Goal: Task Accomplishment & Management: Use online tool/utility

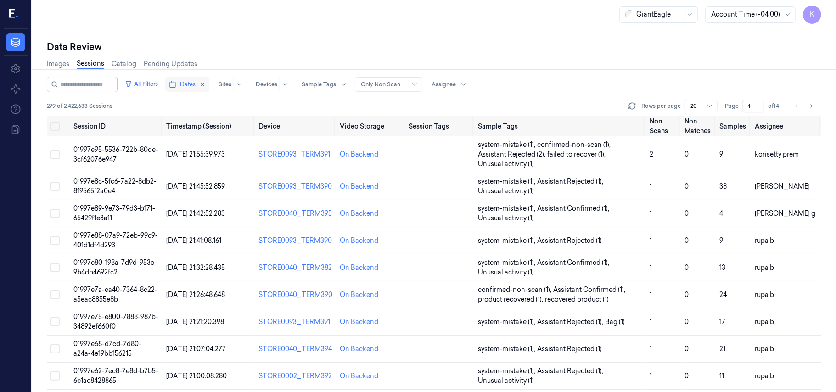
click at [196, 86] on span "Dates" at bounding box center [188, 84] width 16 height 8
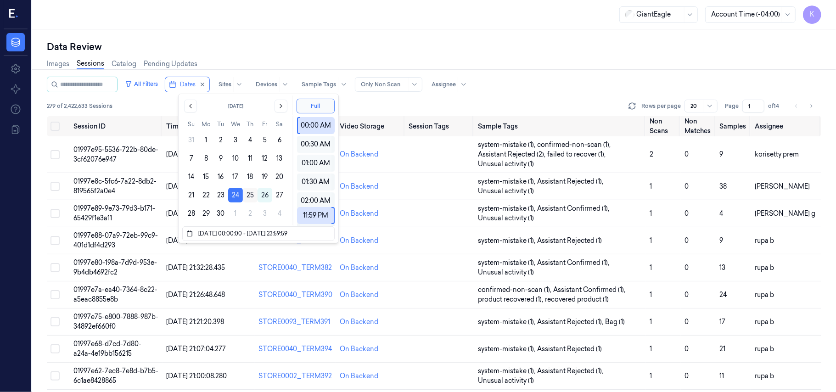
click at [248, 195] on button "25" at bounding box center [250, 195] width 15 height 15
click at [236, 194] on button "24" at bounding box center [235, 195] width 15 height 15
type input "24/09/2025 00:00:00 - 24/09/2025 23:59:59"
click at [234, 195] on button "24" at bounding box center [235, 195] width 15 height 15
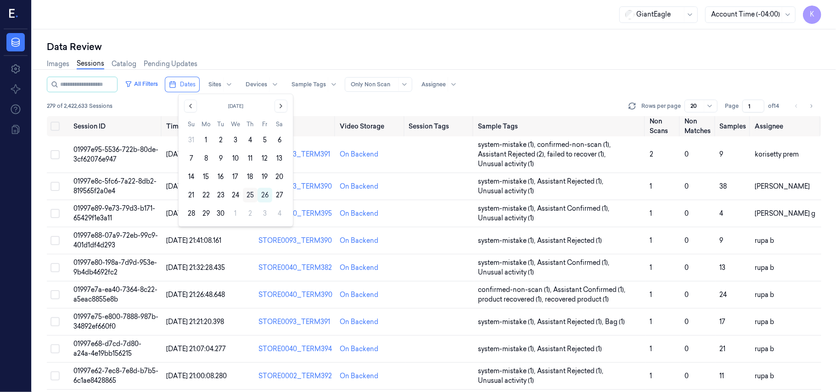
click at [249, 195] on button "25" at bounding box center [250, 195] width 15 height 15
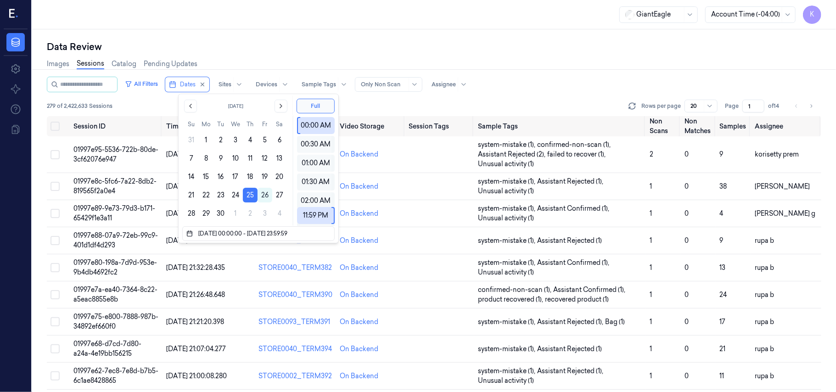
click at [465, 45] on div "Data Review" at bounding box center [434, 46] width 775 height 13
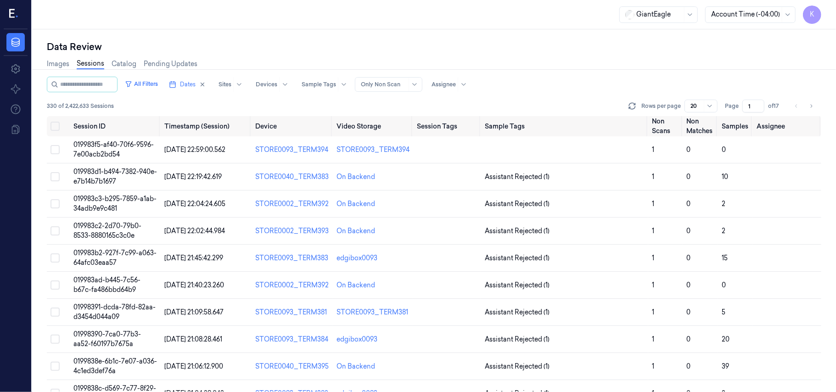
click at [752, 104] on input "1" at bounding box center [753, 106] width 22 height 13
type input "15"
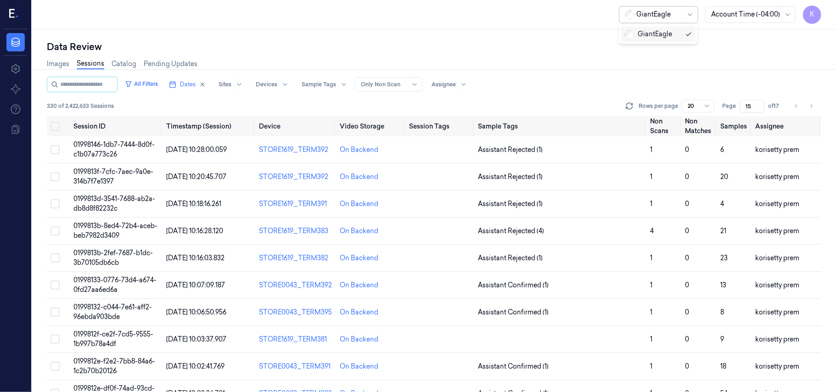
drag, startPoint x: 674, startPoint y: 17, endPoint x: 615, endPoint y: 33, distance: 61.3
click at [615, 33] on div "1 result available. Use Up and Down to choose options, press Enter to select th…" at bounding box center [434, 196] width 804 height 392
click at [570, 21] on div "GiantEagle Account Time (-04:00) K" at bounding box center [434, 14] width 804 height 29
drag, startPoint x: 593, startPoint y: 18, endPoint x: 673, endPoint y: 20, distance: 79.5
click at [673, 20] on div "GiantEagle Account Time (-04:00) K" at bounding box center [434, 14] width 804 height 29
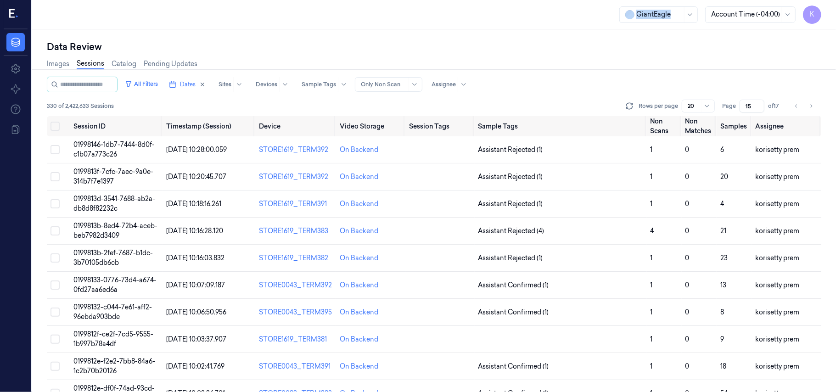
copy div "GiantEagle"
click at [120, 151] on td "01998146-1db7-7444-8d0f-c1b07a773c26" at bounding box center [116, 149] width 93 height 27
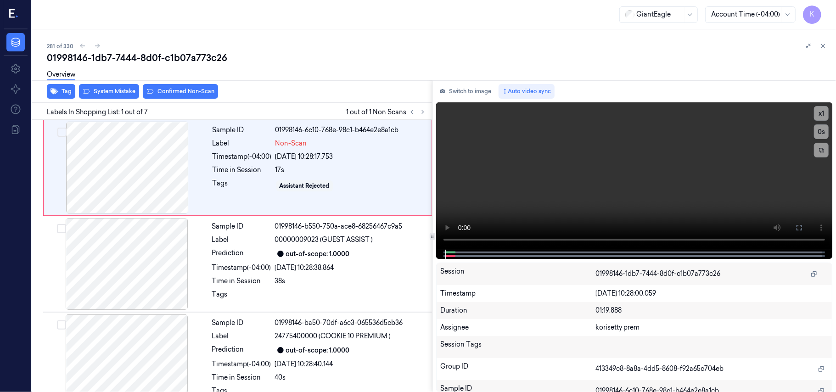
click at [339, 40] on div "281 of 330" at bounding box center [438, 45] width 782 height 11
click at [590, 161] on video at bounding box center [634, 175] width 396 height 147
click at [651, 178] on video at bounding box center [634, 175] width 396 height 147
click at [133, 163] on div at bounding box center [126, 168] width 163 height 92
click at [465, 92] on button "Switch to image" at bounding box center [465, 91] width 59 height 15
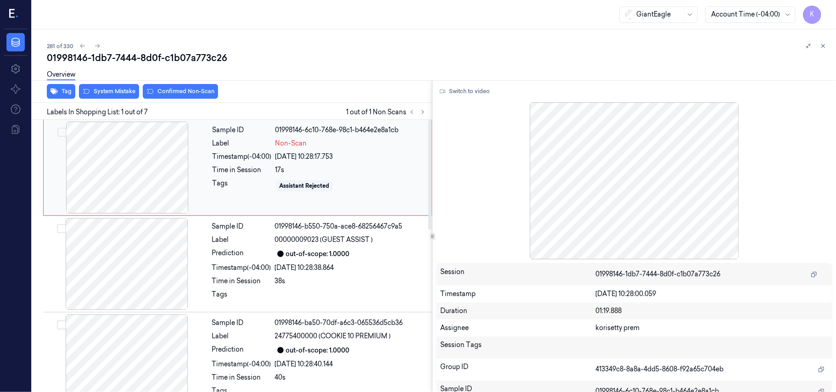
click at [171, 180] on div at bounding box center [126, 168] width 163 height 92
click at [466, 92] on button "Switch to video" at bounding box center [464, 91] width 57 height 15
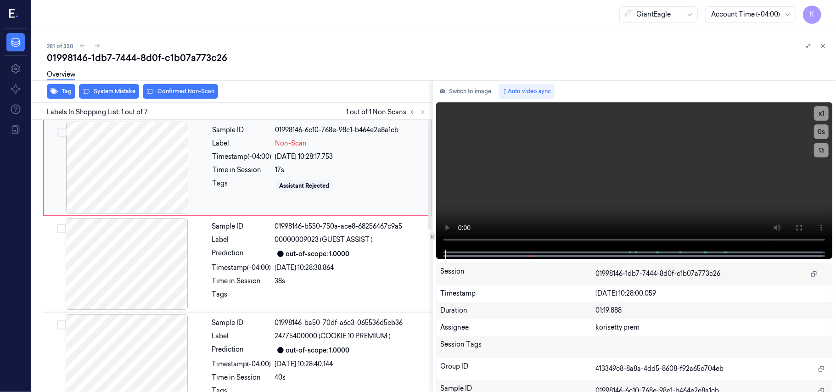
click at [260, 172] on div "Time in Session" at bounding box center [242, 170] width 59 height 10
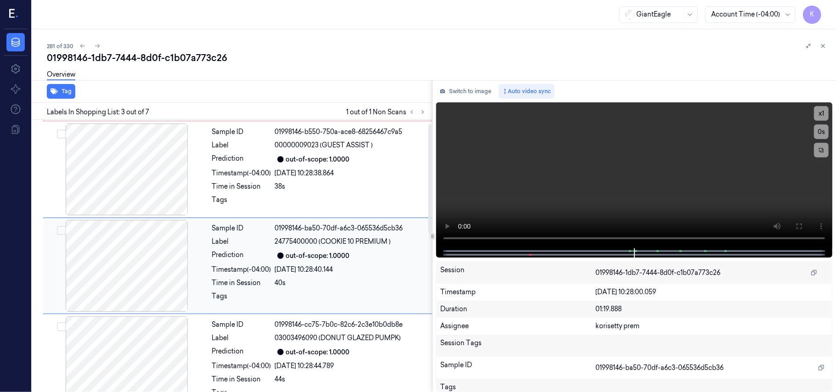
scroll to position [105, 0]
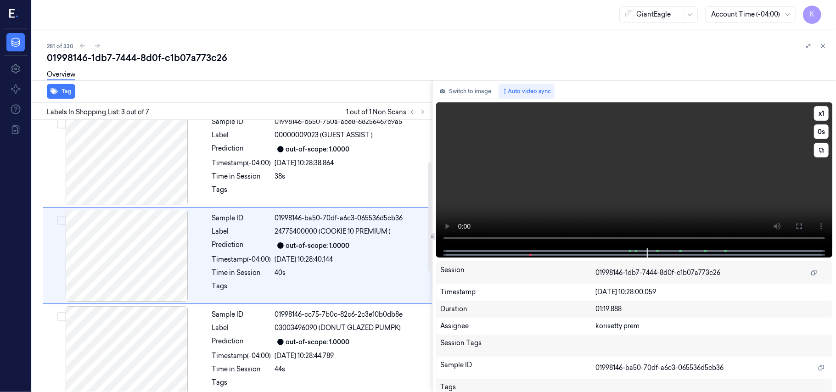
click at [503, 158] on video at bounding box center [634, 175] width 396 height 146
click at [331, 263] on div "25/09/2025 10:28:40.144" at bounding box center [351, 260] width 152 height 10
click at [630, 188] on video at bounding box center [634, 175] width 396 height 146
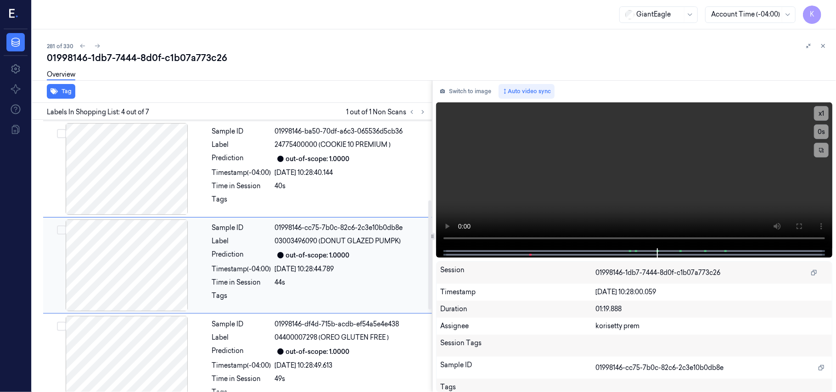
scroll to position [201, 0]
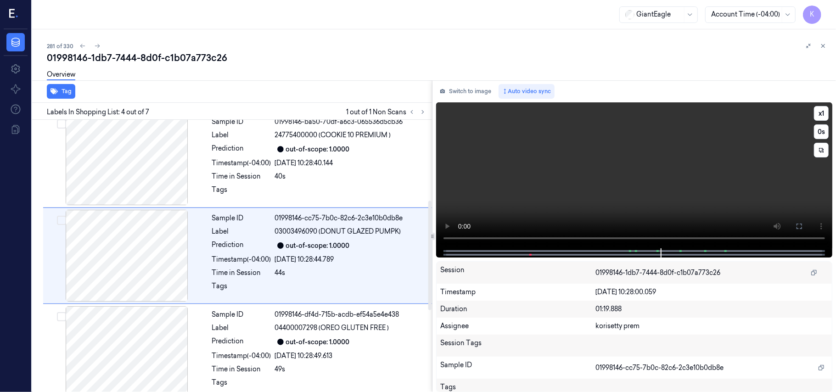
click at [577, 186] on video at bounding box center [634, 175] width 396 height 146
click at [322, 264] on div "25/09/2025 10:28:44.789" at bounding box center [351, 260] width 152 height 10
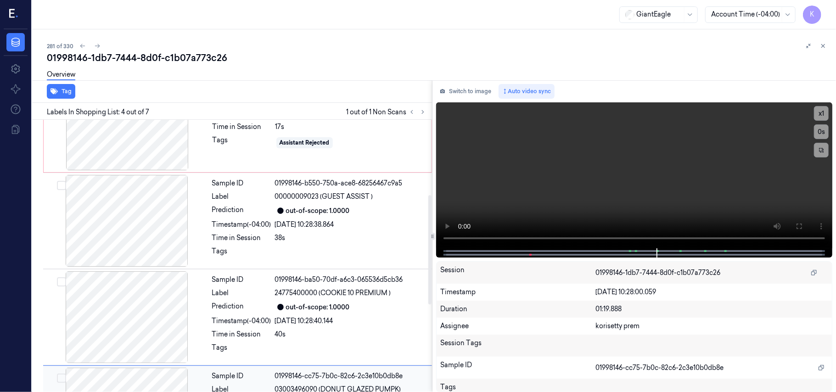
scroll to position [0, 0]
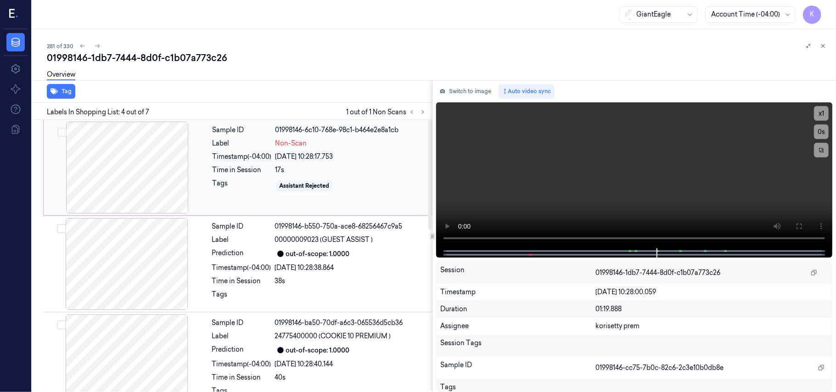
click at [319, 166] on div "17s" at bounding box center [350, 170] width 151 height 10
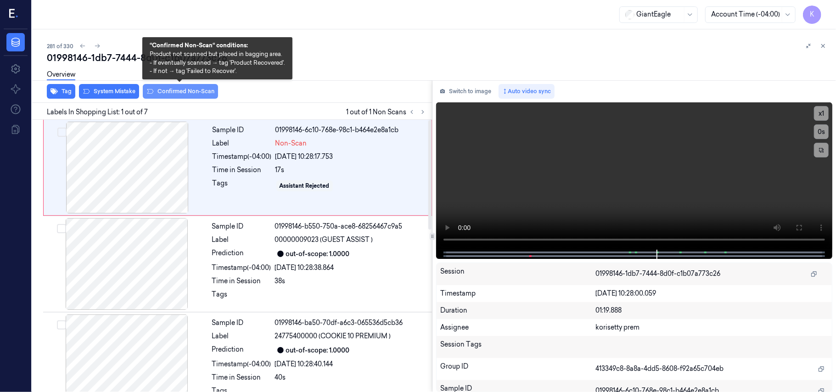
click at [201, 96] on button "Confirmed Non-Scan" at bounding box center [180, 91] width 75 height 15
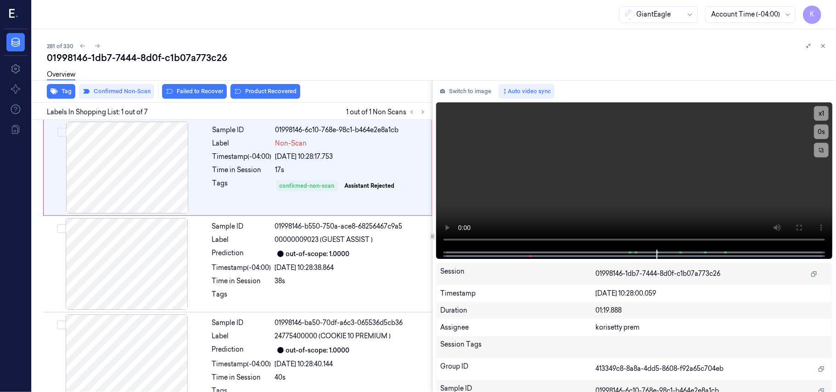
scroll to position [1, 0]
click at [284, 92] on button "Product Recovered" at bounding box center [265, 91] width 70 height 15
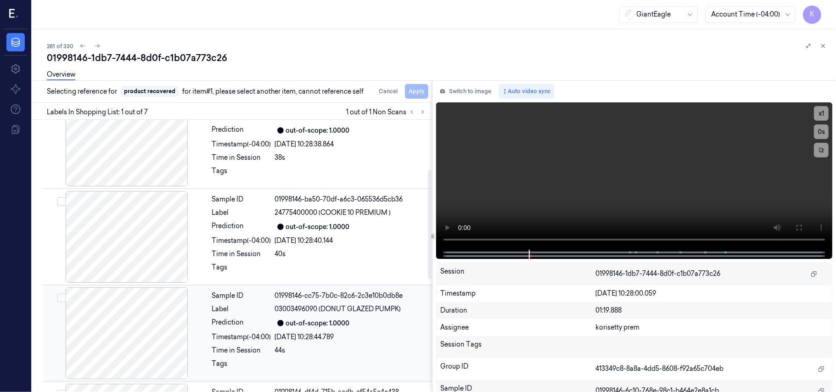
click at [326, 328] on div "out-of-scope: 1.0000" at bounding box center [318, 324] width 64 height 10
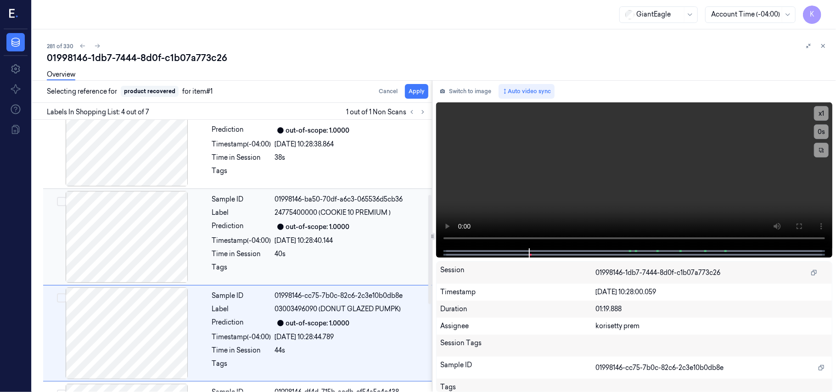
scroll to position [201, 0]
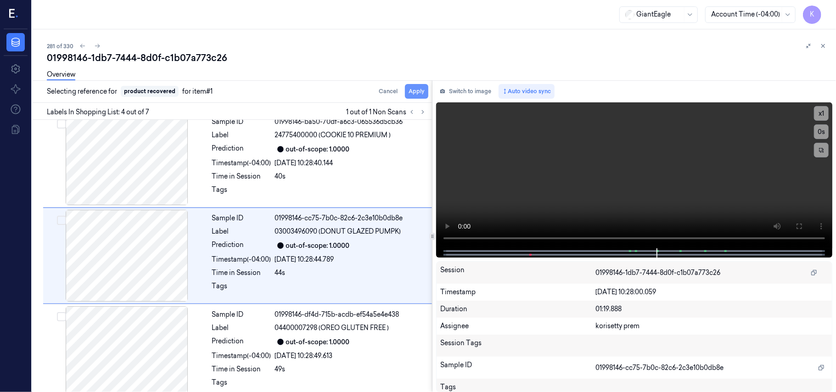
click at [414, 92] on button "Apply" at bounding box center [416, 91] width 23 height 15
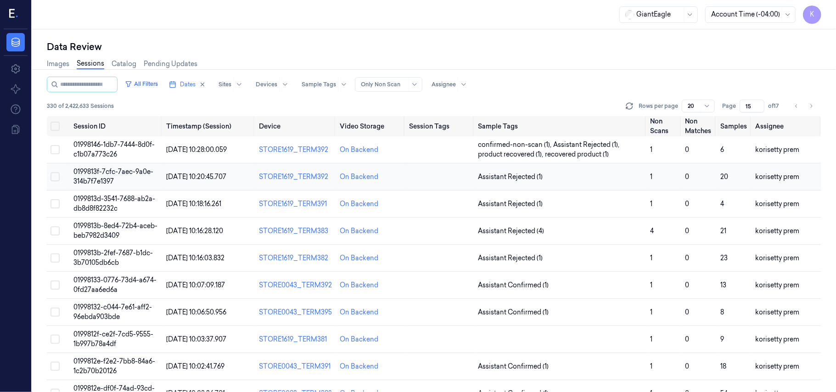
click at [122, 177] on td "0199813f-7cfc-7aec-9a0e-314b7f7e1397" at bounding box center [116, 176] width 93 height 27
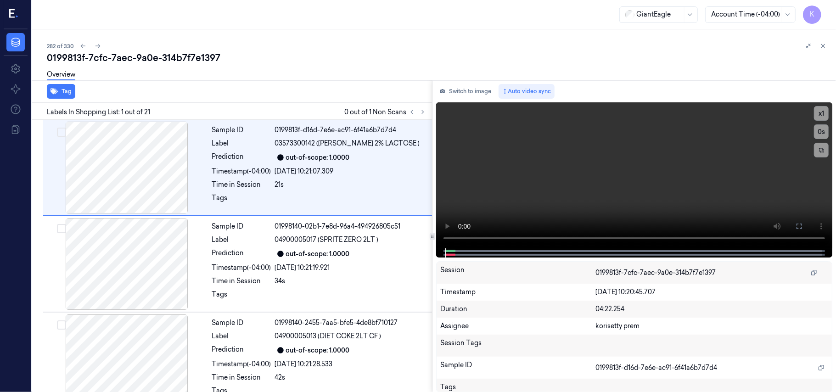
click at [335, 47] on div "282 of 330" at bounding box center [438, 45] width 782 height 11
click at [422, 112] on icon at bounding box center [423, 112] width 6 height 6
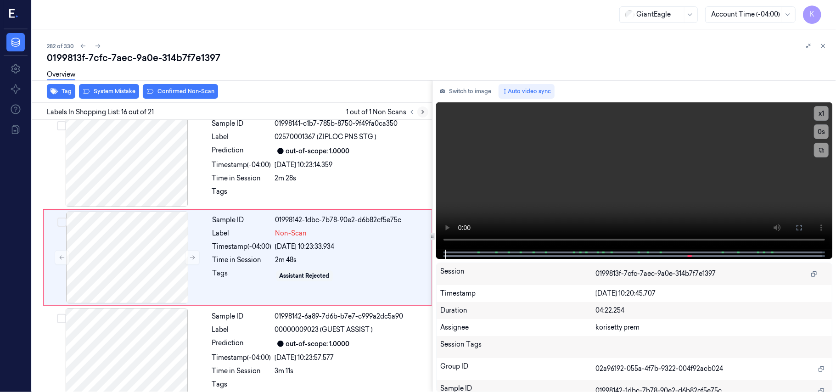
scroll to position [1362, 0]
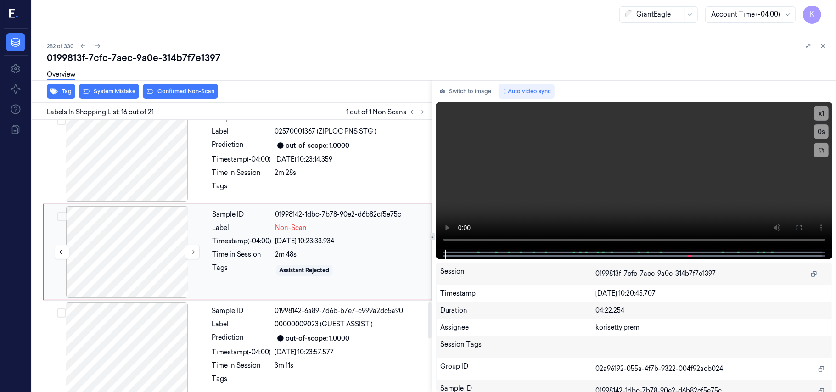
click at [128, 257] on div at bounding box center [126, 252] width 163 height 92
click at [587, 168] on video at bounding box center [634, 175] width 396 height 147
click at [294, 341] on div "out-of-scope: 1.0000" at bounding box center [318, 339] width 64 height 10
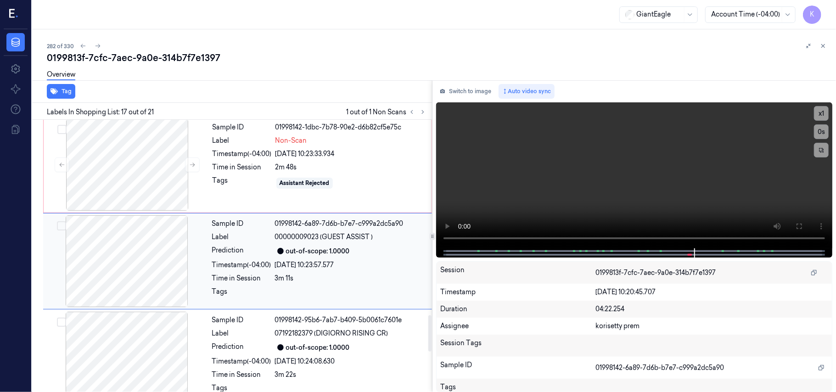
scroll to position [1459, 0]
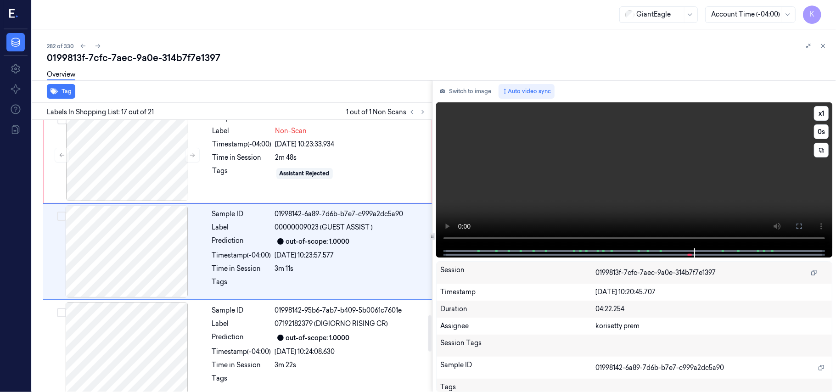
click at [739, 175] on video at bounding box center [634, 175] width 396 height 146
click at [739, 174] on video at bounding box center [634, 175] width 396 height 146
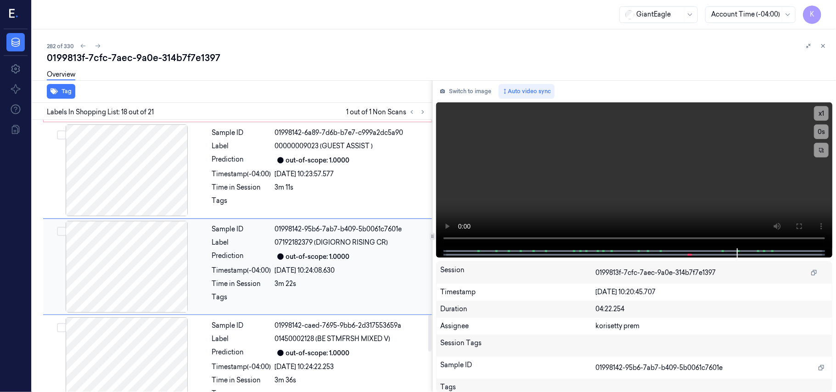
scroll to position [1556, 0]
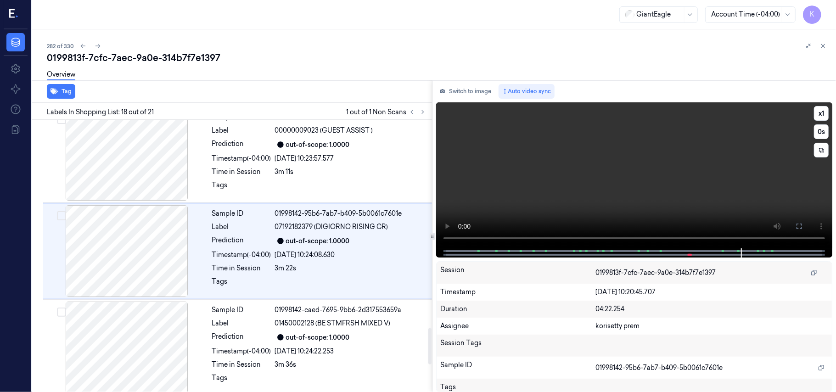
click at [601, 135] on video at bounding box center [634, 175] width 396 height 146
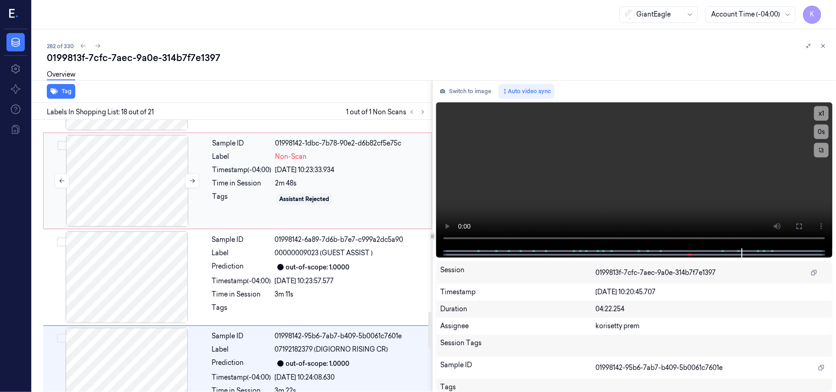
click at [114, 185] on div at bounding box center [126, 181] width 163 height 92
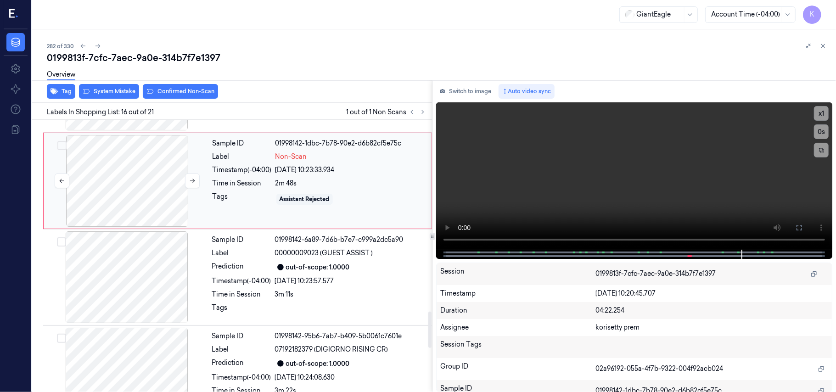
scroll to position [1362, 0]
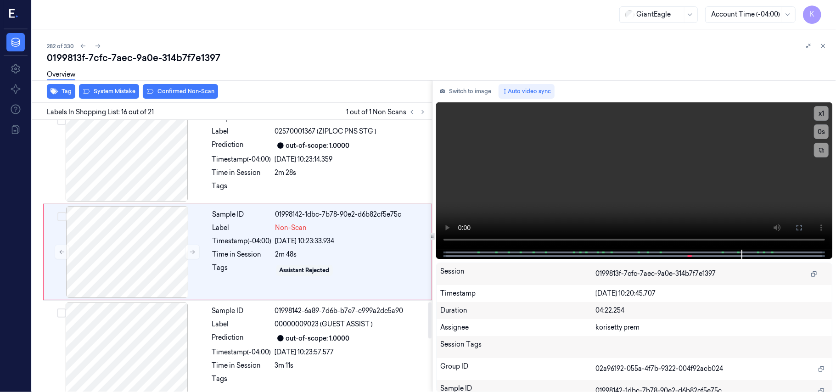
click at [103, 87] on div "Overview" at bounding box center [438, 75] width 782 height 23
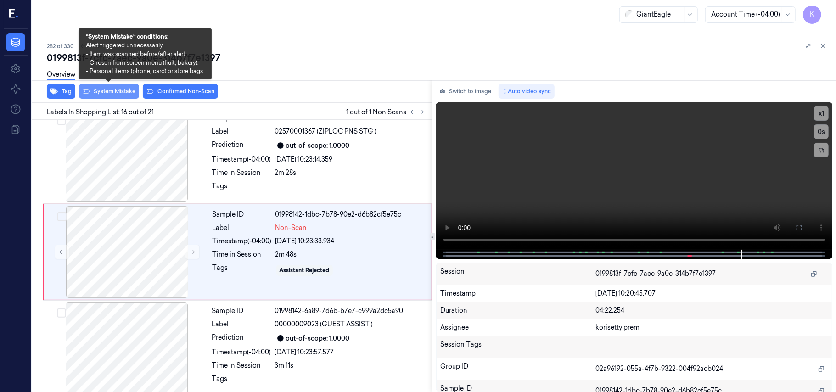
click at [104, 92] on button "System Mistake" at bounding box center [109, 91] width 60 height 15
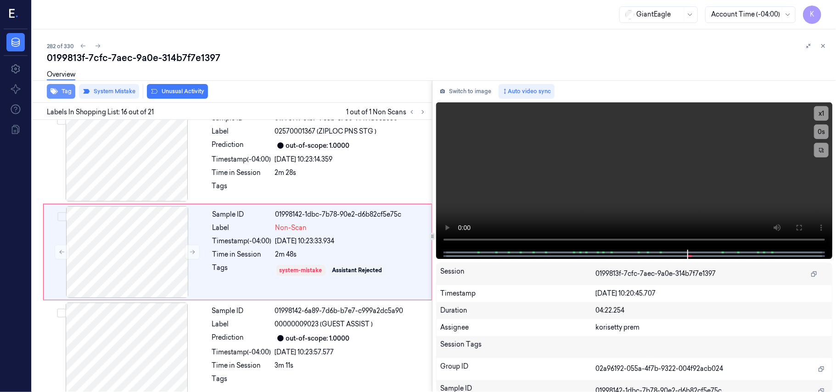
click at [56, 90] on icon "button" at bounding box center [54, 91] width 7 height 7
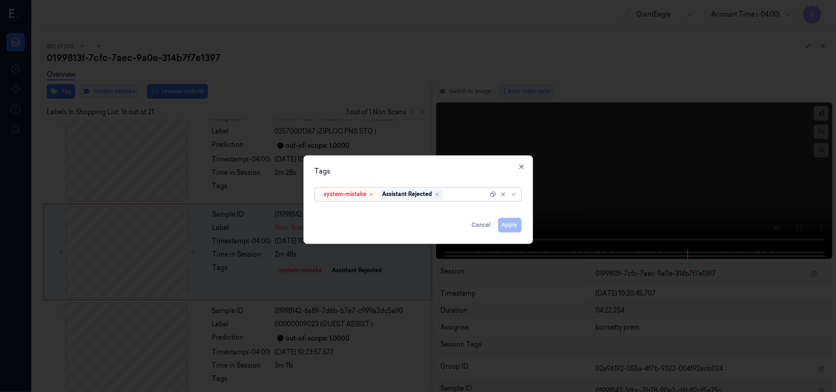
click at [462, 196] on div at bounding box center [466, 195] width 43 height 10
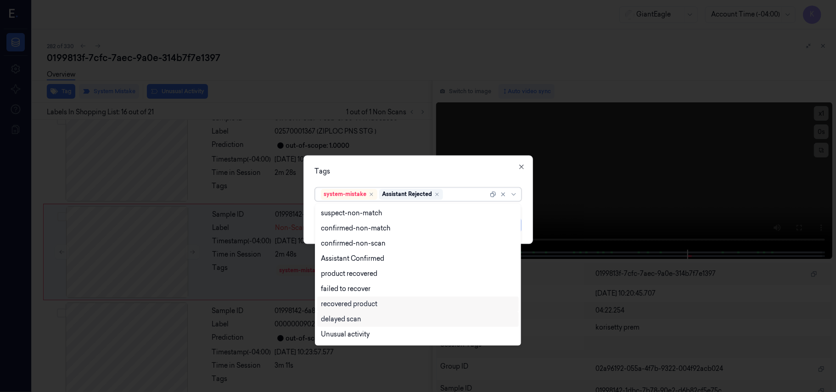
scroll to position [74, 0]
click at [334, 322] on div "Bag" at bounding box center [418, 321] width 194 height 10
click at [445, 171] on div "Tags" at bounding box center [418, 172] width 207 height 10
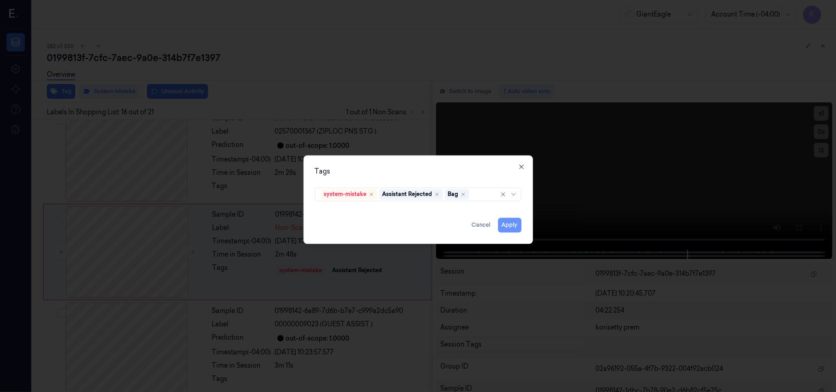
click at [509, 226] on button "Apply" at bounding box center [509, 225] width 23 height 15
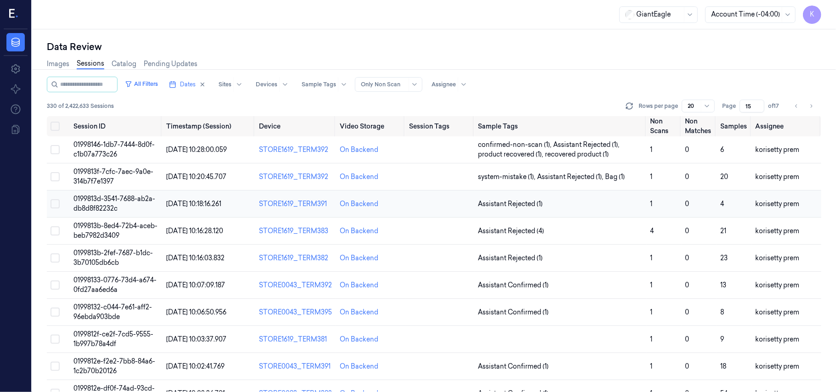
click at [111, 209] on span "0199813d-3541-7688-ab2a-db8d8f82232c" at bounding box center [114, 204] width 82 height 18
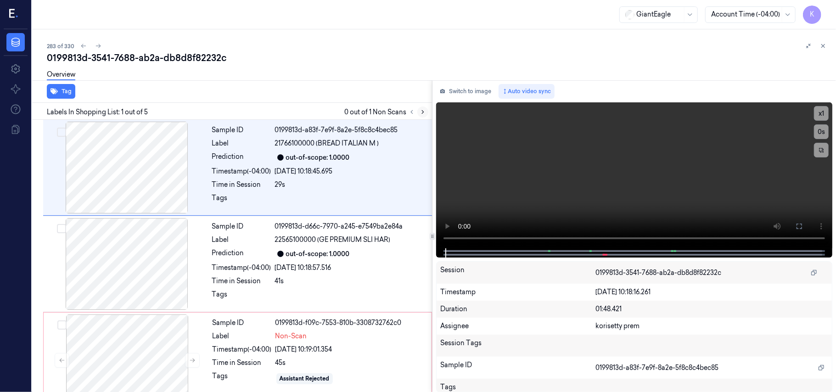
click at [424, 113] on icon at bounding box center [423, 112] width 6 height 6
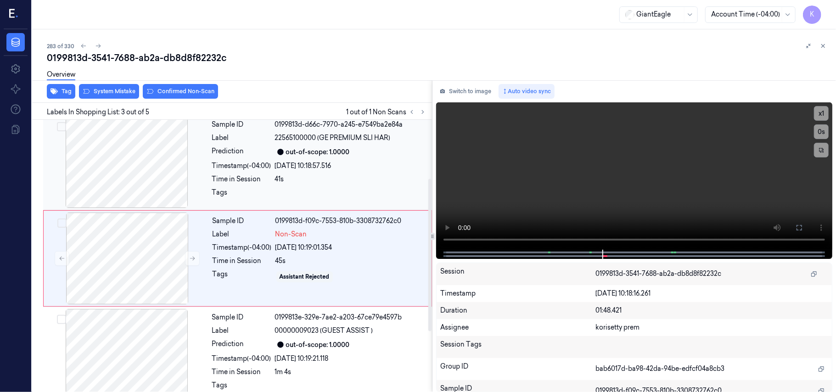
scroll to position [105, 0]
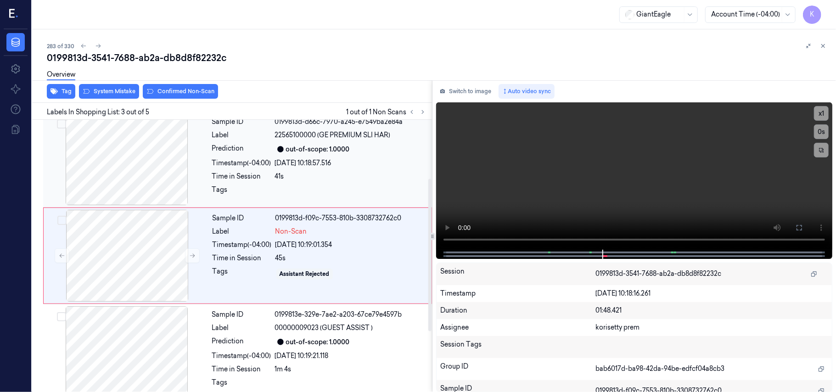
click at [309, 229] on div "Non-Scan" at bounding box center [350, 232] width 151 height 10
click at [329, 174] on div "41s" at bounding box center [351, 177] width 152 height 10
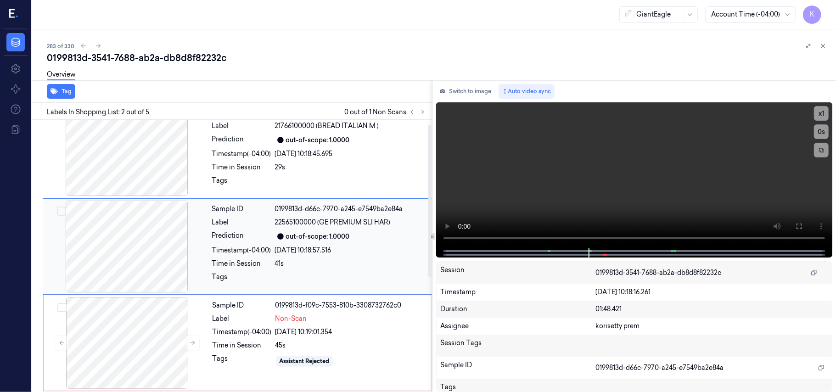
scroll to position [8, 0]
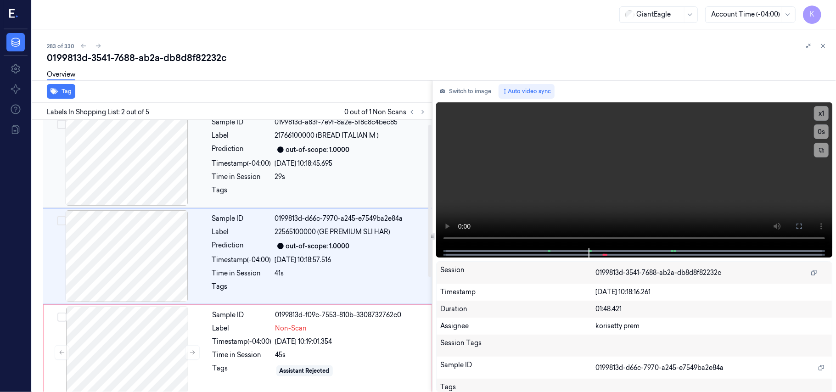
click at [307, 166] on div "25/09/2025 10:18:45.695" at bounding box center [351, 164] width 152 height 10
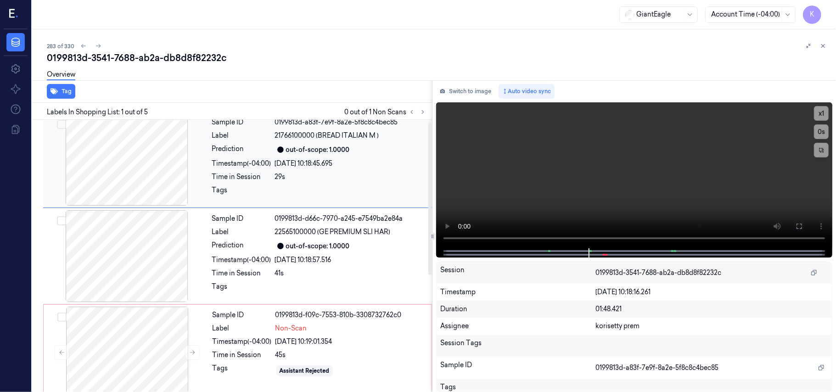
scroll to position [0, 0]
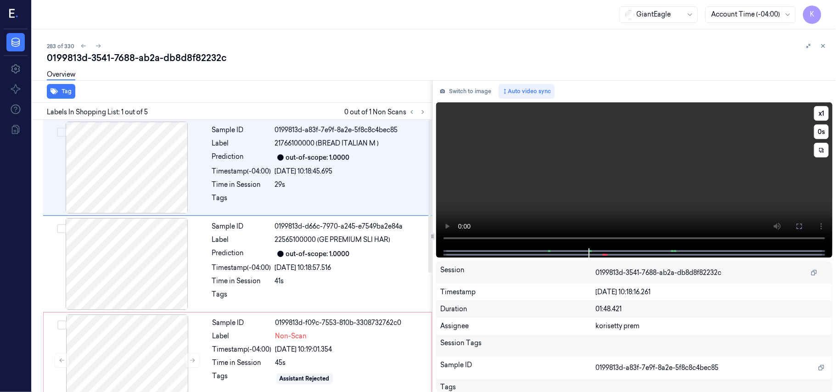
click at [627, 158] on video at bounding box center [634, 175] width 396 height 146
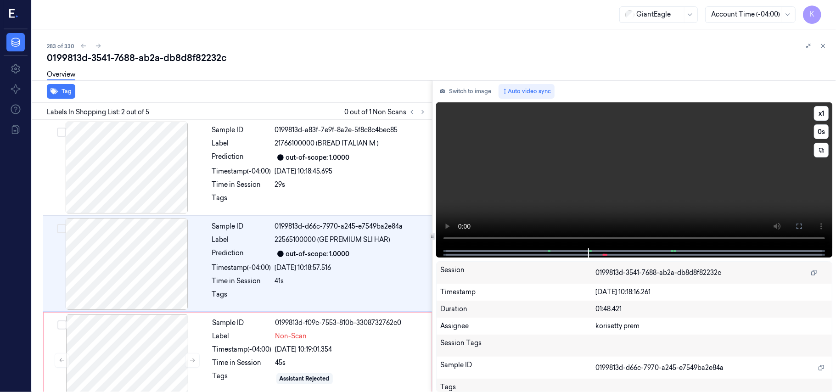
scroll to position [8, 0]
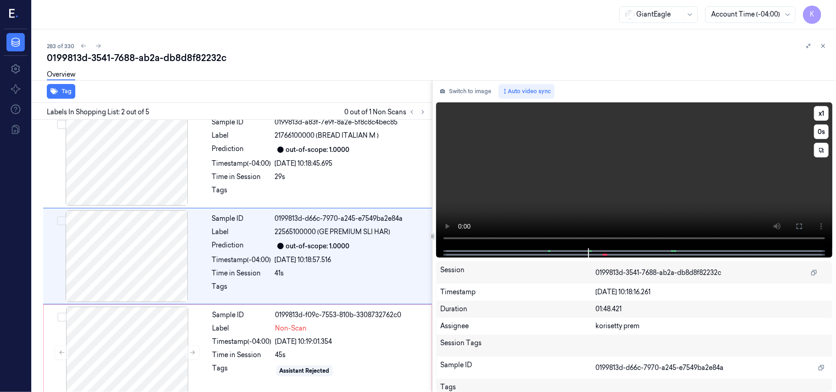
click at [605, 189] on video at bounding box center [634, 175] width 396 height 146
click at [597, 177] on video at bounding box center [634, 175] width 396 height 146
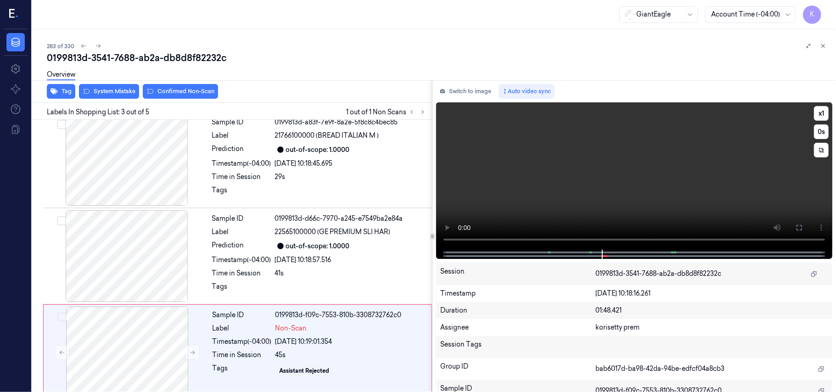
scroll to position [105, 0]
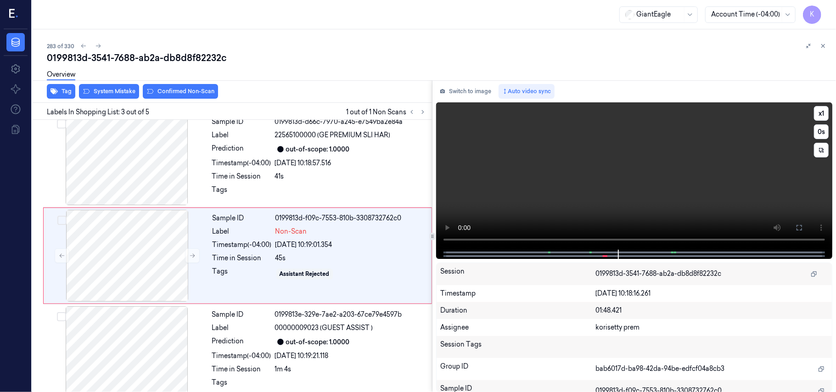
click at [669, 170] on video at bounding box center [634, 175] width 396 height 147
click at [320, 256] on div "45s" at bounding box center [350, 258] width 151 height 10
click at [520, 193] on video at bounding box center [634, 175] width 396 height 147
click at [343, 260] on div "45s" at bounding box center [350, 258] width 151 height 10
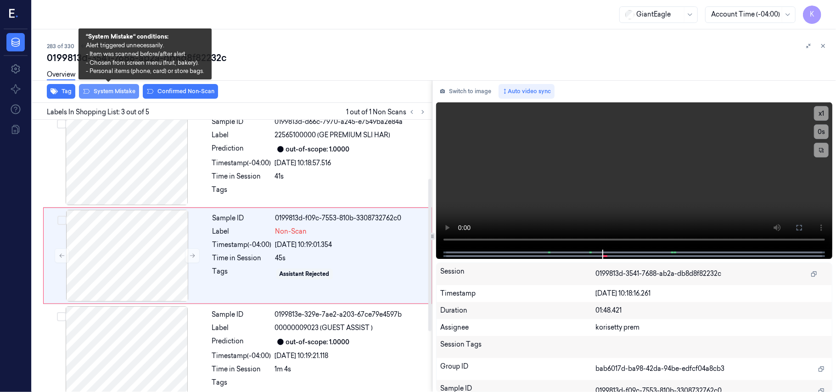
click at [104, 92] on button "System Mistake" at bounding box center [109, 91] width 60 height 15
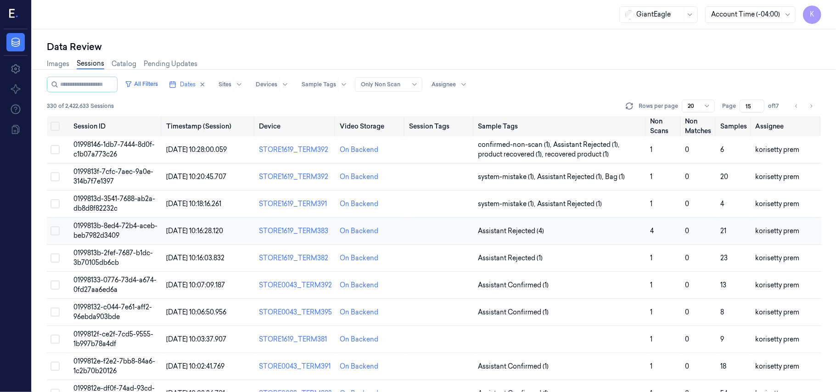
click at [112, 235] on span "0199813b-8ed4-72b4-aceb-beb7982d3409" at bounding box center [115, 231] width 84 height 18
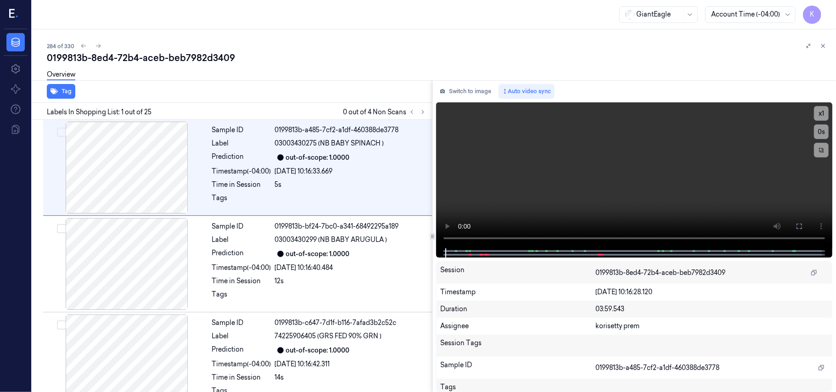
click at [397, 31] on div "284 of 330 0199813b-8ed4-72b4-aceb-beb7982d3409 Overview Tag Labels In Shopping…" at bounding box center [434, 210] width 804 height 363
click at [424, 111] on icon at bounding box center [423, 112] width 6 height 6
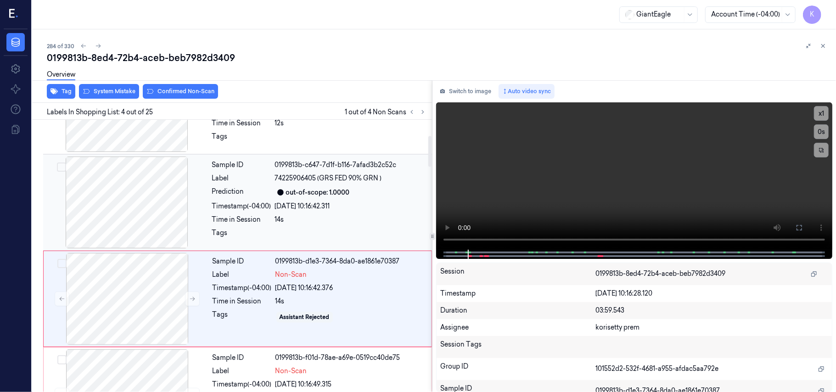
scroll to position [140, 0]
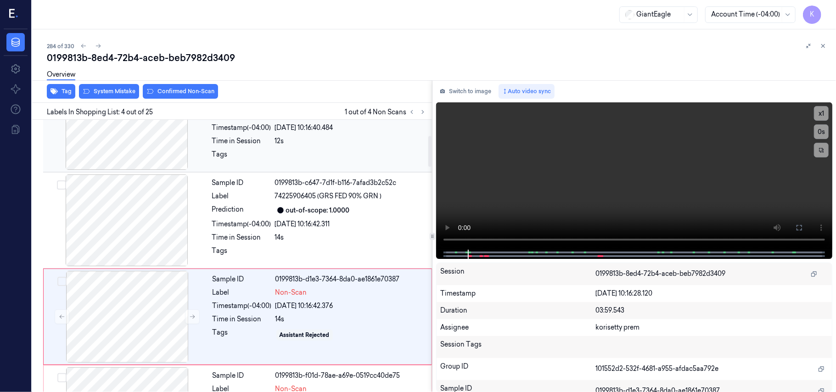
click at [292, 150] on div at bounding box center [351, 157] width 152 height 15
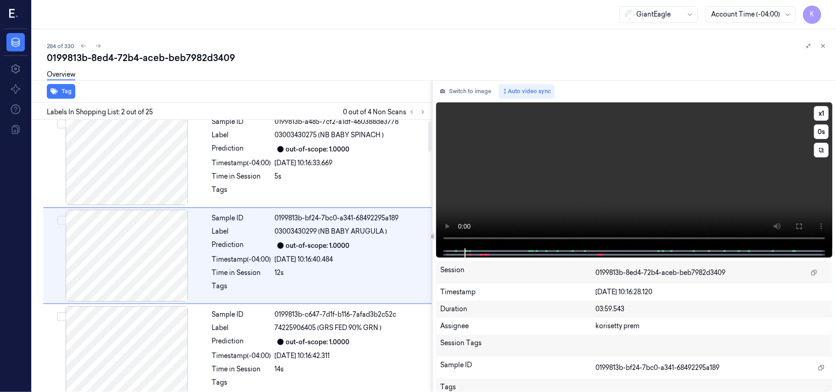
scroll to position [8, 0]
click at [728, 201] on video at bounding box center [634, 175] width 396 height 146
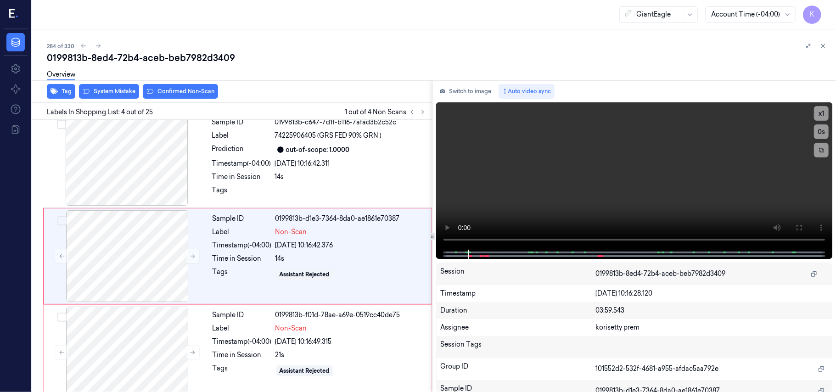
scroll to position [201, 0]
click at [687, 169] on video at bounding box center [634, 175] width 396 height 147
click at [147, 175] on div at bounding box center [126, 159] width 163 height 92
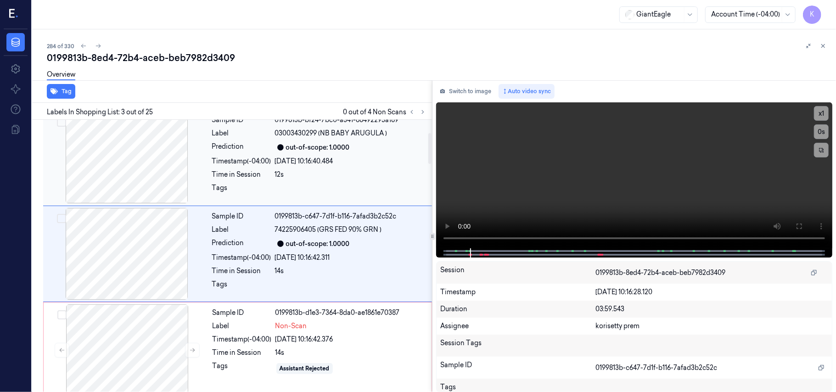
scroll to position [105, 0]
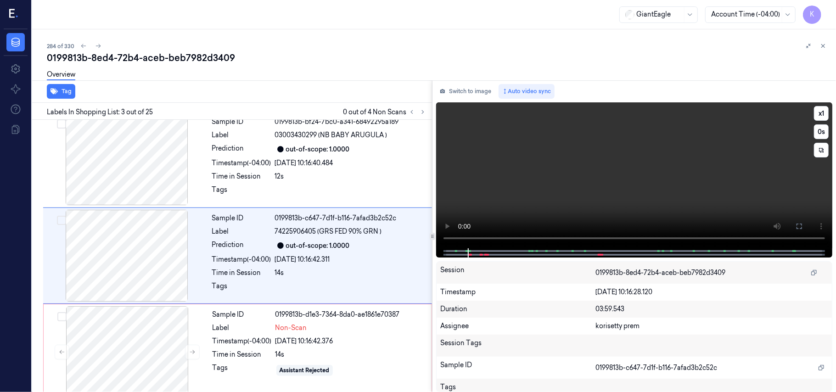
click at [691, 182] on video at bounding box center [634, 175] width 396 height 146
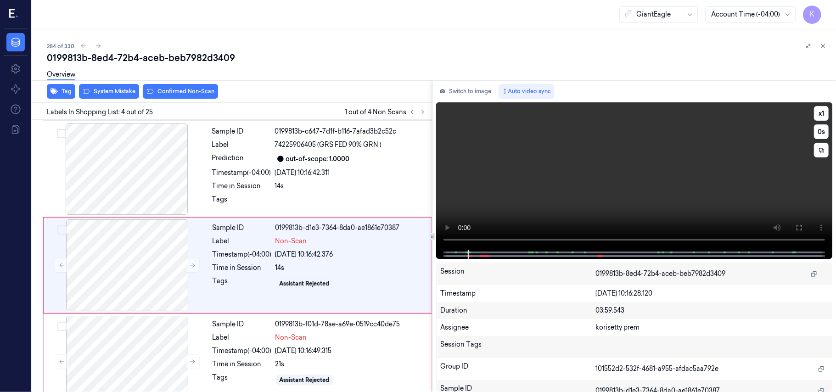
scroll to position [201, 0]
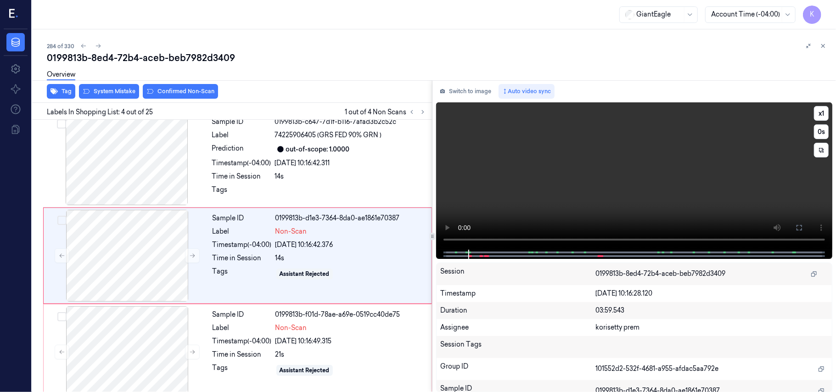
click at [691, 182] on video at bounding box center [634, 175] width 396 height 147
click at [238, 263] on div "Time in Session" at bounding box center [242, 258] width 59 height 10
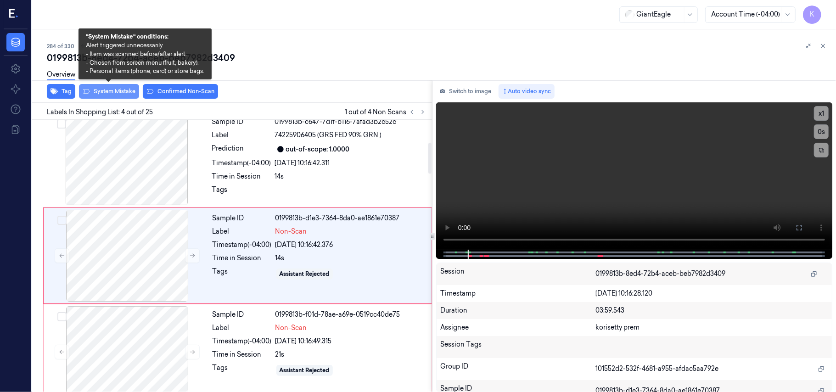
click at [118, 93] on button "System Mistake" at bounding box center [109, 91] width 60 height 15
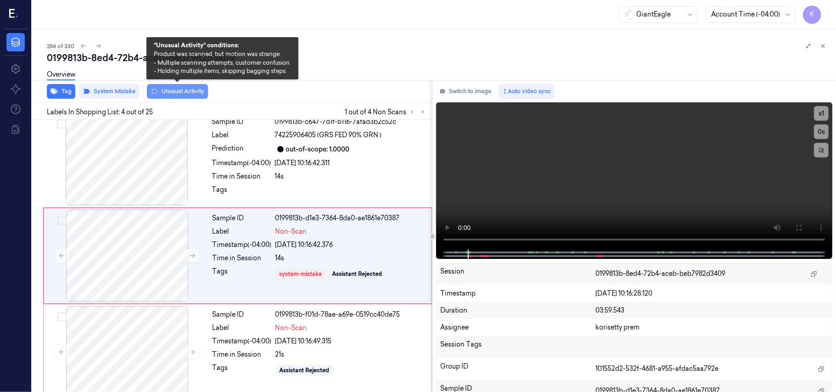
click at [178, 89] on button "Unusual Activity" at bounding box center [177, 91] width 61 height 15
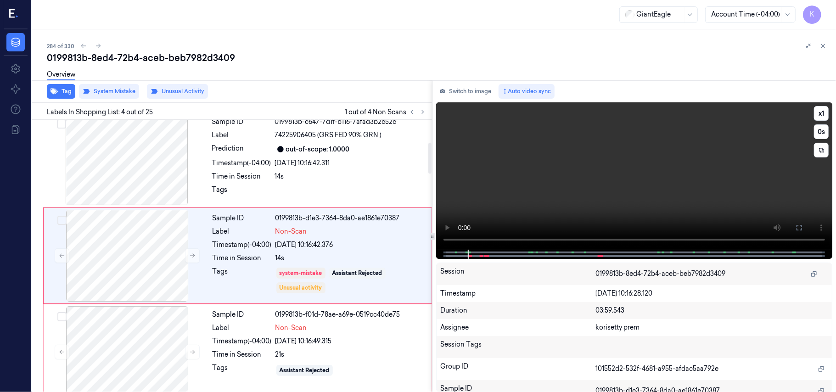
click at [545, 190] on video at bounding box center [634, 175] width 396 height 147
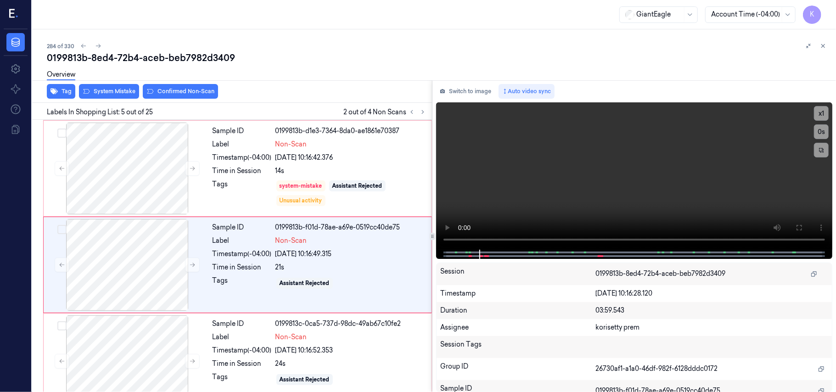
scroll to position [298, 0]
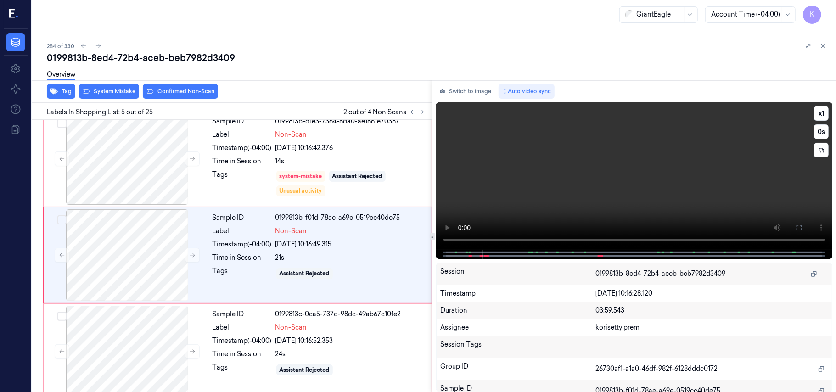
click at [603, 185] on video at bounding box center [634, 175] width 396 height 147
click at [614, 187] on video at bounding box center [634, 175] width 396 height 147
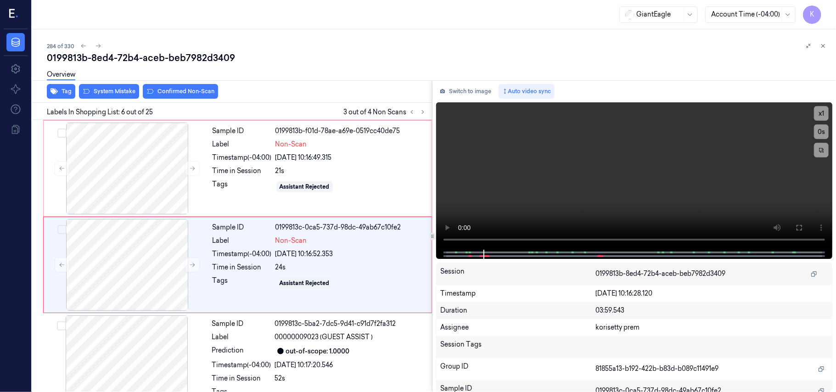
scroll to position [395, 0]
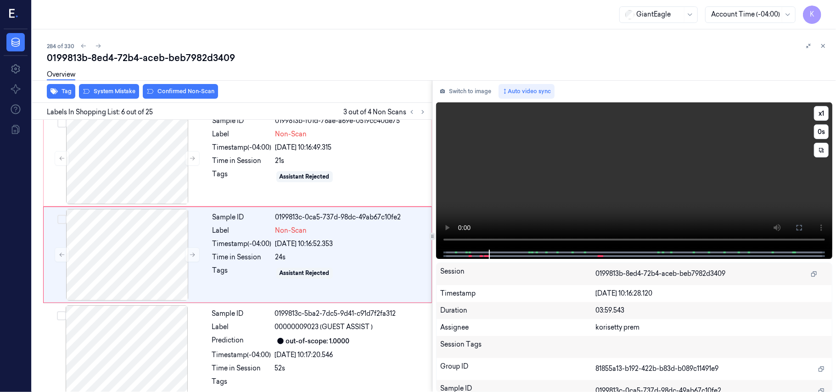
click at [597, 195] on video at bounding box center [634, 175] width 396 height 147
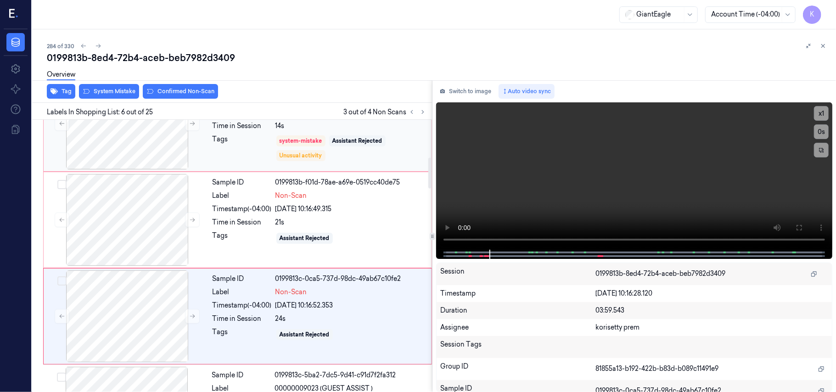
click at [245, 150] on div "Tags" at bounding box center [242, 149] width 59 height 28
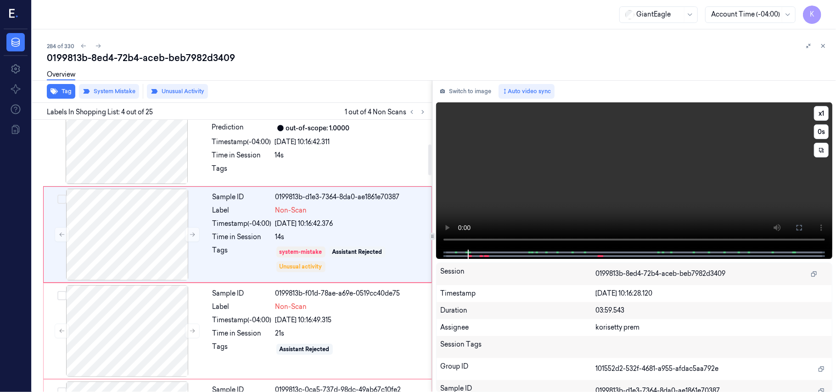
scroll to position [201, 0]
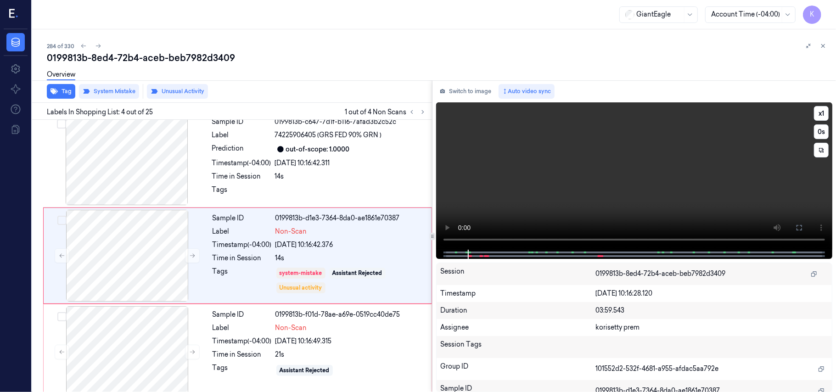
click at [607, 193] on video at bounding box center [634, 175] width 396 height 147
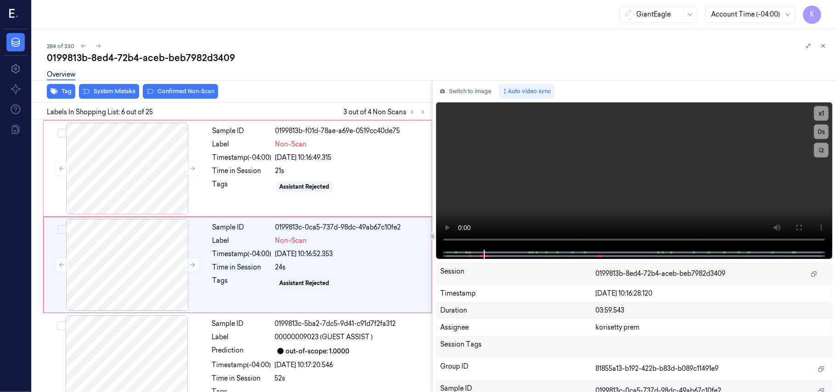
scroll to position [395, 0]
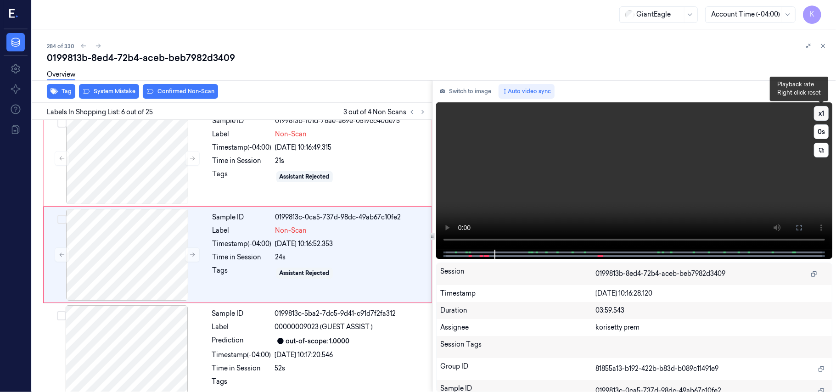
click at [821, 112] on button "x 1" at bounding box center [821, 113] width 15 height 15
click at [820, 112] on button "x 2" at bounding box center [821, 113] width 15 height 15
click at [820, 112] on button "x 4" at bounding box center [821, 113] width 15 height 15
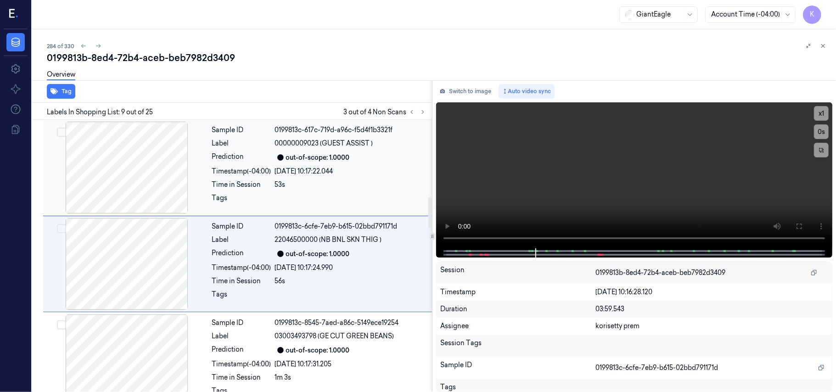
scroll to position [685, 0]
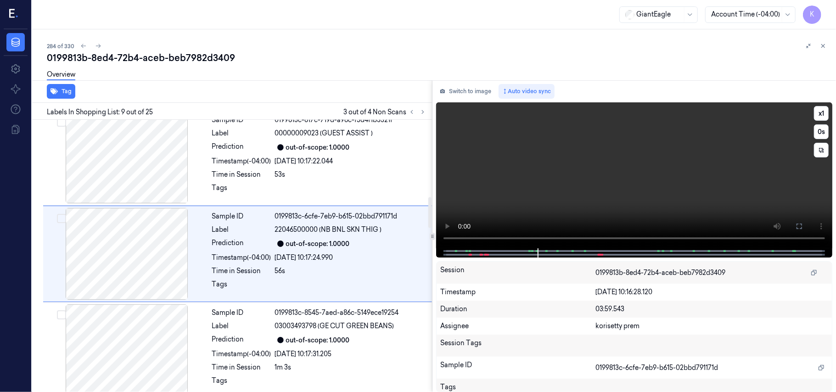
click at [601, 206] on video at bounding box center [634, 175] width 396 height 146
click at [312, 168] on div "Sample ID 0199813c-617c-719d-a96c-f5d4f1b3321f Label 00000009023 (GUEST ASSIST …" at bounding box center [319, 158] width 222 height 92
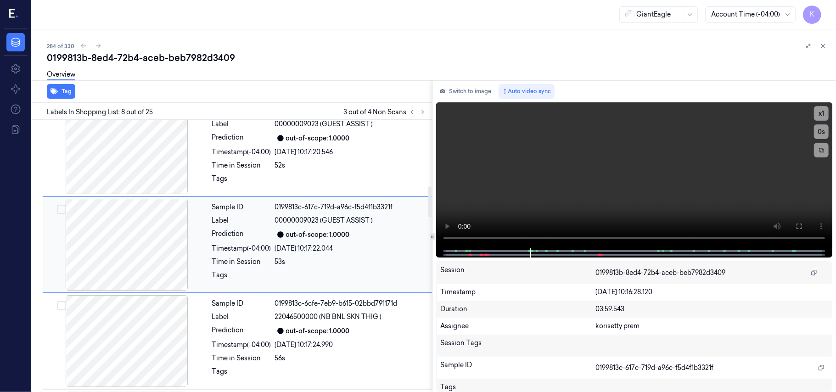
scroll to position [588, 0]
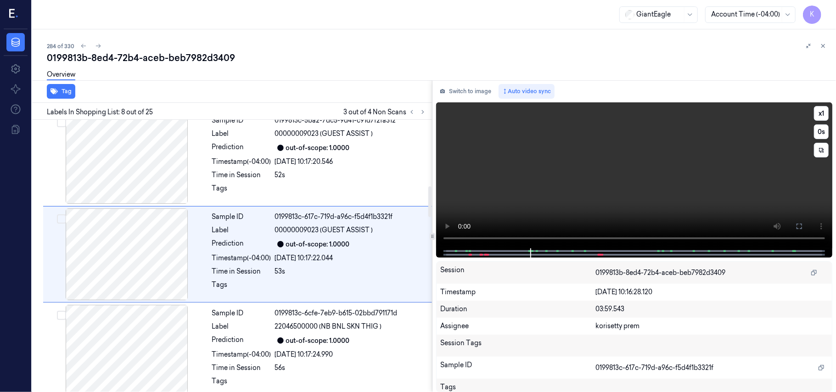
click at [651, 178] on video at bounding box center [634, 175] width 396 height 146
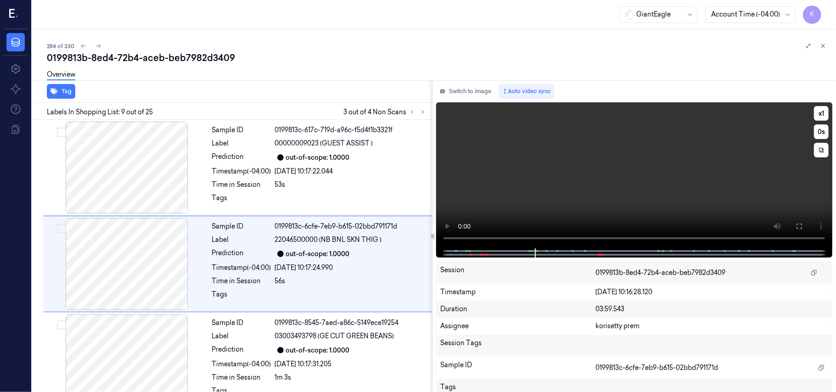
scroll to position [685, 0]
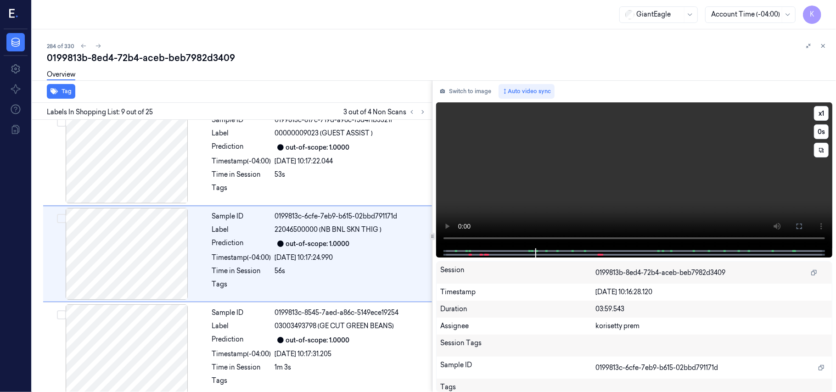
click at [651, 178] on video at bounding box center [634, 175] width 396 height 146
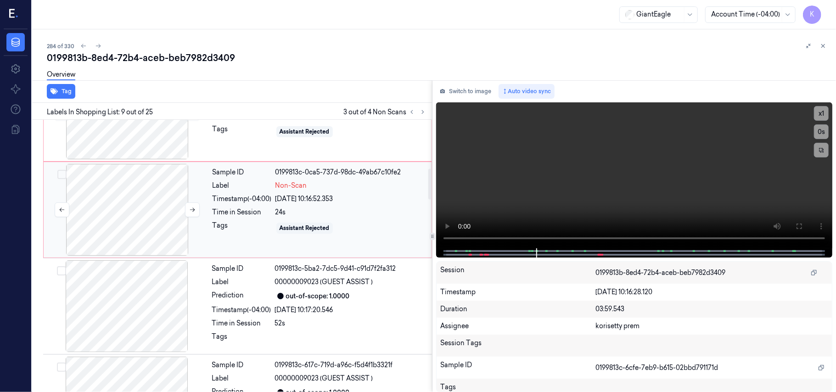
scroll to position [379, 0]
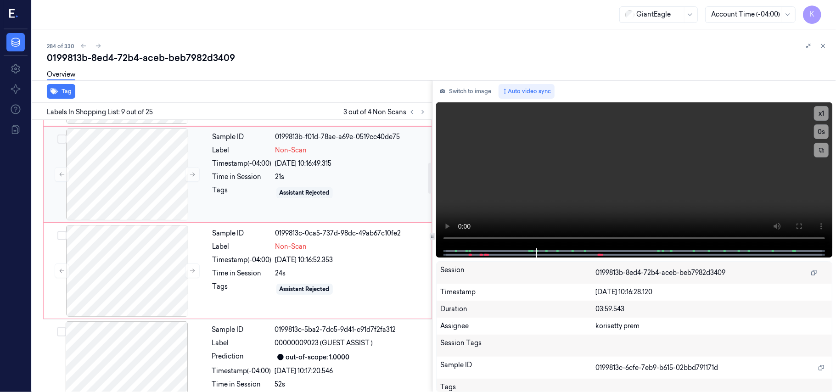
click at [267, 166] on div "Timestamp (-04:00)" at bounding box center [242, 164] width 59 height 10
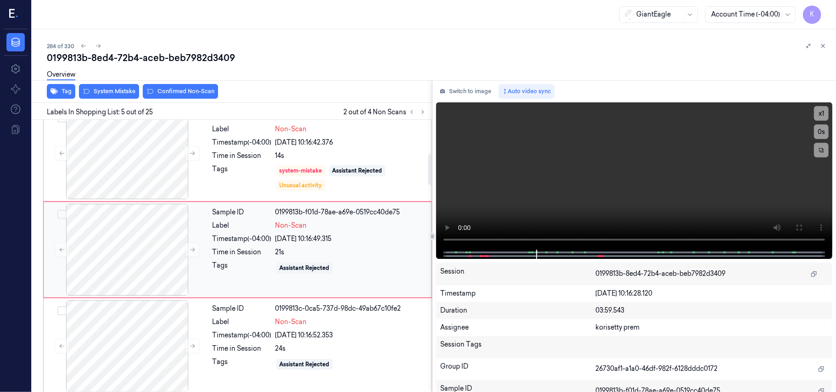
scroll to position [298, 0]
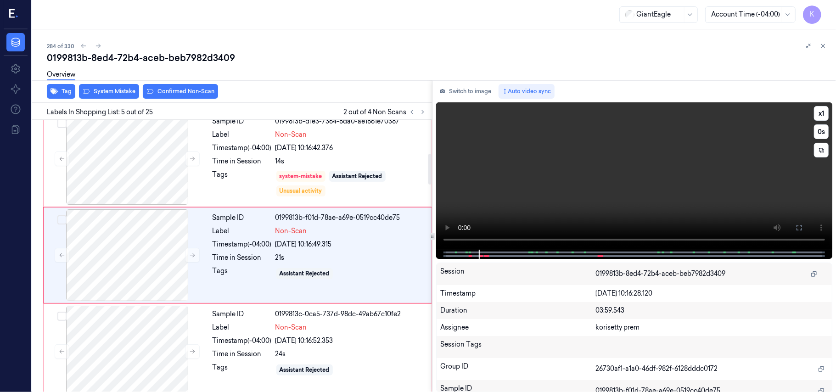
click at [619, 163] on video at bounding box center [634, 175] width 396 height 147
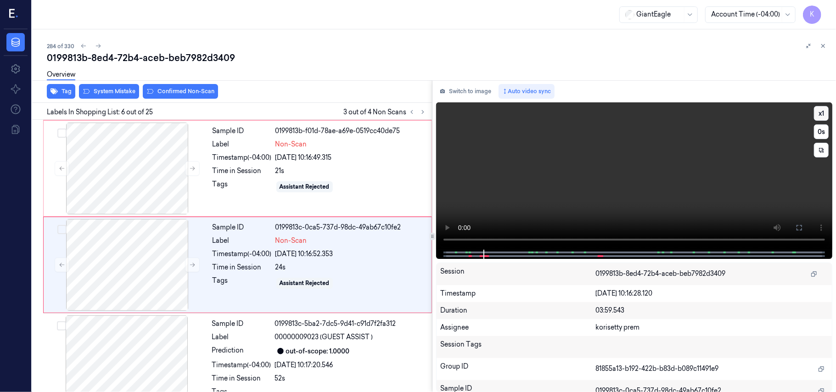
scroll to position [395, 0]
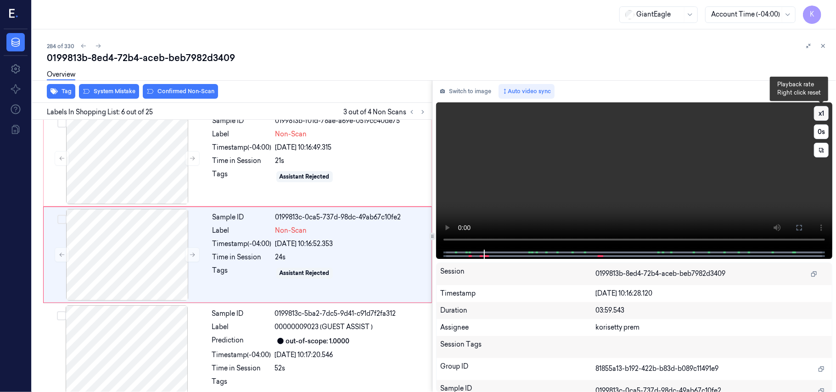
click at [825, 112] on button "x 1" at bounding box center [821, 113] width 15 height 15
click at [825, 112] on button "x 2" at bounding box center [821, 113] width 15 height 15
click at [824, 114] on button "x 4" at bounding box center [821, 113] width 15 height 15
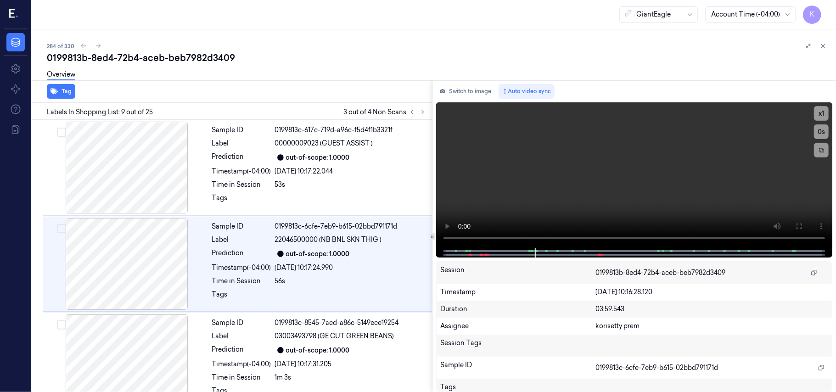
scroll to position [685, 0]
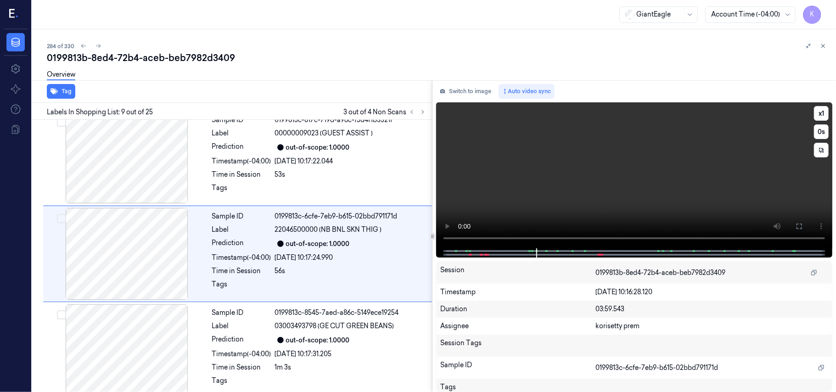
click at [648, 197] on video at bounding box center [634, 175] width 396 height 146
click at [289, 256] on div "25/09/2025 10:17:24.990" at bounding box center [351, 258] width 152 height 10
click at [599, 184] on video at bounding box center [634, 175] width 396 height 146
click at [376, 231] on span "22046500000 (NB BNL SKN THIG )" at bounding box center [328, 230] width 107 height 10
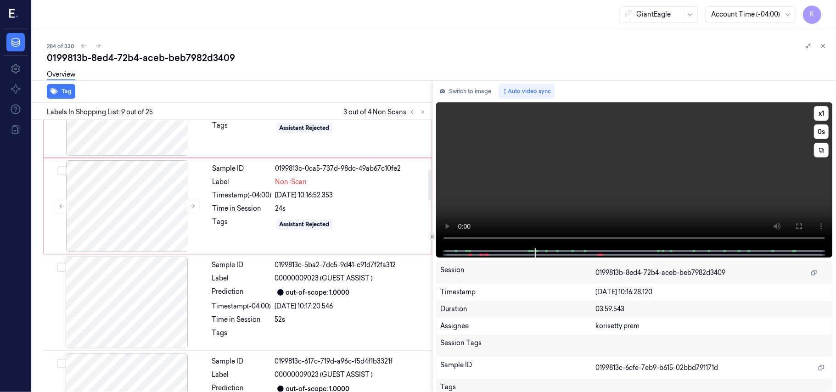
scroll to position [440, 0]
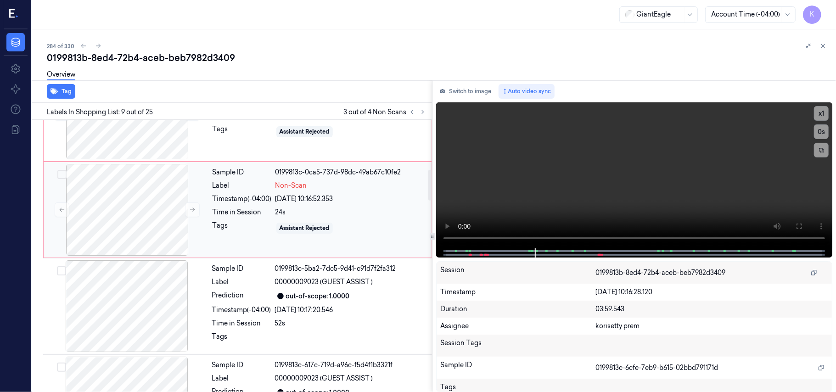
click at [327, 195] on div "Sample ID 0199813c-0ca5-737d-98dc-49ab67c10fe2 Label Non-Scan Timestamp (-04:00…" at bounding box center [319, 210] width 221 height 92
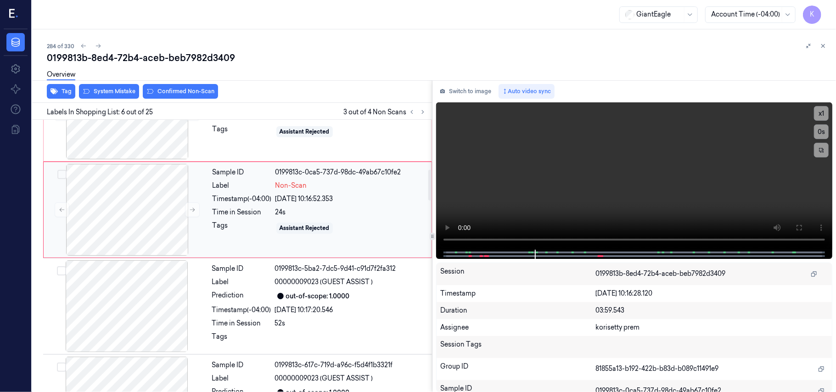
scroll to position [395, 0]
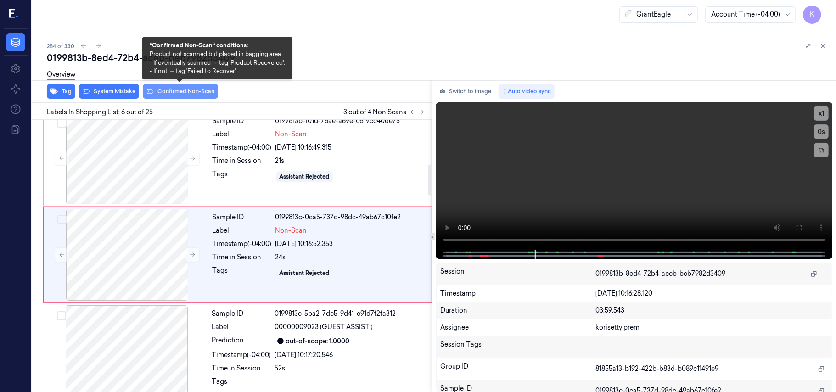
click at [187, 95] on button "Confirmed Non-Scan" at bounding box center [180, 91] width 75 height 15
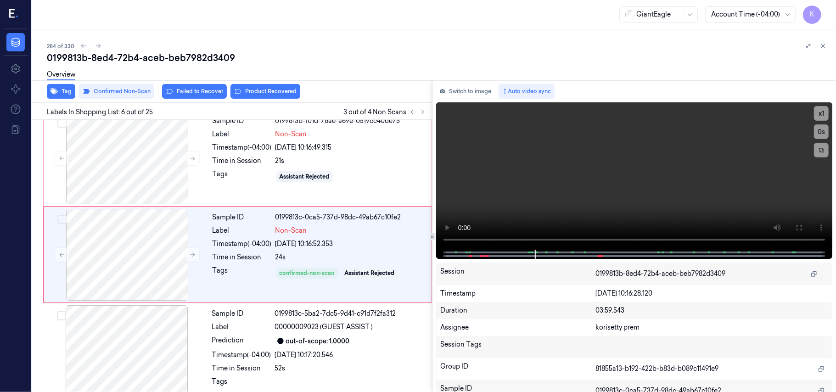
scroll to position [440, 0]
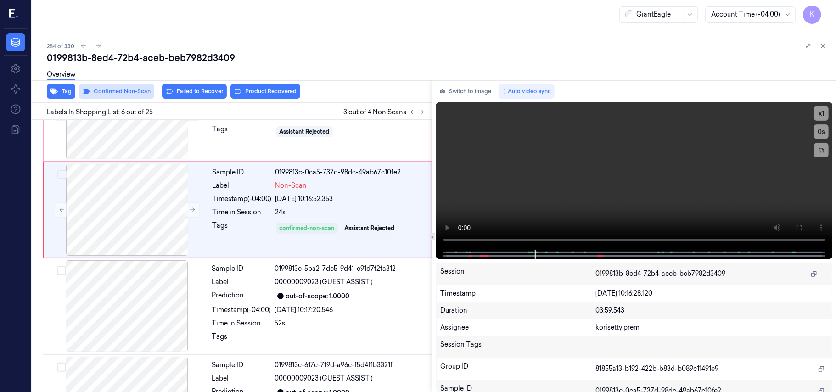
click at [124, 90] on button "Confirmed Non-Scan" at bounding box center [116, 91] width 75 height 15
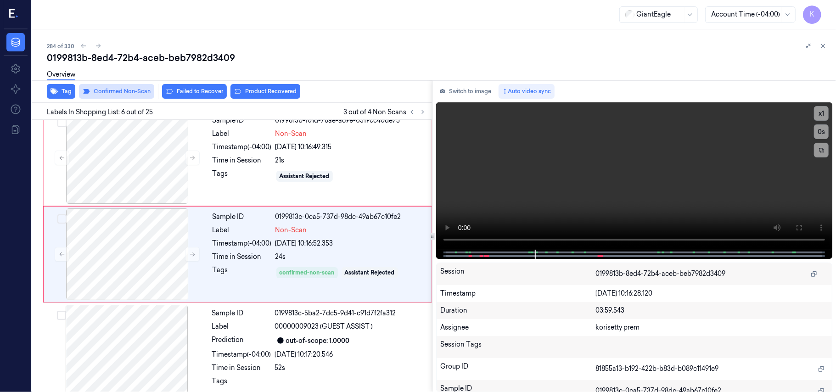
scroll to position [395, 0]
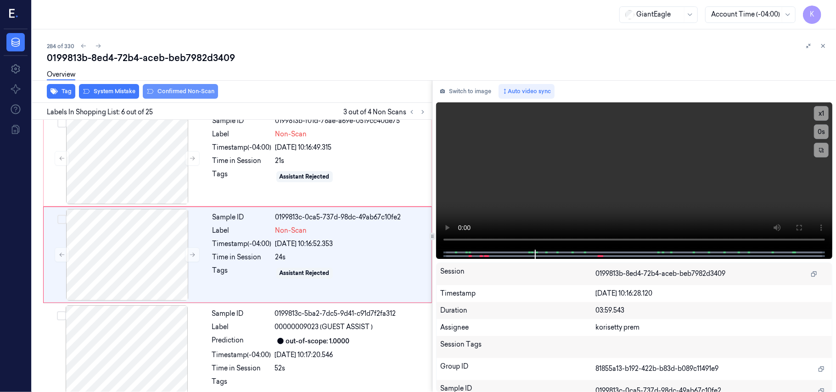
click at [124, 90] on button "System Mistake" at bounding box center [109, 91] width 60 height 15
click at [176, 92] on button "Unusual Activity" at bounding box center [177, 91] width 61 height 15
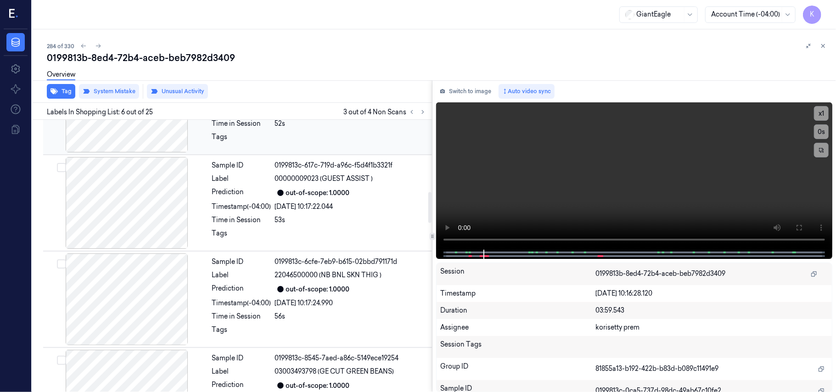
click at [366, 306] on div "25/09/2025 10:17:24.990" at bounding box center [351, 303] width 152 height 10
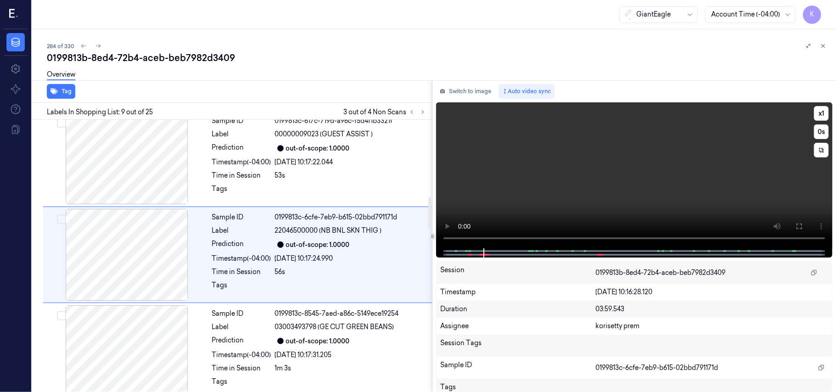
scroll to position [685, 0]
click at [610, 147] on video at bounding box center [634, 175] width 396 height 146
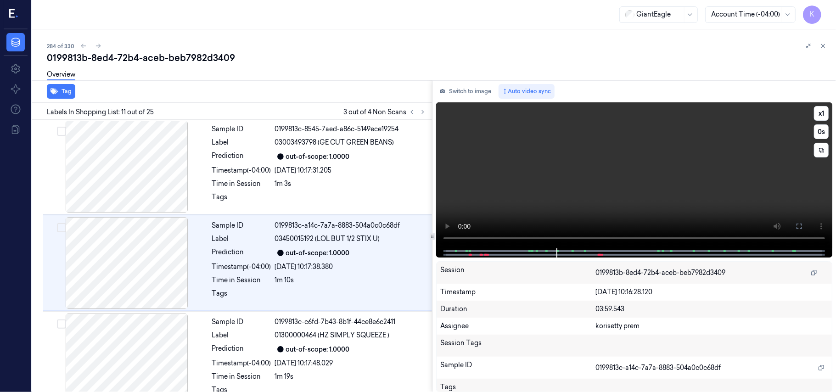
scroll to position [878, 0]
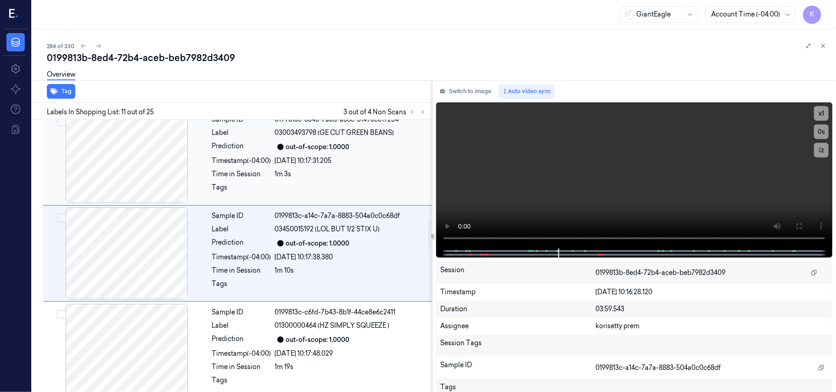
click at [285, 184] on div "Sample ID 0199813c-8545-7aed-a86c-5149ece19254 Label 03003493798 (GE CUT GREEN …" at bounding box center [319, 157] width 222 height 92
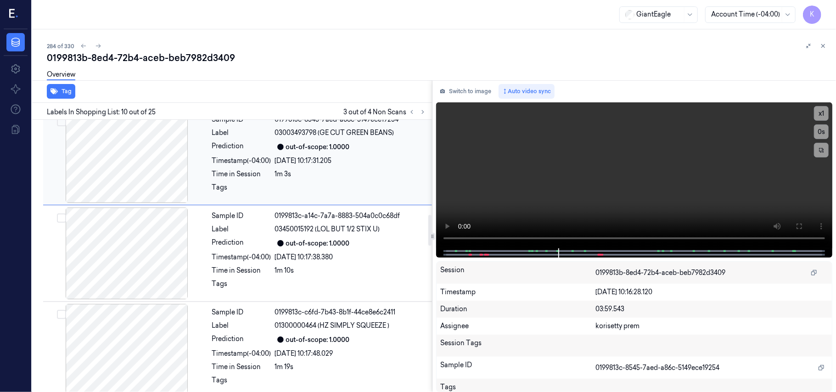
scroll to position [781, 0]
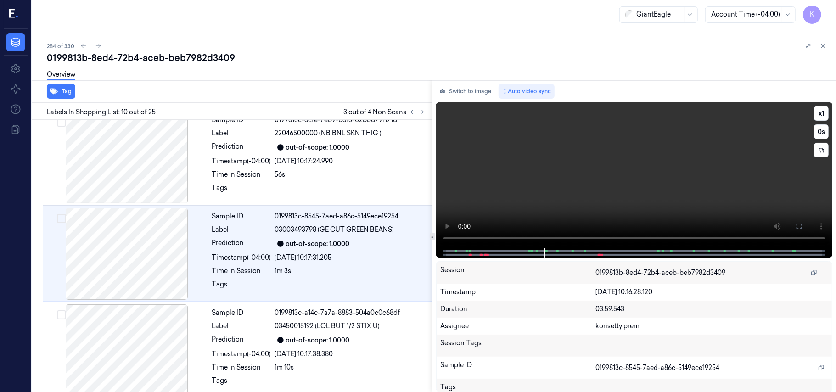
click at [695, 190] on video at bounding box center [634, 175] width 396 height 146
click at [821, 115] on button "x 1" at bounding box center [821, 113] width 15 height 15
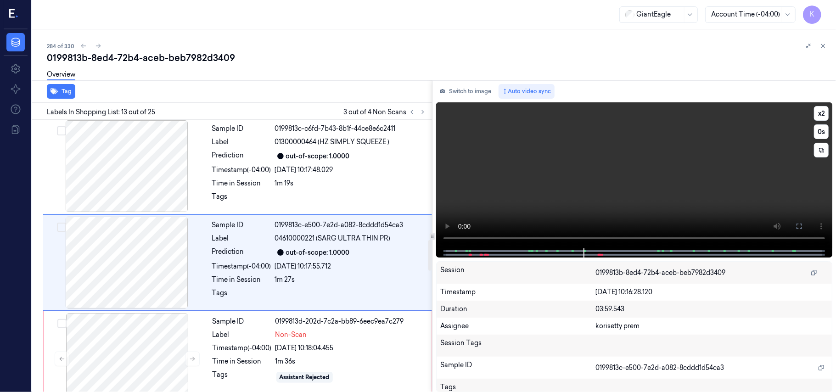
scroll to position [1072, 0]
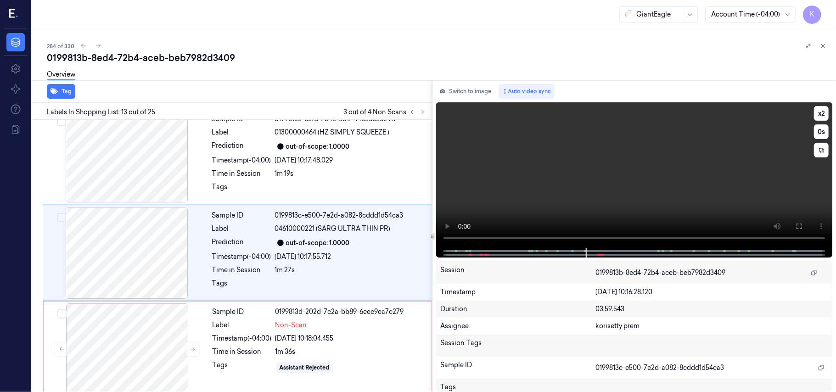
click at [596, 182] on video at bounding box center [634, 175] width 396 height 146
click at [823, 112] on button "x 2" at bounding box center [821, 113] width 15 height 15
click at [823, 112] on button "x 4" at bounding box center [821, 113] width 15 height 15
click at [634, 166] on video at bounding box center [634, 175] width 396 height 146
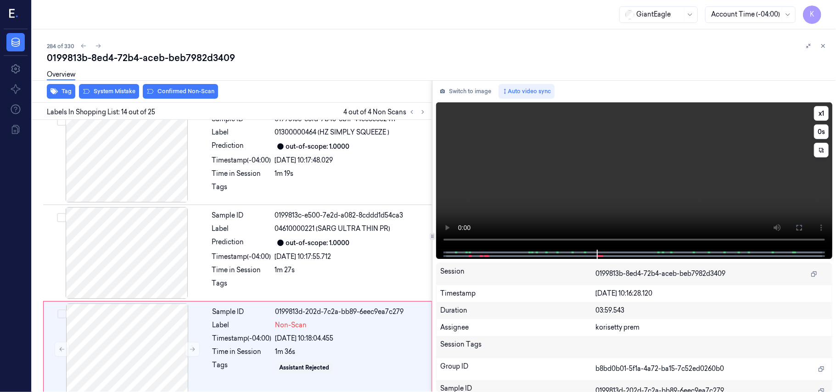
scroll to position [1168, 0]
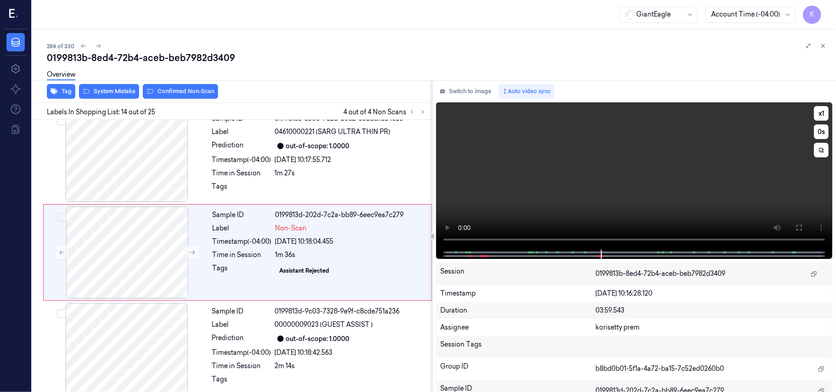
click at [656, 185] on video at bounding box center [634, 175] width 396 height 147
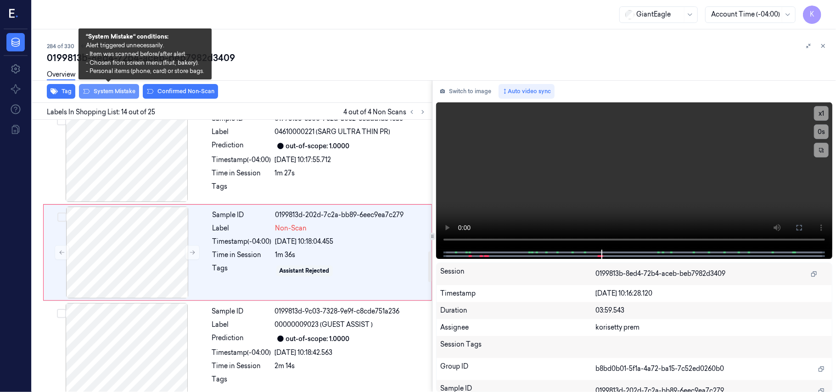
click at [101, 92] on button "System Mistake" at bounding box center [109, 91] width 60 height 15
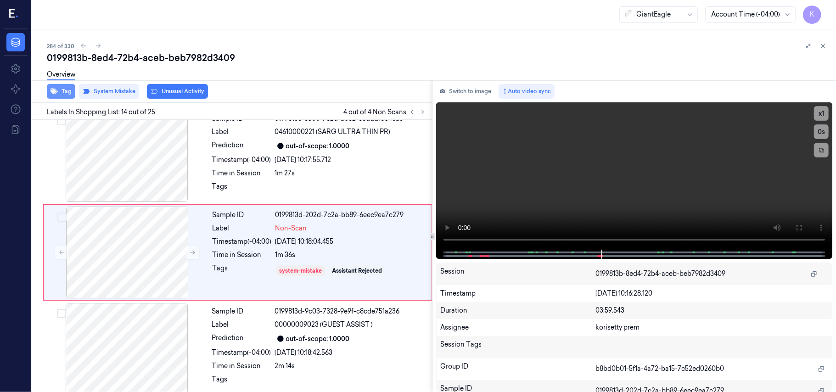
click at [64, 93] on button "Tag" at bounding box center [61, 91] width 28 height 15
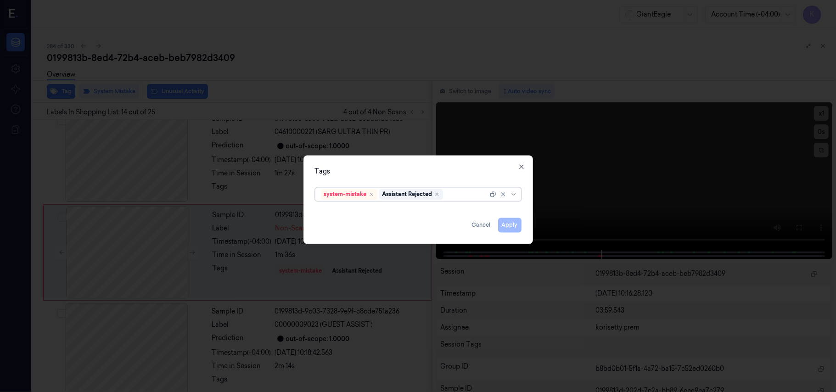
click at [460, 192] on div at bounding box center [466, 195] width 43 height 10
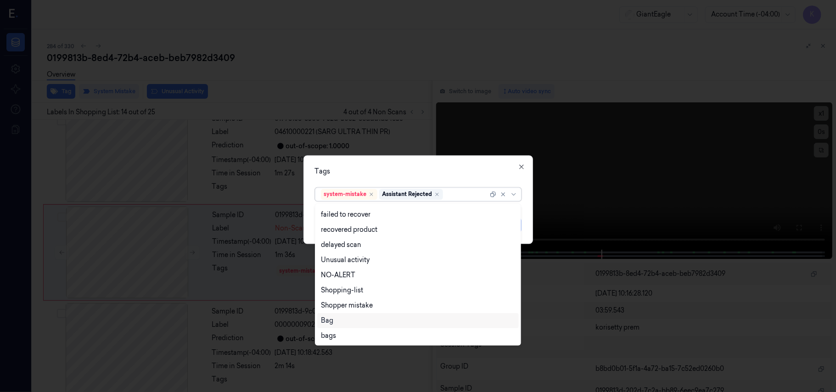
click at [341, 322] on div "Bag" at bounding box center [418, 321] width 194 height 10
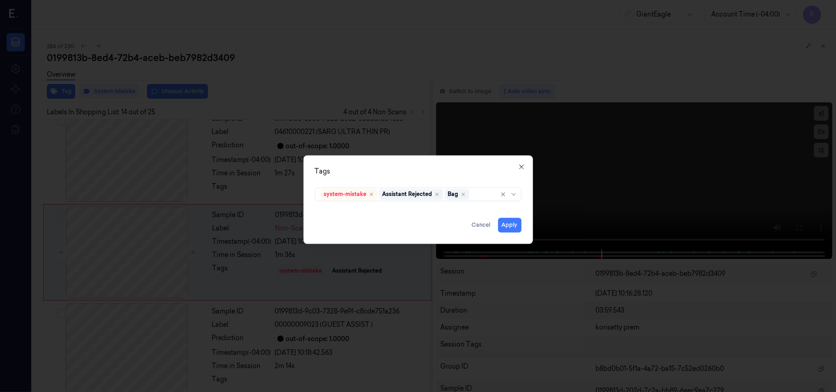
click at [454, 159] on div "Tags system-mistake Assistant Rejected Bag Apply Cancel Close" at bounding box center [418, 200] width 230 height 89
click at [502, 225] on button "Apply" at bounding box center [509, 225] width 23 height 15
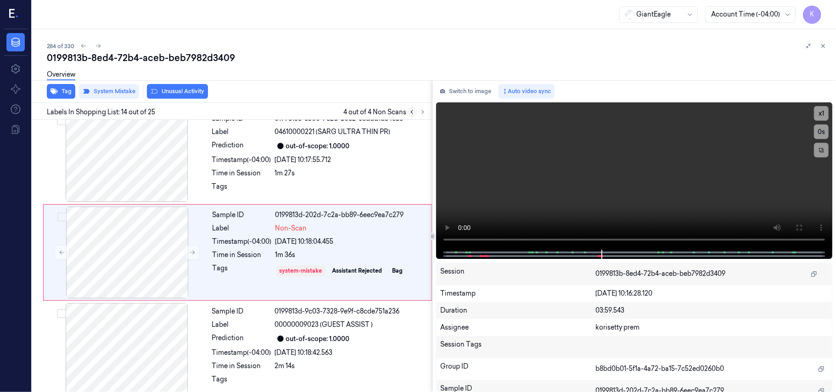
click at [410, 112] on icon at bounding box center [412, 112] width 6 height 6
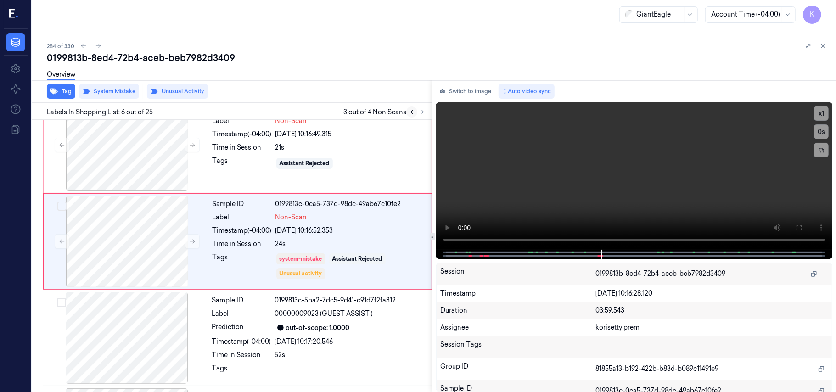
scroll to position [395, 0]
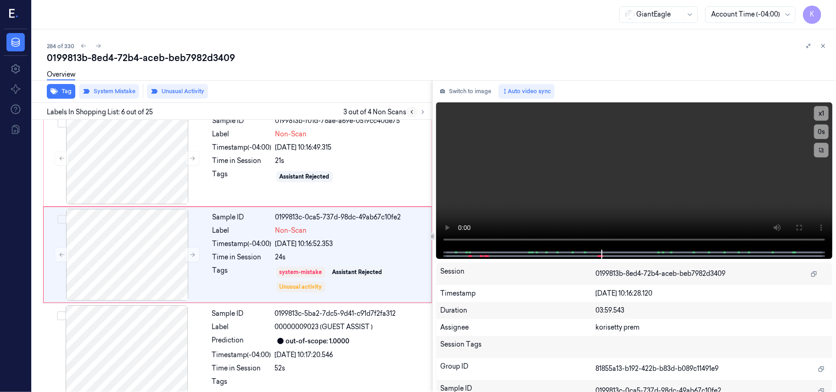
click at [410, 112] on icon at bounding box center [412, 112] width 6 height 6
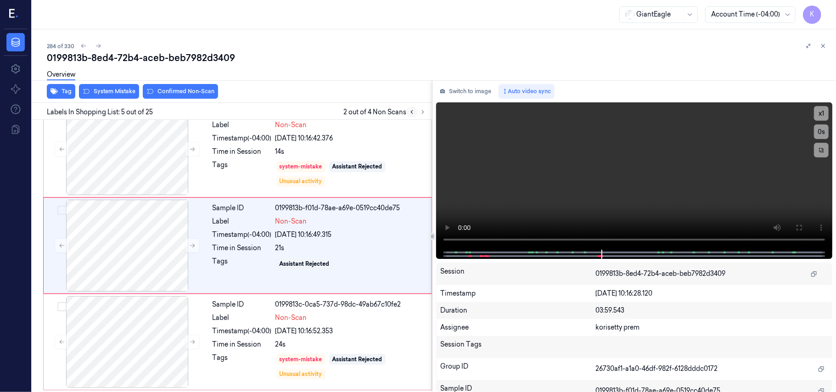
scroll to position [298, 0]
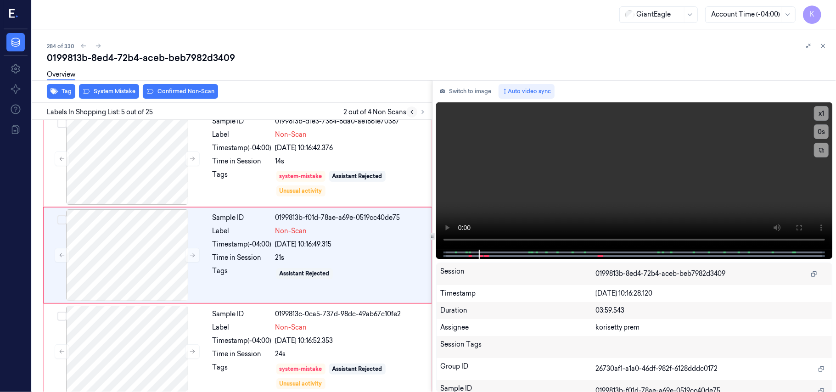
click at [410, 112] on icon at bounding box center [412, 112] width 6 height 6
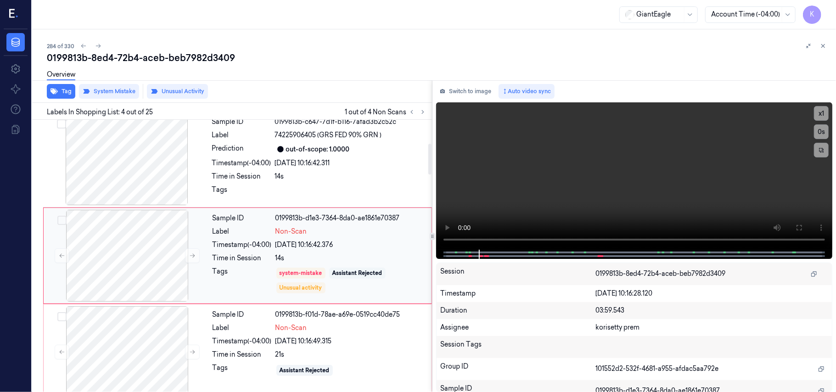
scroll to position [263, 0]
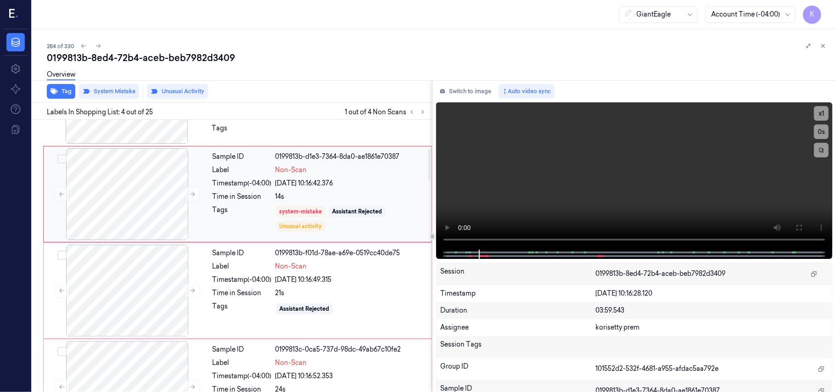
click at [360, 199] on div "14s" at bounding box center [350, 197] width 151 height 10
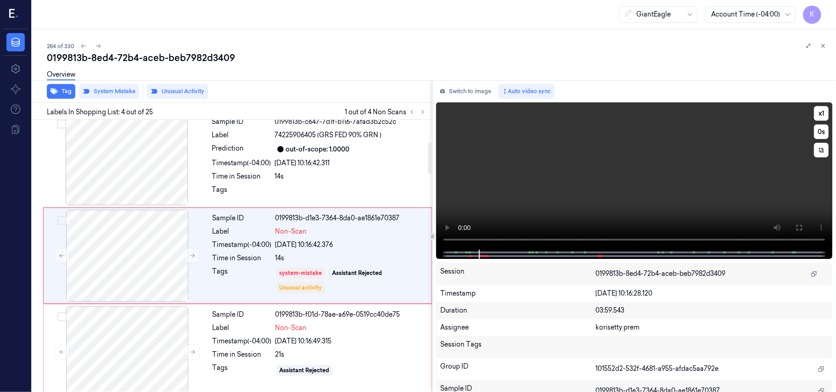
click at [532, 191] on video at bounding box center [634, 175] width 396 height 147
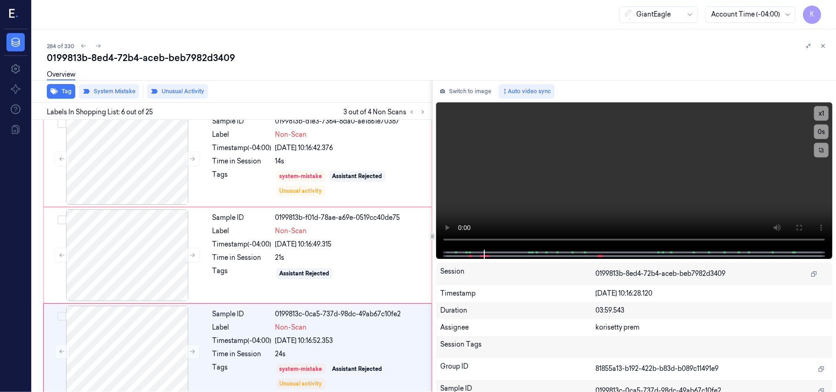
scroll to position [395, 0]
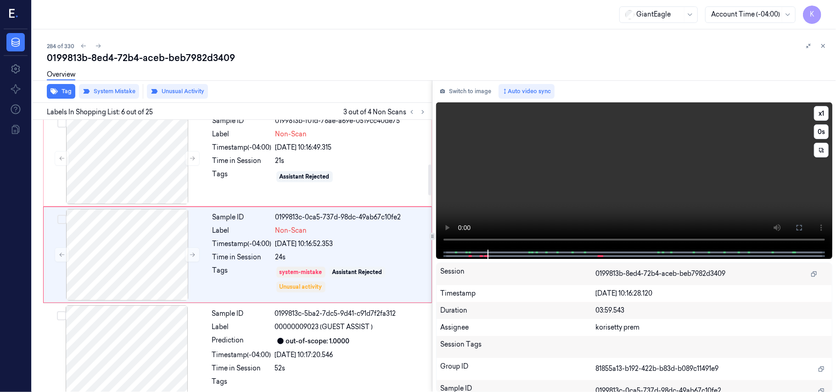
click at [668, 168] on video at bounding box center [634, 175] width 396 height 147
click at [287, 157] on div "21s" at bounding box center [350, 161] width 151 height 10
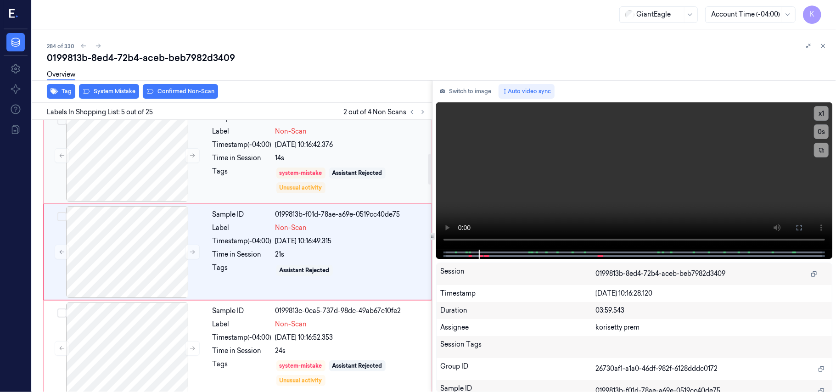
scroll to position [298, 0]
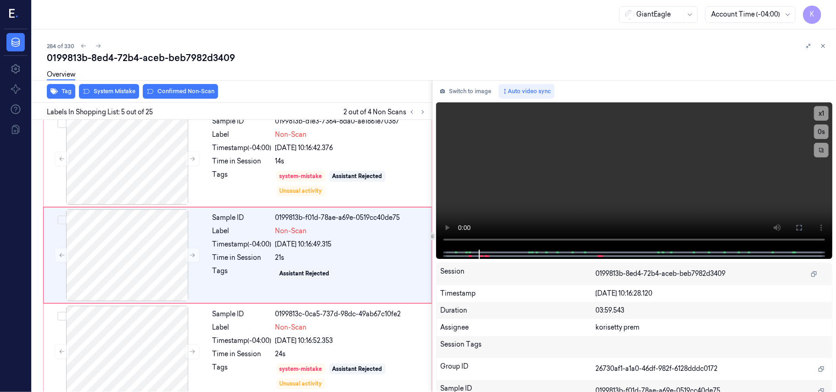
click at [174, 86] on div "Overview" at bounding box center [438, 75] width 782 height 23
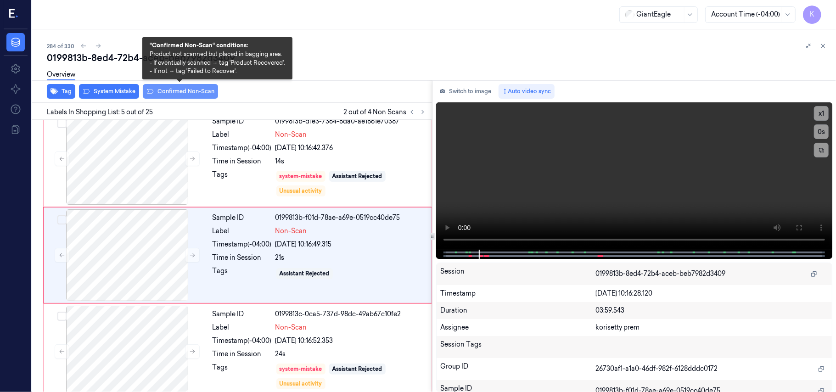
click at [178, 90] on button "Confirmed Non-Scan" at bounding box center [180, 91] width 75 height 15
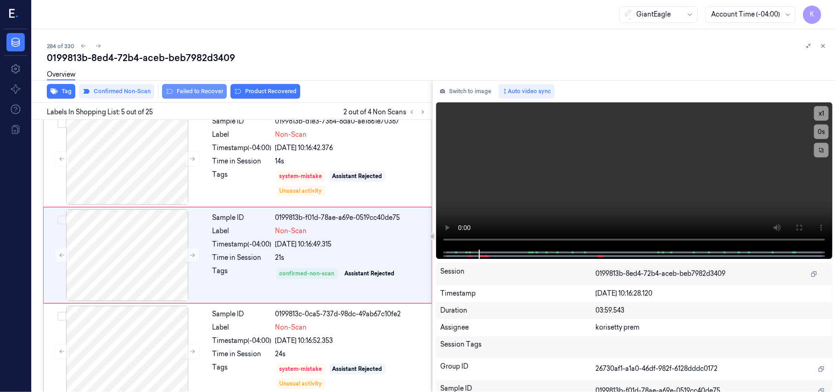
click at [204, 94] on button "Failed to Recover" at bounding box center [194, 91] width 65 height 15
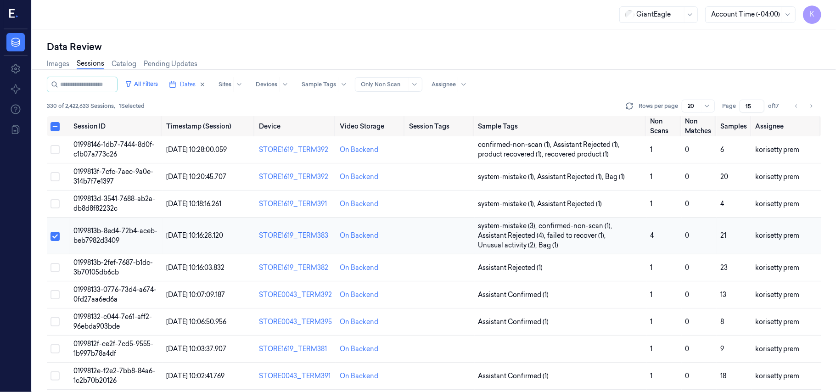
click at [56, 237] on button "Select row" at bounding box center [55, 236] width 9 height 9
click at [135, 269] on td "0199813b-2fef-7687-b1dc-3b70105db6cb" at bounding box center [116, 267] width 93 height 27
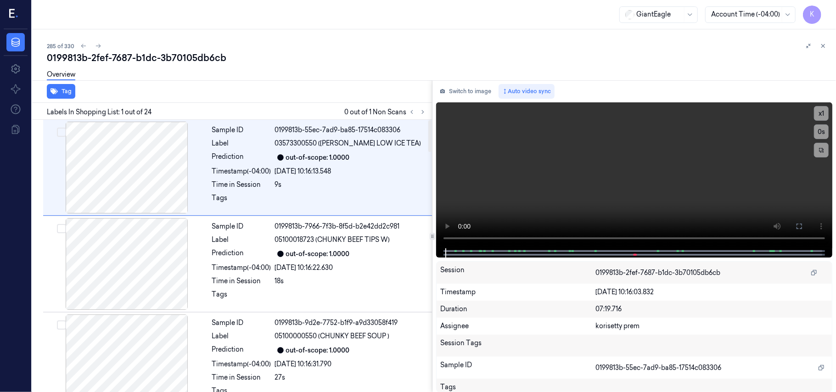
click at [327, 65] on div "Overview" at bounding box center [438, 75] width 782 height 23
click at [424, 112] on icon at bounding box center [423, 112] width 6 height 6
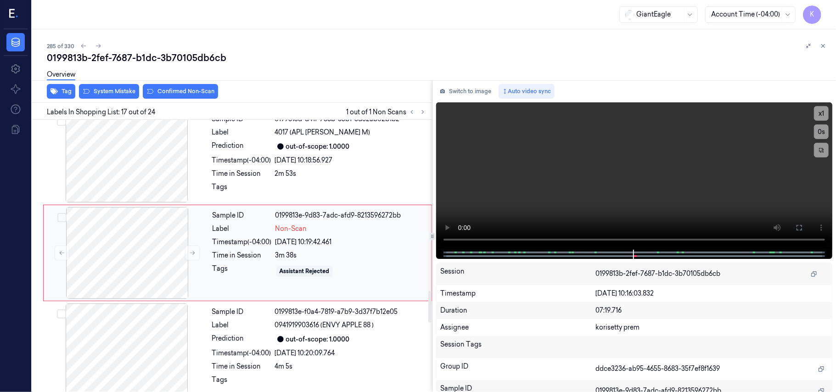
scroll to position [1459, 0]
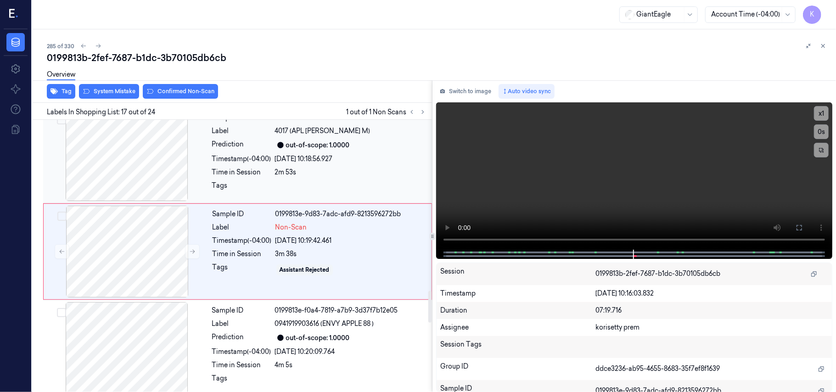
click at [289, 144] on div "out-of-scope: 1.0000" at bounding box center [318, 145] width 64 height 10
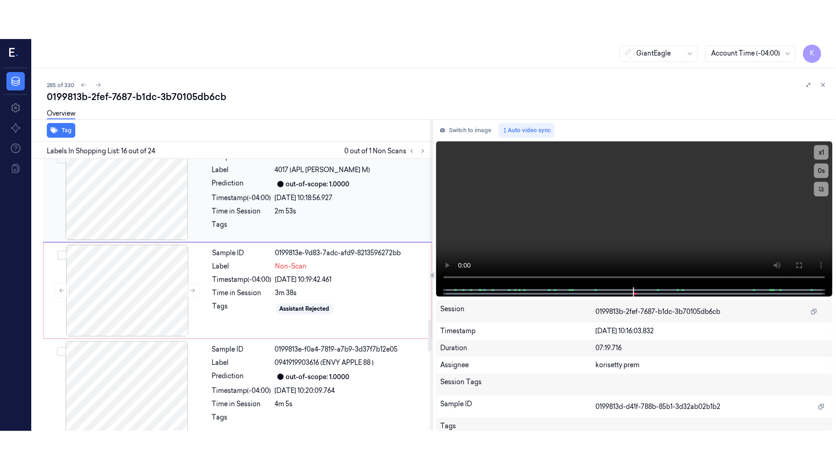
scroll to position [1362, 0]
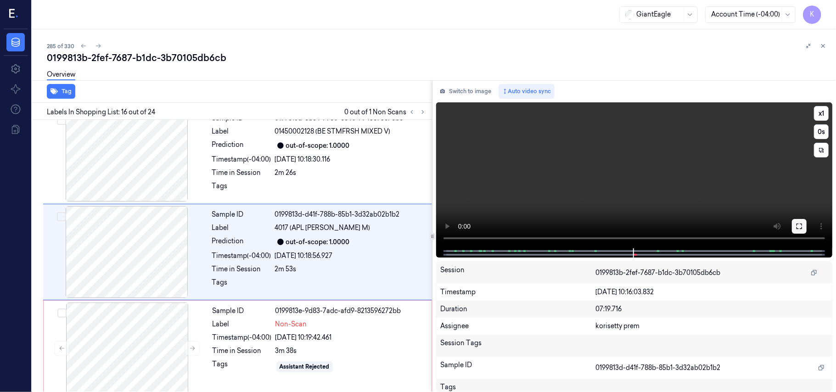
click at [803, 228] on icon at bounding box center [799, 226] width 7 height 7
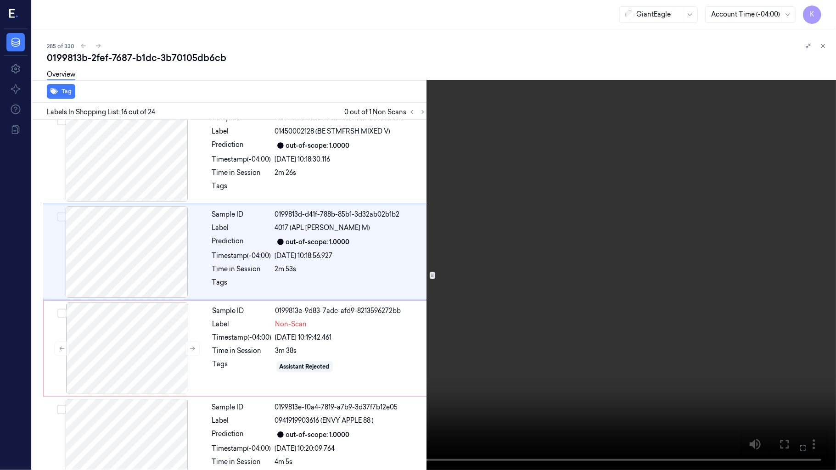
click at [658, 251] on video at bounding box center [418, 235] width 836 height 470
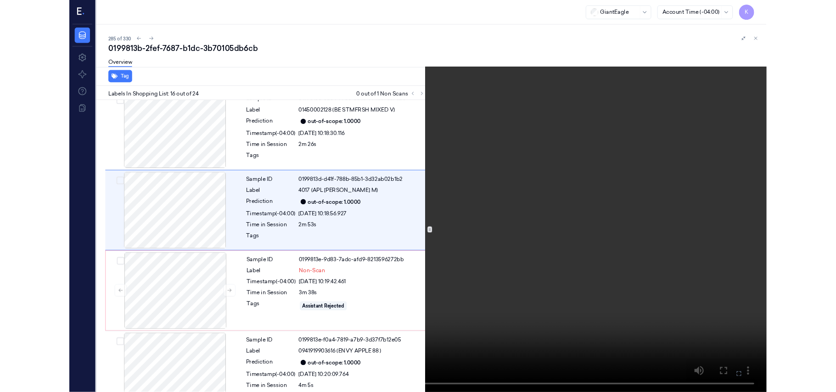
scroll to position [1323, 0]
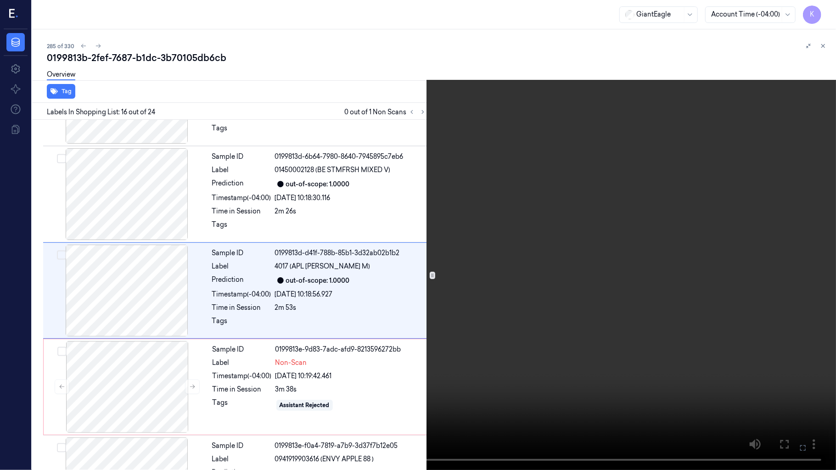
click at [0, 0] on icon at bounding box center [0, 0] width 0 height 0
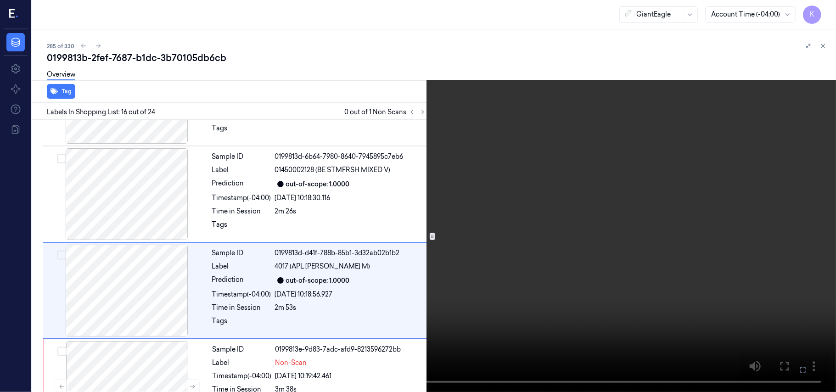
scroll to position [1362, 0]
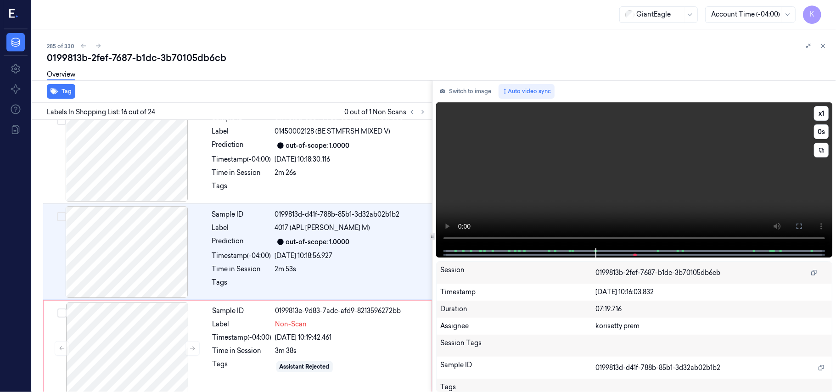
click at [617, 191] on video at bounding box center [634, 175] width 396 height 146
click at [825, 113] on button "x 1" at bounding box center [821, 113] width 15 height 15
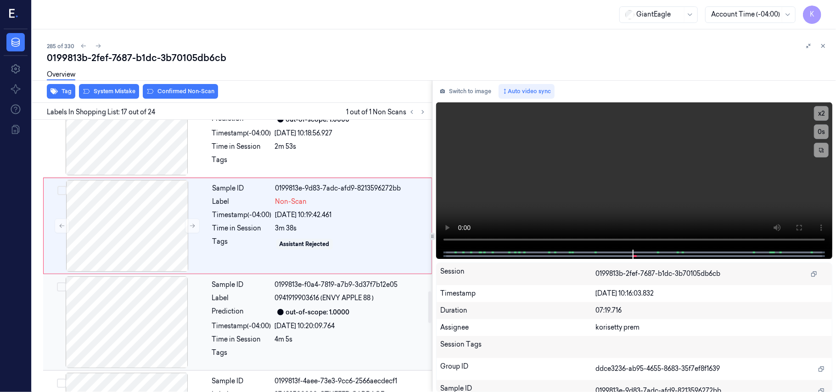
scroll to position [1459, 0]
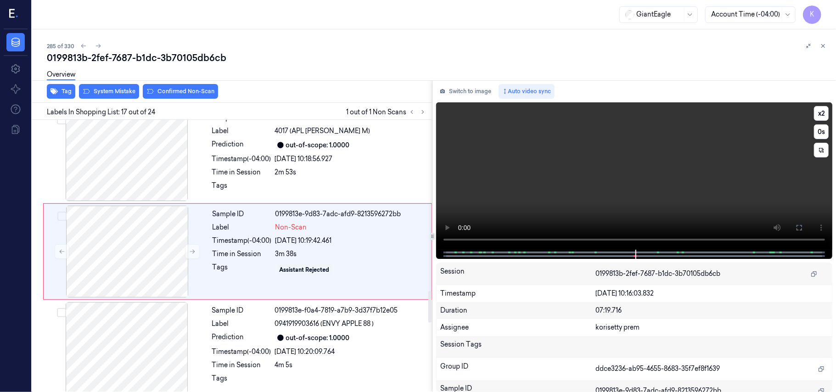
click at [590, 181] on video at bounding box center [634, 175] width 396 height 147
click at [279, 252] on div "Sample ID 0199813e-9d83-7adc-afd9-8213596272bb Label Non-Scan Timestamp (-04:00…" at bounding box center [319, 252] width 221 height 92
click at [114, 85] on div "Overview" at bounding box center [438, 75] width 782 height 23
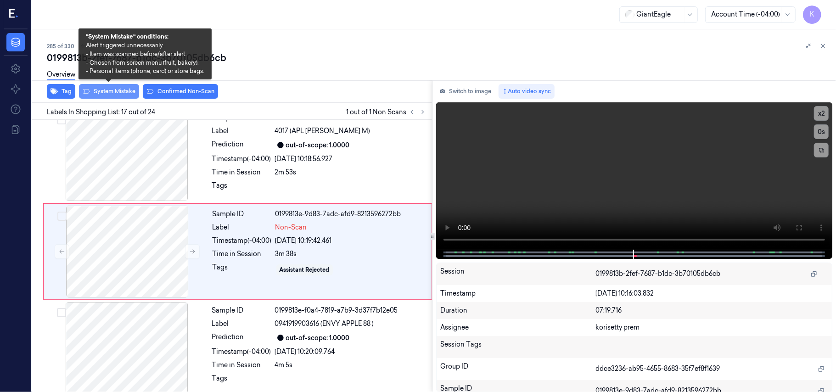
click at [116, 89] on button "System Mistake" at bounding box center [109, 91] width 60 height 15
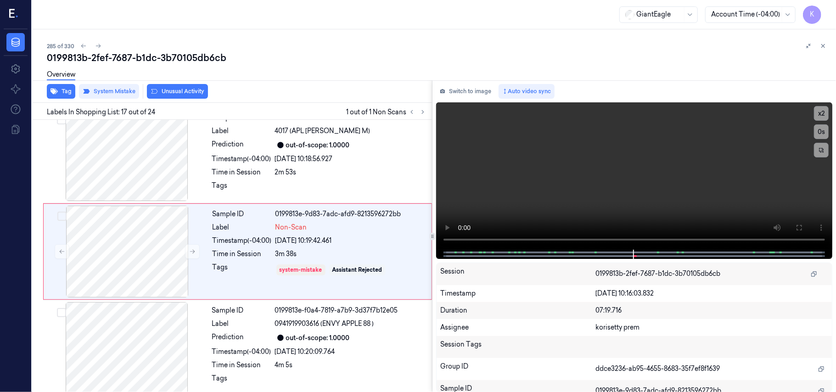
click at [193, 90] on button "Unusual Activity" at bounding box center [177, 91] width 61 height 15
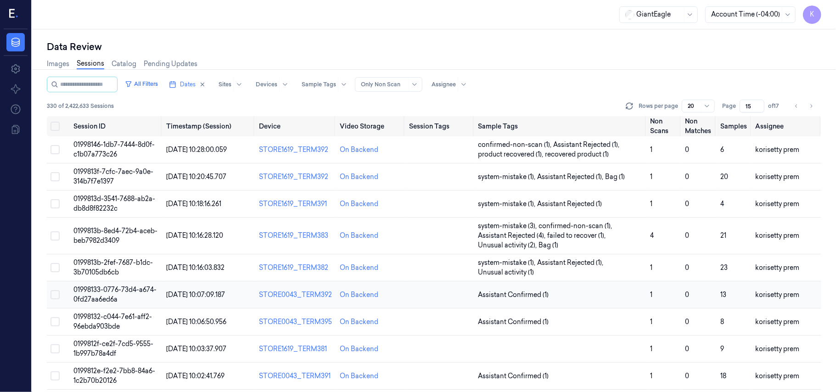
click at [105, 293] on span "01998133-0776-73d4-a674-0fd27aa6ed6a" at bounding box center [114, 295] width 83 height 18
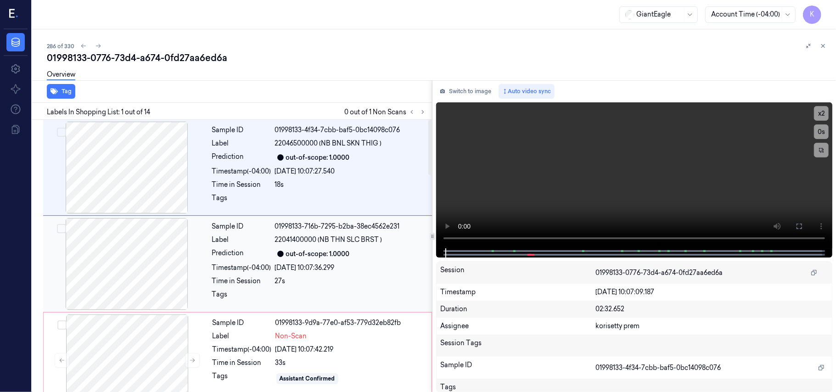
click at [351, 243] on span "22041400000 (NB THN SLC BRST )" at bounding box center [328, 240] width 107 height 10
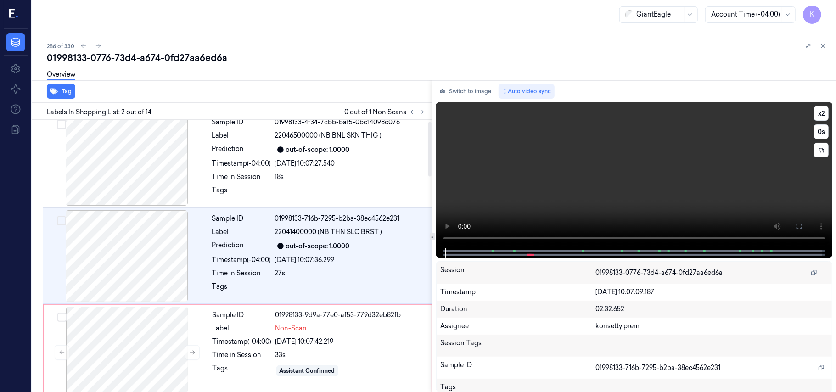
click at [725, 177] on video at bounding box center [634, 175] width 396 height 146
click at [821, 113] on button "x 2" at bounding box center [821, 113] width 15 height 15
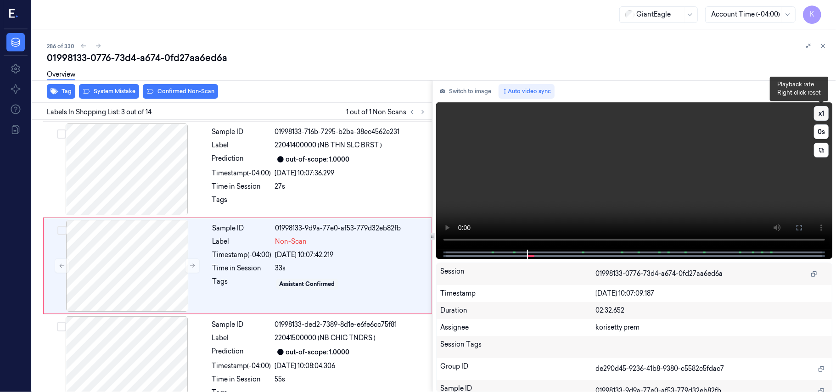
scroll to position [105, 0]
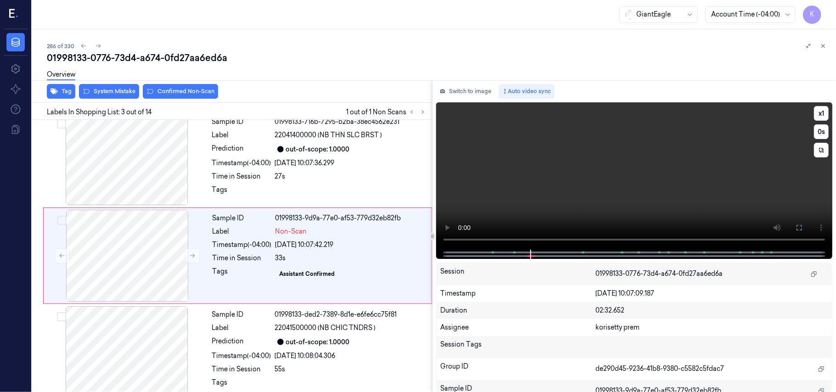
click at [673, 145] on video at bounding box center [634, 175] width 396 height 147
click at [300, 177] on div "27s" at bounding box center [351, 177] width 152 height 10
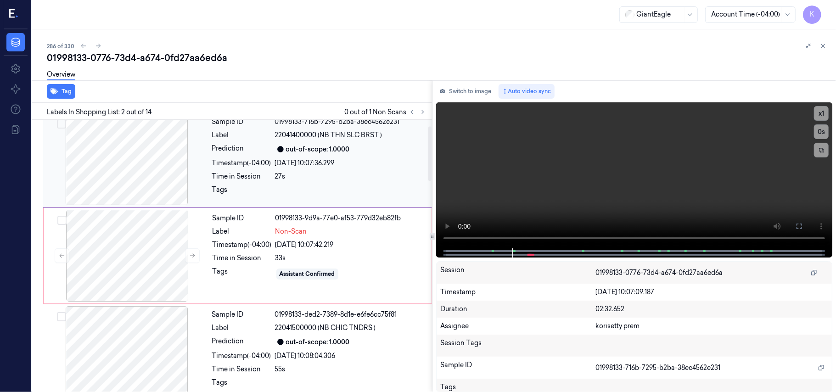
scroll to position [8, 0]
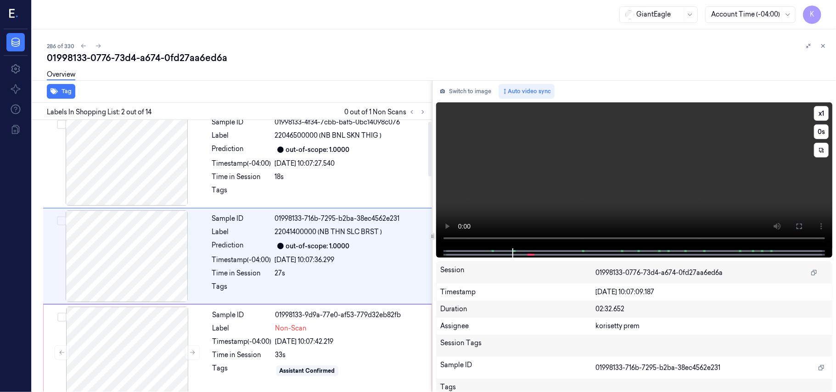
click at [574, 185] on video at bounding box center [634, 175] width 396 height 146
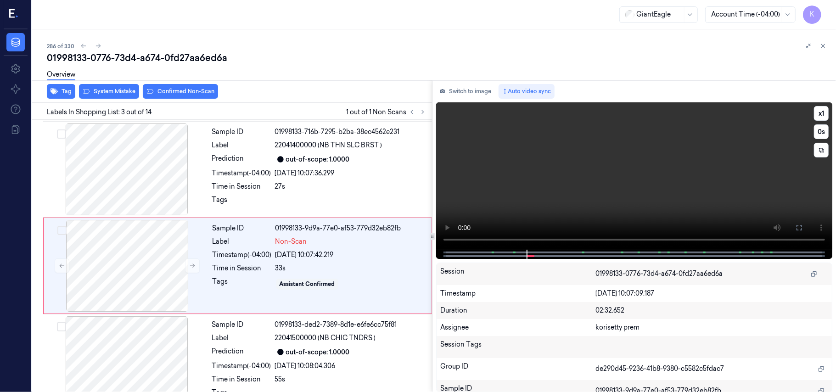
scroll to position [105, 0]
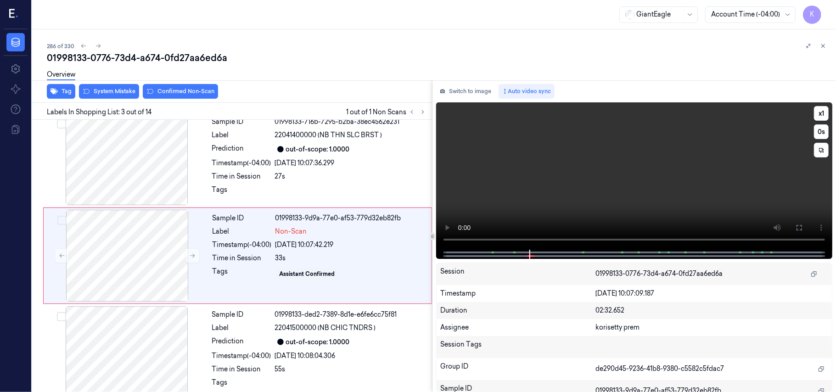
click at [646, 172] on video at bounding box center [634, 175] width 396 height 147
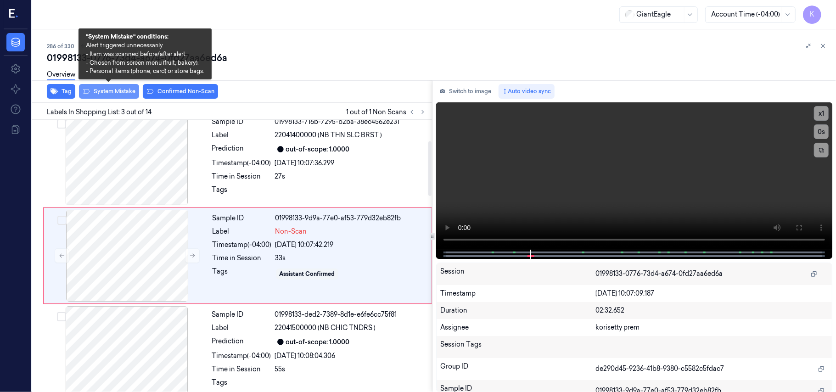
click at [108, 93] on button "System Mistake" at bounding box center [109, 91] width 60 height 15
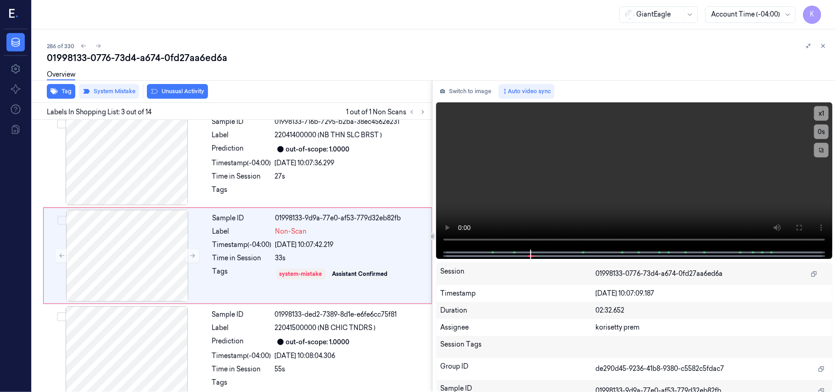
click at [184, 93] on button "Unusual Activity" at bounding box center [177, 91] width 61 height 15
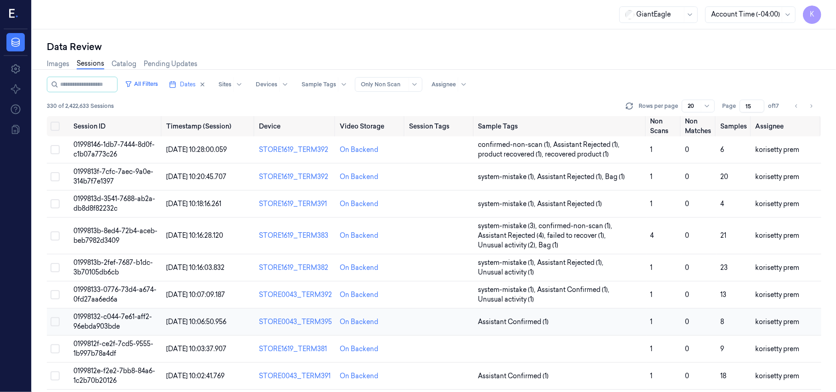
click at [123, 325] on td "01998132-c044-7e61-aff2-96ebda903bde" at bounding box center [116, 322] width 93 height 27
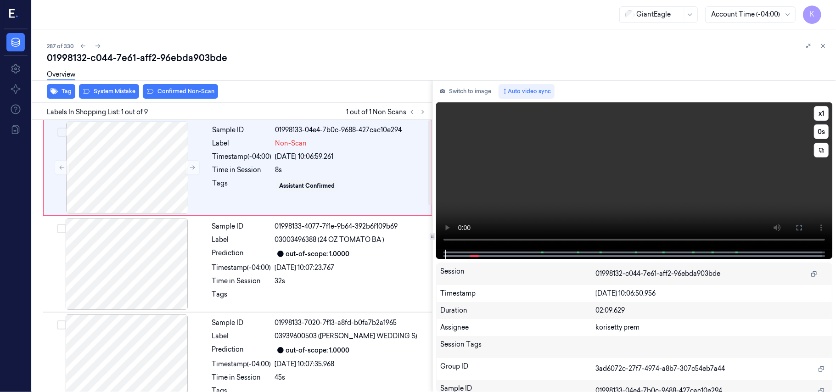
click at [621, 175] on video at bounding box center [634, 175] width 396 height 147
click at [711, 164] on video at bounding box center [634, 175] width 396 height 147
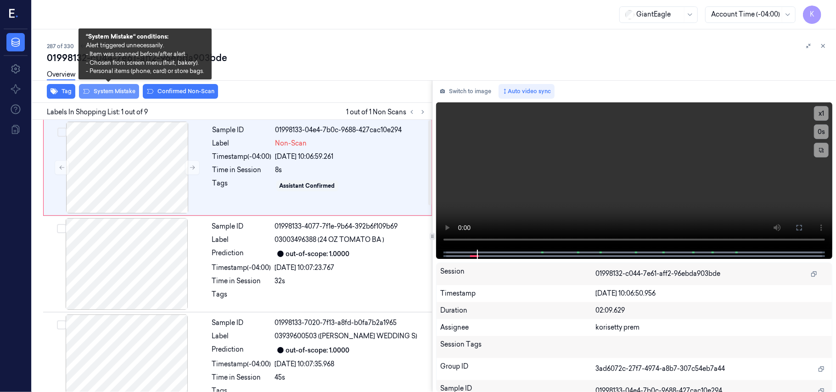
click at [108, 89] on button "System Mistake" at bounding box center [109, 91] width 60 height 15
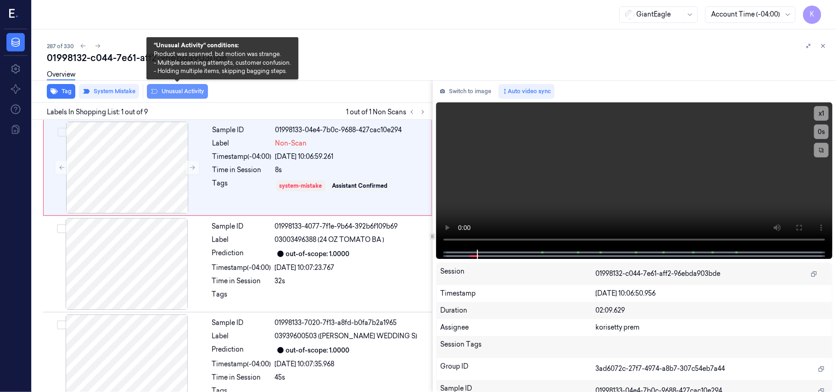
click at [179, 89] on button "Unusual Activity" at bounding box center [177, 91] width 61 height 15
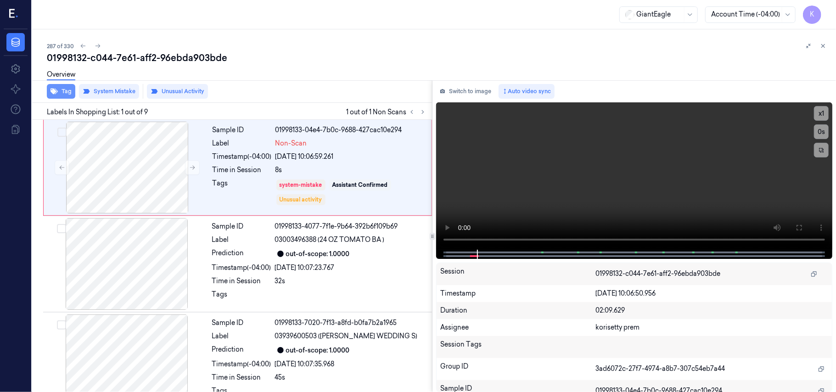
click at [56, 89] on icon "button" at bounding box center [54, 91] width 7 height 7
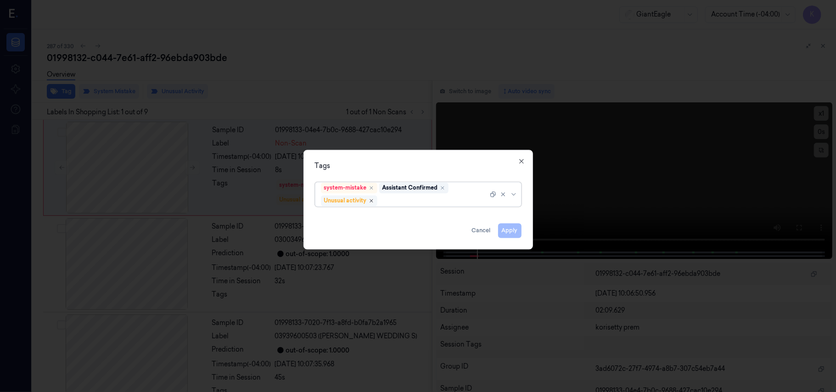
click at [374, 202] on icon "Remove ,Unusual activity" at bounding box center [372, 201] width 6 height 6
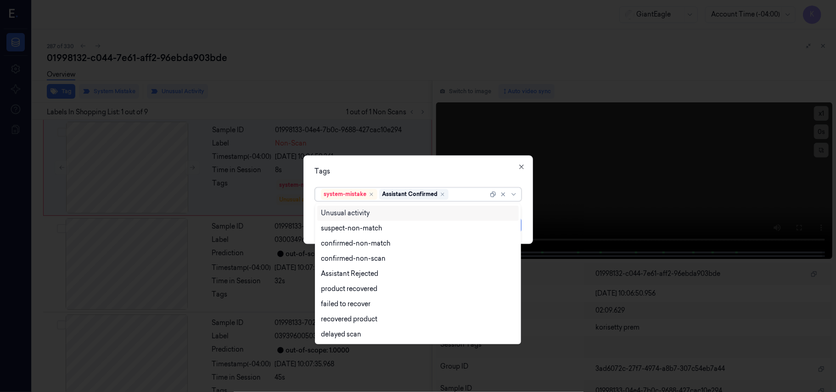
click at [461, 197] on div at bounding box center [469, 195] width 38 height 10
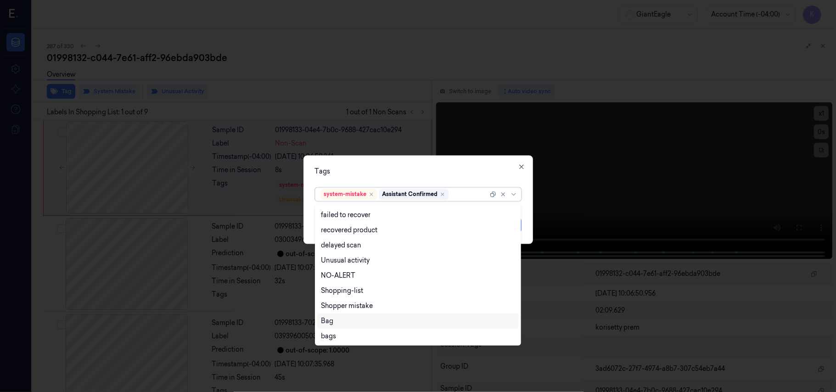
click at [340, 322] on div "Bag" at bounding box center [418, 321] width 194 height 10
click at [437, 175] on div "Tags" at bounding box center [418, 172] width 207 height 10
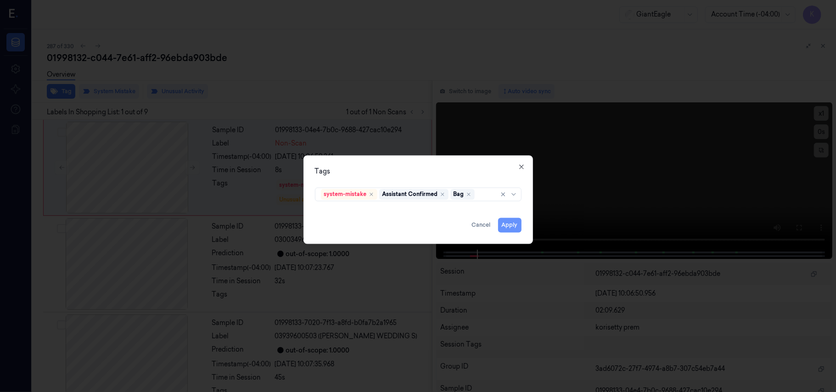
click at [520, 225] on button "Apply" at bounding box center [509, 225] width 23 height 15
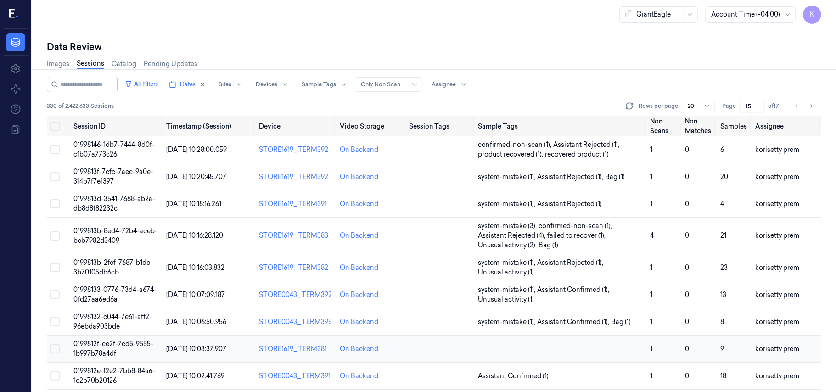
click at [139, 348] on span "0199812f-ce2f-7cd5-9555-1b997b78a4df" at bounding box center [113, 349] width 80 height 18
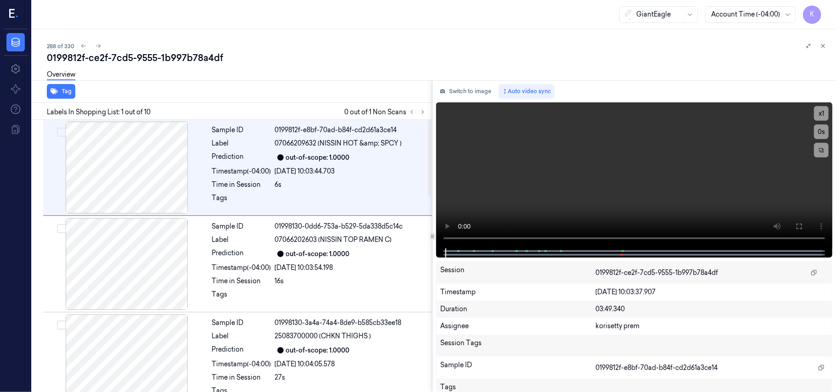
click at [320, 64] on div "Overview" at bounding box center [438, 75] width 782 height 23
click at [424, 112] on icon at bounding box center [423, 112] width 6 height 6
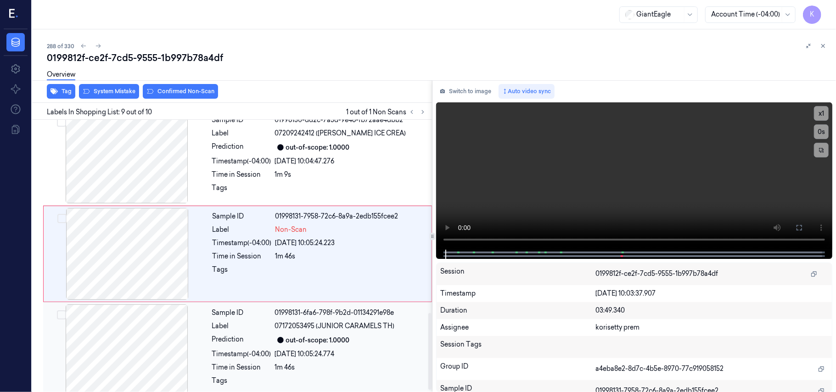
scroll to position [697, 0]
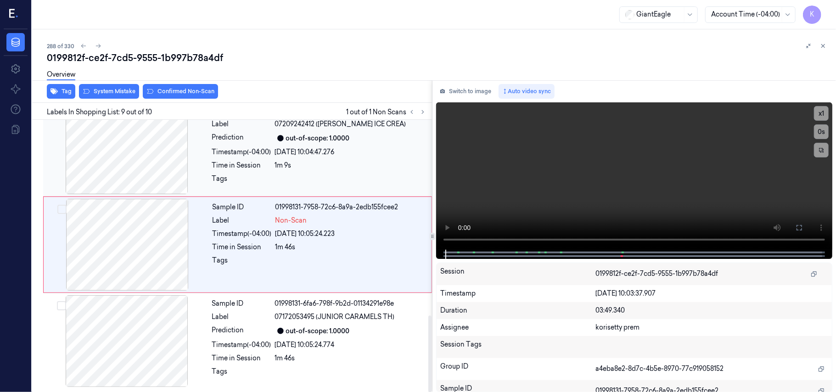
click at [309, 156] on div "Sample ID 01998130-dd2c-7a5d-9e46-fb72aae4dbb2 Label 07209242412 (JOY JUMBO ICE…" at bounding box center [319, 148] width 222 height 92
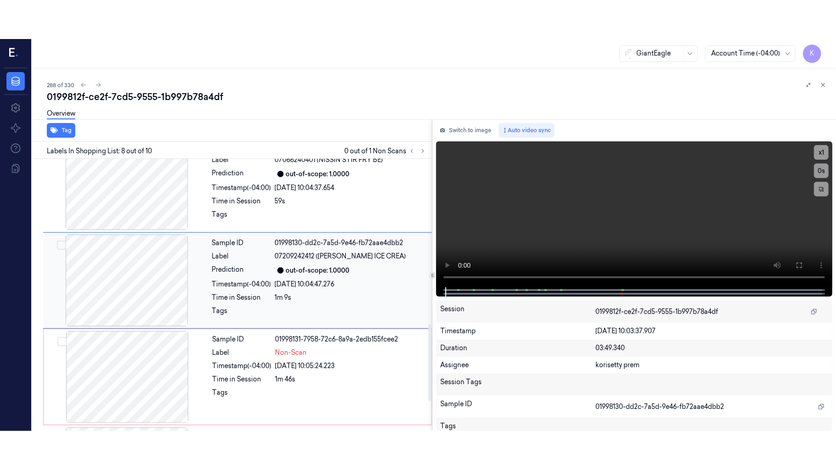
scroll to position [588, 0]
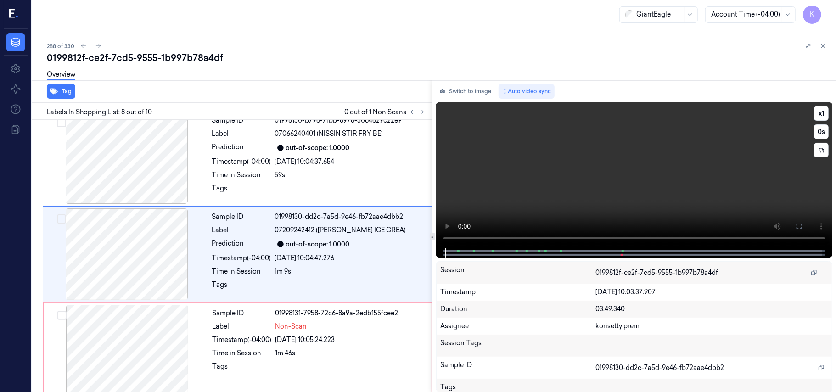
click at [624, 179] on video at bounding box center [634, 175] width 396 height 146
click at [796, 225] on icon at bounding box center [799, 226] width 7 height 7
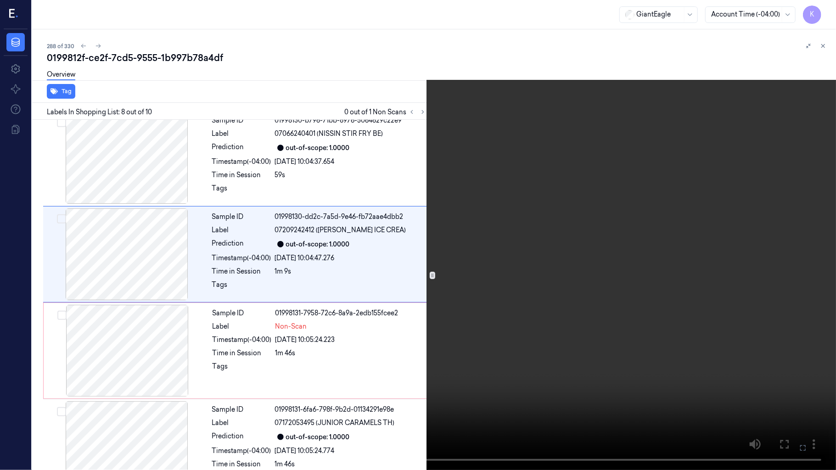
click at [568, 275] on video at bounding box center [418, 235] width 836 height 470
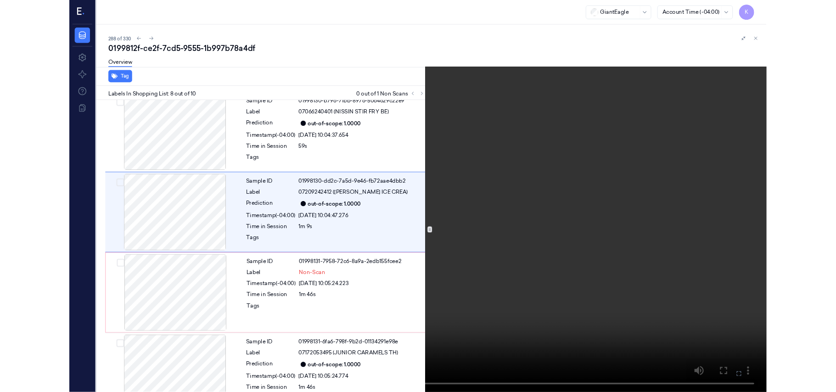
scroll to position [550, 0]
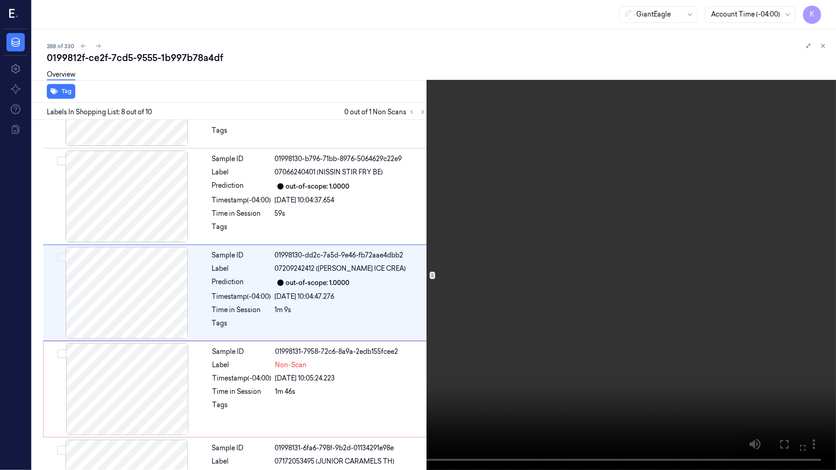
click at [406, 299] on video at bounding box center [418, 235] width 836 height 470
click at [0, 0] on button at bounding box center [0, 0] width 0 height 0
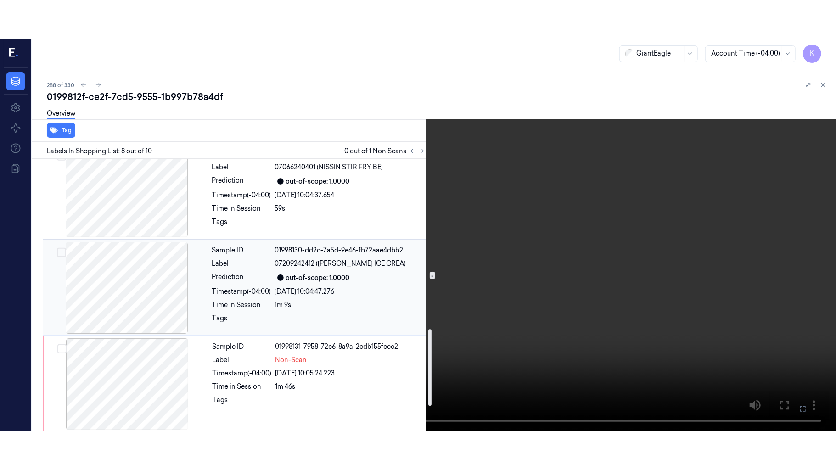
scroll to position [611, 0]
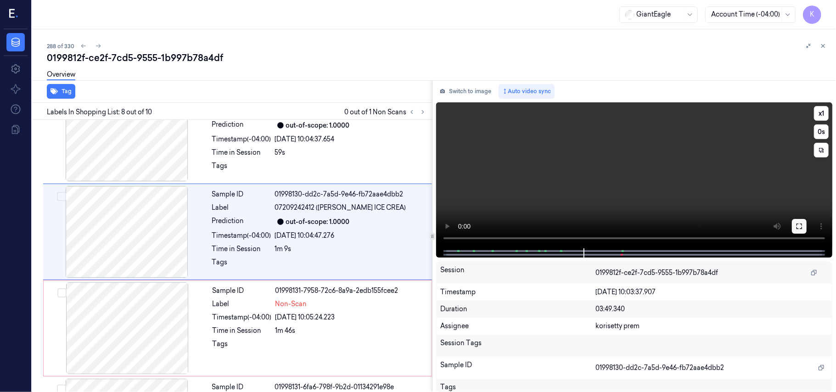
click at [801, 225] on icon at bounding box center [799, 226] width 7 height 7
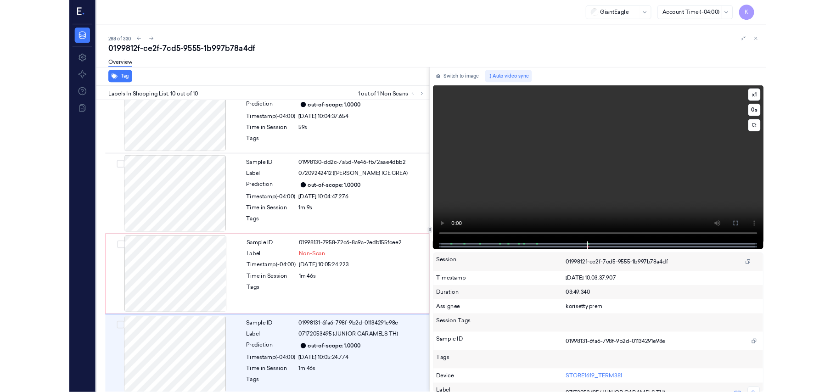
scroll to position [619, 0]
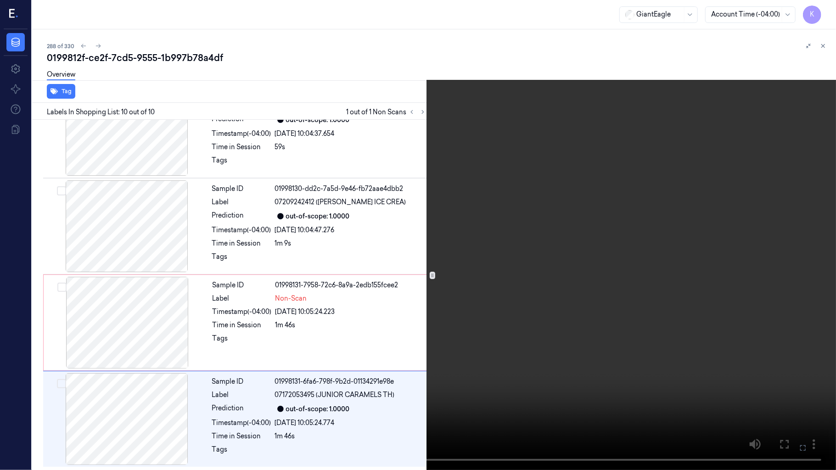
click at [539, 227] on video at bounding box center [418, 235] width 836 height 470
click at [0, 0] on icon at bounding box center [0, 0] width 0 height 0
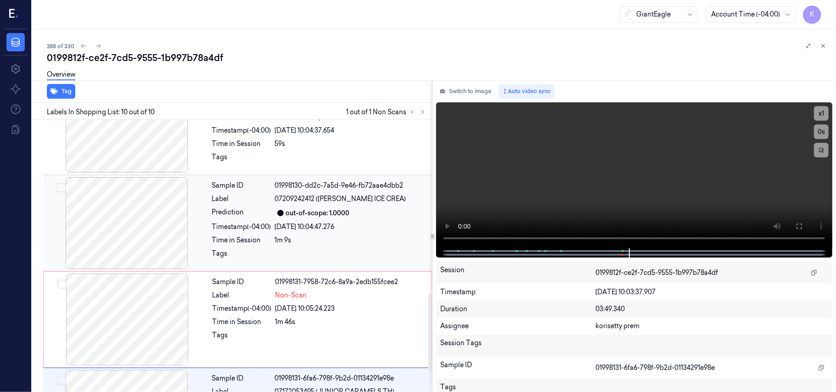
click at [170, 203] on div at bounding box center [126, 223] width 163 height 92
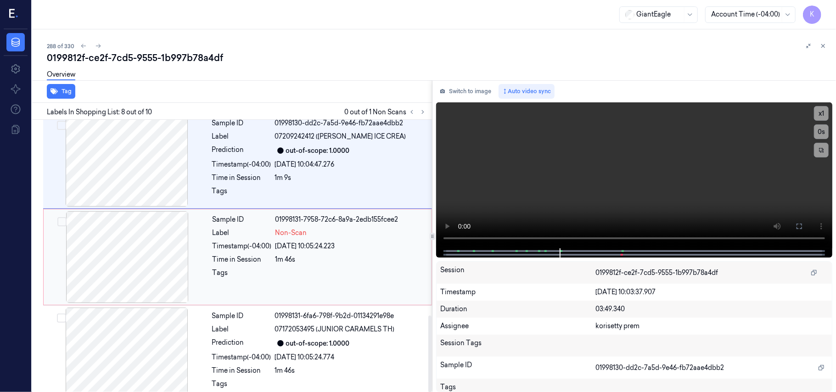
scroll to position [697, 0]
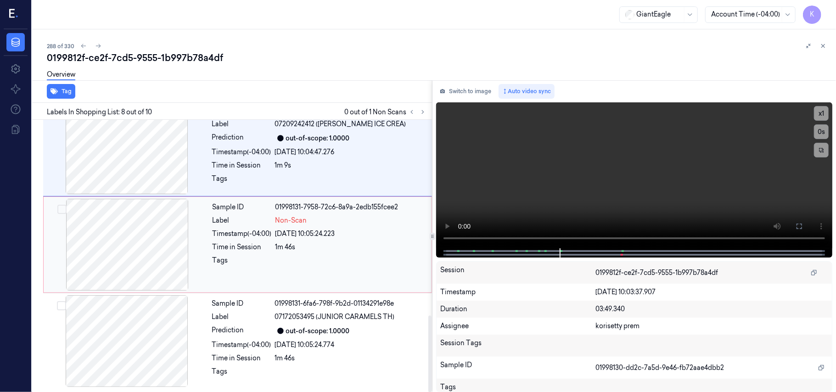
click at [263, 232] on div "Timestamp (-04:00)" at bounding box center [242, 234] width 59 height 10
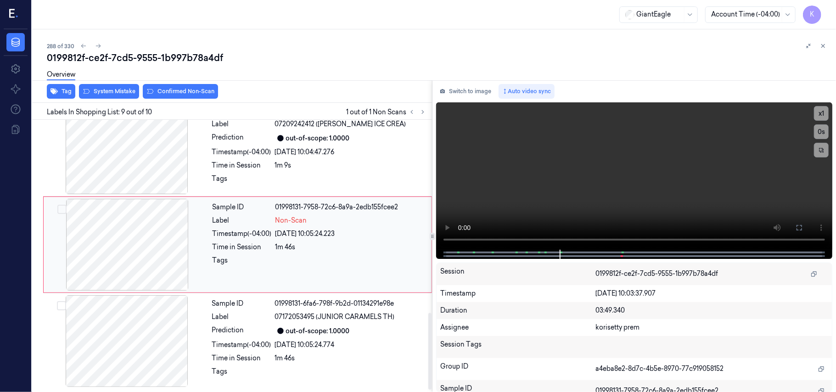
scroll to position [685, 0]
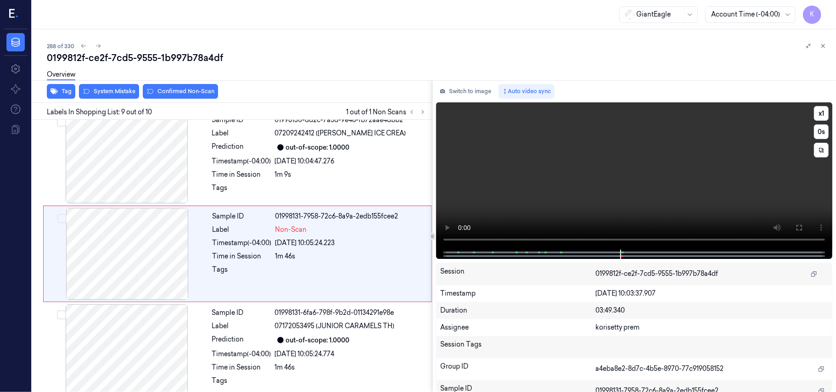
click at [711, 181] on video at bounding box center [634, 175] width 396 height 147
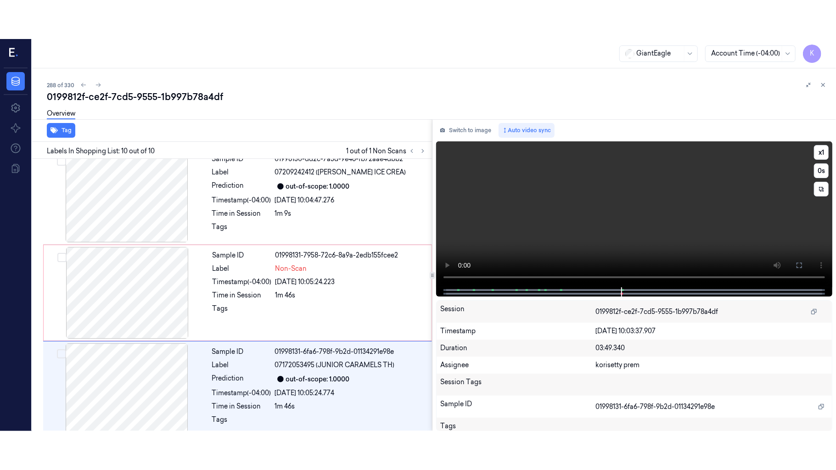
scroll to position [697, 0]
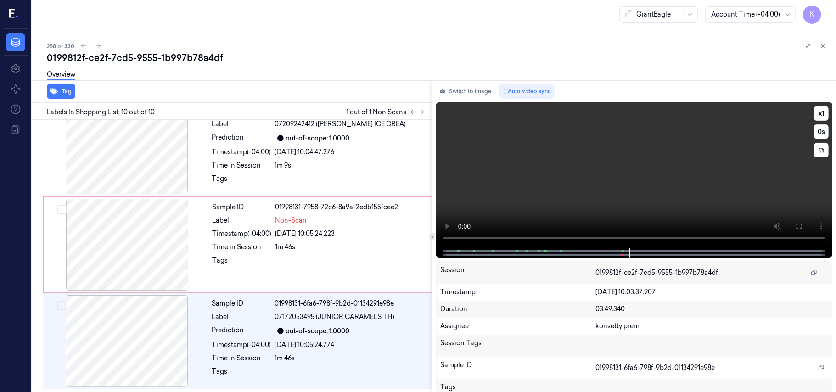
click at [630, 180] on video at bounding box center [634, 175] width 396 height 146
click at [320, 329] on div "out-of-scope: 1.0000" at bounding box center [318, 331] width 64 height 10
click at [609, 144] on video at bounding box center [634, 175] width 396 height 146
click at [798, 228] on icon at bounding box center [799, 226] width 7 height 7
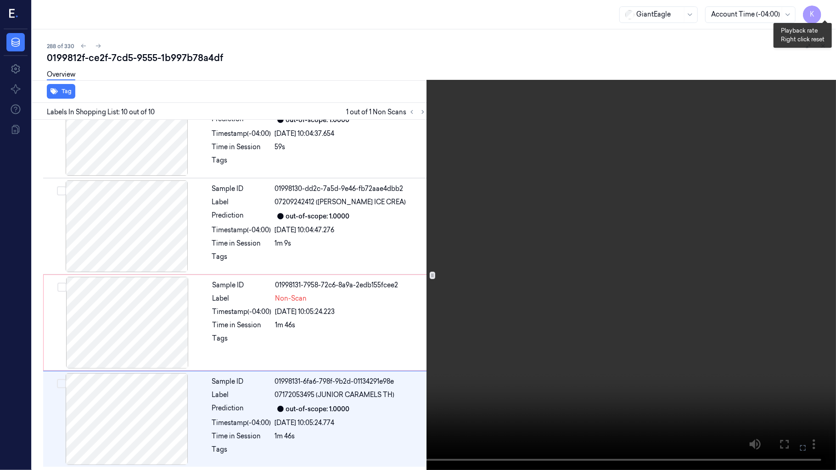
click at [825, 11] on button "x 1" at bounding box center [825, 11] width 15 height 15
click at [604, 383] on video at bounding box center [418, 235] width 836 height 470
click at [0, 0] on icon at bounding box center [0, 0] width 0 height 0
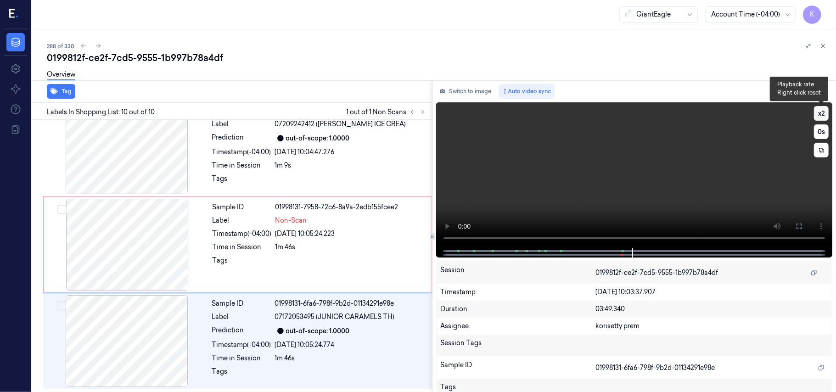
click at [821, 113] on button "x 2" at bounding box center [821, 113] width 15 height 15
click at [802, 229] on icon at bounding box center [800, 227] width 6 height 6
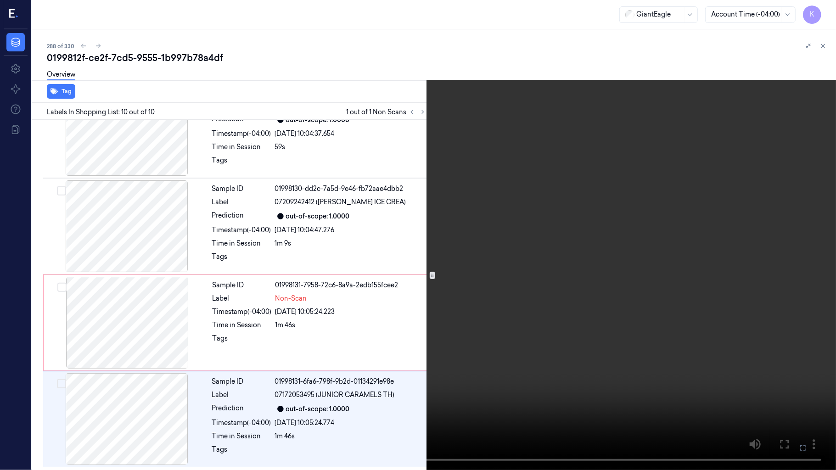
click at [668, 273] on video at bounding box center [418, 235] width 836 height 470
click at [827, 8] on button "x 1" at bounding box center [825, 11] width 15 height 15
click at [821, 8] on button "x 2" at bounding box center [825, 11] width 15 height 15
click at [0, 0] on icon at bounding box center [0, 0] width 0 height 0
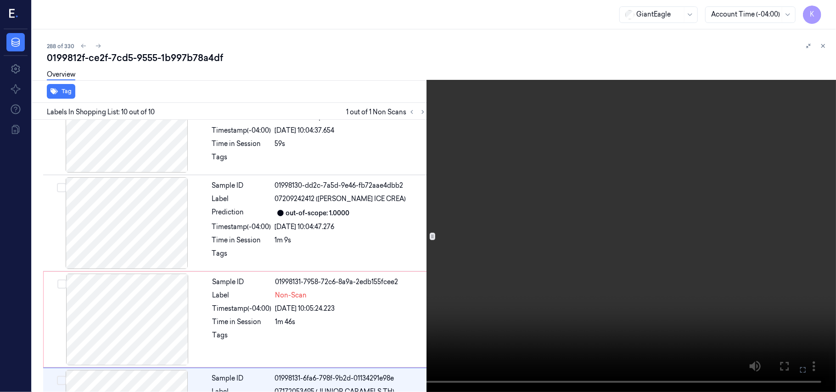
scroll to position [697, 0]
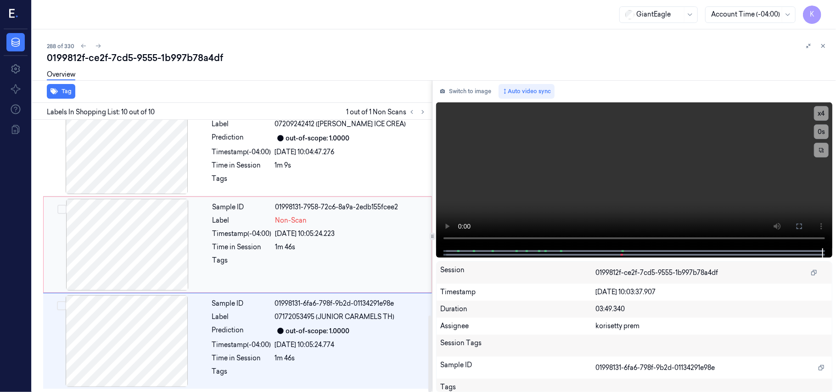
click at [185, 240] on div at bounding box center [126, 245] width 163 height 92
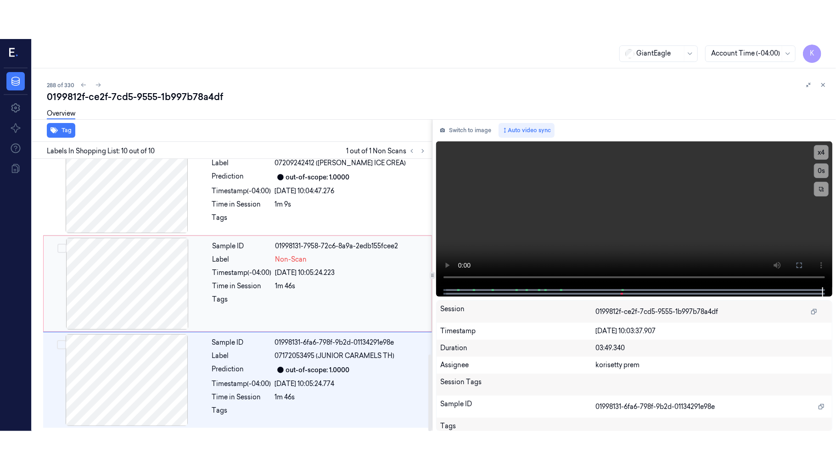
scroll to position [685, 0]
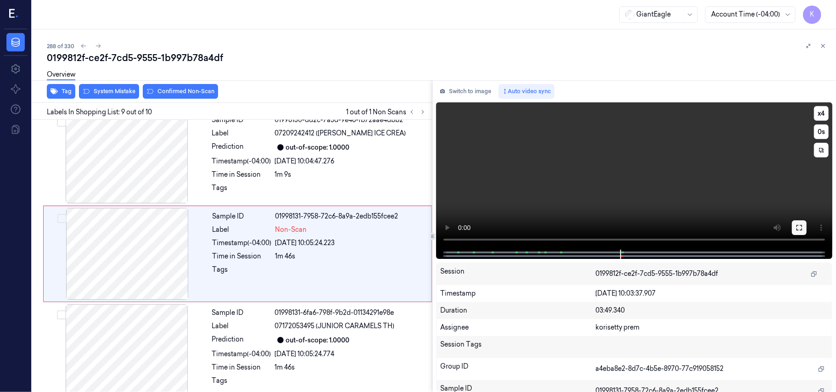
click at [796, 228] on icon at bounding box center [799, 227] width 7 height 7
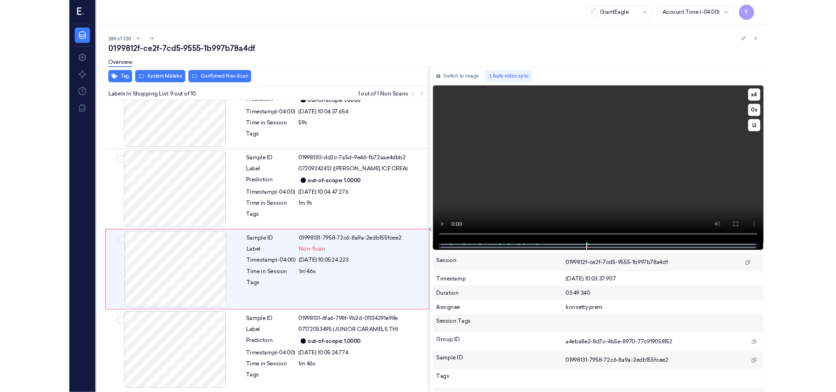
scroll to position [619, 0]
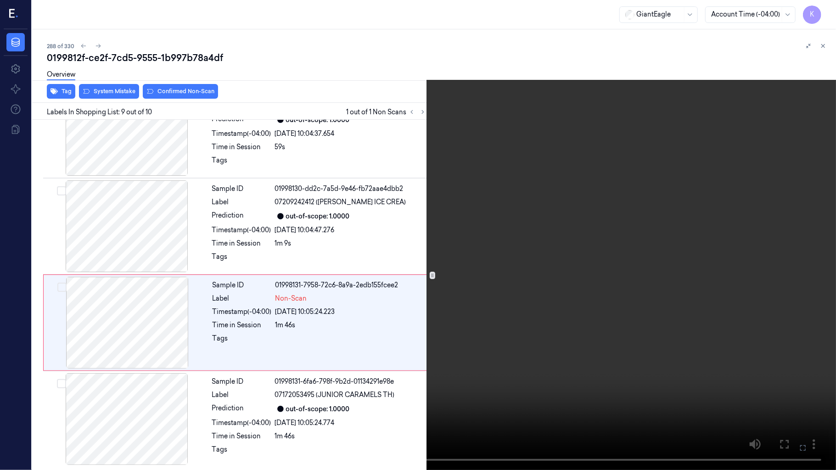
click at [654, 277] on video at bounding box center [418, 235] width 836 height 470
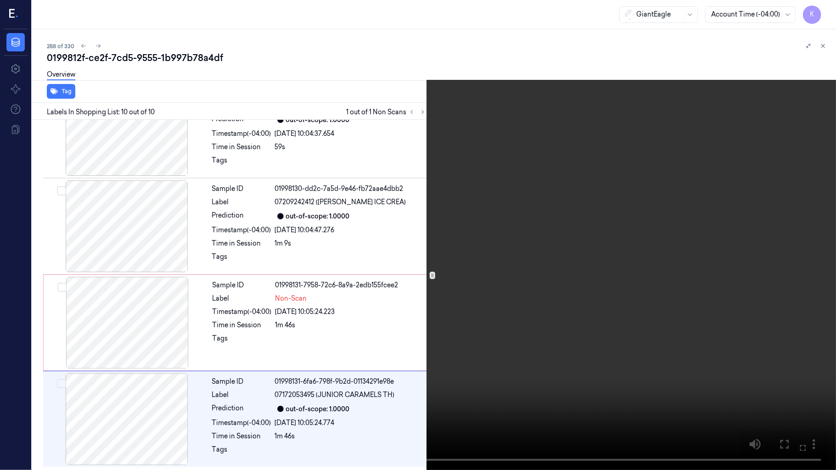
click at [0, 0] on icon at bounding box center [0, 0] width 0 height 0
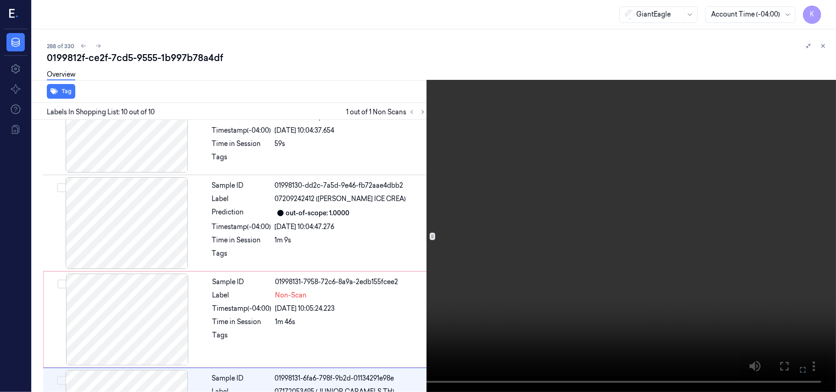
scroll to position [685, 0]
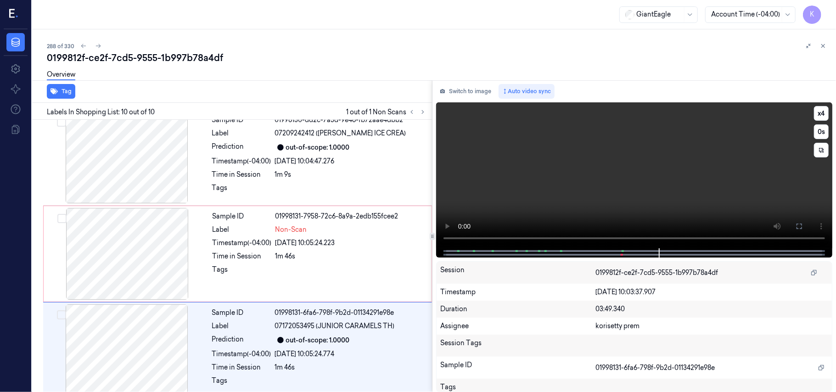
click at [682, 204] on video at bounding box center [634, 175] width 396 height 146
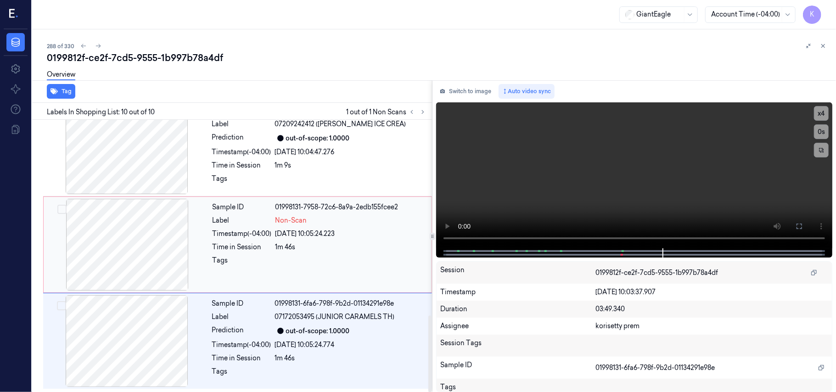
click at [256, 251] on div "Time in Session" at bounding box center [242, 247] width 59 height 10
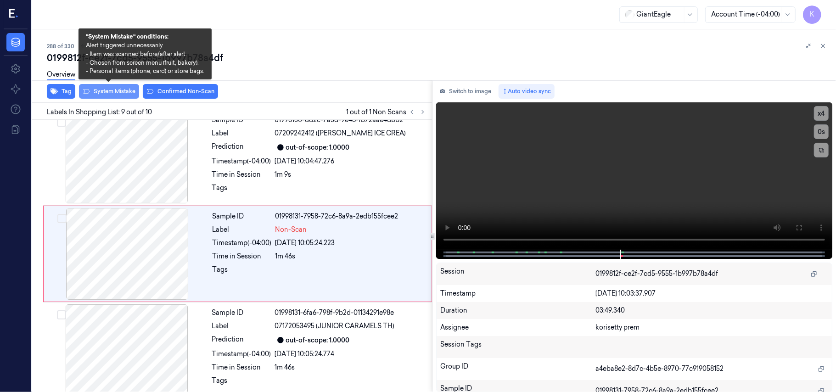
click at [112, 92] on button "System Mistake" at bounding box center [109, 91] width 60 height 15
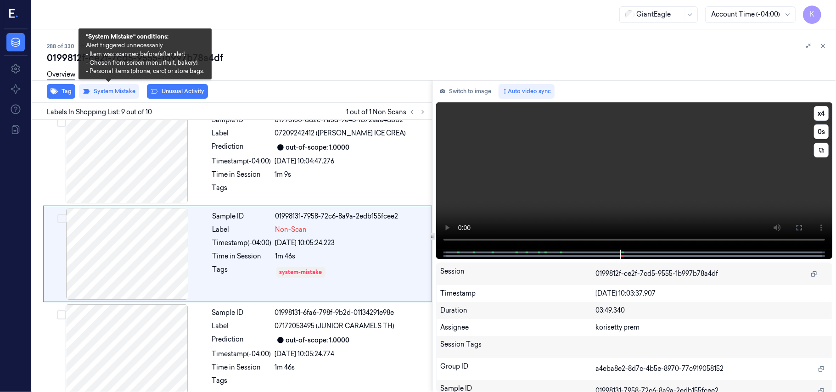
click at [605, 179] on video at bounding box center [634, 175] width 396 height 147
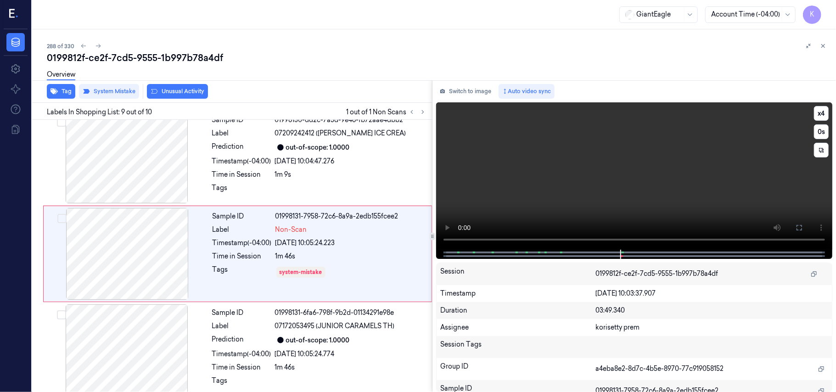
scroll to position [697, 0]
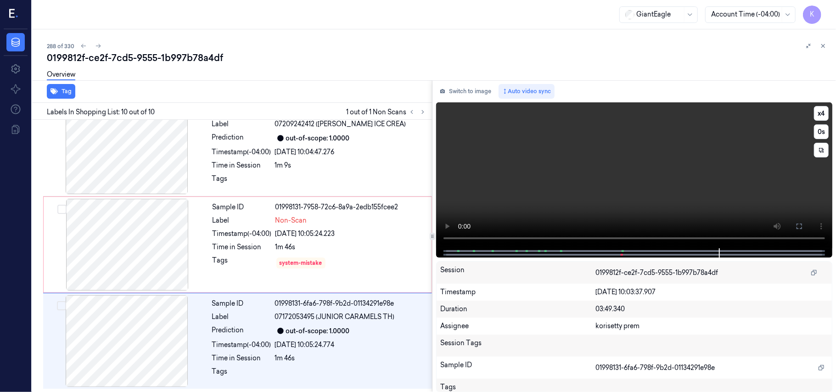
click at [657, 169] on video at bounding box center [634, 175] width 396 height 146
click at [131, 230] on div at bounding box center [126, 245] width 163 height 92
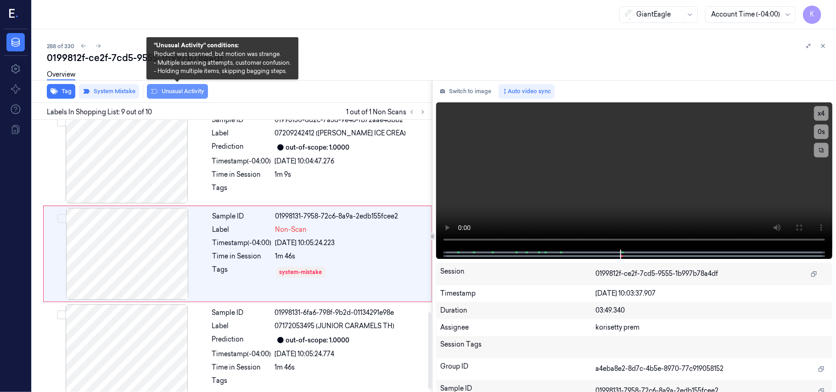
click at [181, 89] on button "Unusual Activity" at bounding box center [177, 91] width 61 height 15
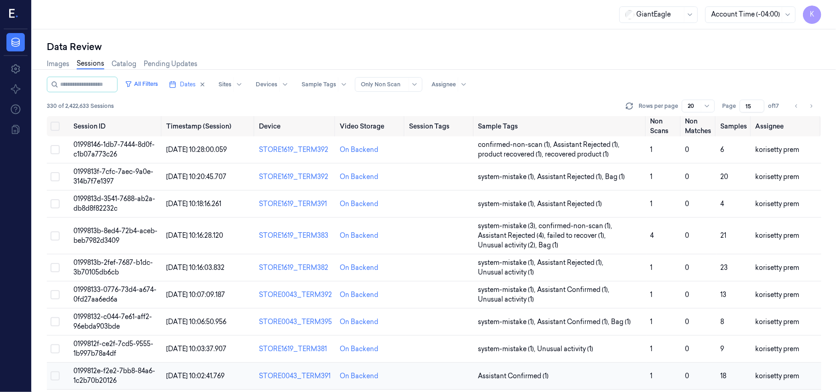
click at [107, 374] on span "0199812e-f2e2-7bb8-84a6-1c2b70b20126" at bounding box center [114, 376] width 82 height 18
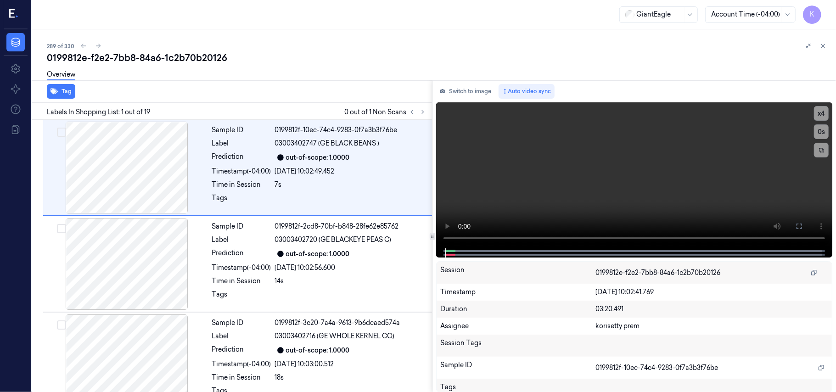
click at [404, 50] on div "289 of 330" at bounding box center [438, 45] width 782 height 11
click at [423, 113] on icon at bounding box center [423, 112] width 6 height 6
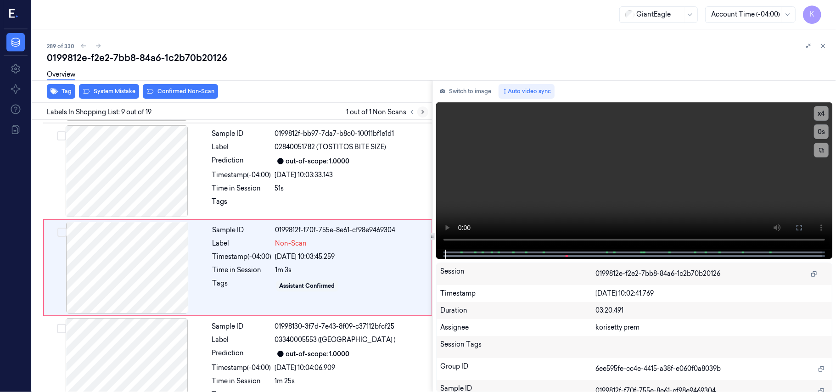
scroll to position [685, 0]
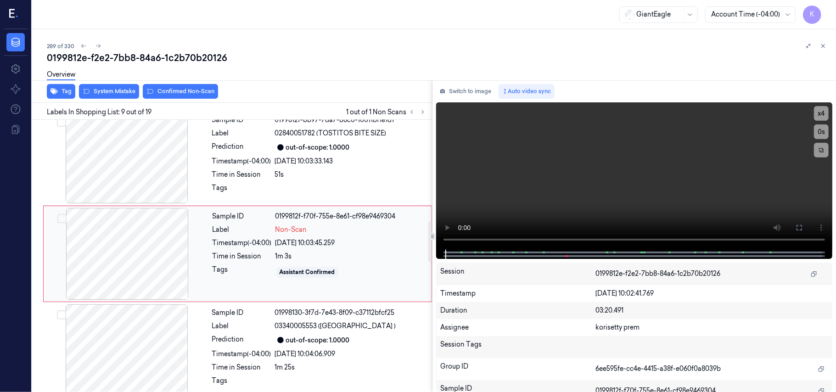
click at [115, 258] on div at bounding box center [126, 254] width 163 height 92
click at [479, 87] on button "Switch to image" at bounding box center [465, 91] width 59 height 15
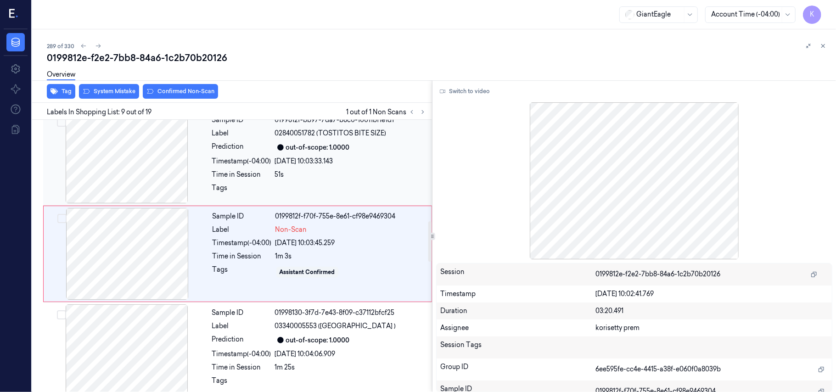
click at [157, 165] on div at bounding box center [126, 158] width 163 height 92
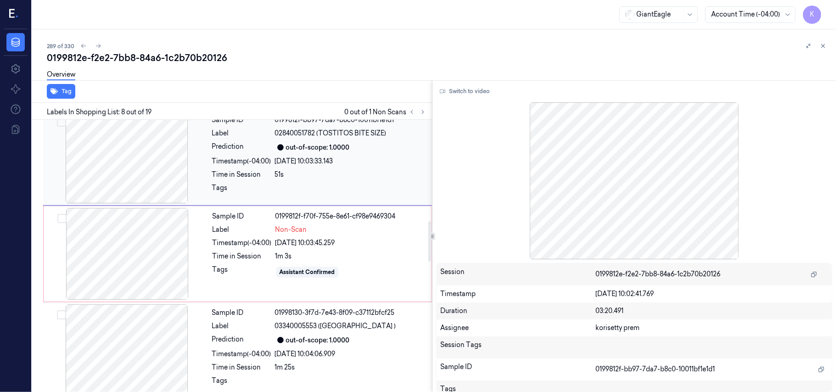
scroll to position [588, 0]
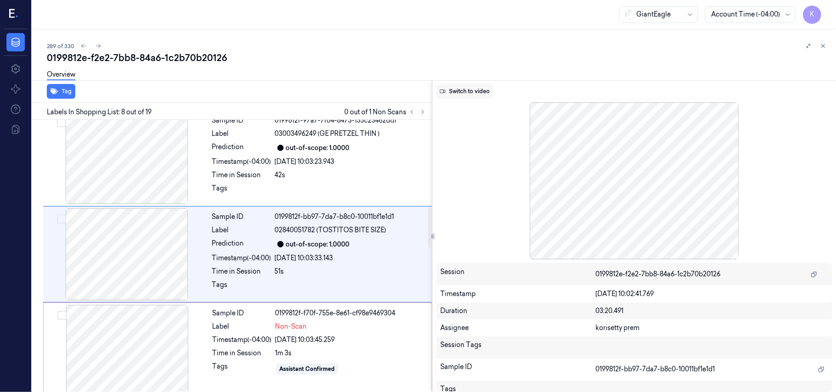
click at [468, 94] on button "Switch to video" at bounding box center [464, 91] width 57 height 15
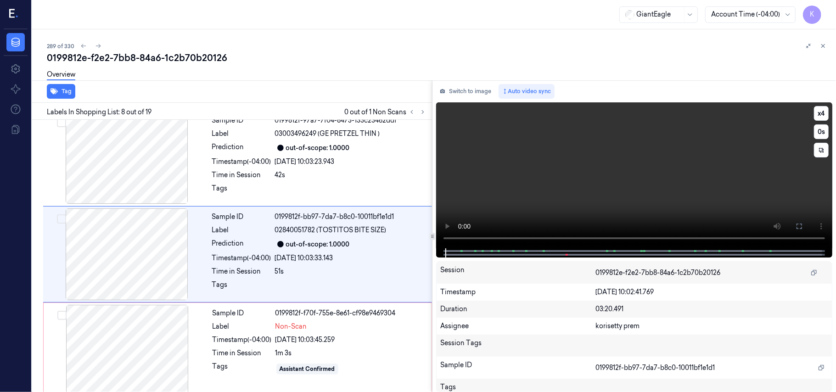
click at [655, 186] on video at bounding box center [634, 175] width 396 height 146
click at [821, 107] on button "x 4" at bounding box center [821, 113] width 15 height 15
click at [693, 173] on video at bounding box center [634, 175] width 396 height 146
click at [275, 161] on div "25/09/2025 10:03:23.943" at bounding box center [351, 162] width 152 height 10
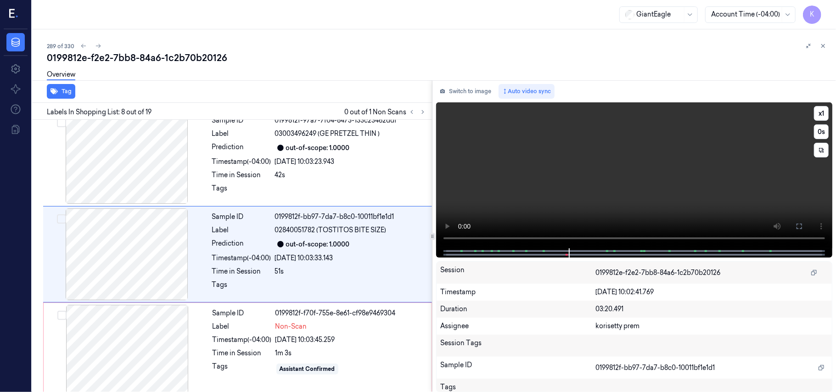
click at [581, 177] on video at bounding box center [634, 175] width 396 height 146
click at [377, 330] on div "Non-Scan" at bounding box center [350, 327] width 151 height 10
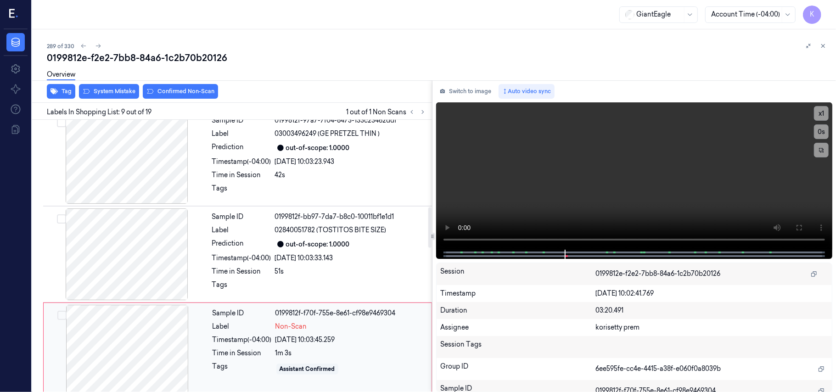
scroll to position [685, 0]
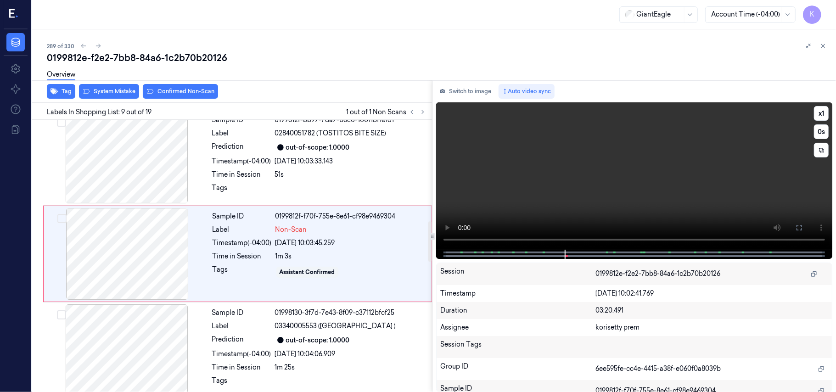
click at [540, 197] on video at bounding box center [634, 175] width 396 height 147
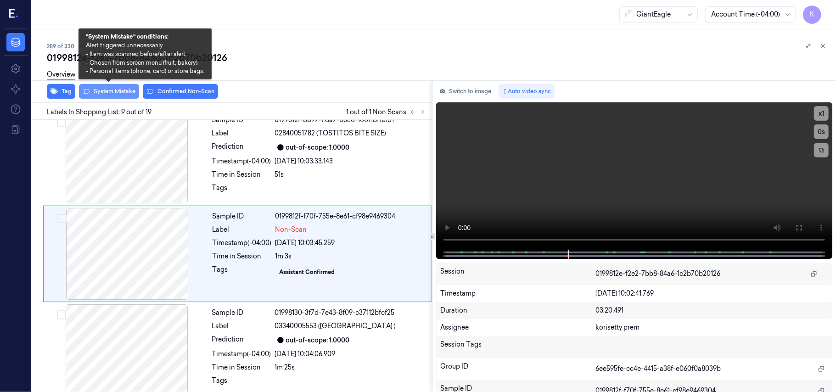
click at [118, 93] on button "System Mistake" at bounding box center [109, 91] width 60 height 15
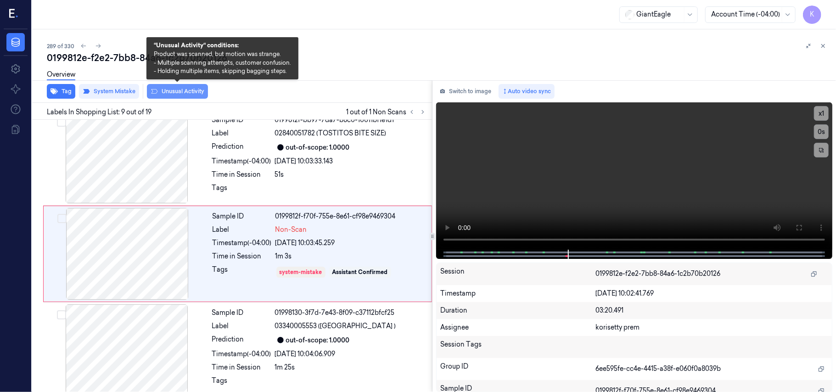
click at [179, 93] on button "Unusual Activity" at bounding box center [177, 91] width 61 height 15
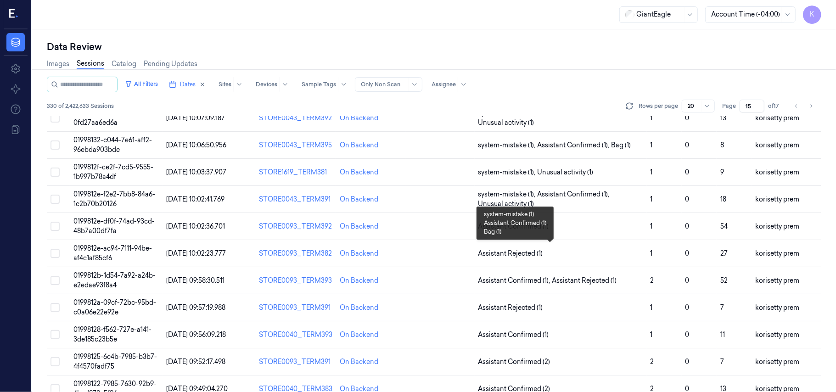
scroll to position [184, 0]
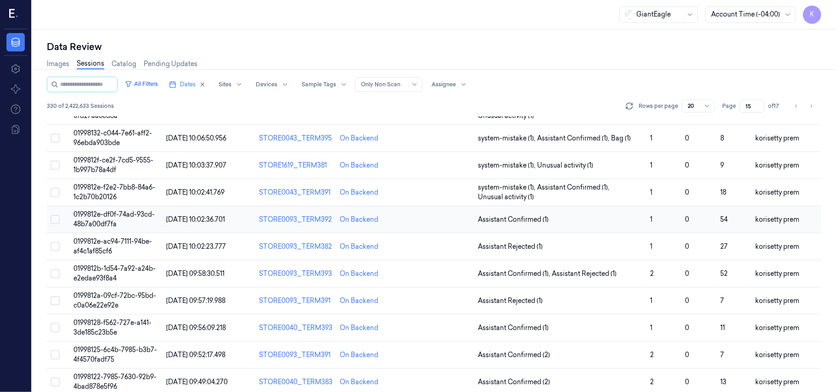
click at [118, 220] on td "0199812e-df0f-74ad-93cd-48b7a00df7fa" at bounding box center [116, 219] width 93 height 27
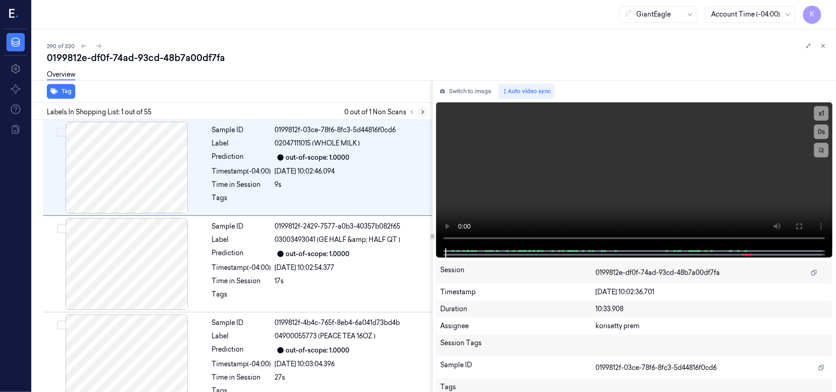
click at [423, 112] on icon at bounding box center [423, 112] width 2 height 3
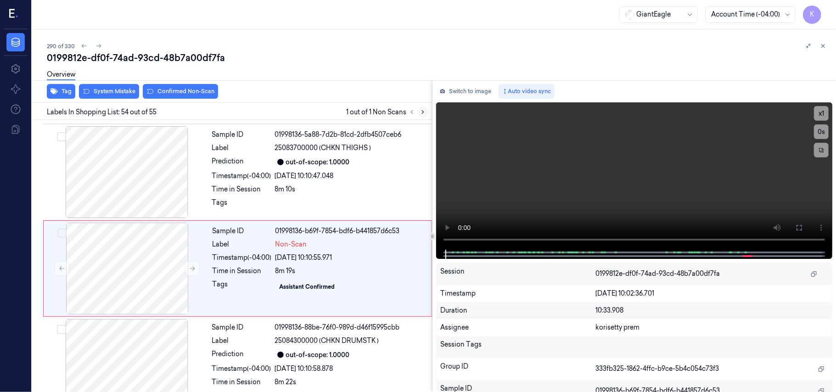
scroll to position [5038, 0]
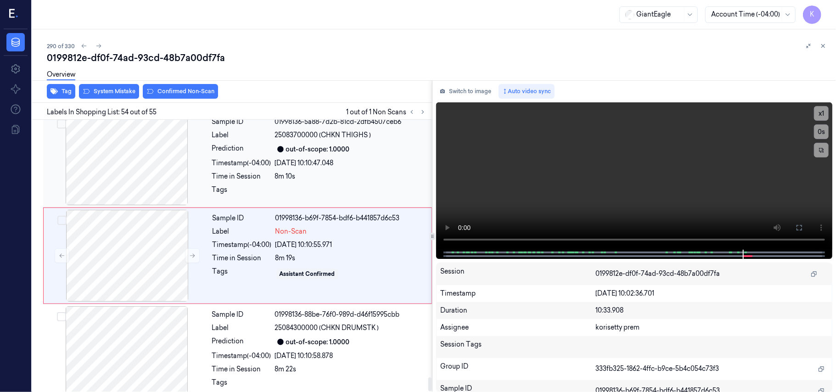
click at [151, 156] on div at bounding box center [126, 159] width 163 height 92
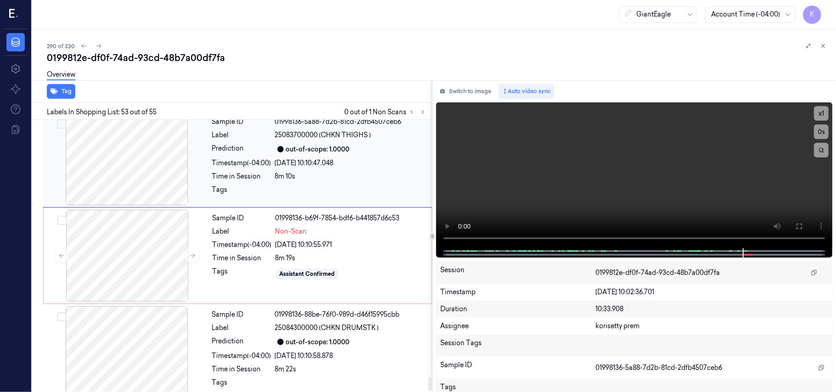
scroll to position [4941, 0]
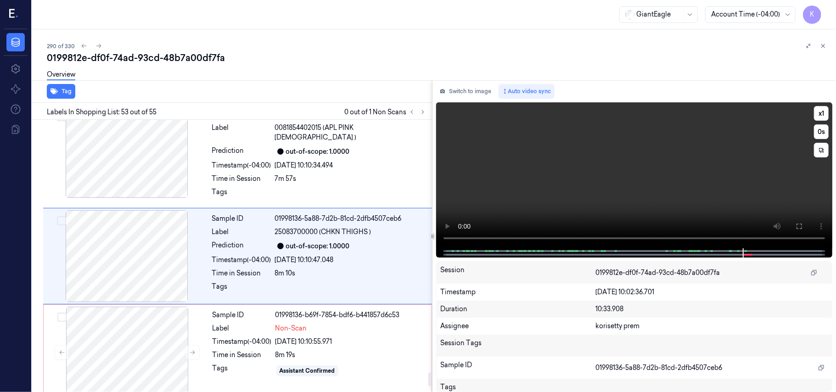
click at [612, 179] on video at bounding box center [634, 175] width 396 height 146
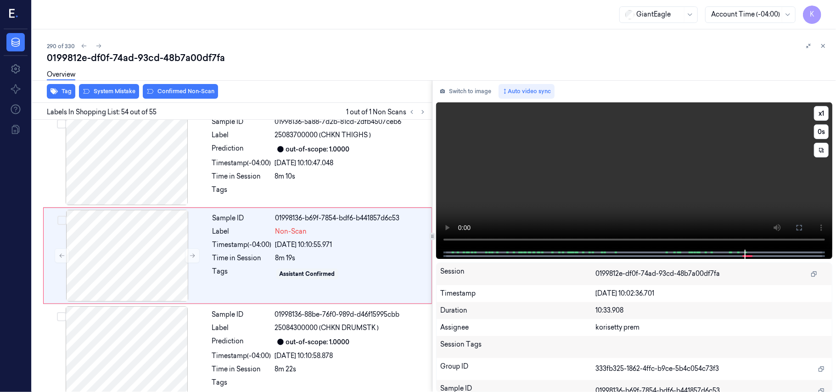
scroll to position [5050, 0]
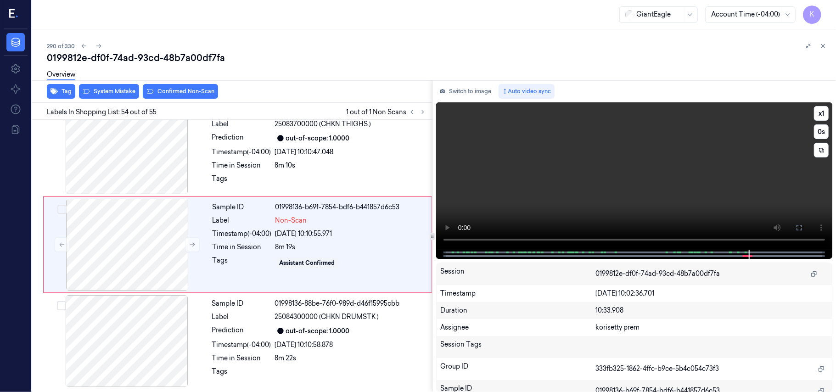
click at [545, 190] on video at bounding box center [634, 175] width 396 height 147
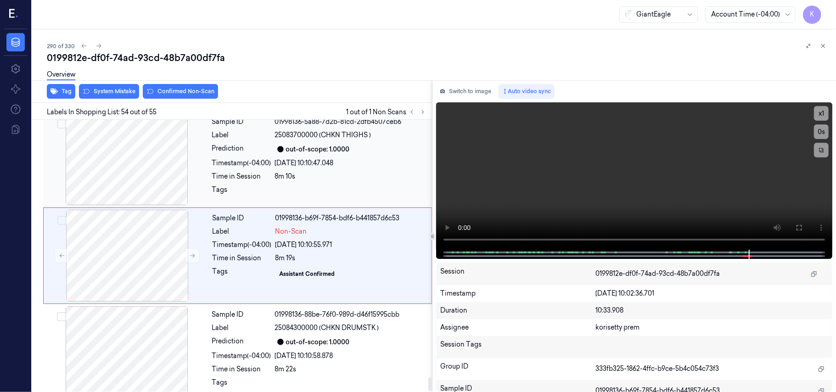
click at [307, 181] on div "Sample ID 01998136-5a88-7d2b-81cd-2dfb4507ceb6 Label 25083700000 (CHKN THIGHS )…" at bounding box center [319, 159] width 222 height 92
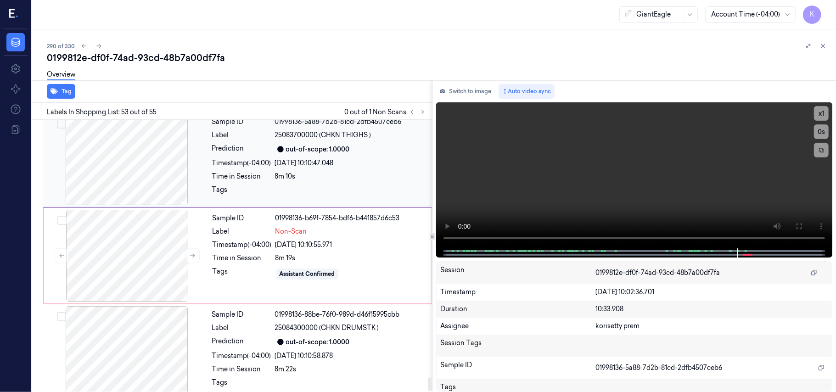
scroll to position [4941, 0]
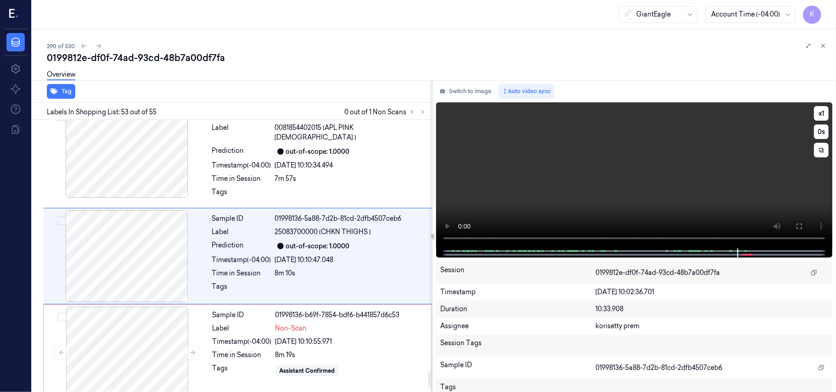
click at [576, 182] on video at bounding box center [634, 175] width 396 height 146
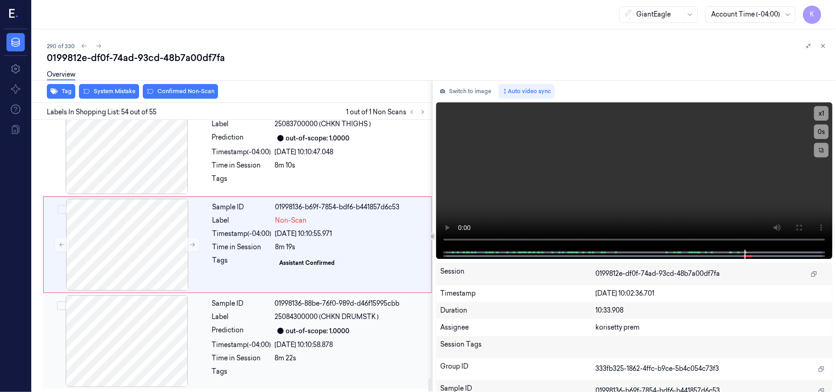
scroll to position [5038, 0]
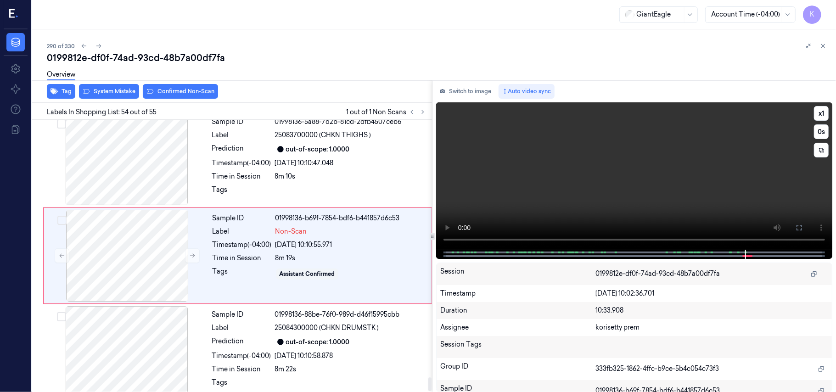
click at [540, 207] on video at bounding box center [634, 175] width 396 height 147
click at [152, 256] on div at bounding box center [126, 256] width 163 height 92
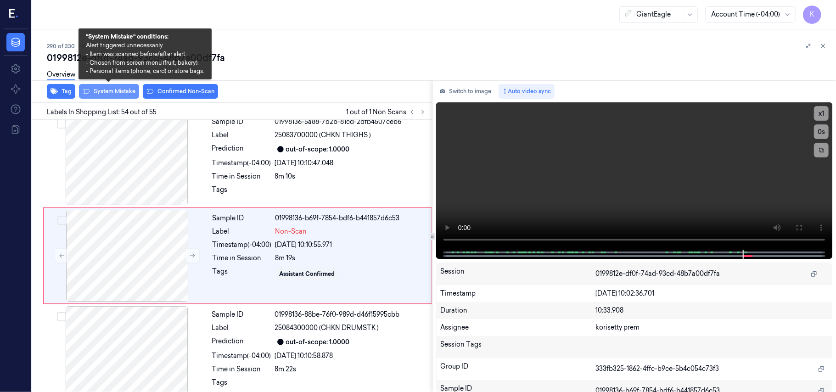
click at [111, 93] on button "System Mistake" at bounding box center [109, 91] width 60 height 15
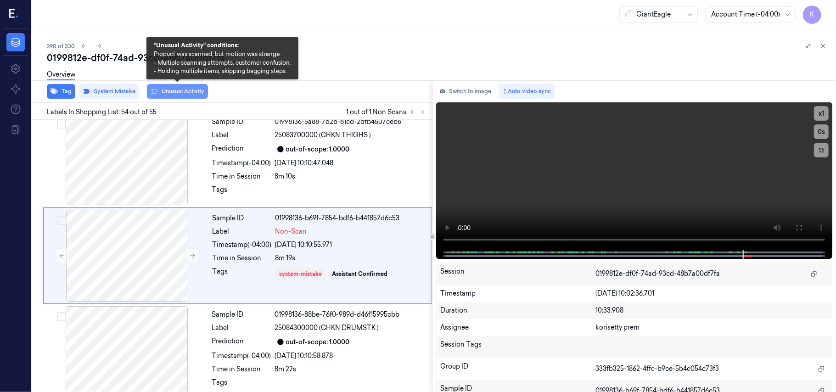
click at [177, 87] on button "Unusual Activity" at bounding box center [177, 91] width 61 height 15
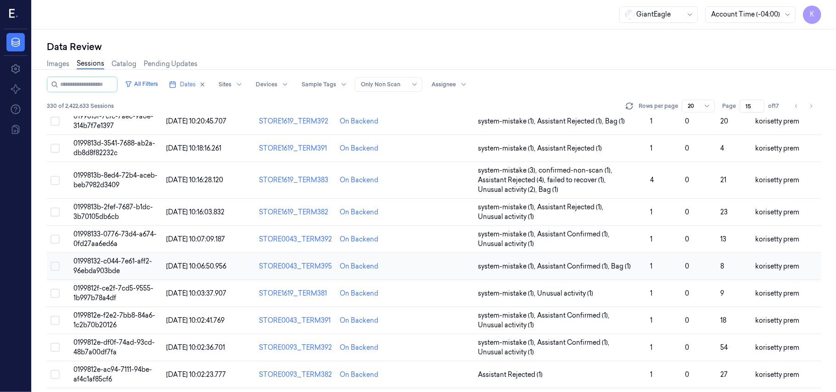
scroll to position [122, 0]
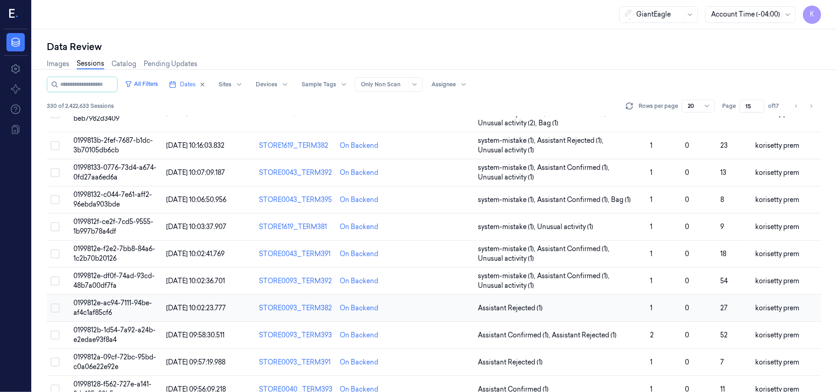
click at [123, 311] on td "0199812e-ac94-7111-94be-af4c1af85cf6" at bounding box center [116, 308] width 93 height 27
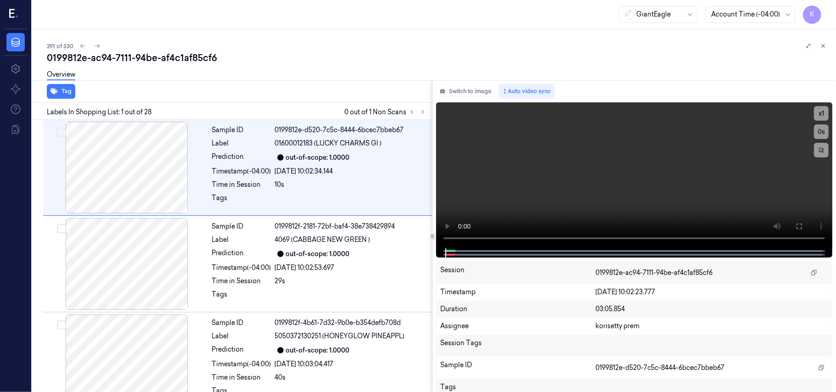
click at [329, 50] on div "291 of 330" at bounding box center [438, 45] width 782 height 11
click at [424, 110] on icon at bounding box center [423, 112] width 6 height 6
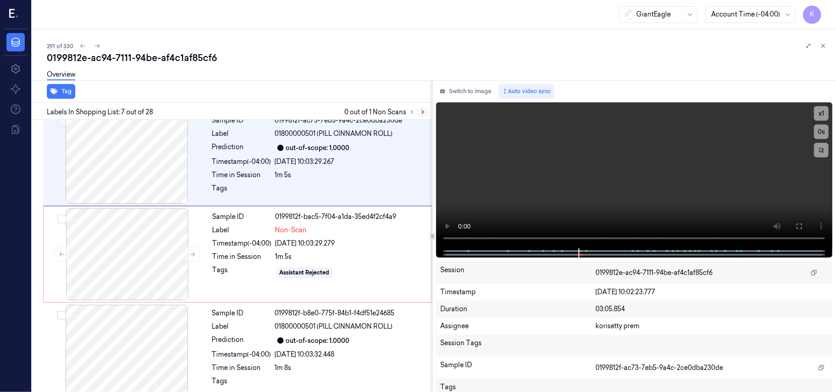
scroll to position [491, 0]
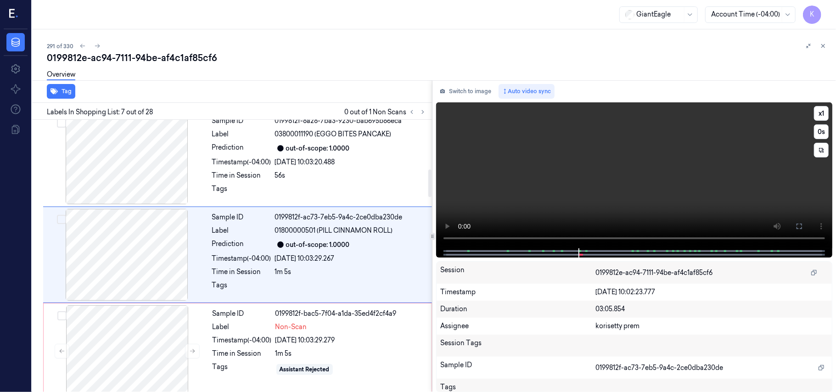
click at [562, 180] on video at bounding box center [634, 175] width 396 height 146
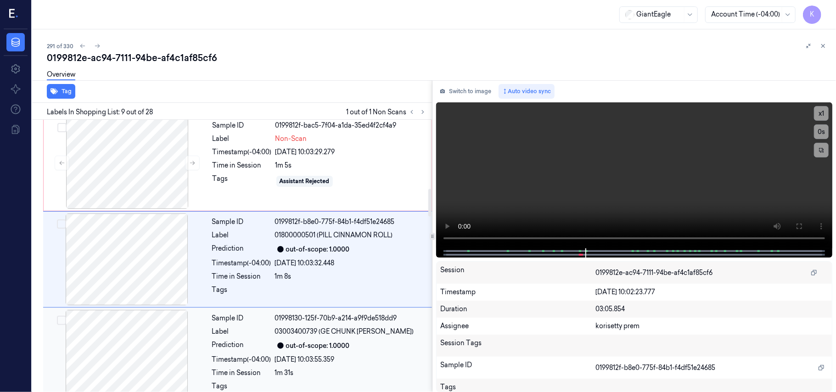
scroll to position [685, 0]
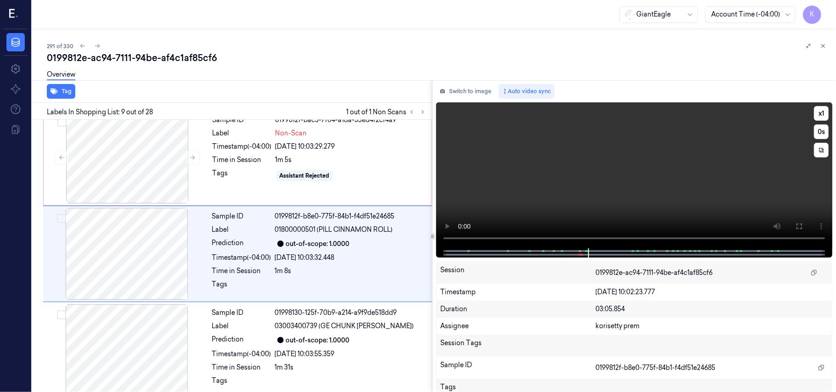
click at [522, 182] on video at bounding box center [634, 175] width 396 height 146
click at [222, 162] on div "Time in Session" at bounding box center [242, 160] width 59 height 10
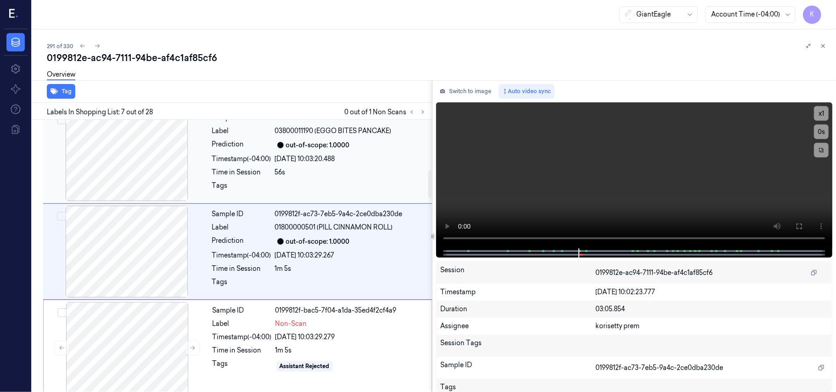
scroll to position [491, 0]
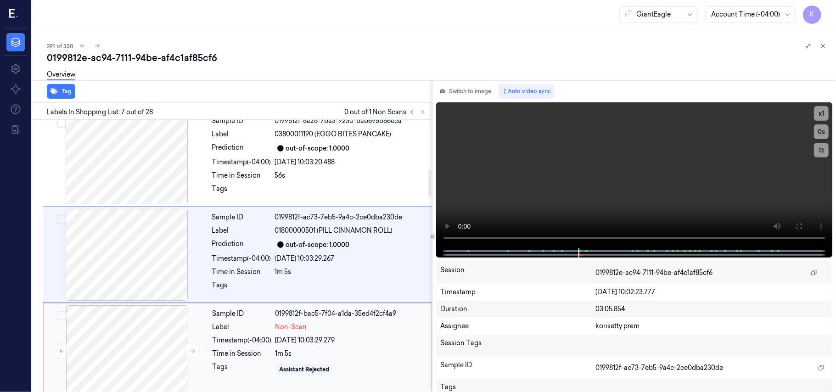
click at [253, 340] on div "Timestamp (-04:00)" at bounding box center [242, 341] width 59 height 10
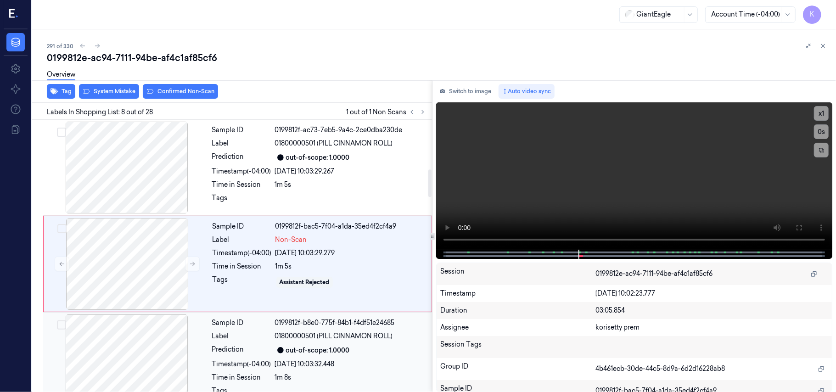
scroll to position [588, 0]
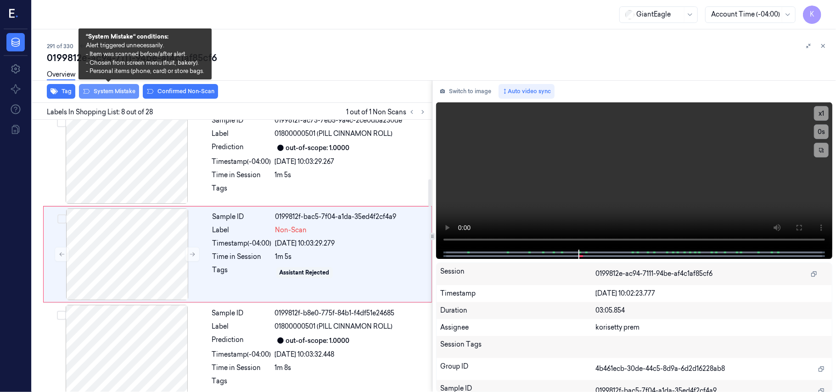
click at [120, 89] on button "System Mistake" at bounding box center [109, 91] width 60 height 15
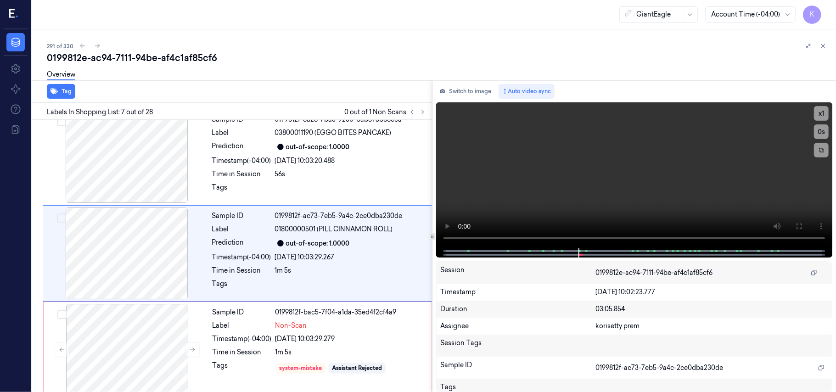
scroll to position [491, 0]
click at [276, 358] on div "1m 5s" at bounding box center [350, 354] width 151 height 10
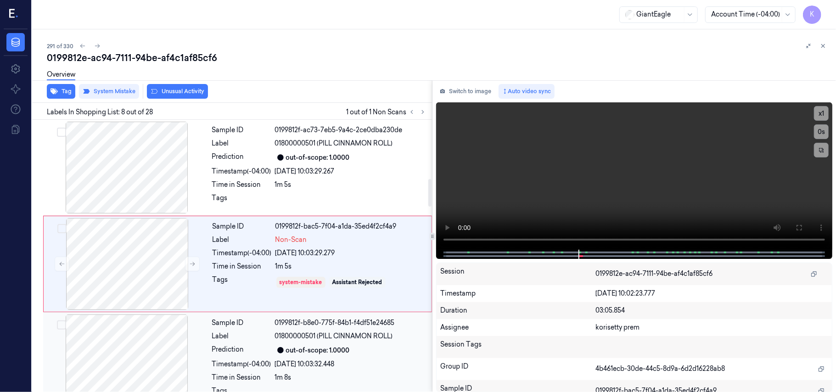
scroll to position [588, 0]
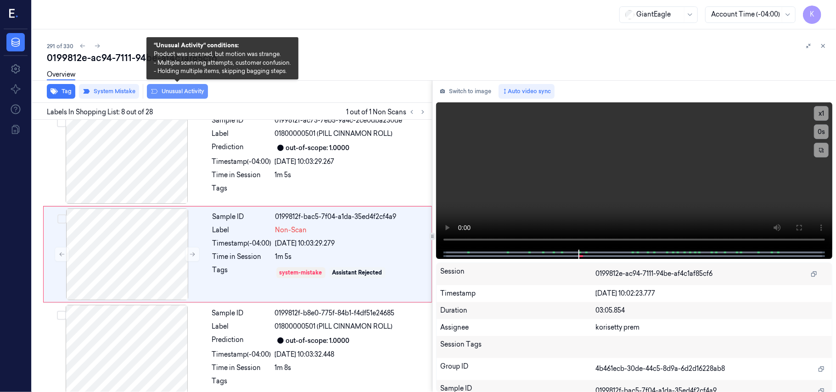
click at [172, 95] on button "Unusual Activity" at bounding box center [177, 91] width 61 height 15
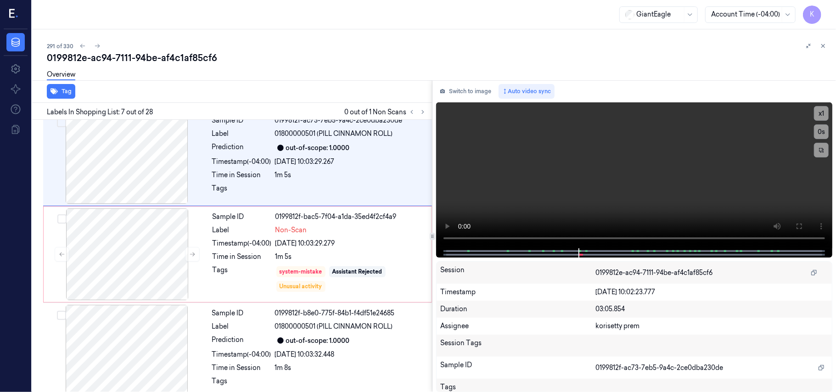
scroll to position [491, 0]
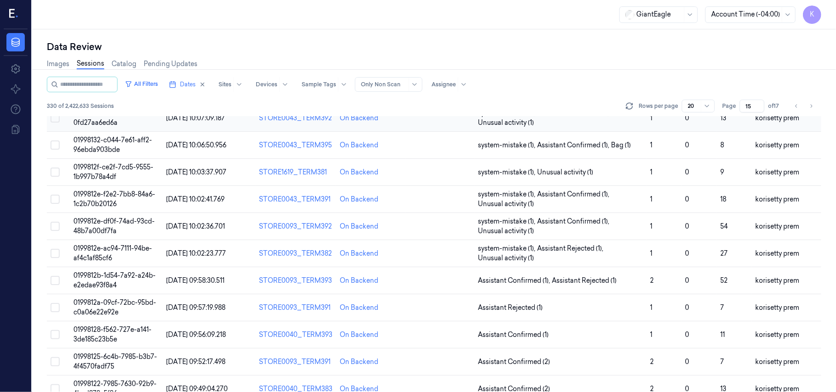
scroll to position [305, 0]
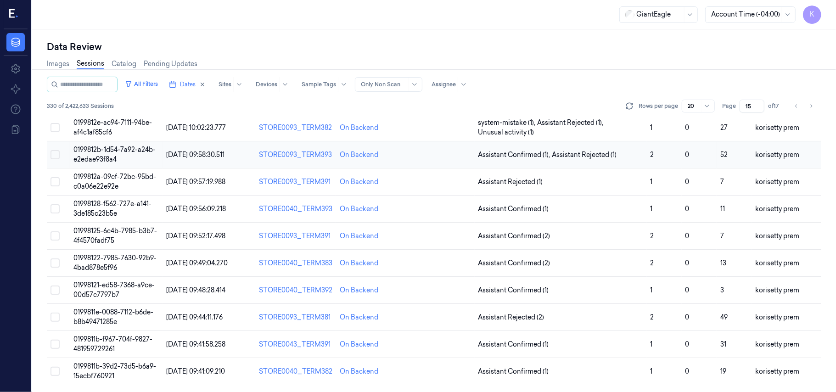
click at [100, 151] on span "0199812b-1d54-7a92-a24b-e2edae93f8a4" at bounding box center [114, 155] width 82 height 18
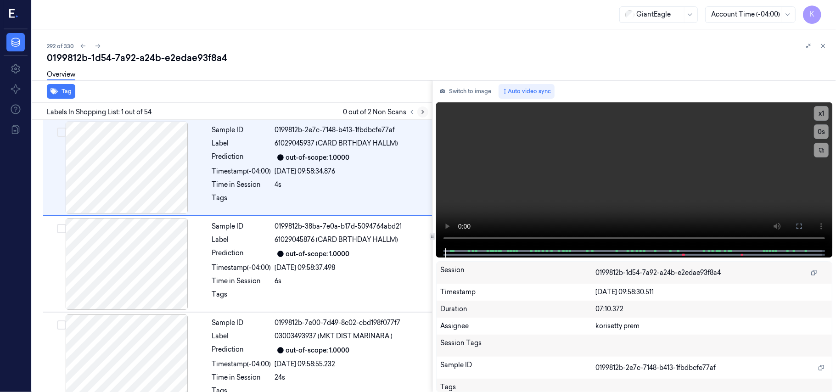
click at [425, 111] on icon at bounding box center [423, 112] width 6 height 6
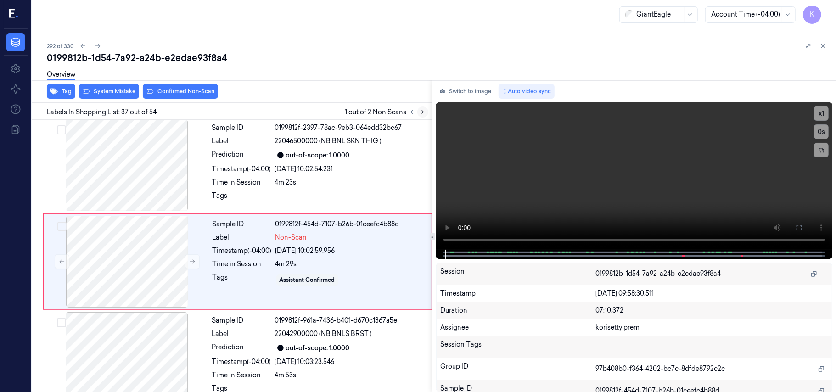
scroll to position [3393, 0]
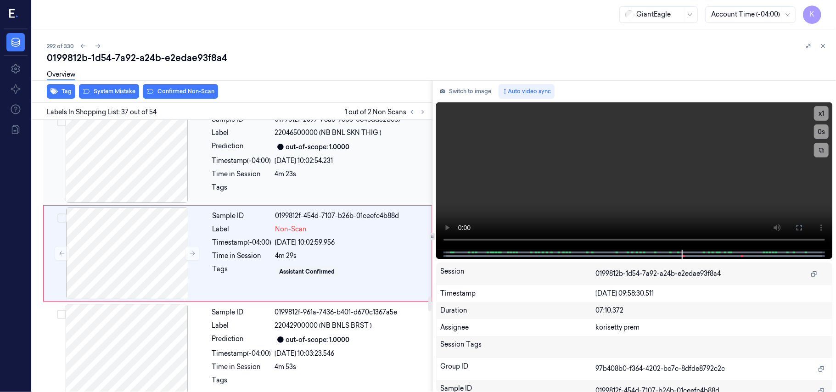
click at [347, 163] on div "25/09/2025 10:02:54.231" at bounding box center [351, 161] width 152 height 10
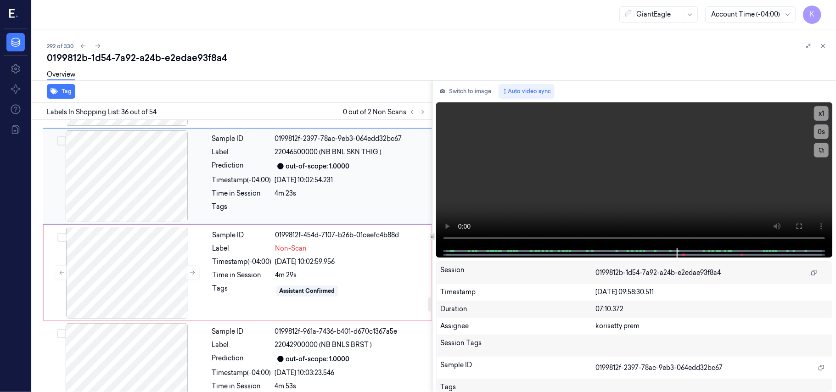
scroll to position [3358, 0]
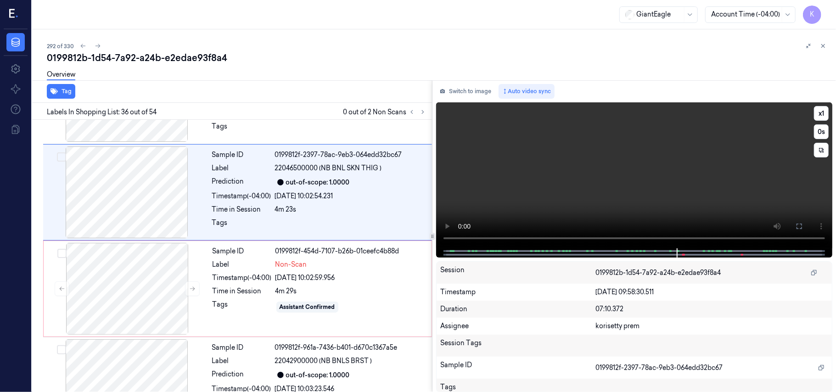
click at [604, 162] on video at bounding box center [634, 175] width 396 height 146
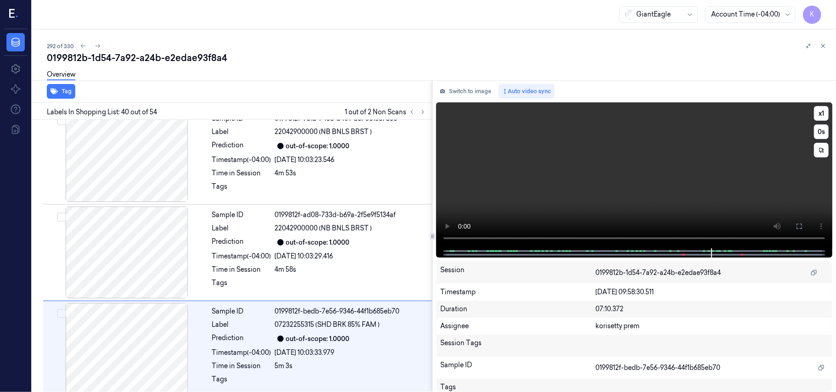
scroll to position [3683, 0]
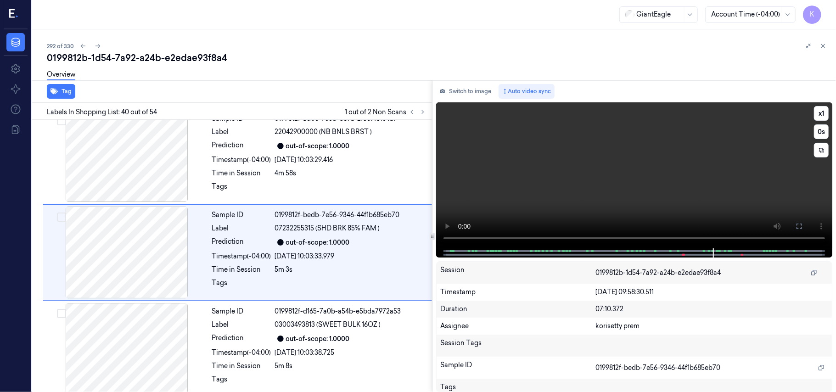
click at [658, 158] on video at bounding box center [634, 175] width 396 height 146
click at [276, 265] on div "Sample ID 0199812f-bedb-7e56-9346-44f1b685eb70 Label 07232255315 (SHD BRK 85% F…" at bounding box center [319, 253] width 222 height 92
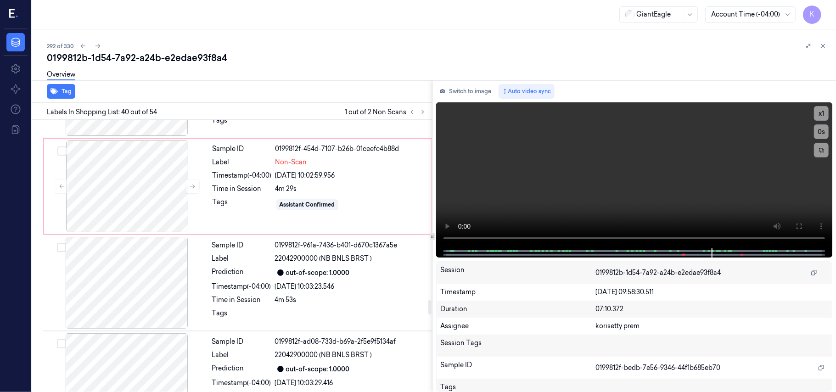
scroll to position [3438, 0]
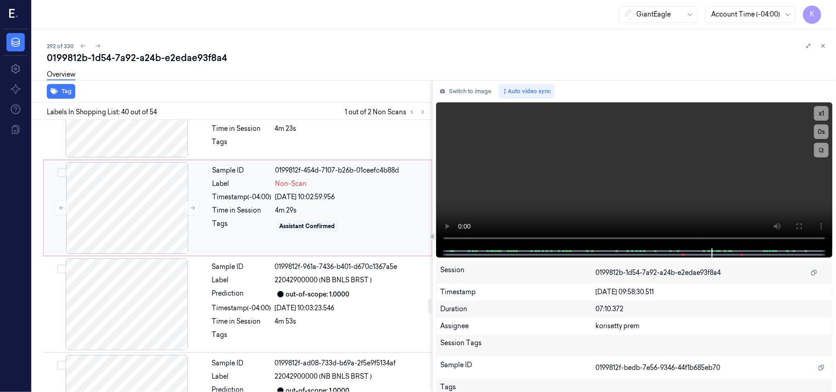
click at [291, 202] on div "25/09/2025 10:02:59.956" at bounding box center [350, 197] width 151 height 10
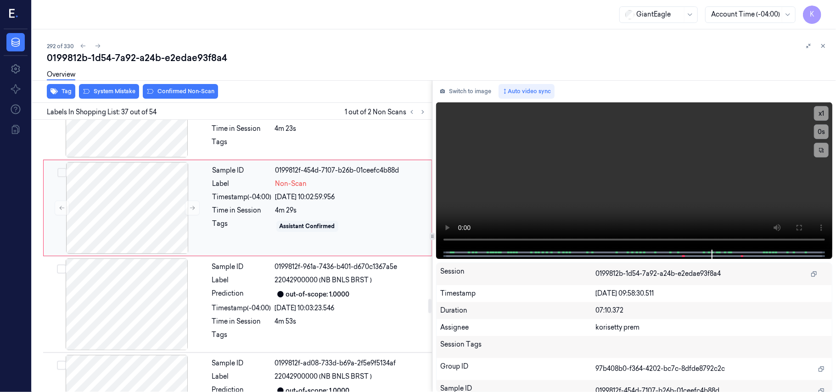
scroll to position [3393, 0]
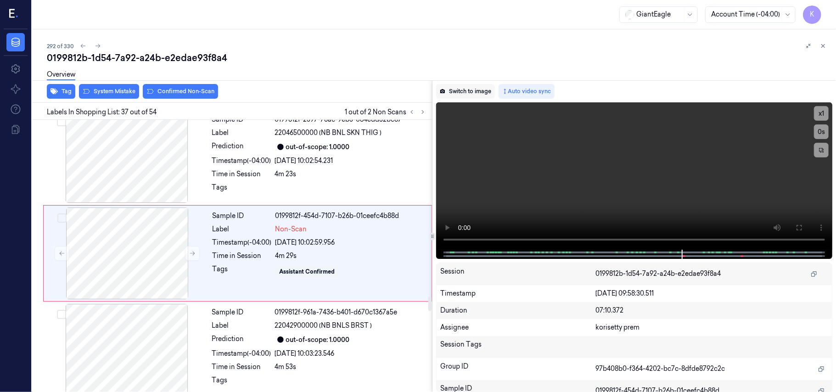
click at [456, 91] on button "Switch to image" at bounding box center [465, 91] width 59 height 15
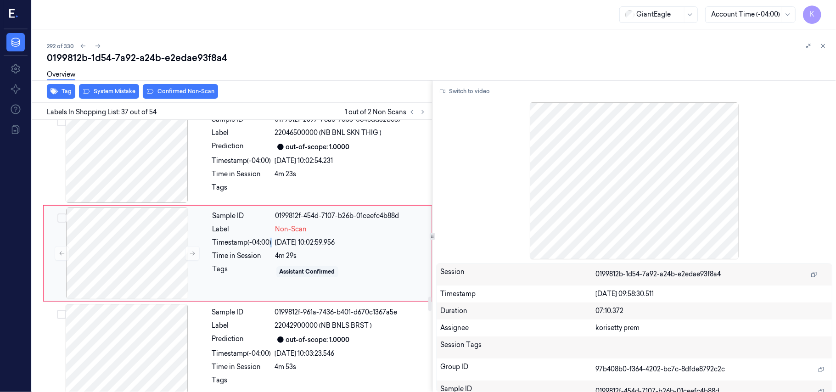
drag, startPoint x: 269, startPoint y: 247, endPoint x: 282, endPoint y: 232, distance: 19.5
click at [269, 247] on div "Timestamp (-04:00)" at bounding box center [242, 243] width 59 height 10
click at [458, 96] on button "Switch to video" at bounding box center [464, 91] width 57 height 15
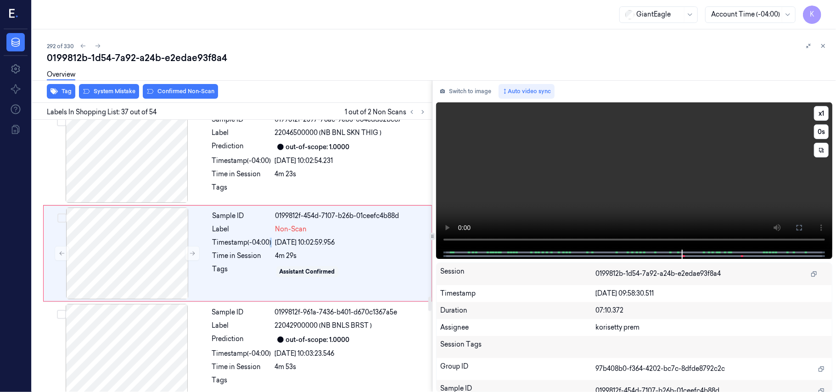
click at [594, 184] on video at bounding box center [634, 175] width 396 height 147
click at [663, 161] on video at bounding box center [634, 175] width 396 height 147
click at [671, 157] on video at bounding box center [634, 175] width 396 height 147
click at [307, 266] on div "Sample ID 0199812f-454d-7107-b26b-01ceefc4b88d Label Non-Scan Timestamp (-04:00…" at bounding box center [319, 254] width 221 height 92
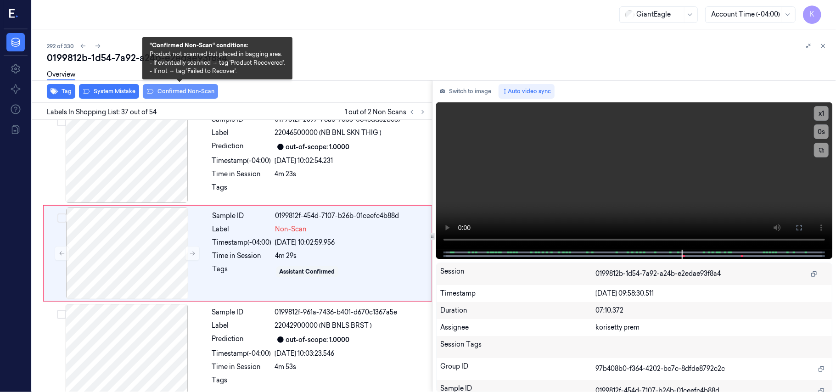
click at [169, 92] on button "Confirmed Non-Scan" at bounding box center [180, 91] width 75 height 15
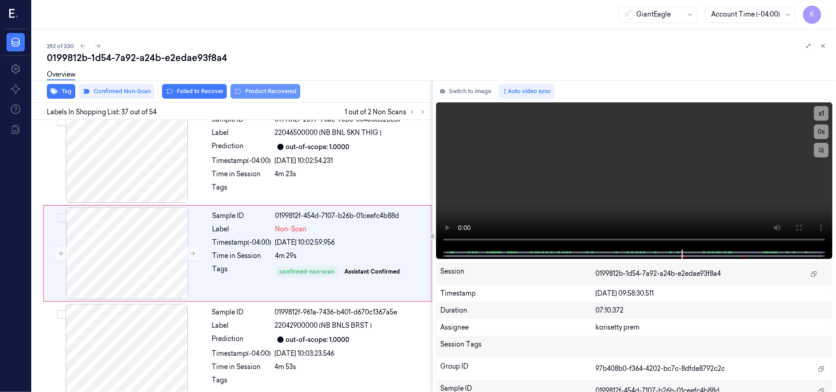
click at [267, 89] on button "Product Recovered" at bounding box center [265, 91] width 70 height 15
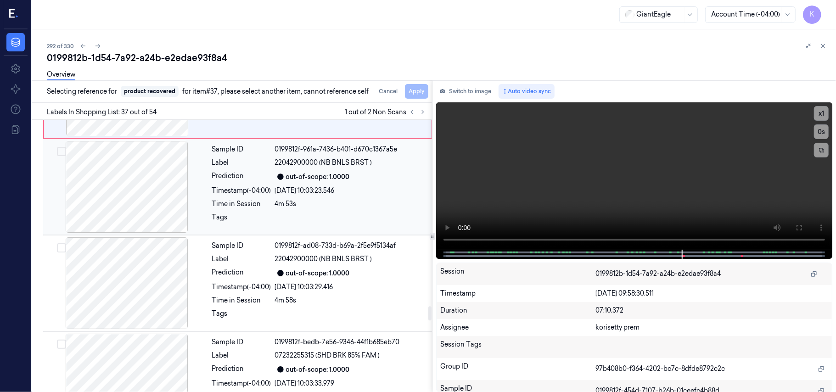
scroll to position [3577, 0]
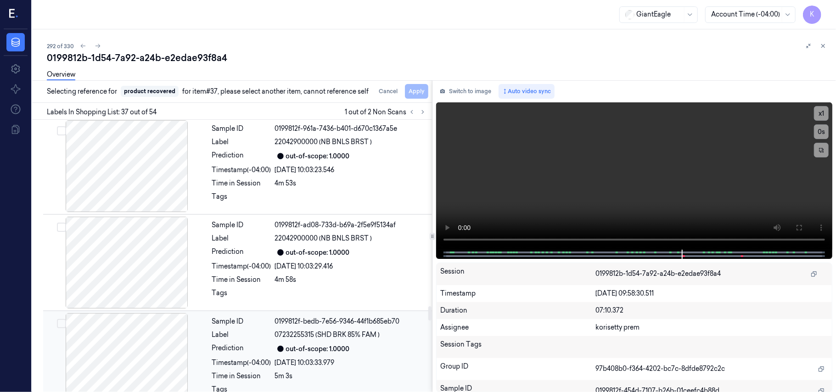
click at [345, 331] on div "Sample ID 0199812f-bedb-7e56-9346-44f1b685eb70 Label 07232255315 (SHD BRK 85% F…" at bounding box center [319, 359] width 222 height 92
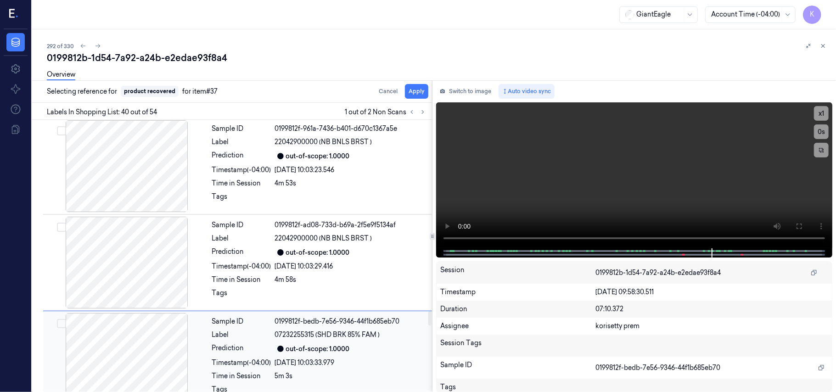
scroll to position [3683, 0]
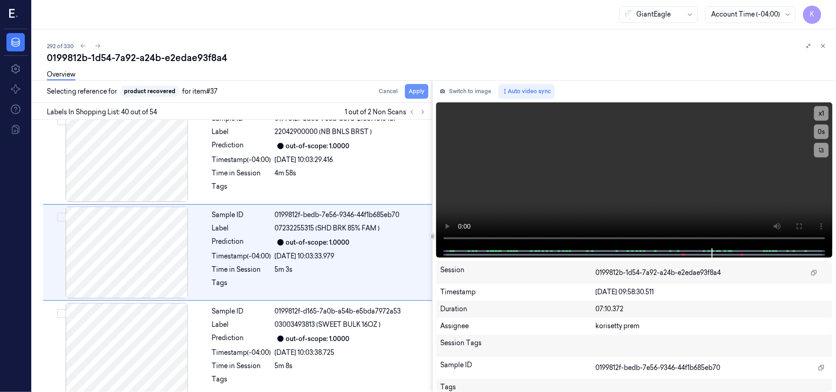
click at [412, 92] on button "Apply" at bounding box center [416, 91] width 23 height 15
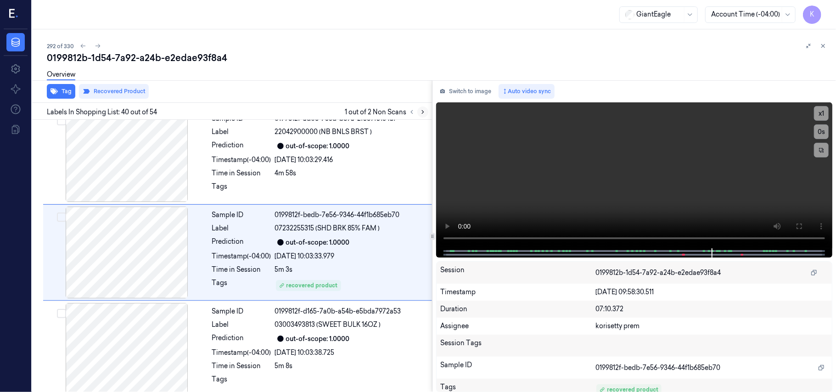
click at [424, 113] on icon at bounding box center [423, 112] width 6 height 6
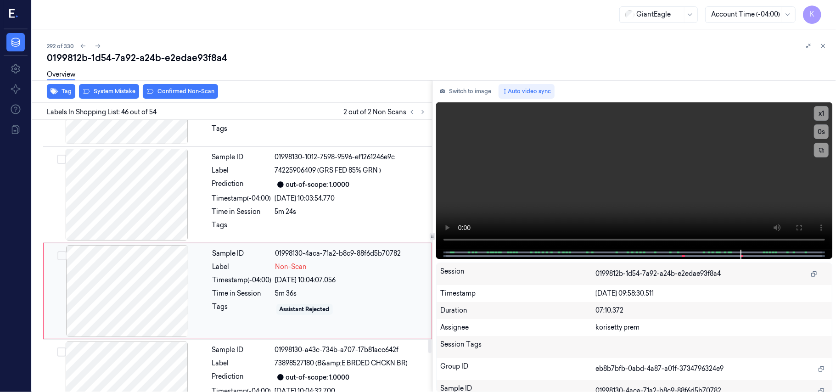
scroll to position [4202, 0]
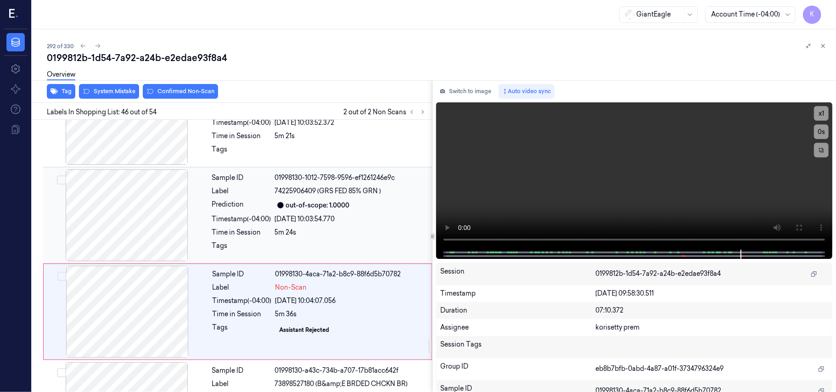
click at [347, 210] on div "out-of-scope: 1.0000" at bounding box center [318, 206] width 64 height 10
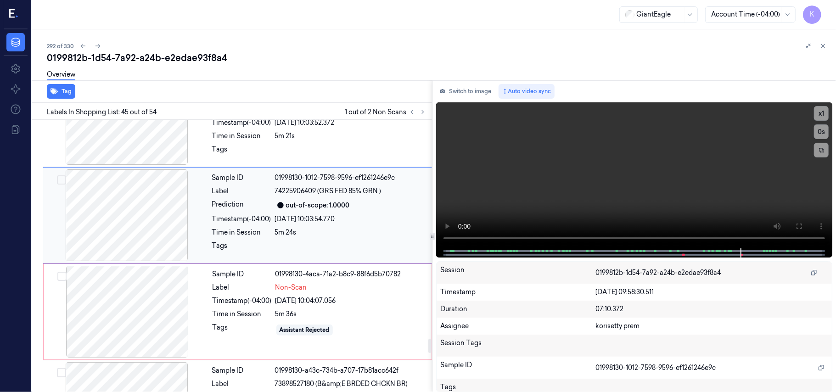
scroll to position [4167, 0]
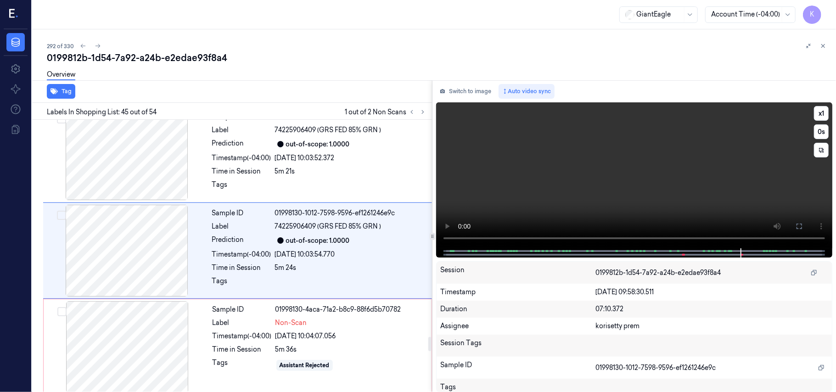
click at [728, 164] on video at bounding box center [634, 175] width 396 height 146
click at [616, 191] on video at bounding box center [634, 175] width 396 height 146
click at [298, 351] on div "5m 36s" at bounding box center [350, 350] width 151 height 10
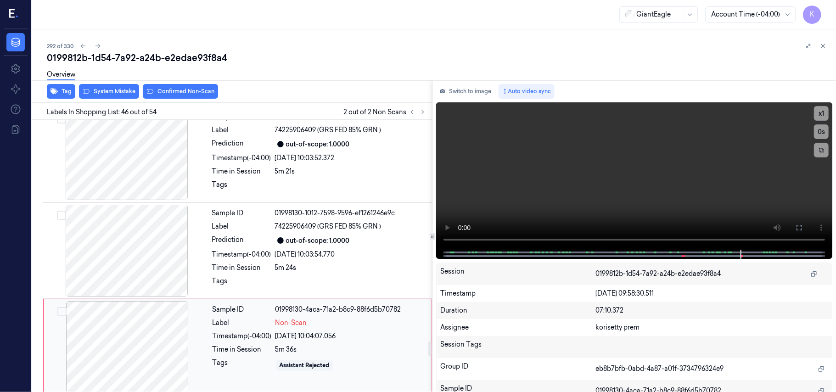
scroll to position [4263, 0]
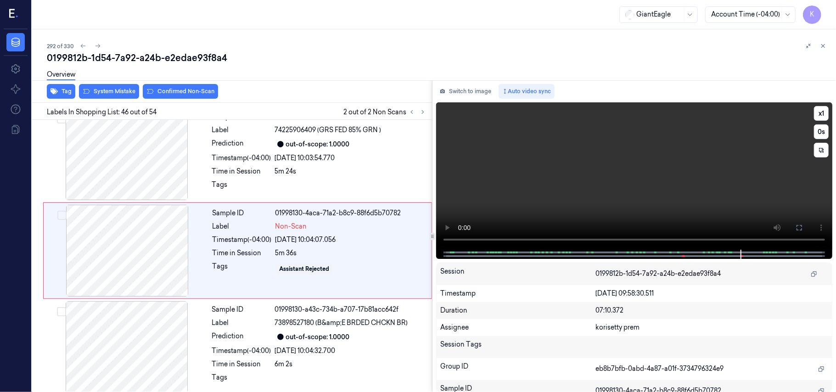
click at [553, 170] on video at bounding box center [634, 175] width 396 height 147
click at [313, 185] on div at bounding box center [351, 187] width 152 height 15
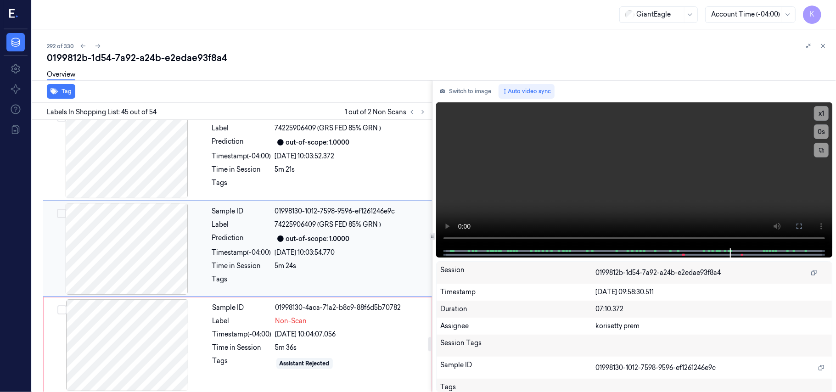
scroll to position [4167, 0]
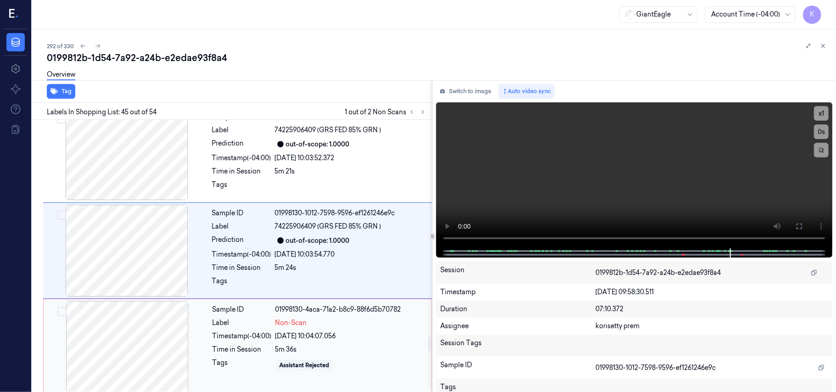
click at [320, 335] on div "Sample ID 01998130-4aca-71a2-b8c9-88f6d5b70782 Label Non-Scan Timestamp (-04:00…" at bounding box center [319, 347] width 221 height 92
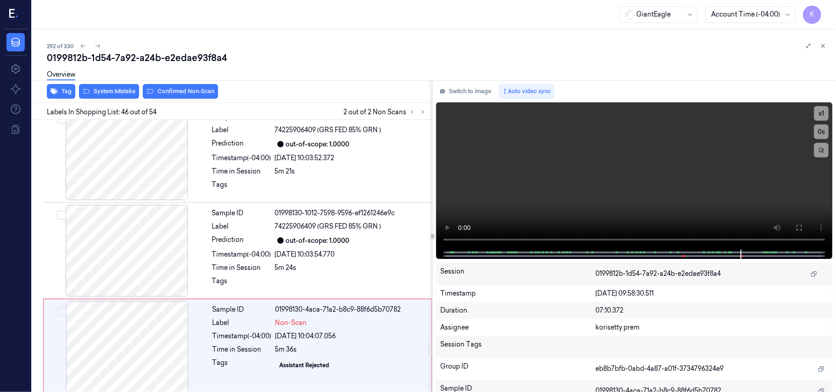
scroll to position [4263, 0]
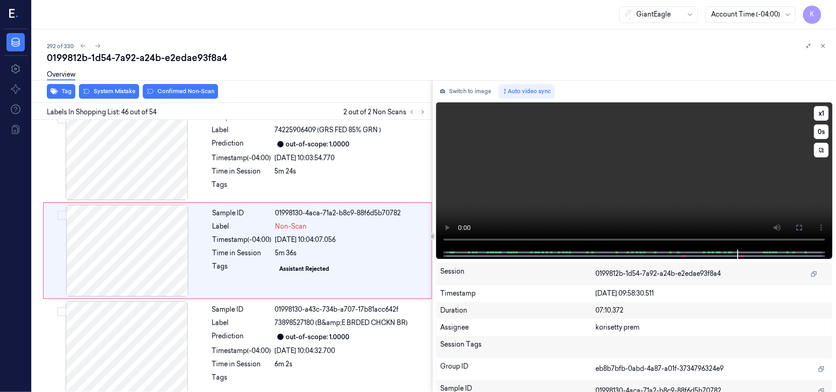
click at [700, 189] on video at bounding box center [634, 175] width 396 height 147
click at [640, 175] on video at bounding box center [634, 175] width 396 height 147
click at [322, 271] on div "Assistant Rejected" at bounding box center [305, 269] width 50 height 8
click at [612, 177] on video at bounding box center [634, 175] width 396 height 147
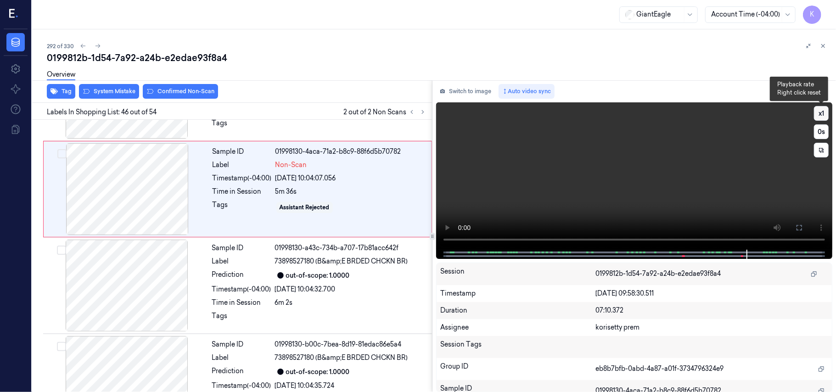
click at [819, 116] on button "x 1" at bounding box center [821, 113] width 15 height 15
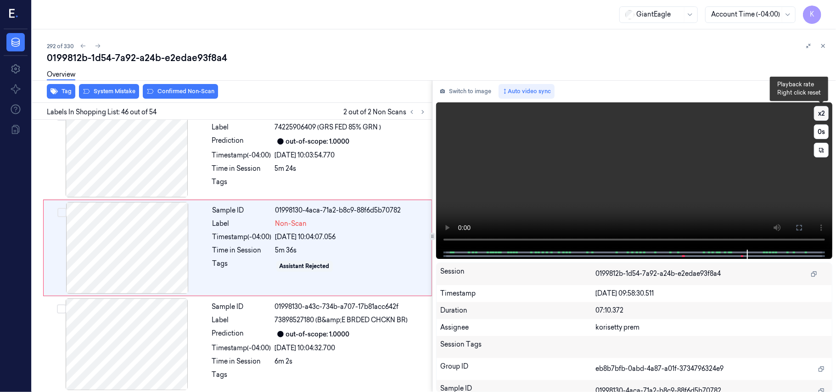
scroll to position [4263, 0]
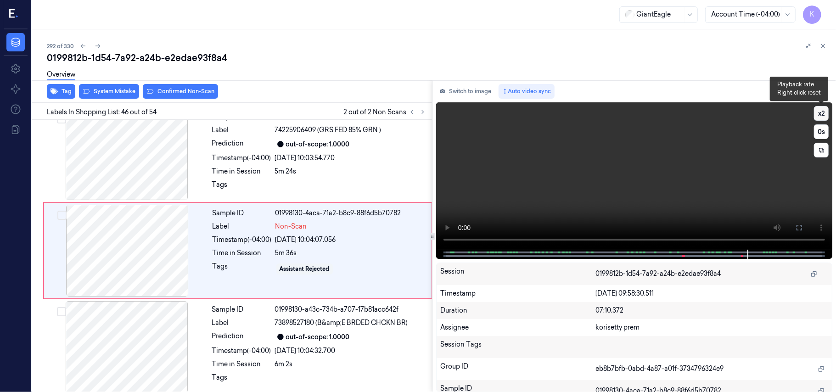
click at [820, 116] on button "x 2" at bounding box center [821, 113] width 15 height 15
click at [820, 116] on button "x 4" at bounding box center [821, 113] width 15 height 15
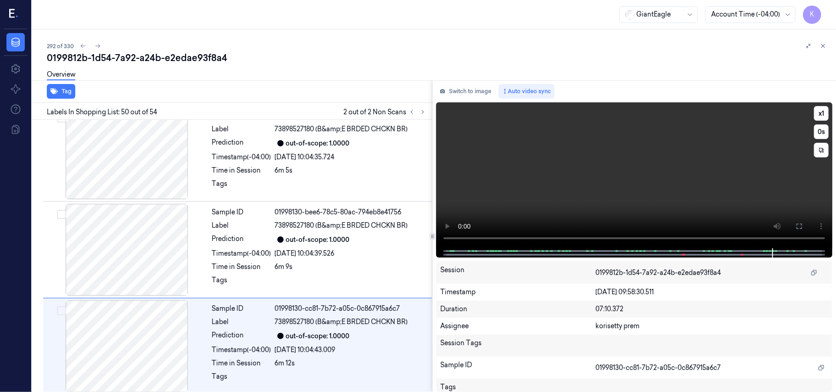
scroll to position [4651, 0]
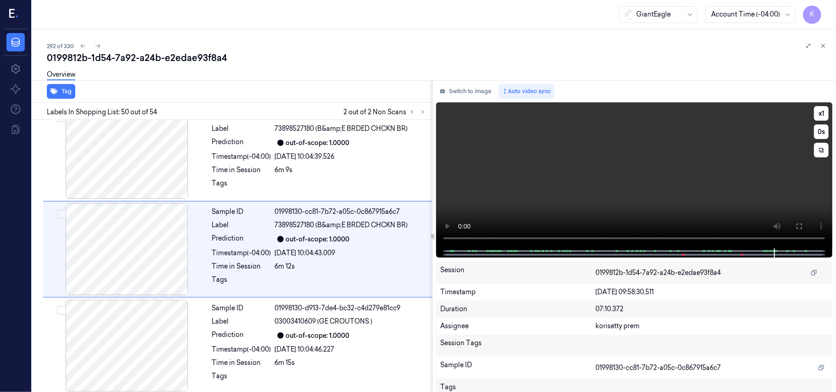
click at [608, 164] on video at bounding box center [634, 175] width 396 height 146
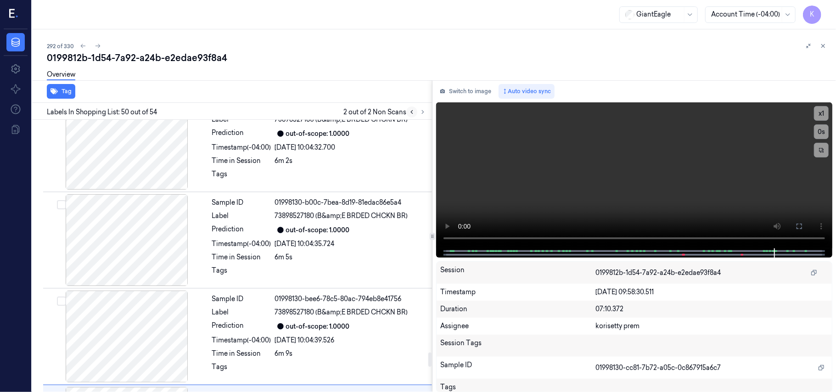
click at [412, 112] on icon at bounding box center [412, 112] width 6 height 6
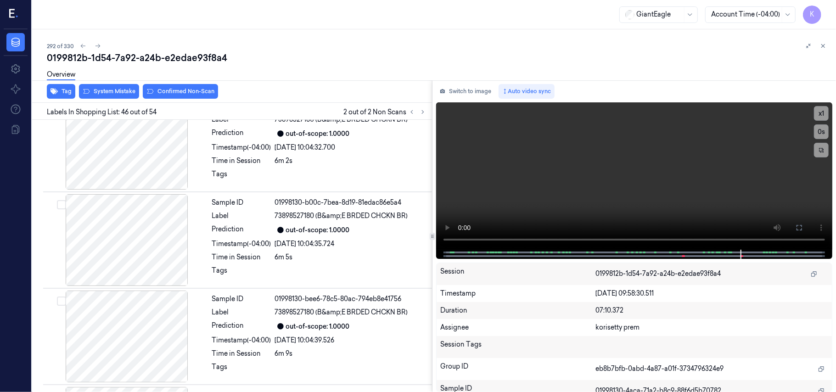
scroll to position [4263, 0]
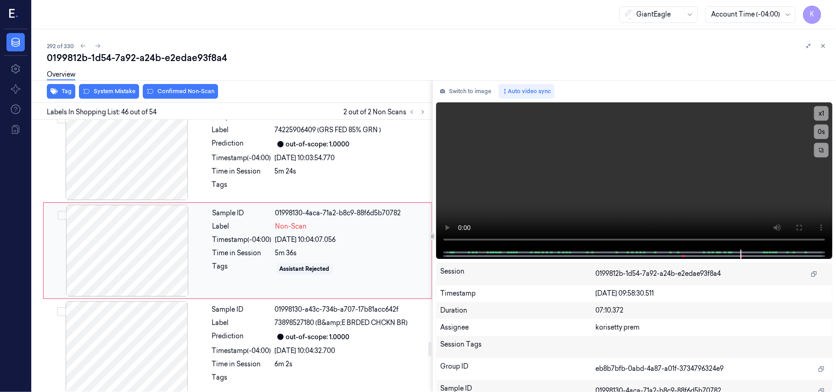
click at [282, 254] on div "5m 36s" at bounding box center [350, 253] width 151 height 10
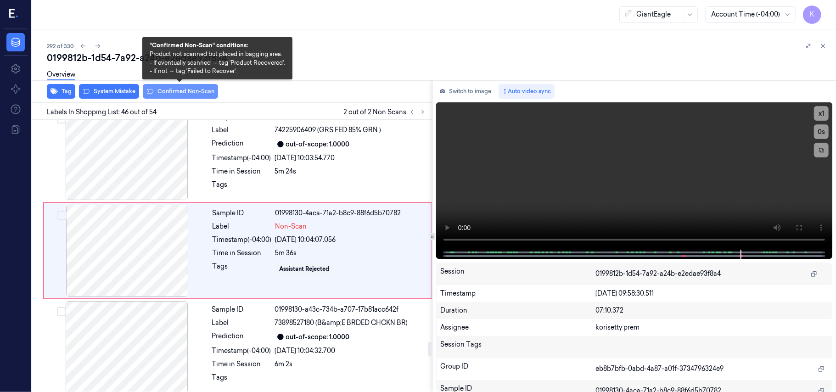
click at [201, 95] on button "Confirmed Non-Scan" at bounding box center [180, 91] width 75 height 15
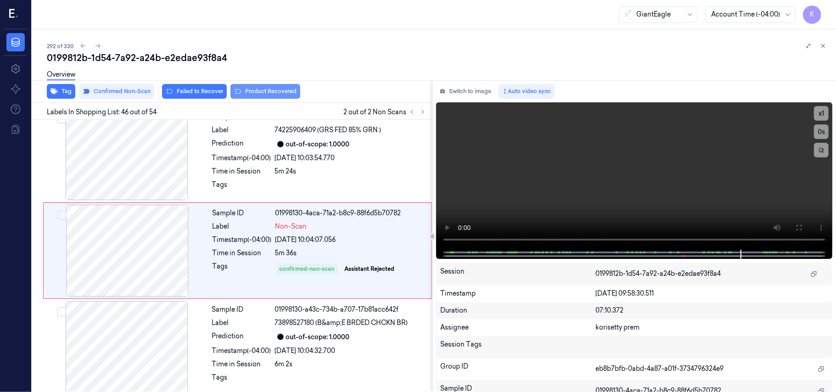
click at [265, 91] on button "Product Recovered" at bounding box center [265, 91] width 70 height 15
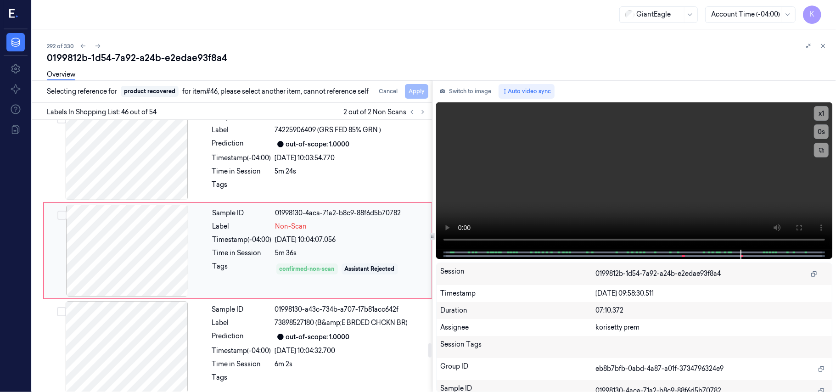
scroll to position [4325, 0]
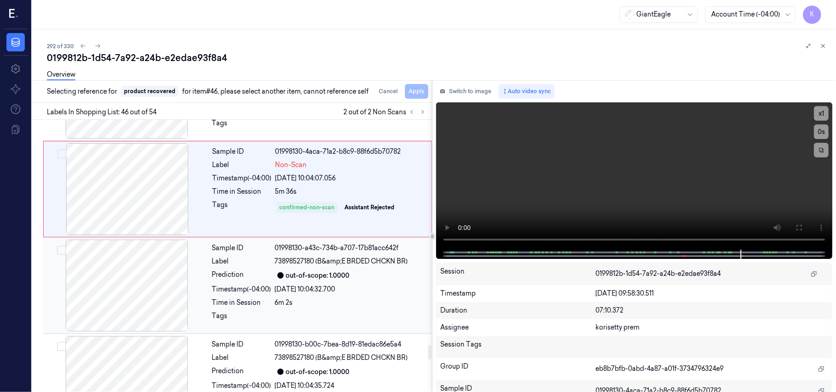
click at [351, 275] on div "Sample ID 01998130-a43c-734b-a707-17b81acc642f Label 73898527180 (B&amp;E BRDED…" at bounding box center [319, 286] width 222 height 92
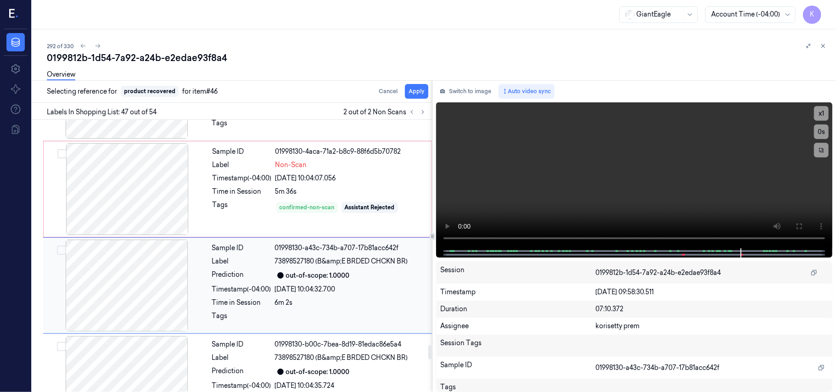
scroll to position [4360, 0]
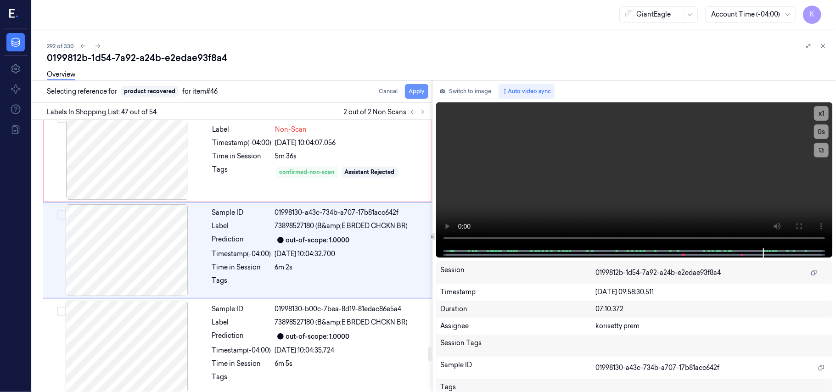
click at [416, 91] on button "Apply" at bounding box center [416, 91] width 23 height 15
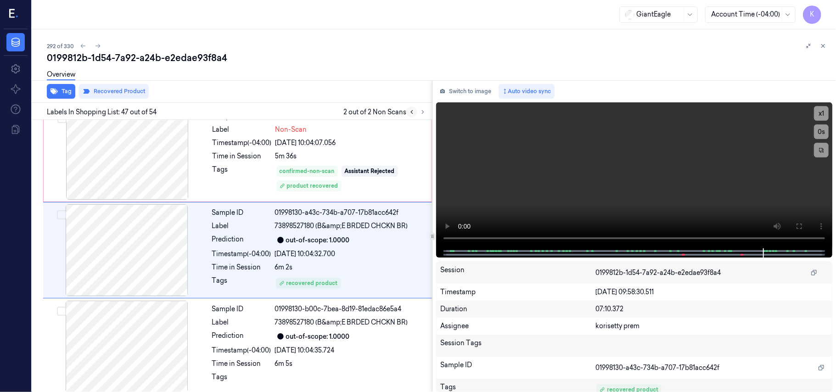
click at [412, 112] on icon at bounding box center [412, 112] width 2 height 3
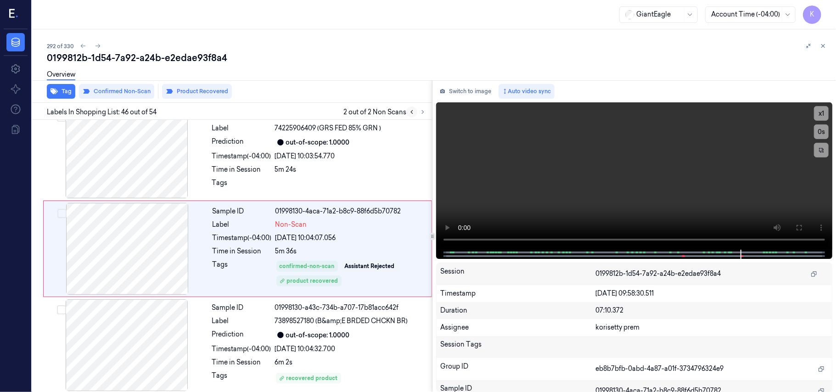
scroll to position [4263, 0]
click at [412, 112] on icon at bounding box center [412, 112] width 2 height 3
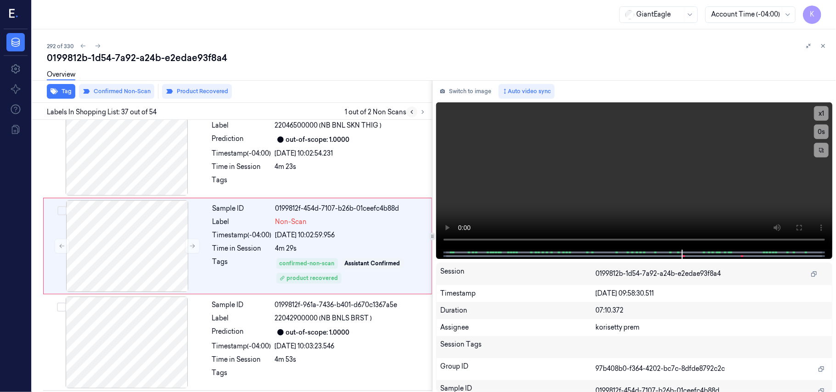
scroll to position [3393, 0]
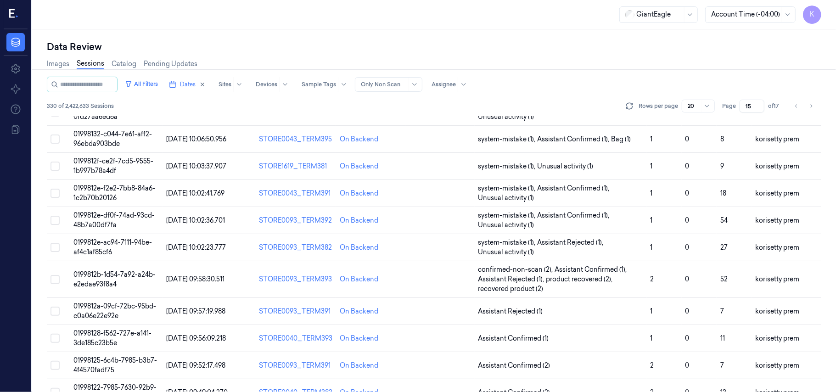
scroll to position [184, 0]
click at [119, 310] on span "0199812a-09cf-72bc-95bd-c0a06e22e92e" at bounding box center [114, 310] width 83 height 18
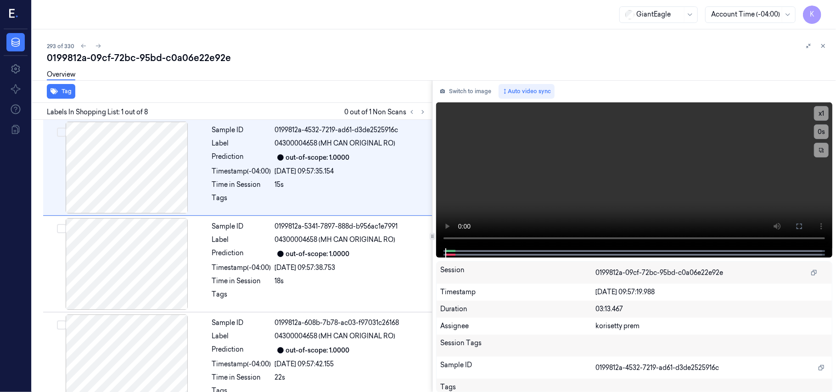
click at [377, 43] on div "293 of 330" at bounding box center [438, 45] width 782 height 11
click at [425, 111] on icon at bounding box center [423, 112] width 6 height 6
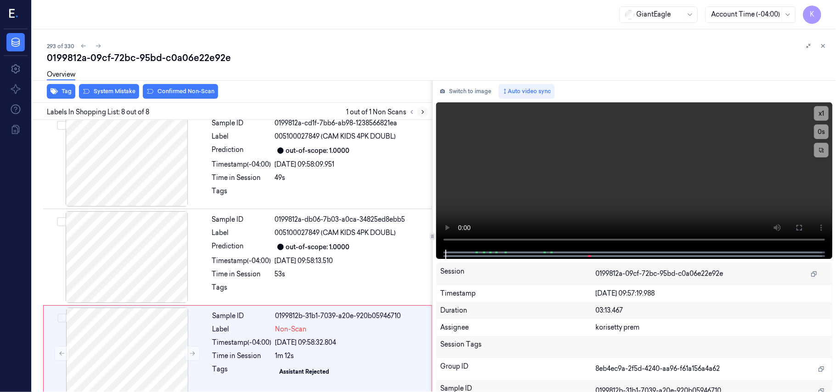
scroll to position [504, 0]
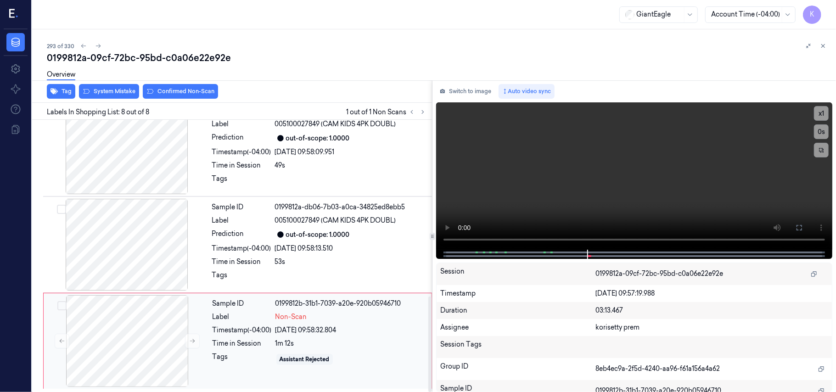
click at [281, 329] on div "25/09/2025 09:58:32.804" at bounding box center [350, 331] width 151 height 10
click at [310, 263] on div "53s" at bounding box center [351, 262] width 152 height 10
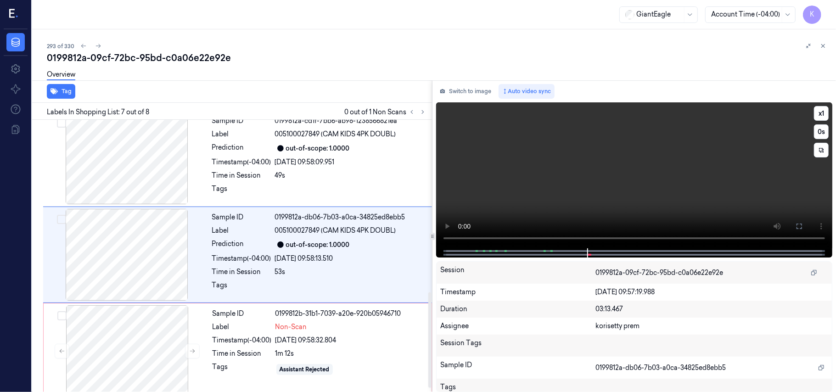
click at [583, 160] on video at bounding box center [634, 175] width 396 height 146
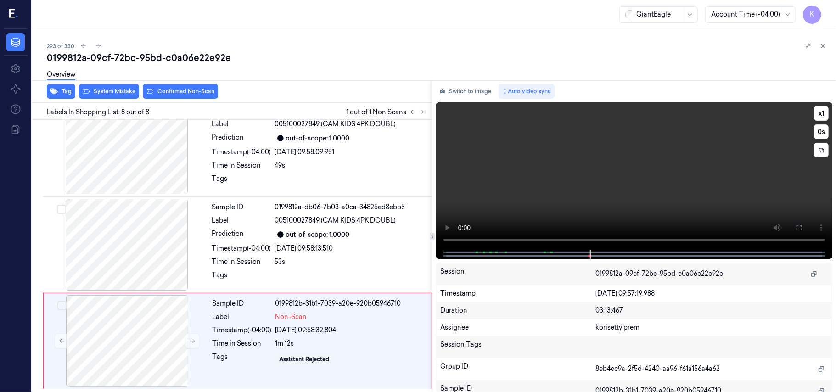
click at [608, 171] on video at bounding box center [634, 175] width 396 height 147
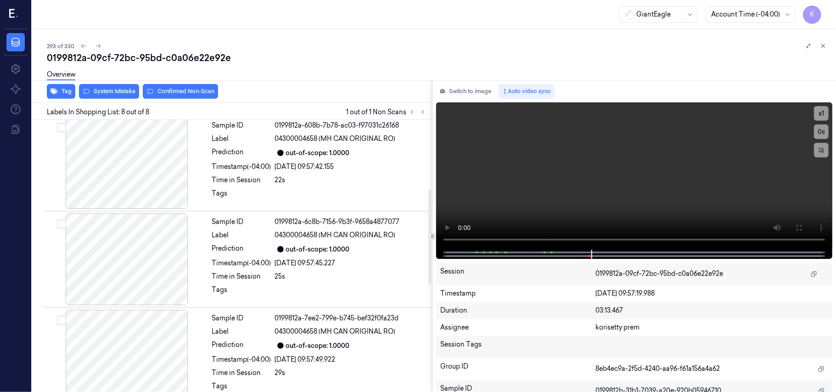
scroll to position [0, 0]
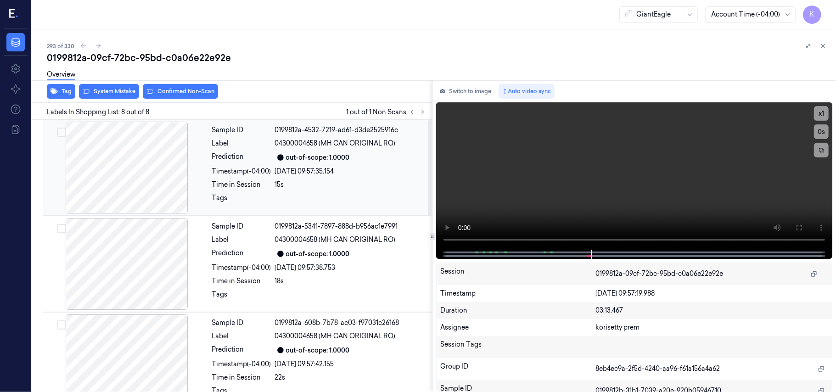
click at [290, 163] on div "out-of-scope: 1.0000" at bounding box center [351, 157] width 152 height 11
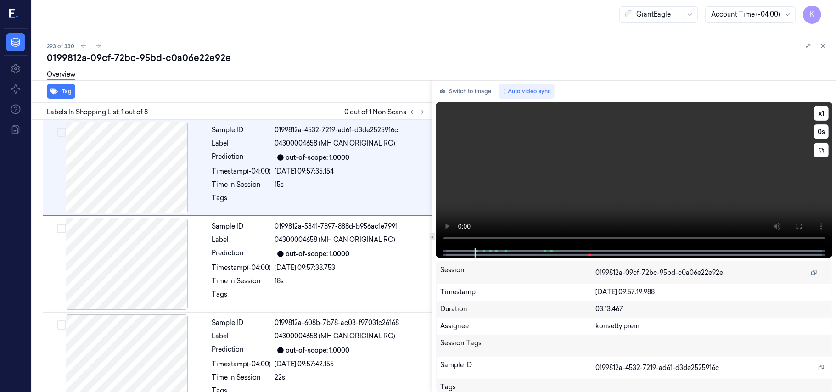
click at [566, 185] on video at bounding box center [634, 175] width 396 height 146
click at [818, 112] on button "x 1" at bounding box center [821, 113] width 15 height 15
click at [819, 113] on button "x 2" at bounding box center [821, 113] width 15 height 15
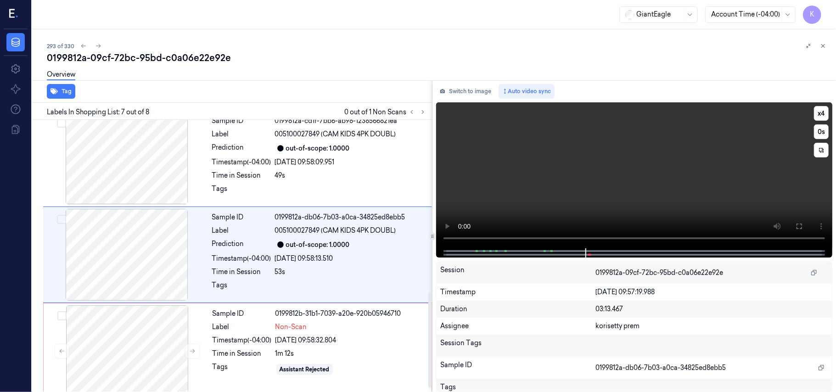
scroll to position [504, 0]
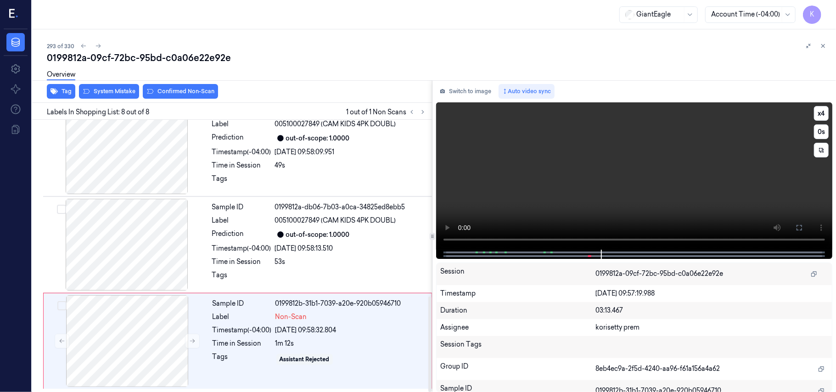
click at [519, 184] on video at bounding box center [634, 175] width 396 height 147
click at [272, 331] on div "Timestamp (-04:00)" at bounding box center [242, 331] width 59 height 10
click at [564, 155] on video at bounding box center [634, 175] width 396 height 147
click at [283, 327] on div "25/09/2025 09:58:32.804" at bounding box center [350, 331] width 151 height 10
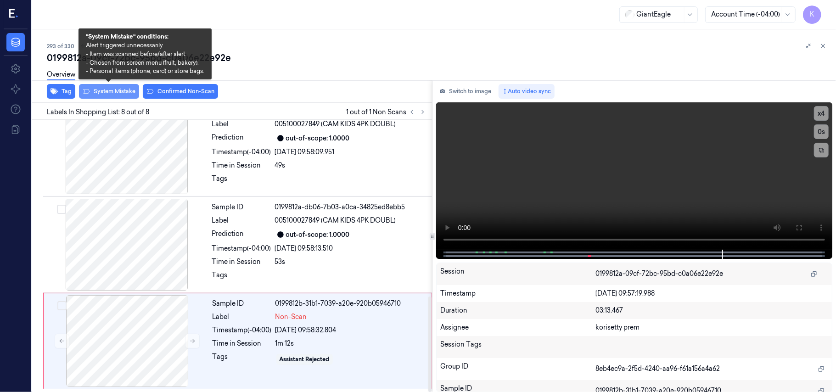
click at [112, 90] on button "System Mistake" at bounding box center [109, 91] width 60 height 15
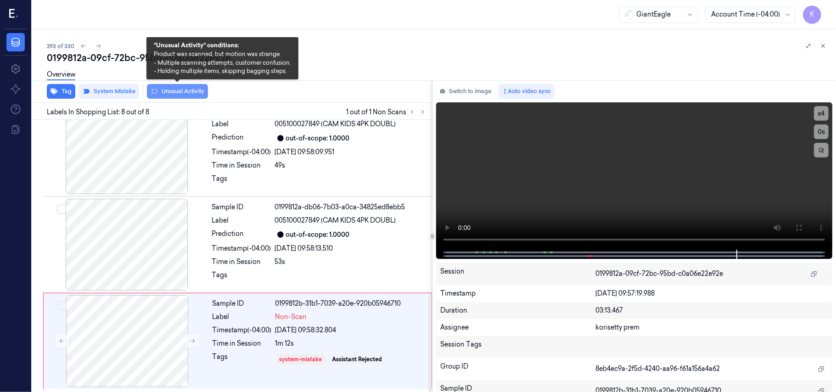
click at [191, 93] on button "Unusual Activity" at bounding box center [177, 91] width 61 height 15
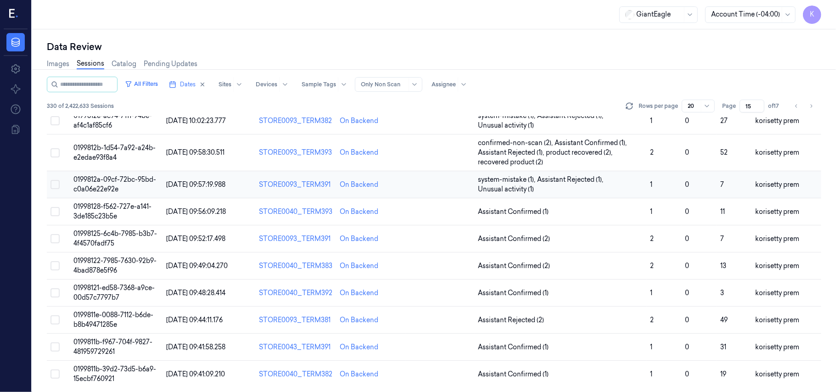
scroll to position [315, 0]
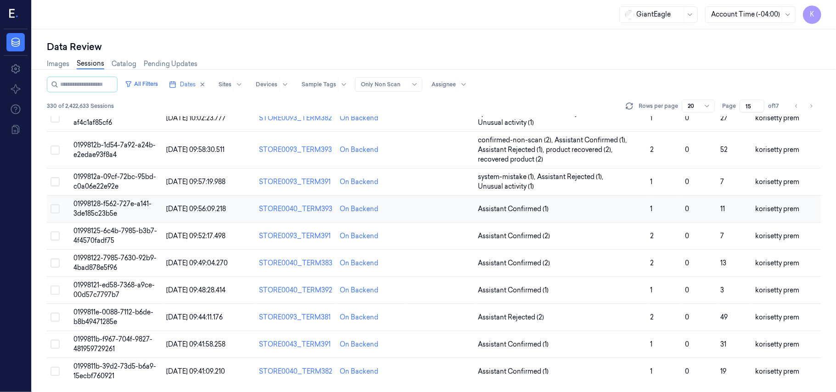
click at [124, 209] on td "01998128-f562-727e-a141-3de185c23b5e" at bounding box center [116, 209] width 93 height 27
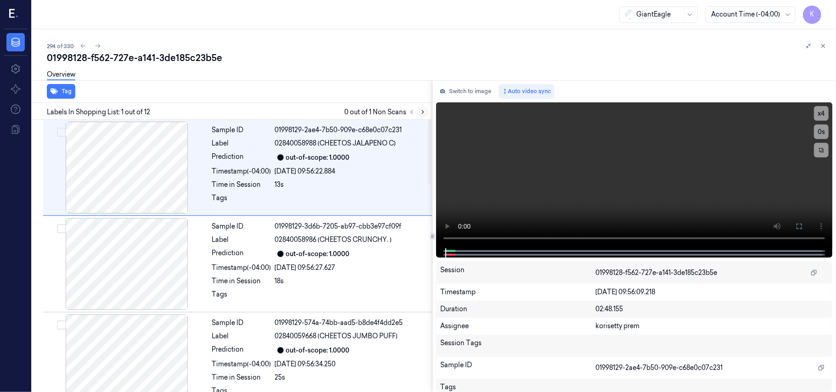
click at [422, 111] on icon at bounding box center [423, 112] width 2 height 3
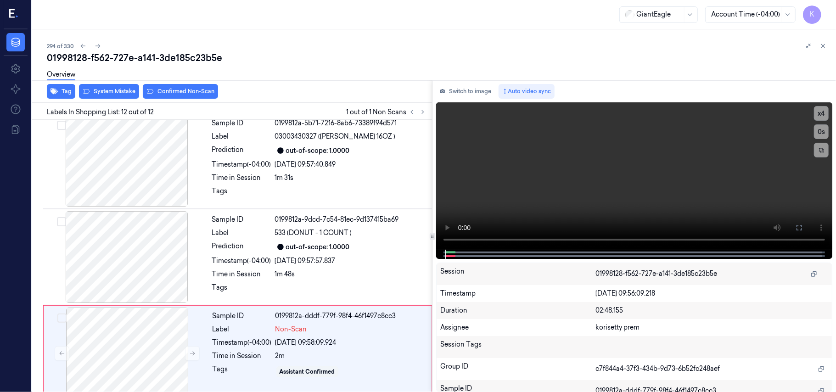
click at [371, 22] on div "GiantEagle Account Time (-04:00) K" at bounding box center [434, 14] width 804 height 29
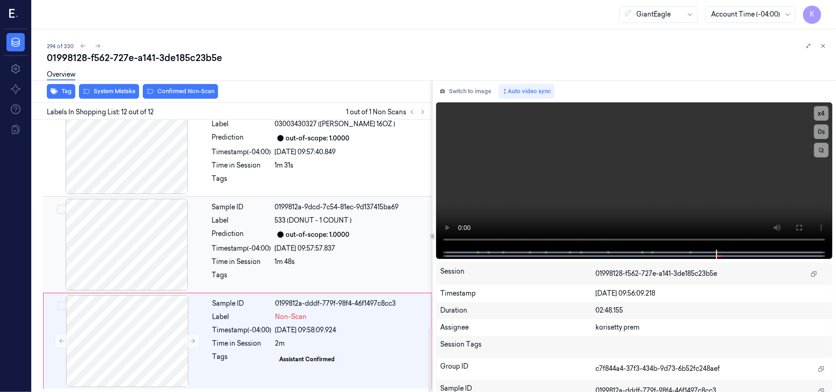
click at [309, 233] on div "out-of-scope: 1.0000" at bounding box center [318, 235] width 64 height 10
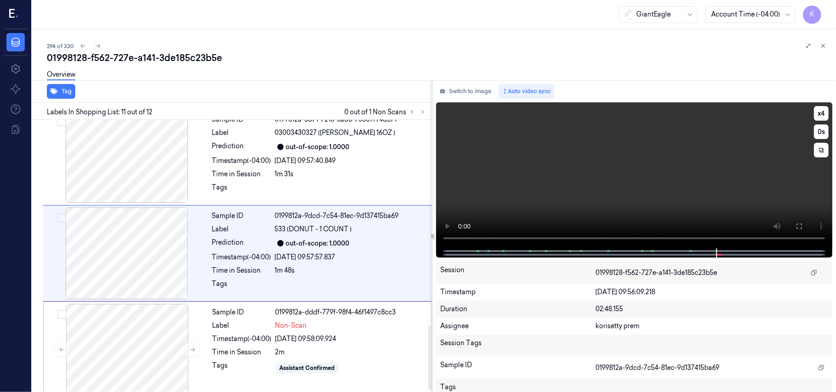
click at [616, 172] on video at bounding box center [634, 175] width 396 height 146
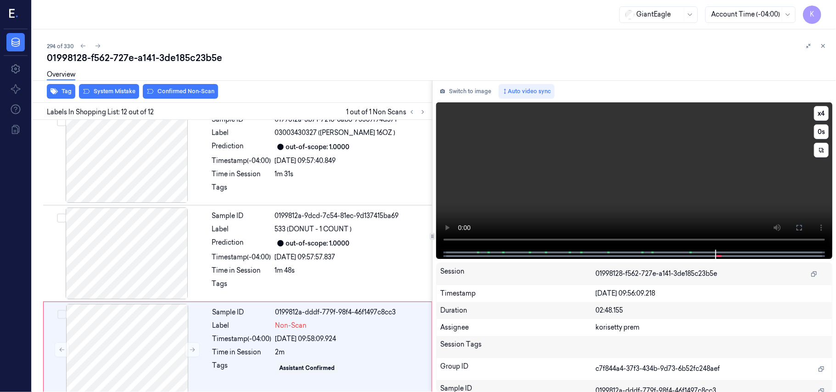
scroll to position [891, 0]
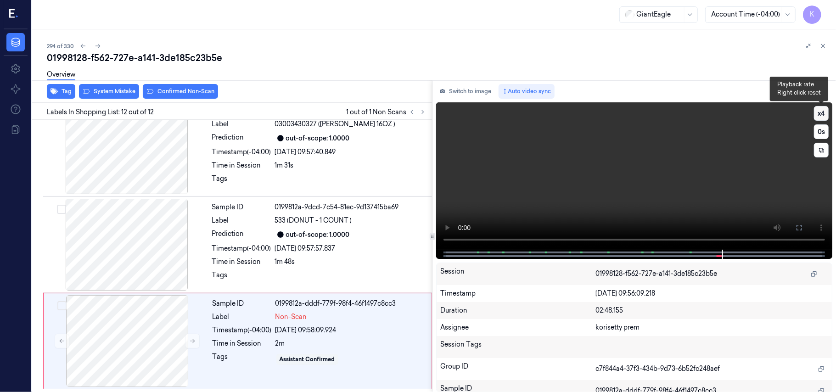
click at [821, 114] on button "x 4" at bounding box center [821, 113] width 15 height 15
click at [305, 276] on div at bounding box center [351, 277] width 152 height 15
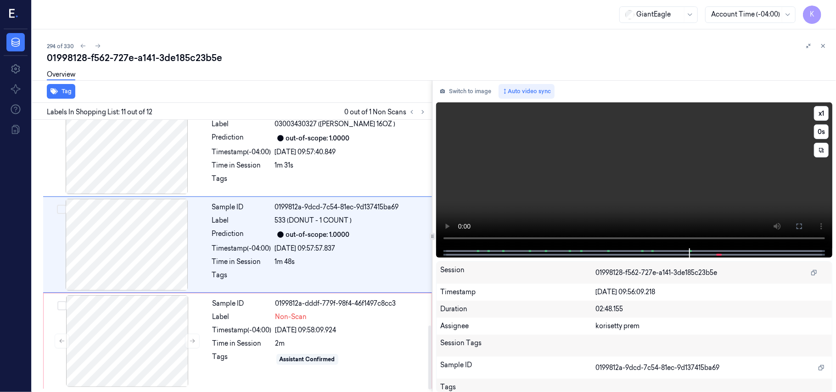
scroll to position [878, 0]
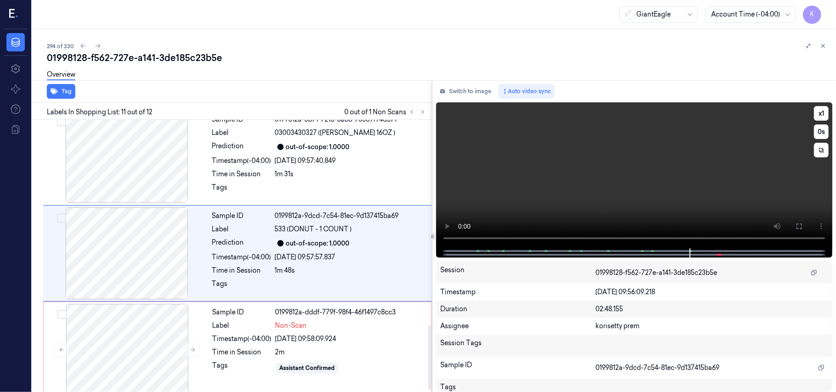
click at [569, 202] on video at bounding box center [634, 175] width 396 height 146
click at [600, 188] on video at bounding box center [634, 175] width 396 height 146
click at [590, 170] on video at bounding box center [634, 175] width 396 height 146
click at [244, 355] on div "Time in Session" at bounding box center [242, 353] width 59 height 10
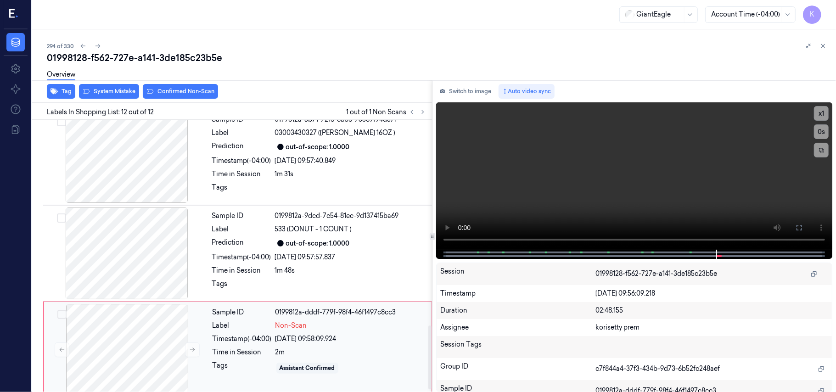
scroll to position [891, 0]
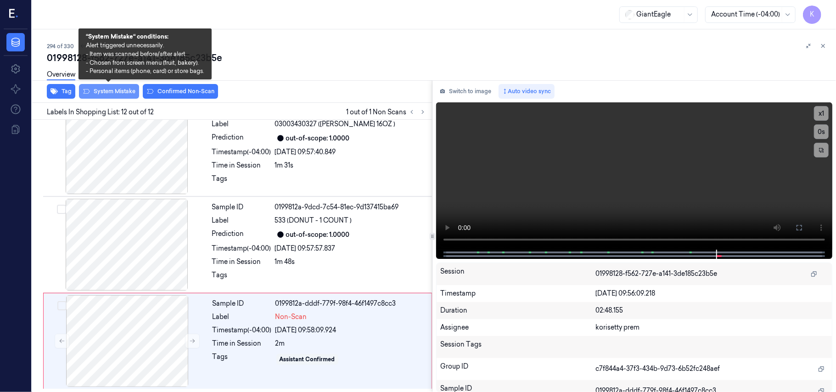
click at [104, 92] on button "System Mistake" at bounding box center [109, 91] width 60 height 15
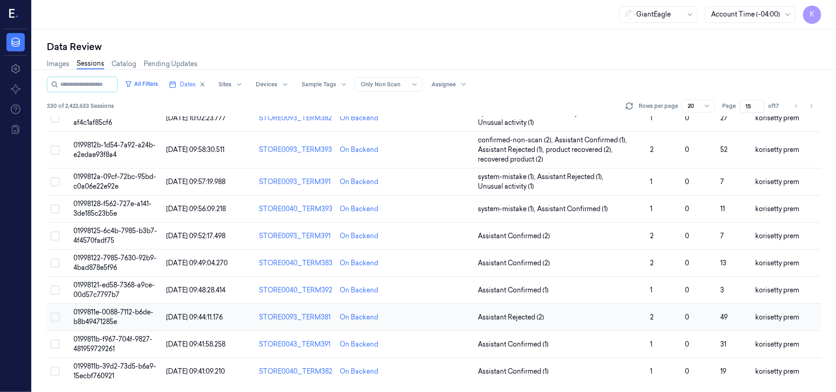
scroll to position [315, 0]
click at [123, 237] on td "01998125-6c4b-7985-b3b7-4f4570fadf75" at bounding box center [116, 236] width 93 height 27
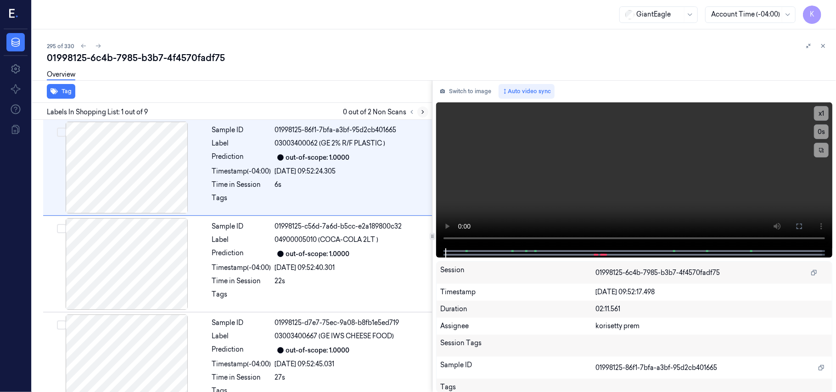
click at [425, 111] on icon at bounding box center [423, 112] width 6 height 6
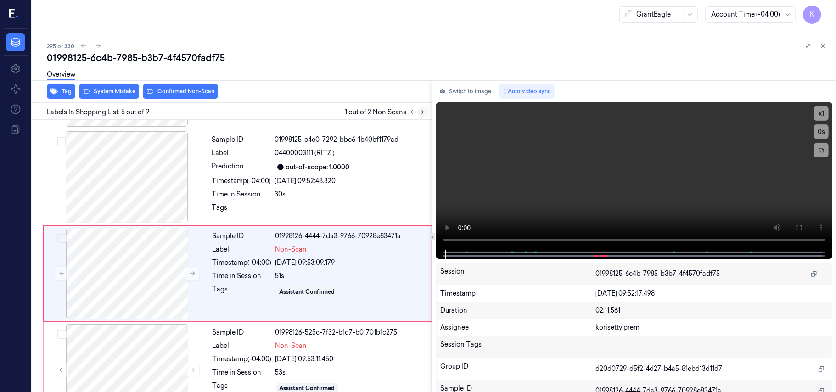
scroll to position [298, 0]
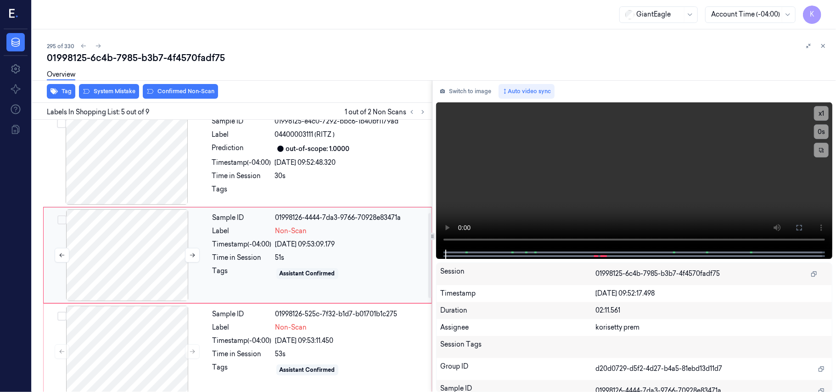
click at [140, 231] on div at bounding box center [126, 255] width 163 height 92
click at [691, 182] on video at bounding box center [634, 175] width 396 height 147
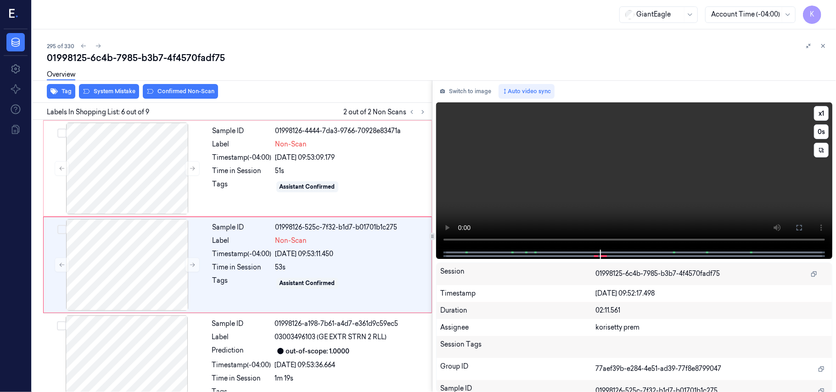
scroll to position [395, 0]
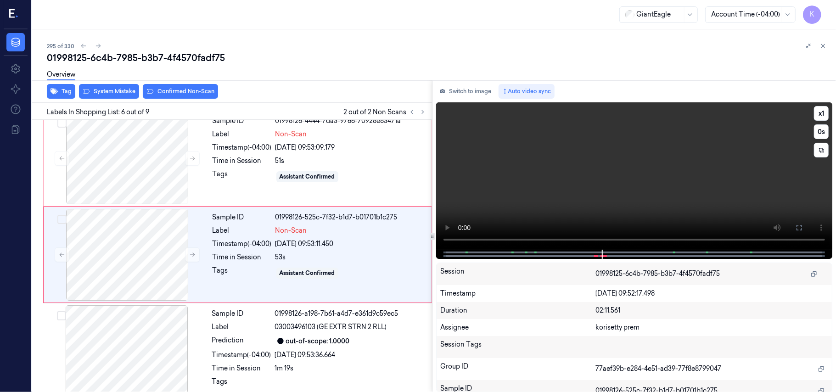
click at [651, 160] on video at bounding box center [634, 175] width 396 height 147
click at [298, 168] on div "Sample ID 01998126-4444-7da3-9766-70928e83471a Label Non-Scan Timestamp (-04:00…" at bounding box center [319, 158] width 221 height 92
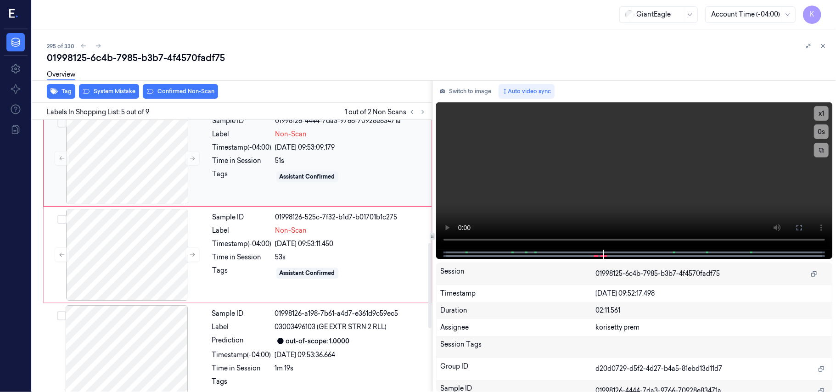
scroll to position [298, 0]
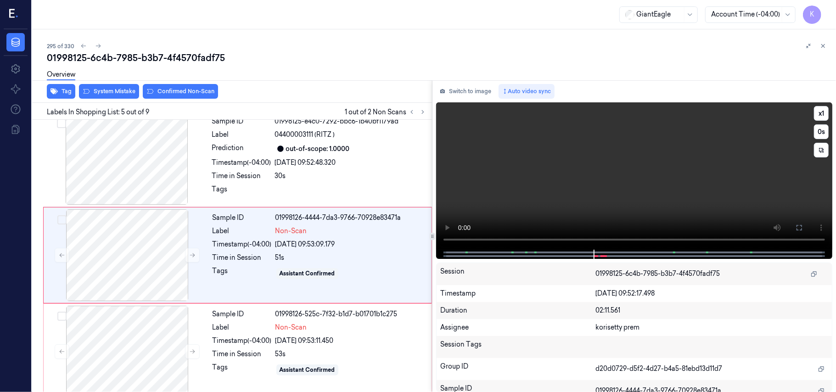
click at [594, 164] on video at bounding box center [634, 175] width 396 height 147
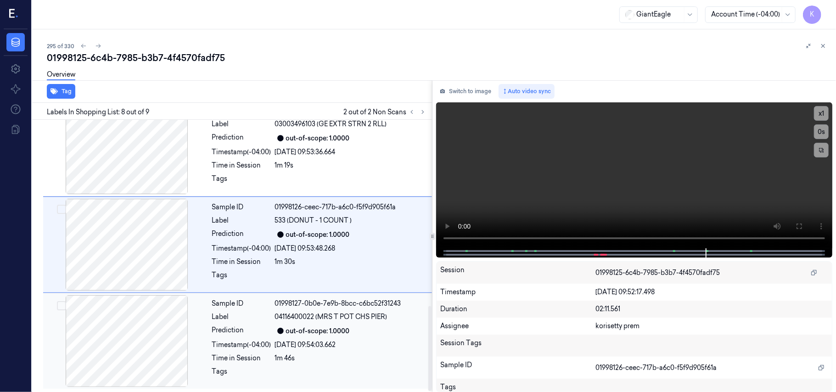
scroll to position [588, 0]
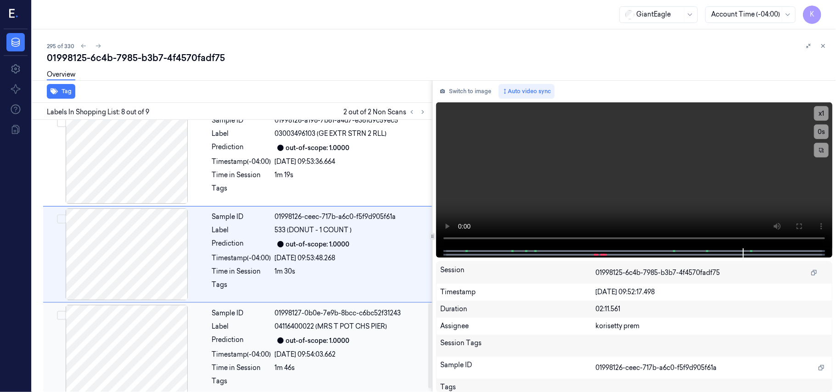
click at [360, 339] on div "out-of-scope: 1.0000" at bounding box center [351, 340] width 152 height 11
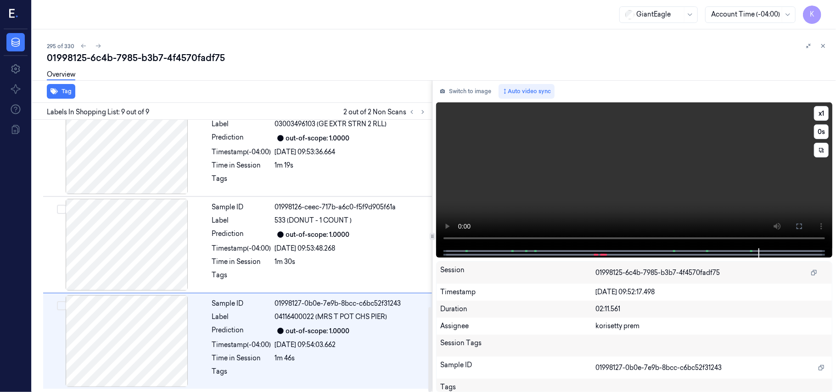
click at [669, 155] on video at bounding box center [634, 175] width 396 height 146
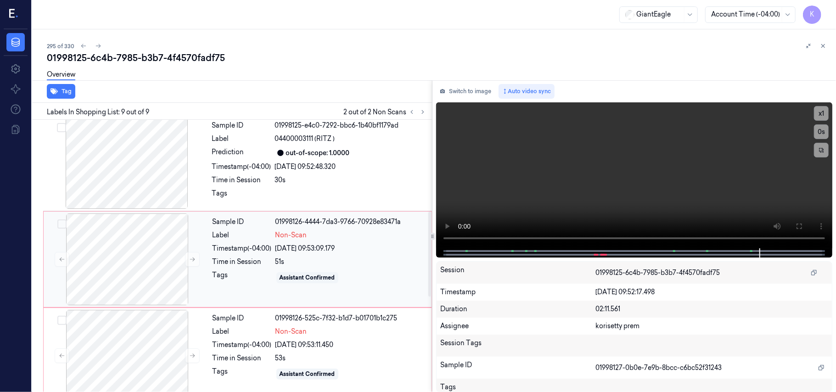
scroll to position [233, 0]
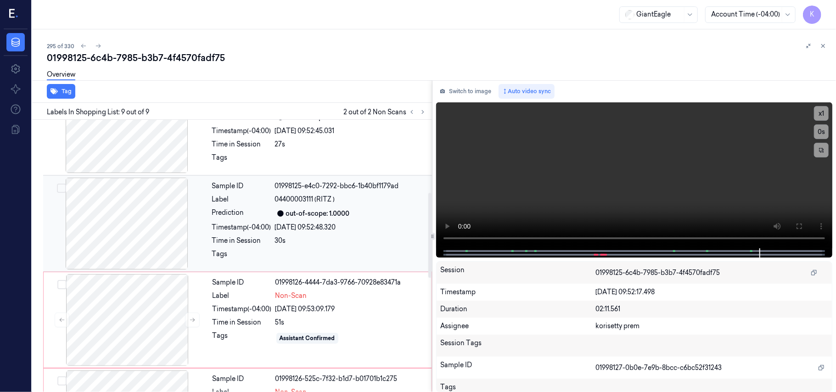
click at [229, 215] on div "Prediction" at bounding box center [241, 213] width 59 height 11
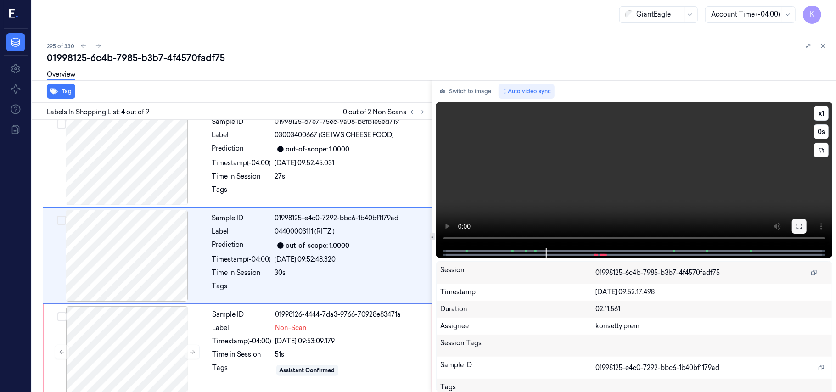
click at [799, 227] on icon at bounding box center [799, 226] width 7 height 7
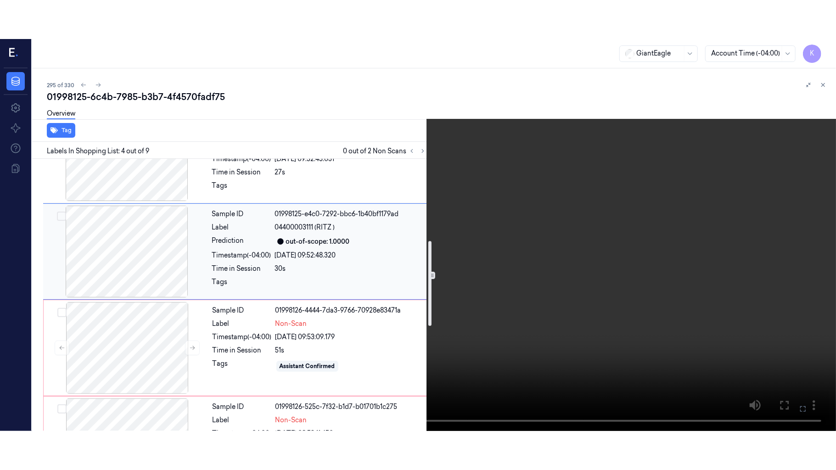
scroll to position [263, 0]
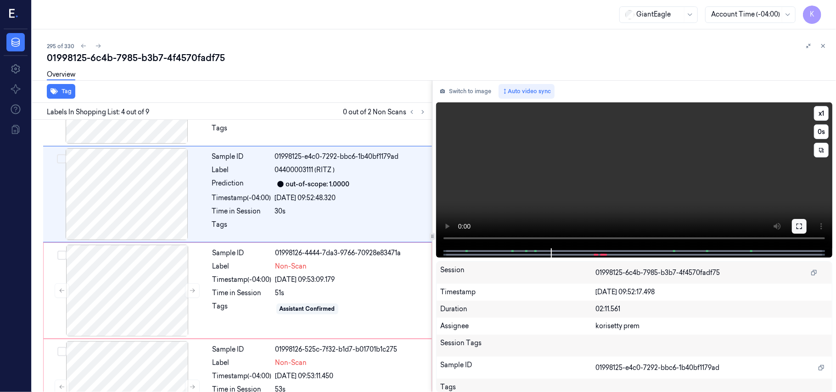
click at [805, 225] on button at bounding box center [799, 226] width 15 height 15
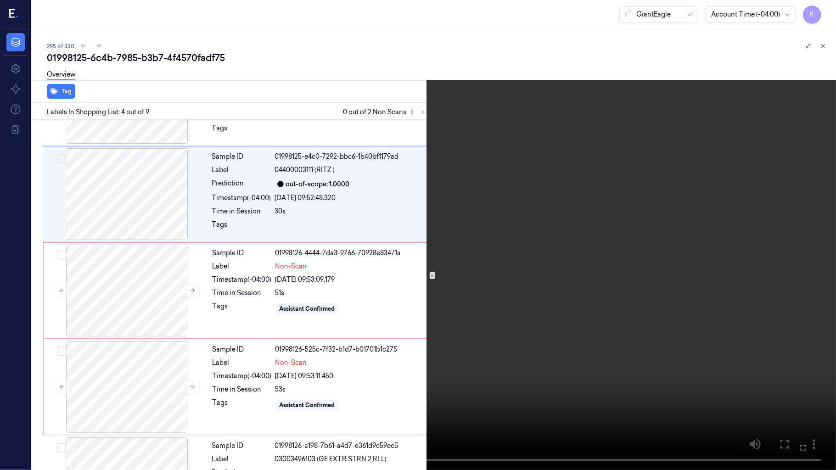
click at [394, 267] on video at bounding box center [418, 235] width 836 height 470
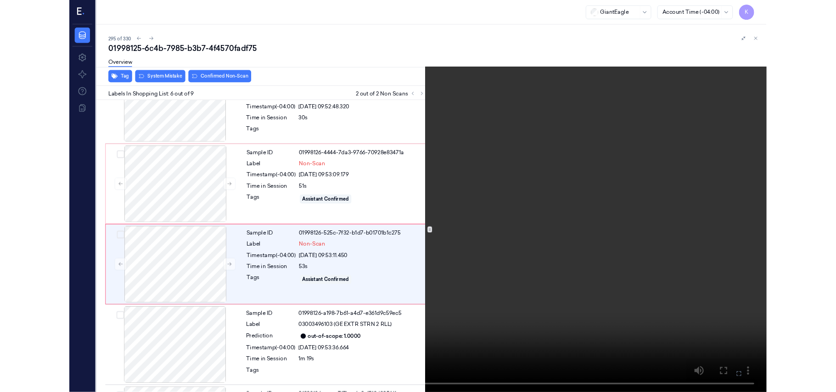
scroll to position [356, 0]
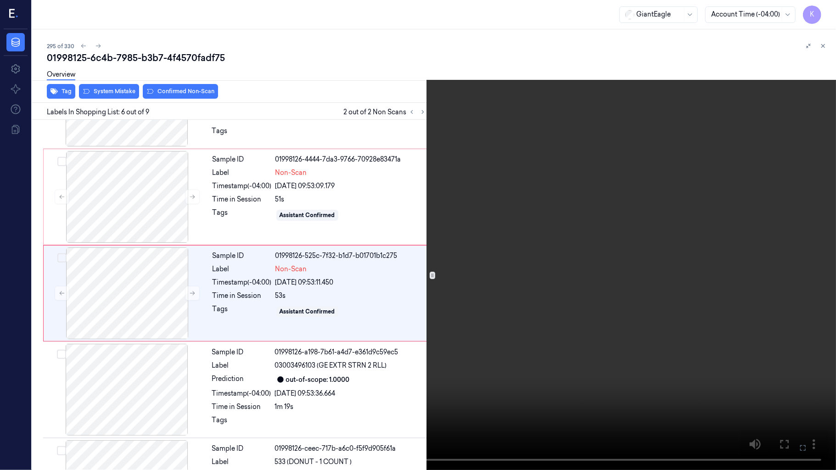
click at [557, 258] on video at bounding box center [418, 235] width 836 height 470
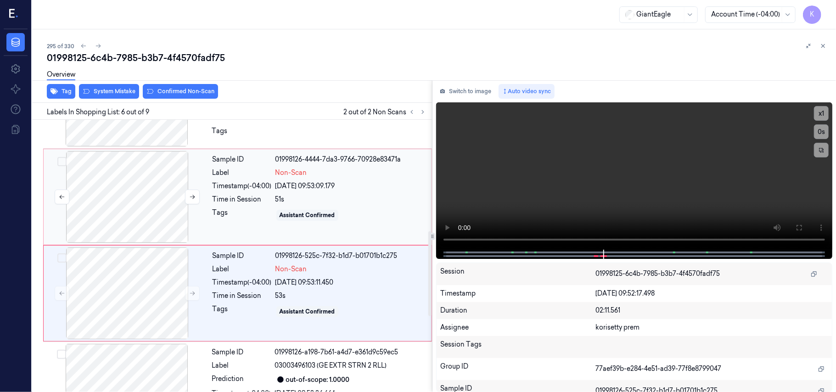
click at [129, 208] on div at bounding box center [126, 197] width 163 height 92
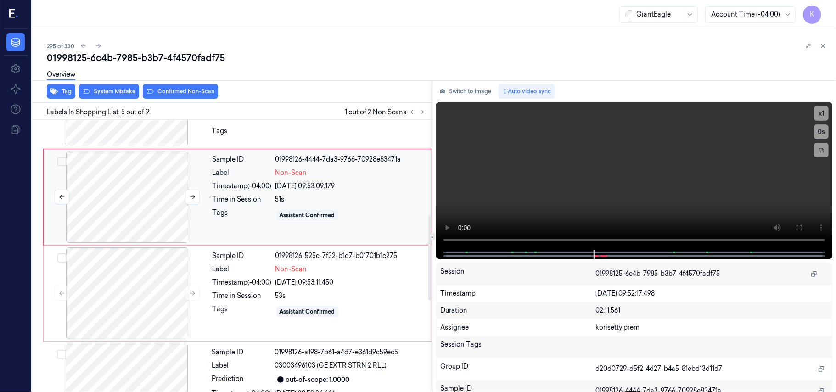
scroll to position [298, 0]
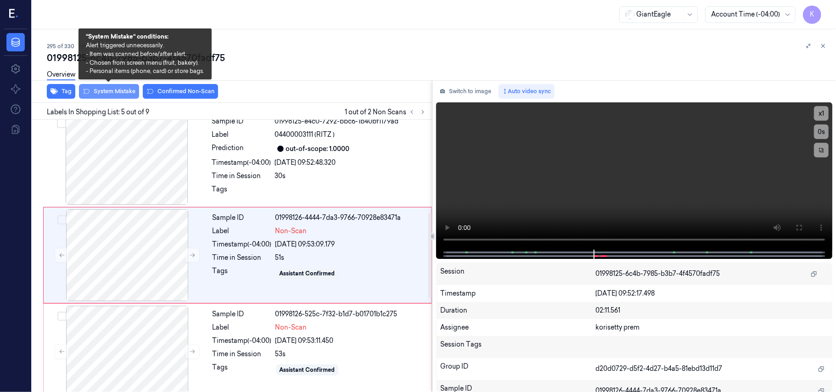
click at [114, 89] on button "System Mistake" at bounding box center [109, 91] width 60 height 15
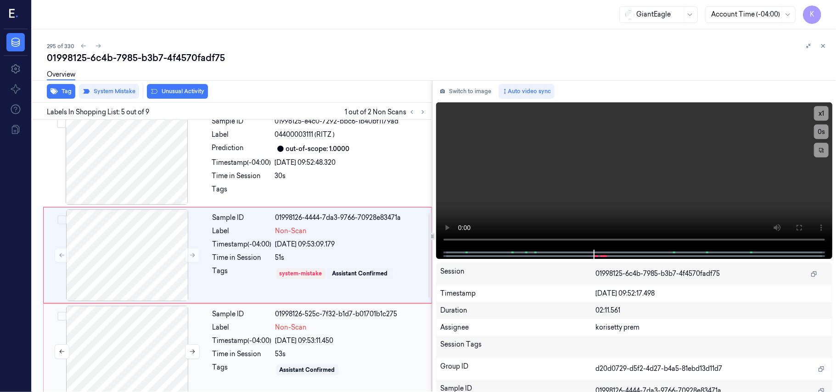
click at [154, 334] on div at bounding box center [126, 352] width 163 height 92
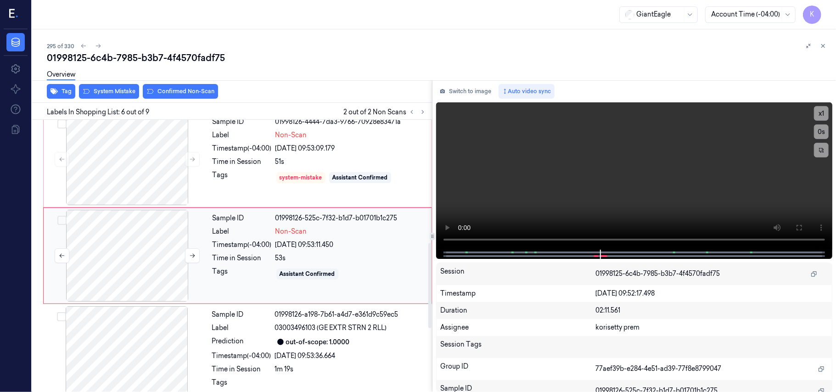
scroll to position [395, 0]
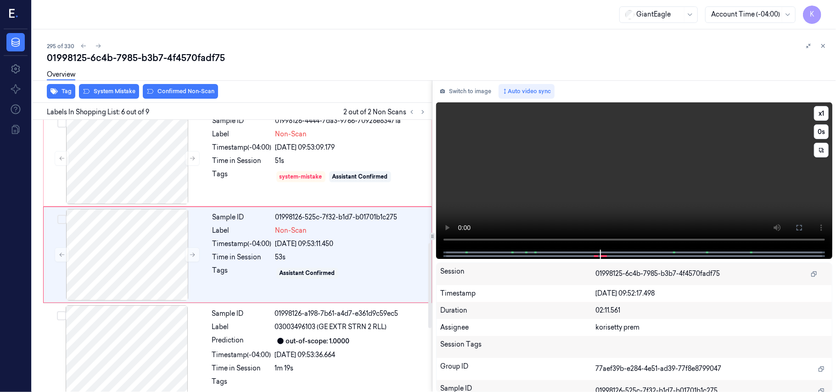
click at [560, 177] on video at bounding box center [634, 175] width 396 height 147
click at [190, 255] on icon at bounding box center [192, 255] width 6 height 6
click at [190, 256] on icon at bounding box center [192, 255] width 5 height 4
click at [269, 363] on div "Sample ID 01998126-a198-7b61-a4d7-e361d9c59ec5 Label 03003496103 (GE EXTR STRN …" at bounding box center [319, 351] width 222 height 92
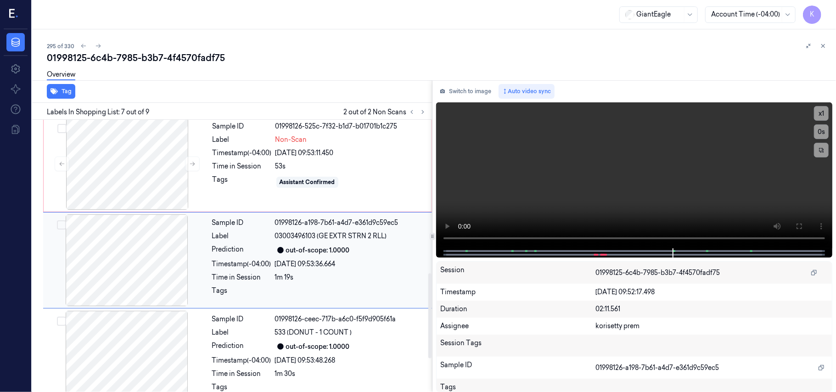
scroll to position [491, 0]
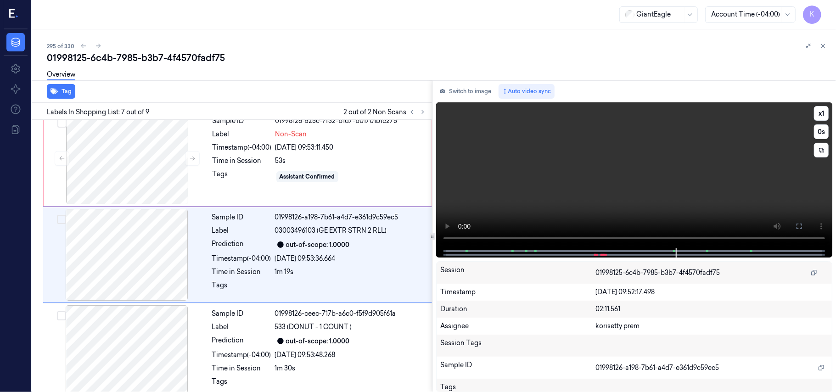
click at [651, 175] on video at bounding box center [634, 175] width 396 height 146
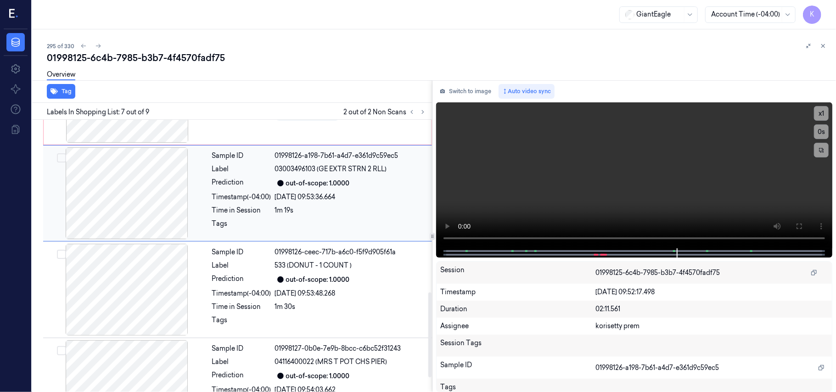
click at [296, 210] on div "1m 19s" at bounding box center [351, 211] width 152 height 10
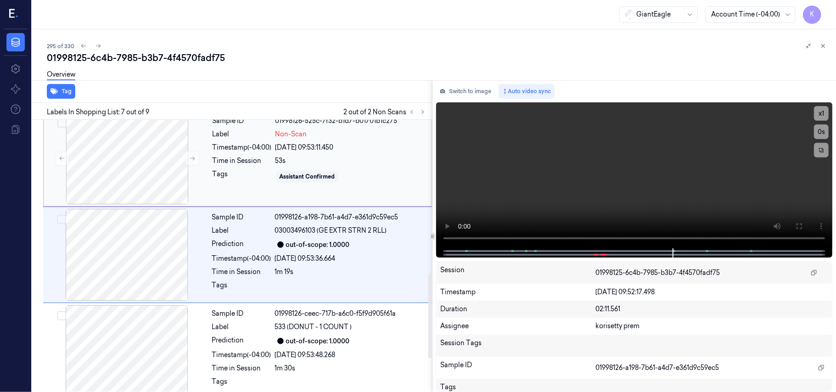
click at [289, 168] on div "Sample ID 01998126-525c-7f32-b1d7-b01701b1c275 Label Non-Scan Timestamp (-04:00…" at bounding box center [319, 158] width 221 height 92
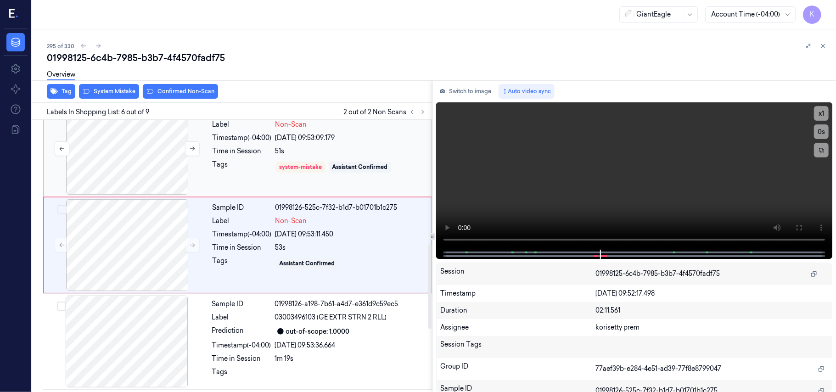
scroll to position [395, 0]
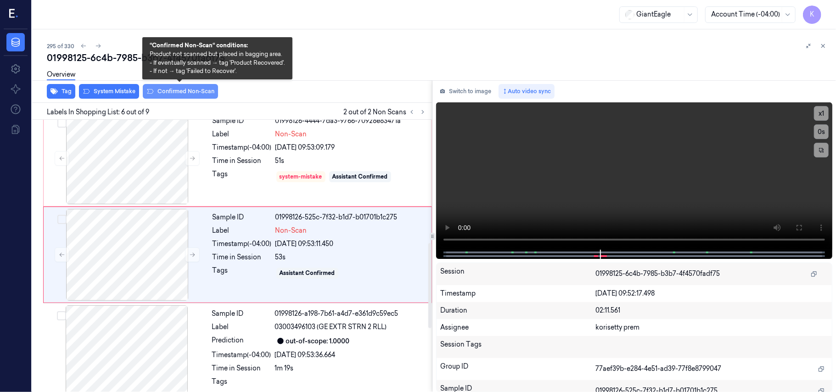
click at [168, 94] on button "Confirmed Non-Scan" at bounding box center [180, 91] width 75 height 15
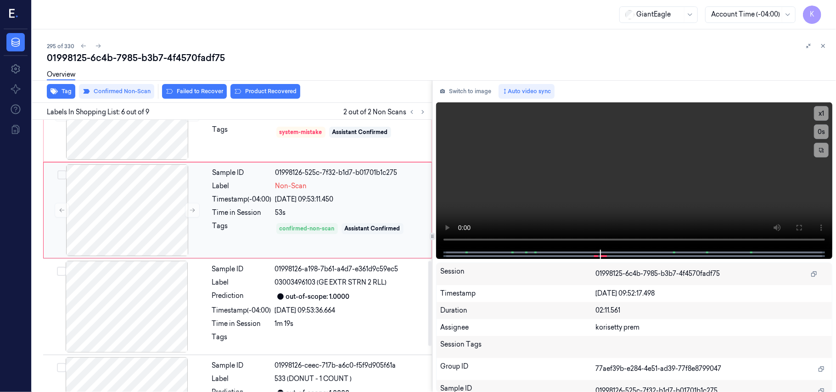
scroll to position [456, 0]
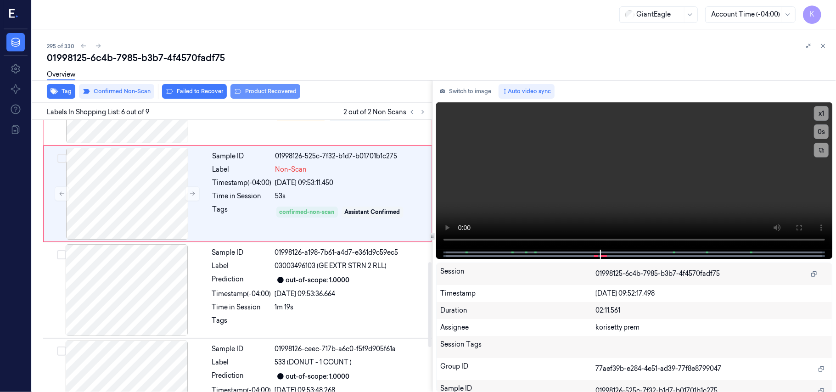
click at [286, 91] on button "Product Recovered" at bounding box center [265, 91] width 70 height 15
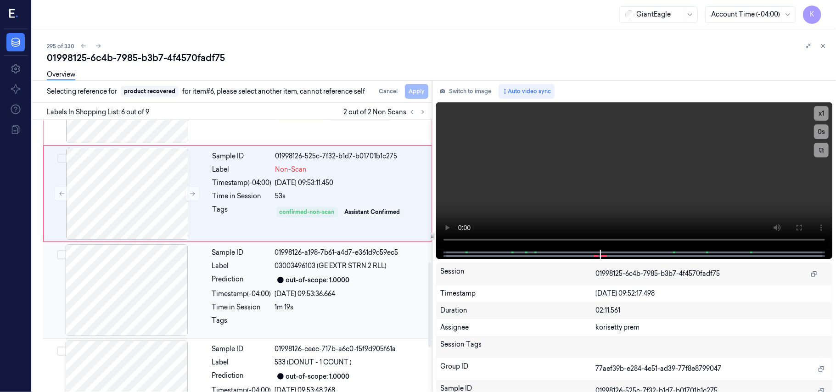
click at [338, 305] on div "1m 19s" at bounding box center [351, 308] width 152 height 10
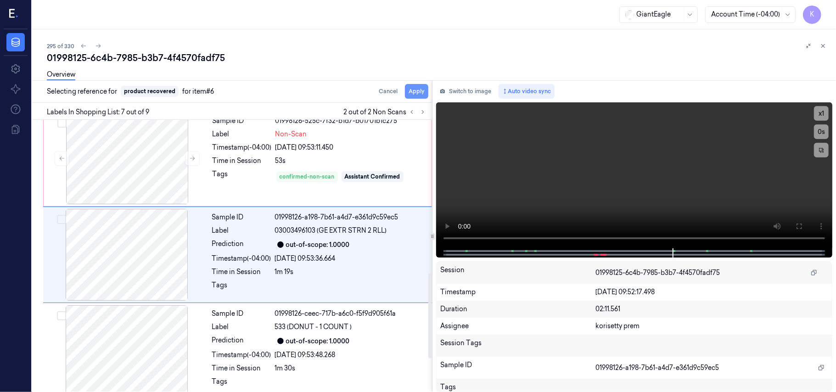
click at [415, 93] on button "Apply" at bounding box center [416, 91] width 23 height 15
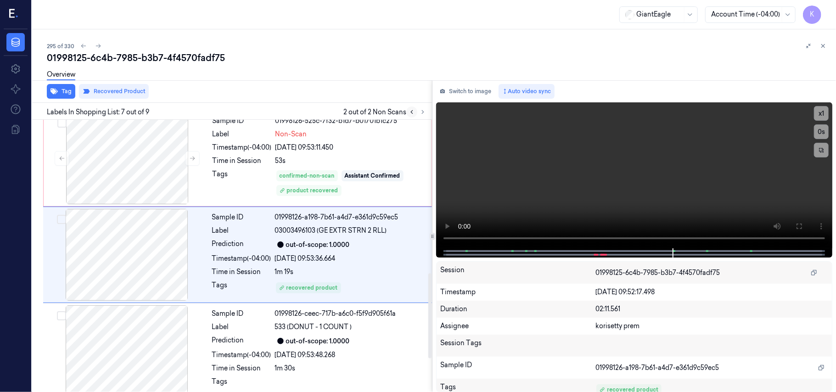
click at [413, 109] on icon at bounding box center [412, 112] width 6 height 6
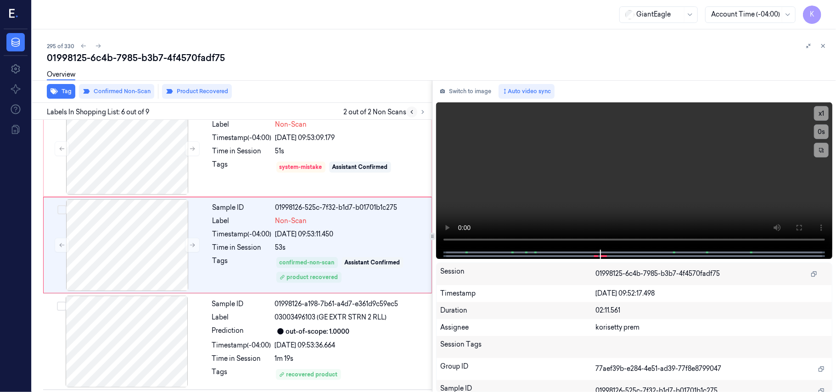
scroll to position [395, 0]
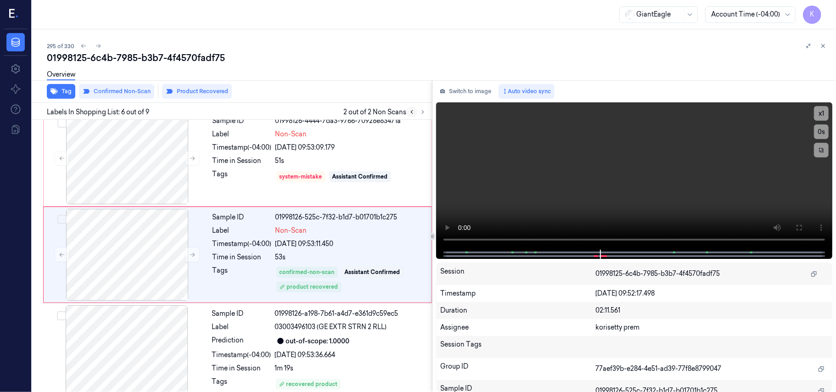
click at [413, 109] on icon at bounding box center [412, 112] width 6 height 6
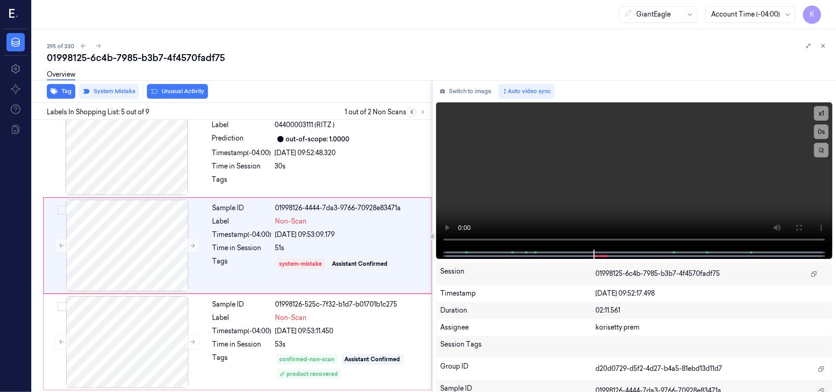
scroll to position [298, 0]
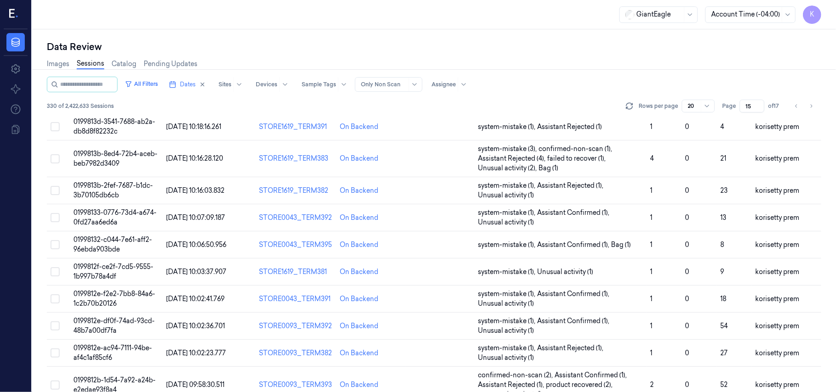
scroll to position [324, 0]
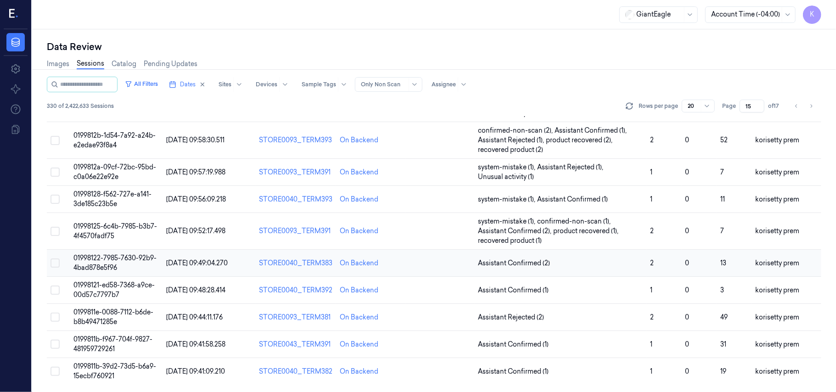
click at [123, 258] on span "01998122-7985-7630-92b9-4bad878e5f96" at bounding box center [114, 263] width 83 height 18
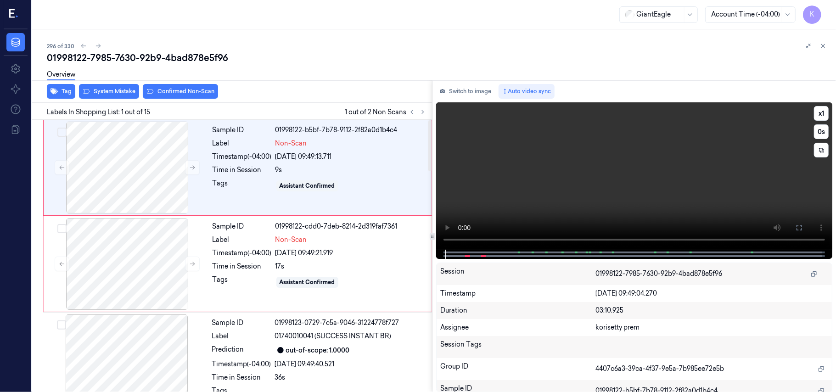
click at [708, 135] on video at bounding box center [634, 175] width 396 height 147
click at [825, 113] on button "x 1" at bounding box center [821, 113] width 15 height 15
click at [825, 113] on button "x 2" at bounding box center [821, 113] width 15 height 15
click at [825, 113] on button "x 4" at bounding box center [821, 113] width 15 height 15
click at [554, 182] on video at bounding box center [634, 175] width 396 height 147
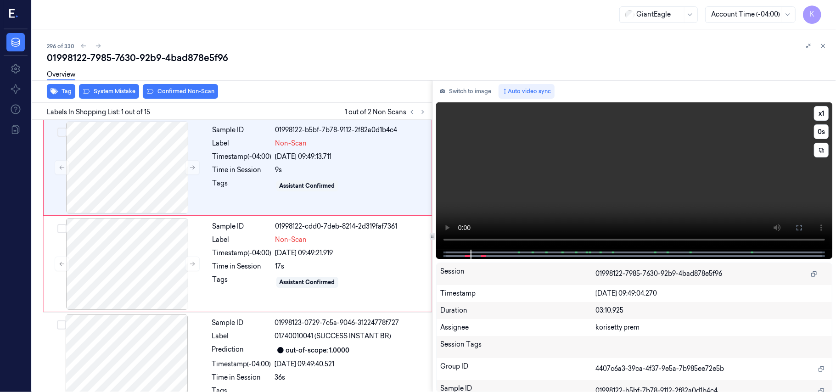
click at [554, 182] on video at bounding box center [634, 175] width 396 height 147
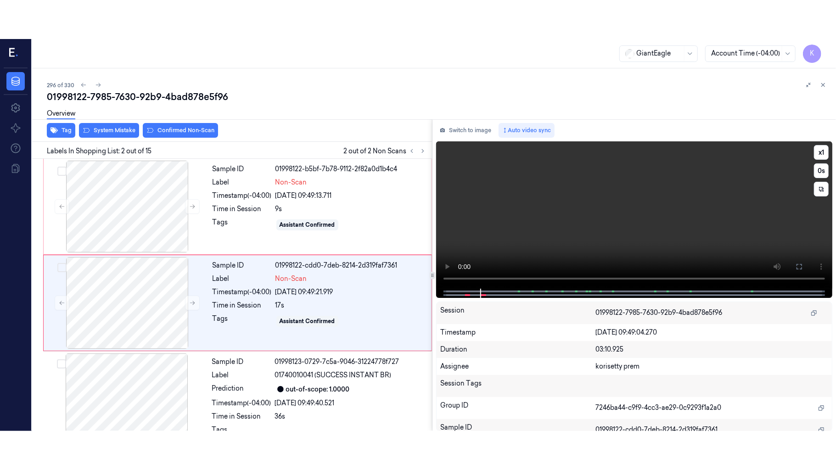
scroll to position [8, 0]
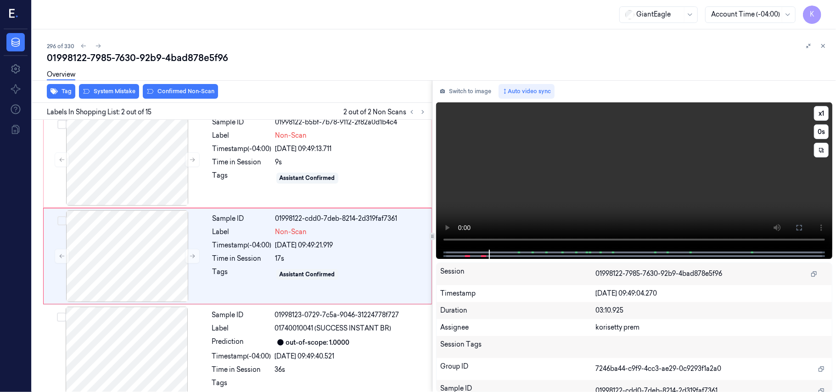
click at [667, 188] on video at bounding box center [634, 175] width 396 height 147
click at [258, 255] on div "Time in Session" at bounding box center [242, 259] width 59 height 10
click at [608, 202] on video at bounding box center [634, 175] width 396 height 147
click at [800, 225] on icon at bounding box center [799, 227] width 7 height 7
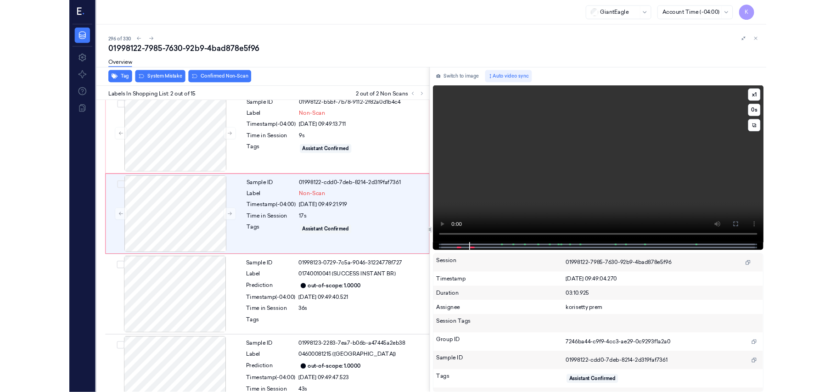
scroll to position [0, 0]
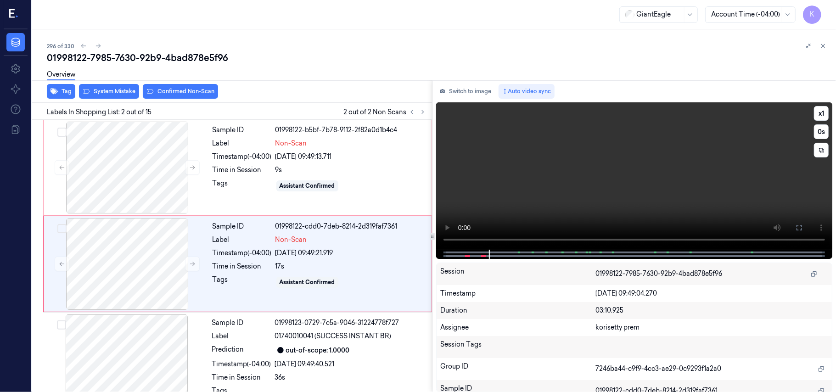
click at [591, 174] on video at bounding box center [634, 175] width 396 height 147
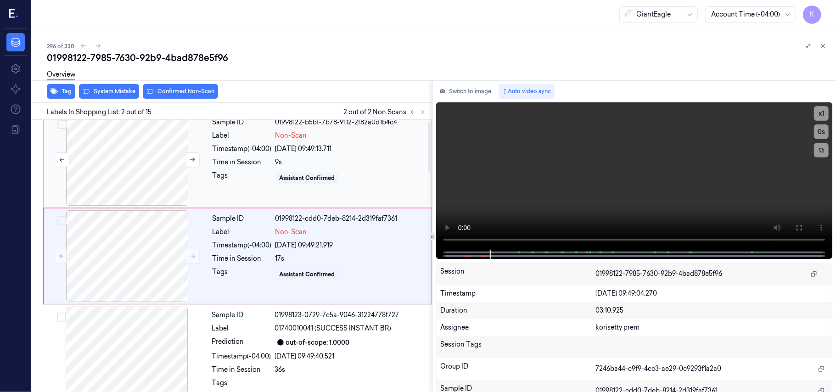
click at [132, 174] on div at bounding box center [126, 160] width 163 height 92
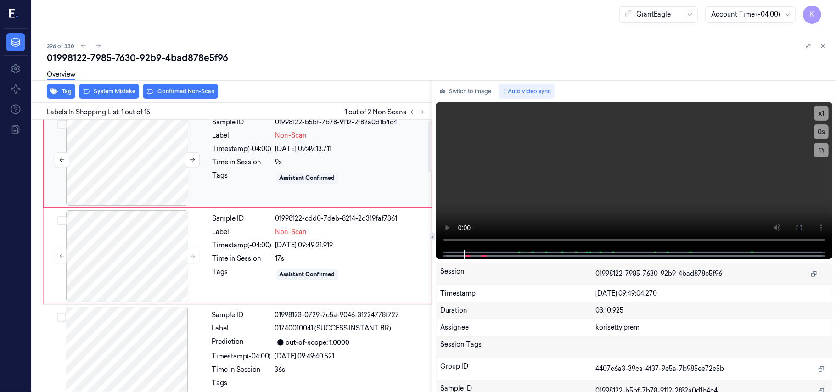
scroll to position [0, 0]
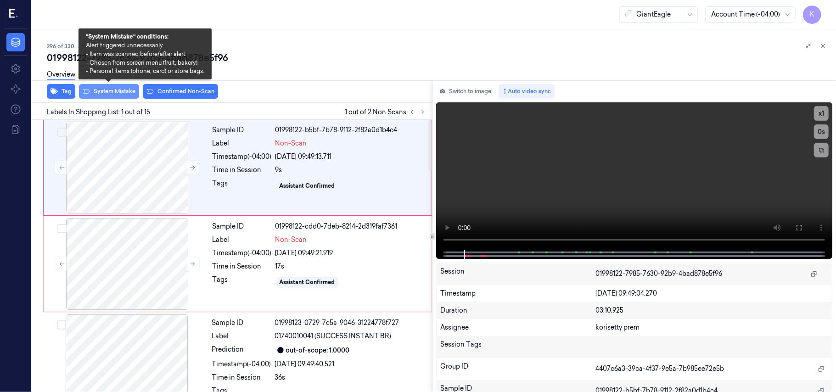
click at [111, 94] on button "System Mistake" at bounding box center [109, 91] width 60 height 15
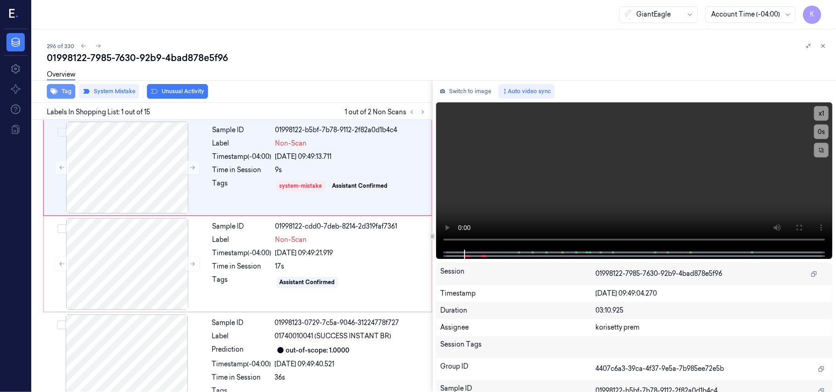
click at [57, 91] on icon "button" at bounding box center [54, 92] width 7 height 6
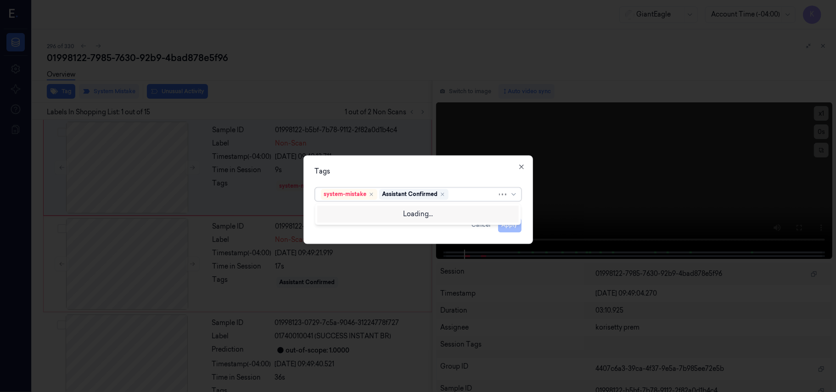
click at [469, 190] on div at bounding box center [473, 195] width 47 height 10
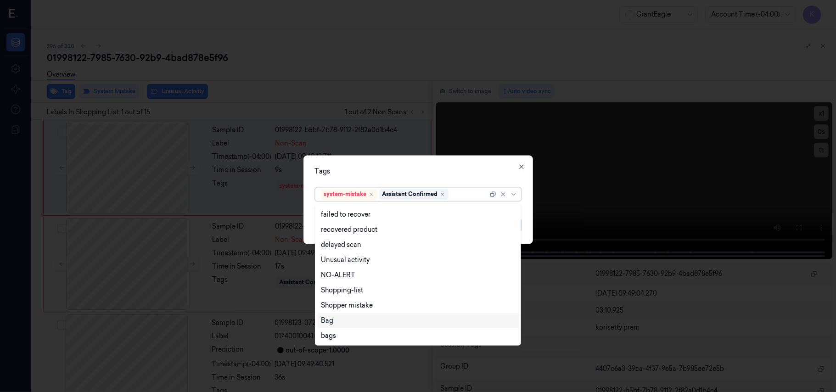
click at [345, 313] on div "Bag" at bounding box center [418, 320] width 202 height 15
click at [480, 178] on div "Tags option Bag, selected. 13 results available. Use Up and Down to choose opti…" at bounding box center [418, 200] width 230 height 89
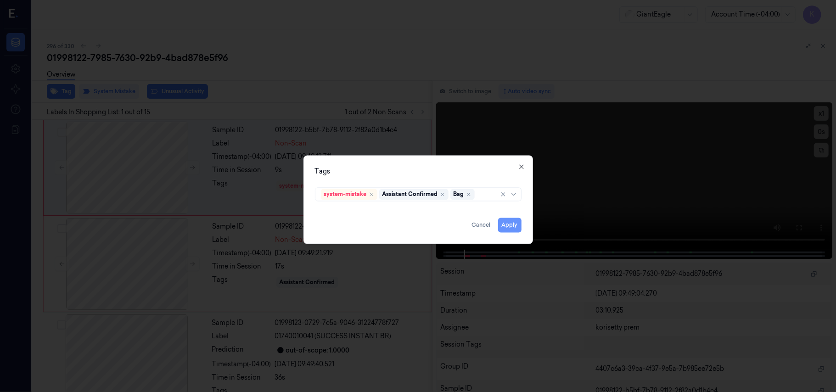
click at [511, 222] on button "Apply" at bounding box center [509, 225] width 23 height 15
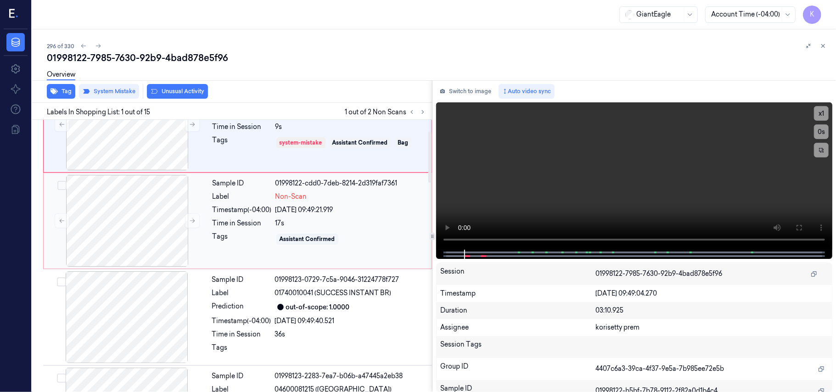
scroll to position [61, 0]
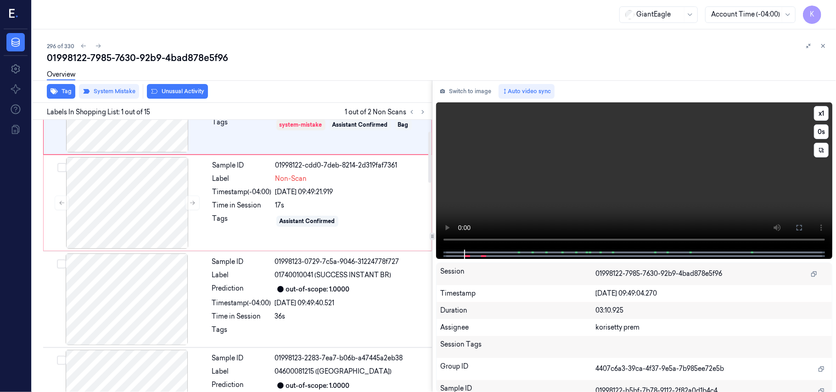
click at [612, 166] on video at bounding box center [634, 175] width 396 height 147
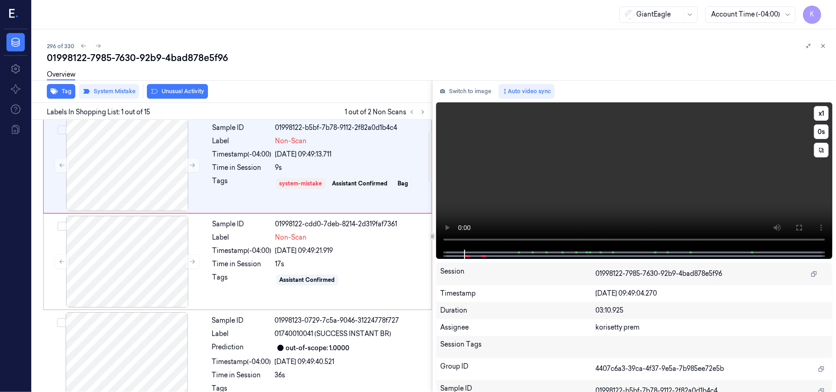
scroll to position [0, 0]
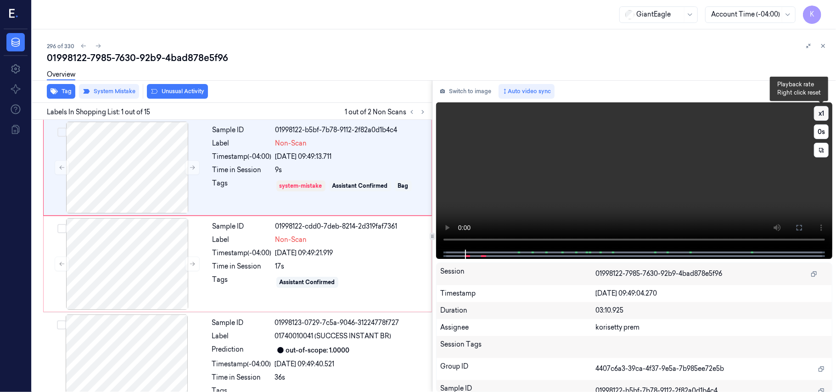
click at [825, 112] on button "x 1" at bounding box center [821, 113] width 15 height 15
click at [825, 112] on button "x 2" at bounding box center [821, 113] width 15 height 15
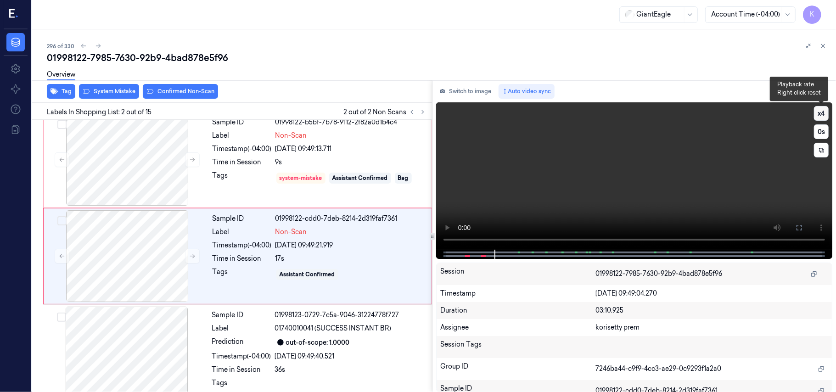
click at [820, 116] on button "x 4" at bounding box center [821, 113] width 15 height 15
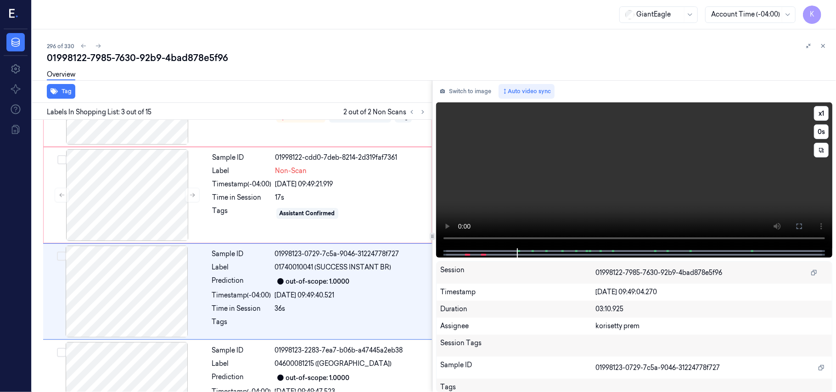
scroll to position [105, 0]
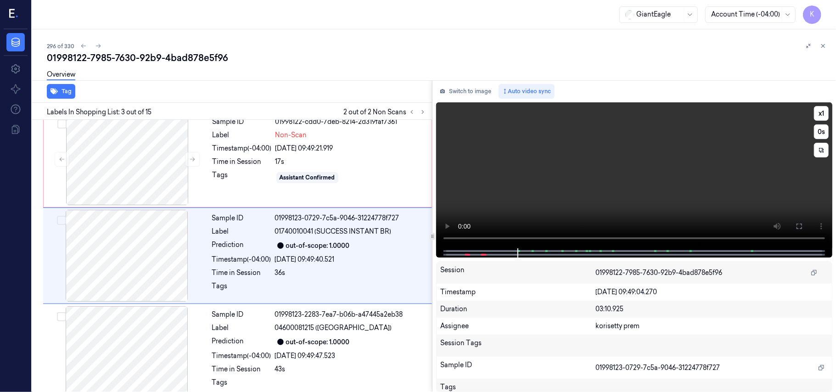
click at [678, 155] on video at bounding box center [634, 175] width 396 height 146
click at [289, 245] on div "out-of-scope: 1.0000" at bounding box center [318, 246] width 64 height 10
click at [286, 153] on div "Sample ID 01998122-cdd0-7deb-8214-2d319faf7361 Label Non-Scan Timestamp (-04:00…" at bounding box center [319, 159] width 221 height 92
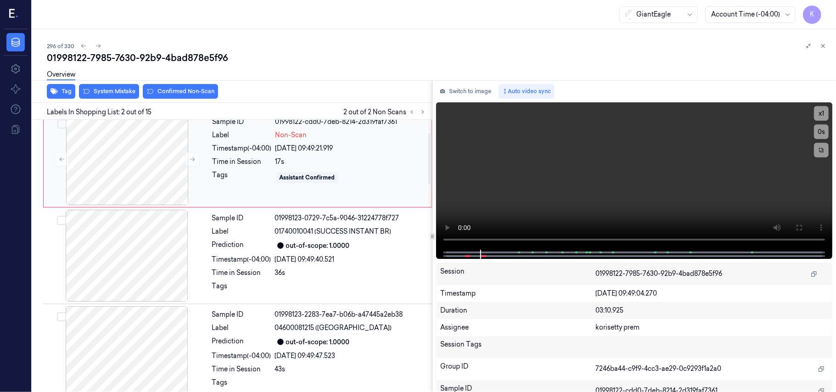
scroll to position [8, 0]
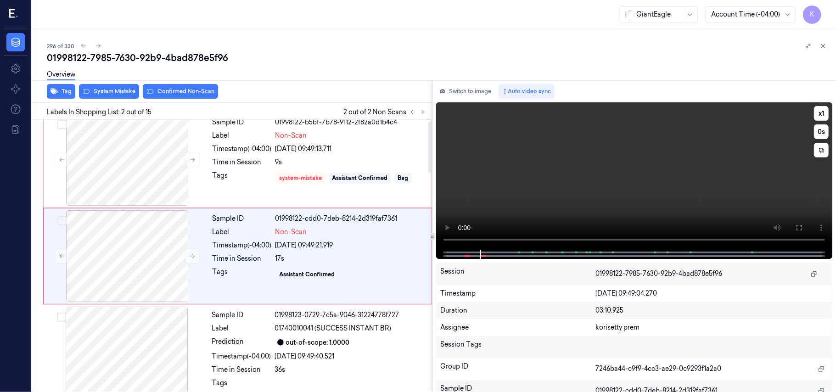
click at [620, 167] on video at bounding box center [634, 175] width 396 height 147
click at [590, 151] on video at bounding box center [634, 175] width 396 height 147
click at [245, 237] on div "Sample ID 01998122-cdd0-7deb-8214-2d319faf7361 Label Non-Scan Timestamp (-04:00…" at bounding box center [319, 256] width 221 height 92
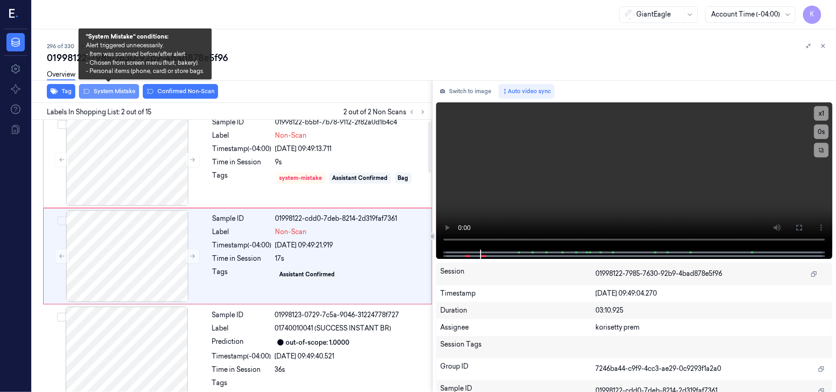
click at [115, 90] on button "System Mistake" at bounding box center [109, 91] width 60 height 15
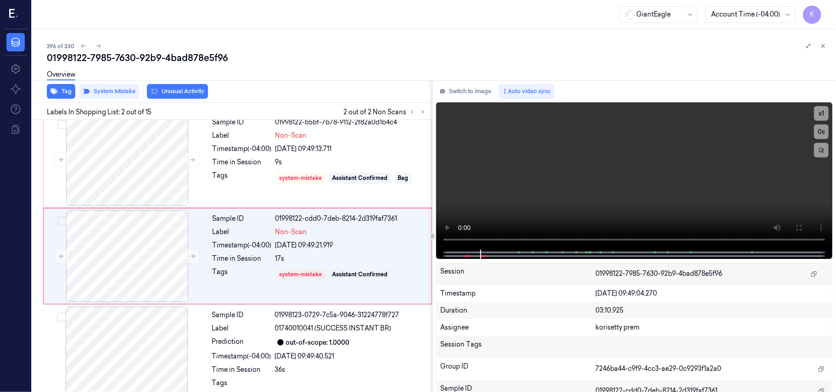
click at [182, 92] on button "Unusual Activity" at bounding box center [177, 91] width 61 height 15
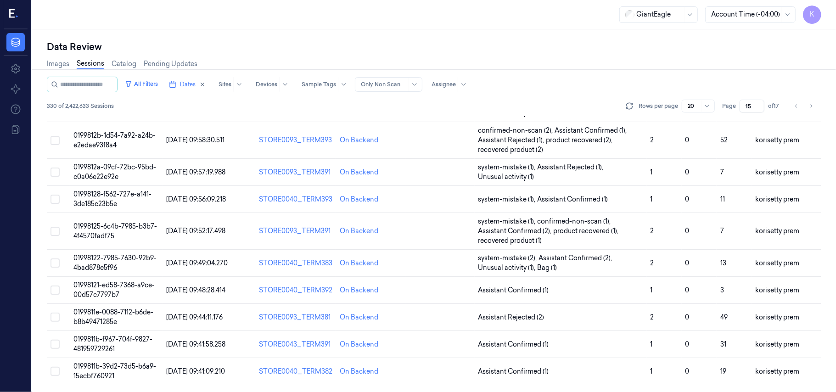
scroll to position [324, 0]
click at [107, 258] on span "01998122-7985-7630-92b9-4bad878e5f96" at bounding box center [114, 263] width 83 height 18
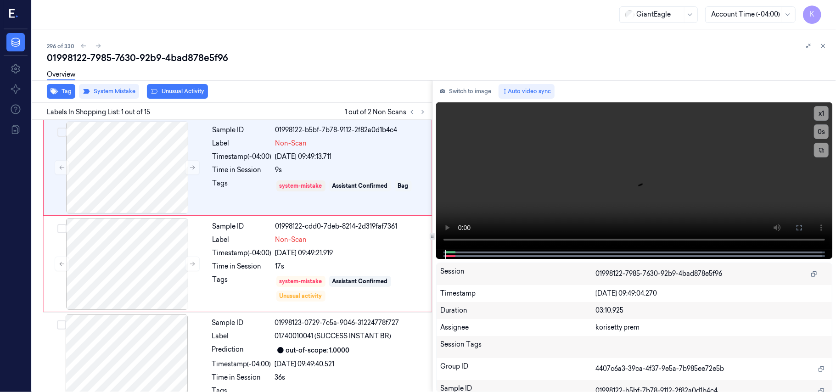
scroll to position [34, 0]
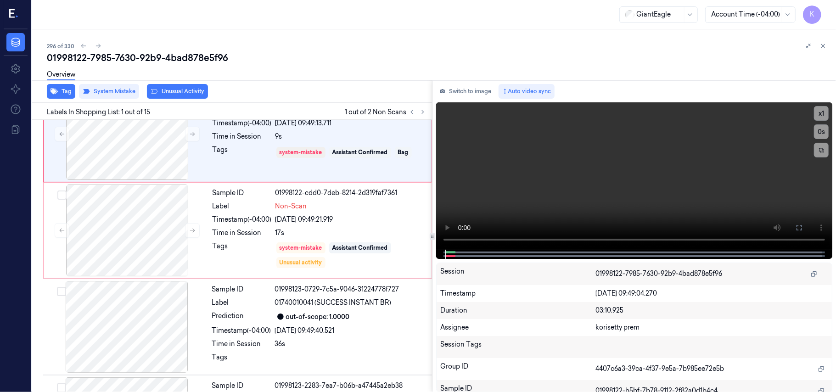
click at [354, 49] on div "296 of 330" at bounding box center [438, 45] width 782 height 11
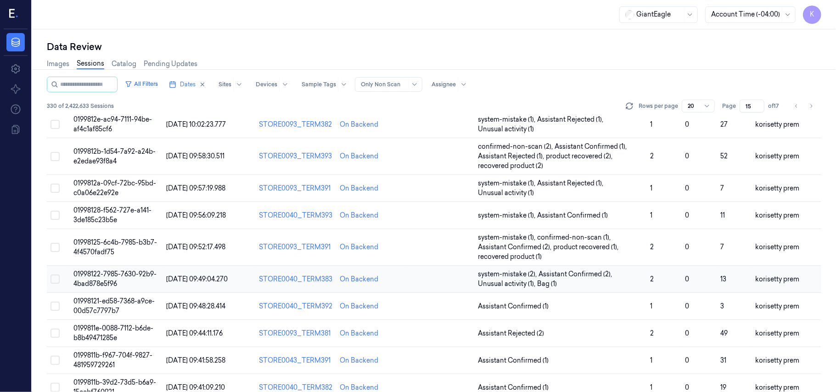
scroll to position [324, 0]
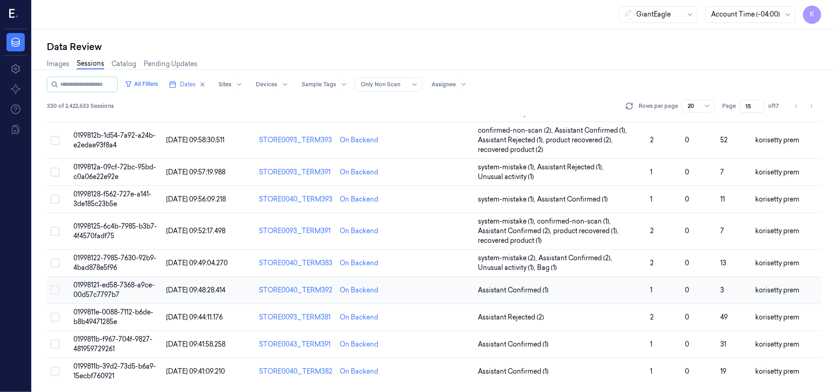
click at [100, 288] on span "01998121-ed58-7368-a9ce-00d57c7797b7" at bounding box center [113, 290] width 81 height 18
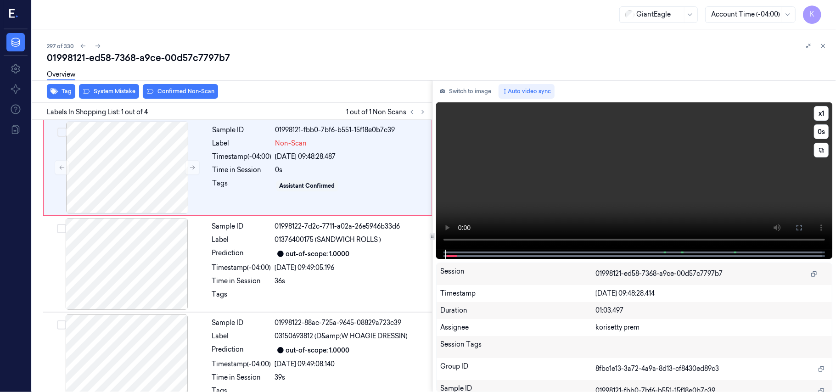
click at [544, 173] on video at bounding box center [634, 175] width 396 height 147
click at [577, 155] on video at bounding box center [634, 175] width 396 height 147
click at [143, 185] on div at bounding box center [126, 168] width 163 height 92
click at [195, 168] on icon at bounding box center [192, 168] width 5 height 4
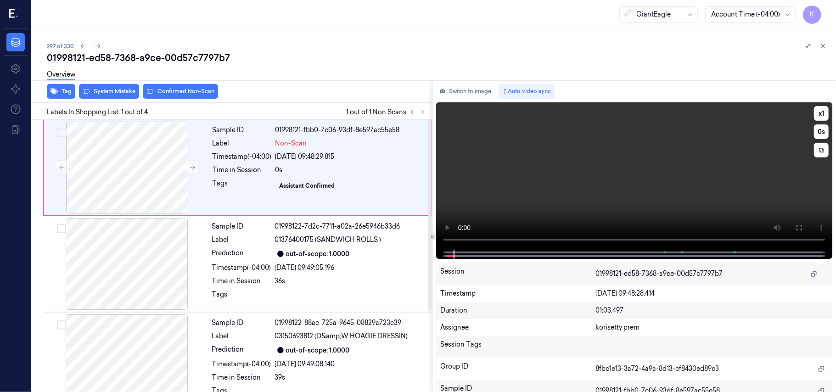
click at [517, 183] on video at bounding box center [634, 175] width 396 height 147
click at [422, 112] on icon at bounding box center [423, 112] width 6 height 6
click at [535, 162] on video at bounding box center [634, 175] width 396 height 147
click at [136, 162] on div at bounding box center [126, 168] width 163 height 92
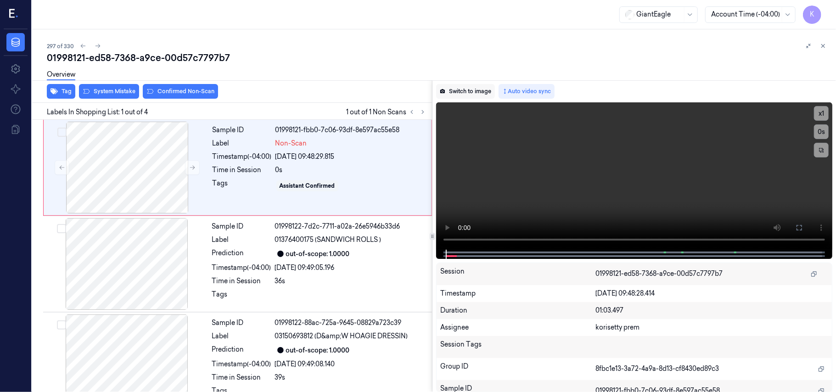
click at [474, 90] on button "Switch to image" at bounding box center [465, 91] width 59 height 15
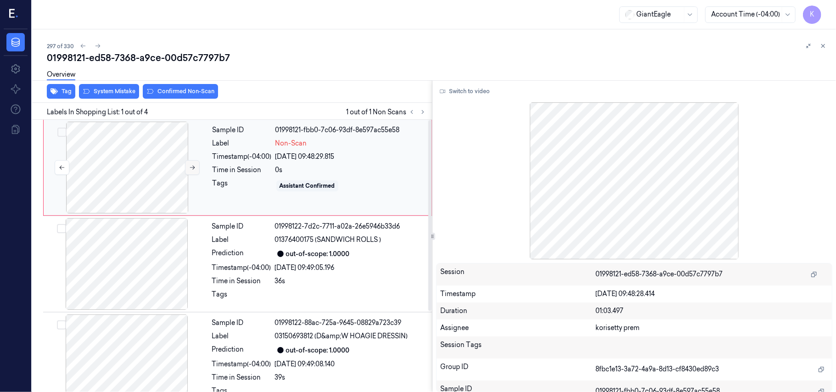
click at [190, 168] on icon at bounding box center [192, 168] width 5 height 4
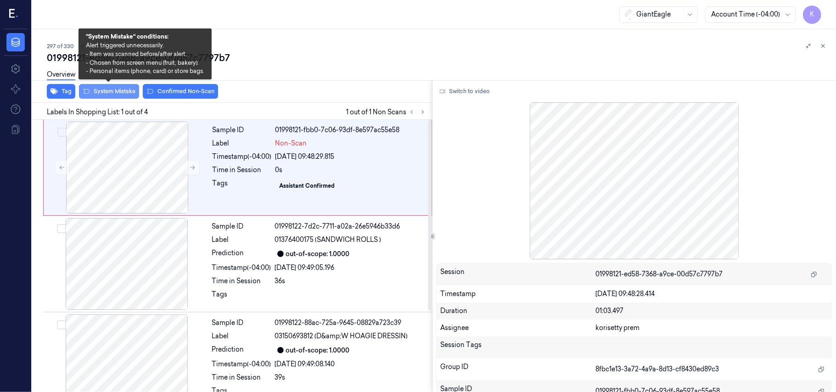
click at [126, 92] on button "System Mistake" at bounding box center [109, 91] width 60 height 15
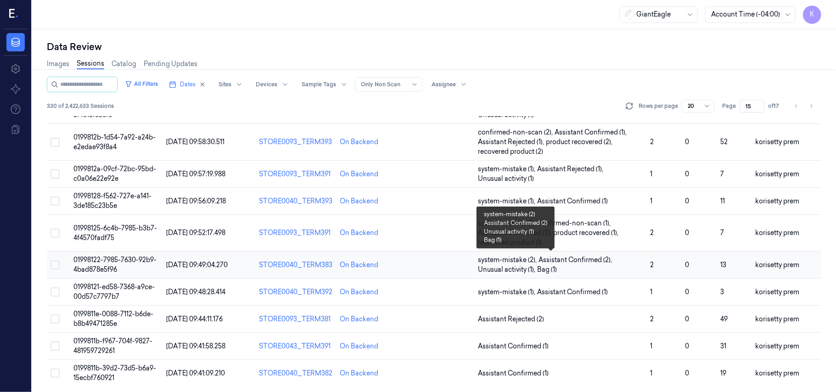
scroll to position [324, 0]
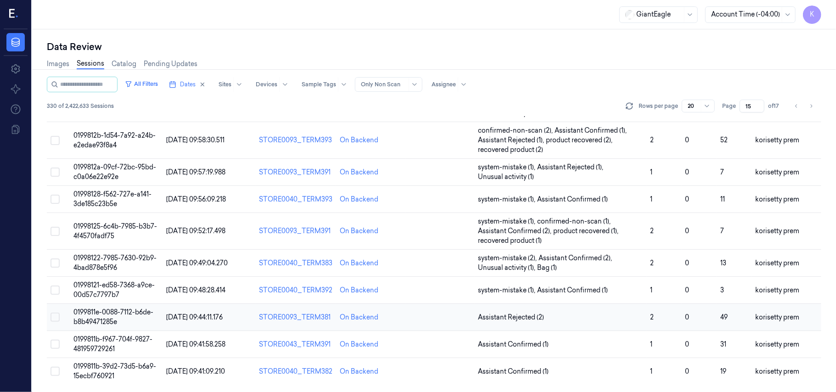
click at [102, 317] on td "0199811e-0088-7112-b6de-b8b49471285e" at bounding box center [116, 317] width 93 height 27
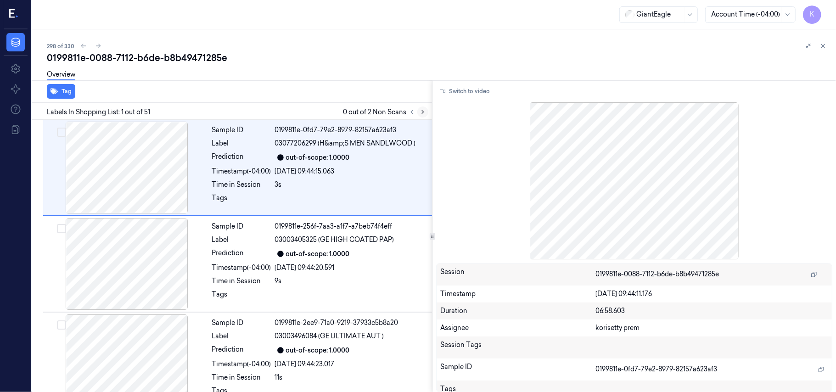
click at [422, 112] on icon at bounding box center [423, 112] width 6 height 6
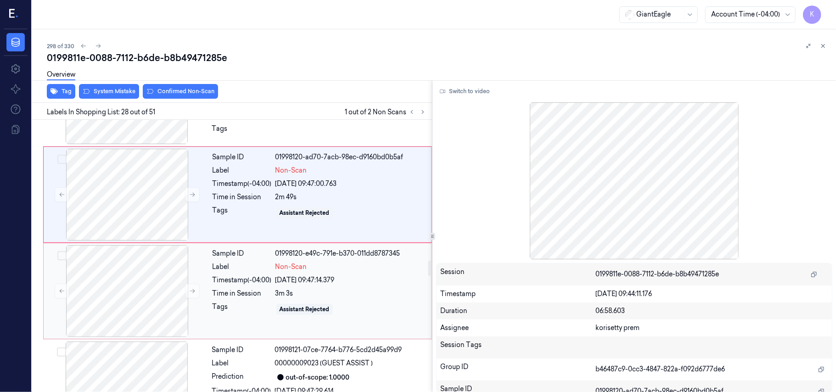
scroll to position [2522, 0]
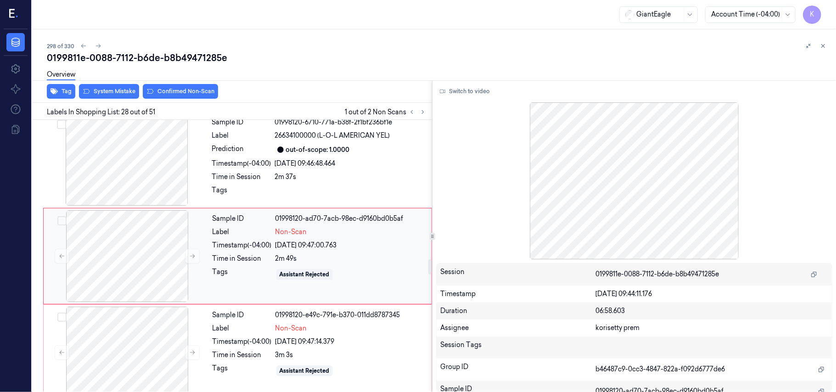
click at [334, 242] on div "25/09/2025 09:47:00.763" at bounding box center [350, 246] width 151 height 10
click at [329, 332] on div "Non-Scan" at bounding box center [350, 329] width 151 height 10
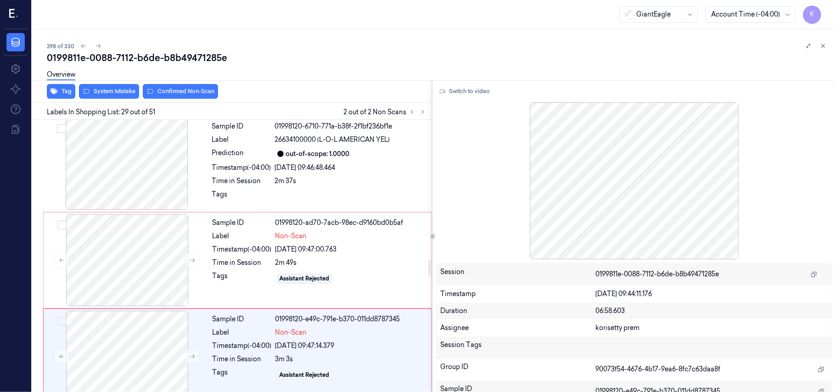
scroll to position [2497, 0]
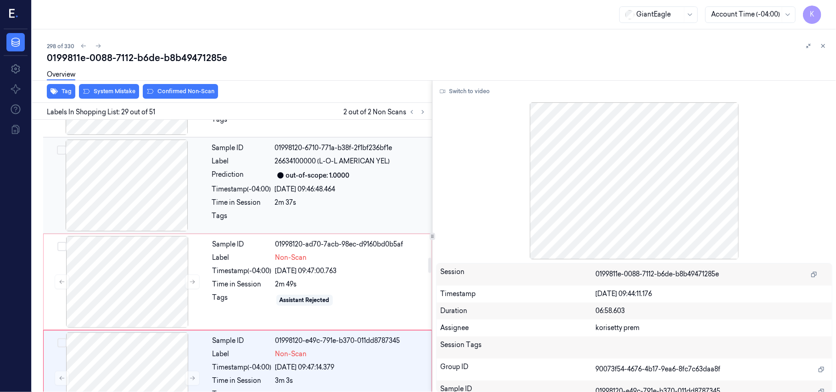
click at [329, 190] on div "25/09/2025 09:46:48.464" at bounding box center [351, 190] width 152 height 10
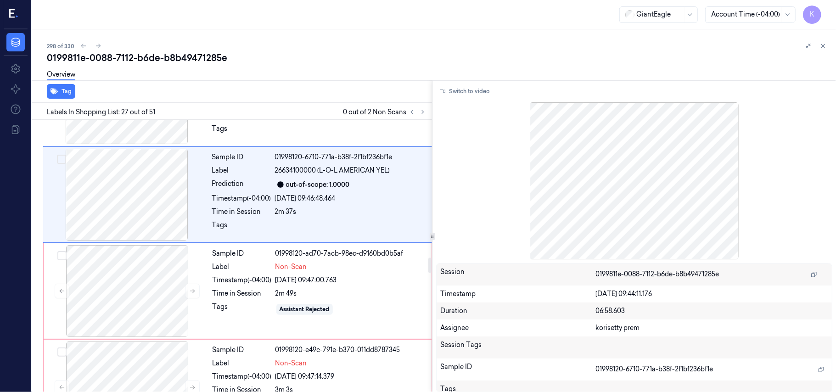
scroll to position [2487, 0]
click at [465, 87] on button "Switch to video" at bounding box center [464, 91] width 57 height 15
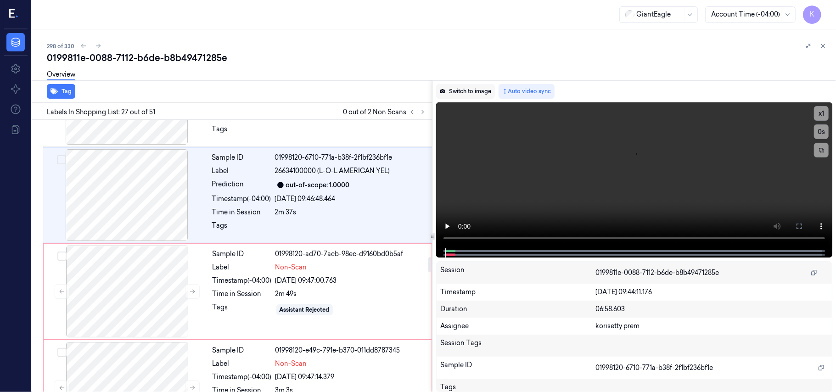
scroll to position [2426, 0]
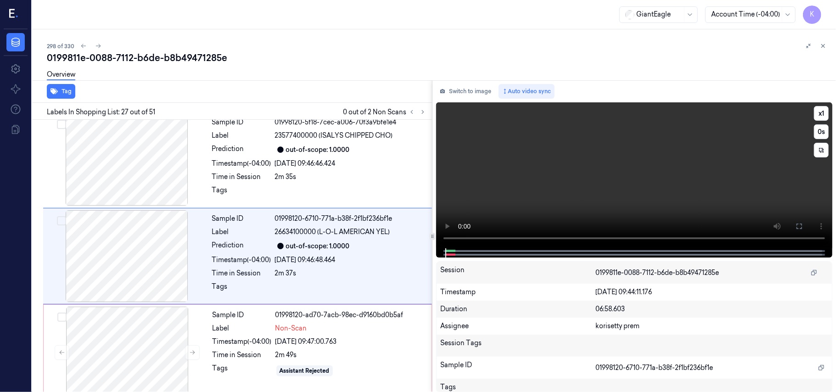
click at [595, 199] on video at bounding box center [634, 175] width 396 height 146
click at [804, 225] on button at bounding box center [799, 226] width 15 height 15
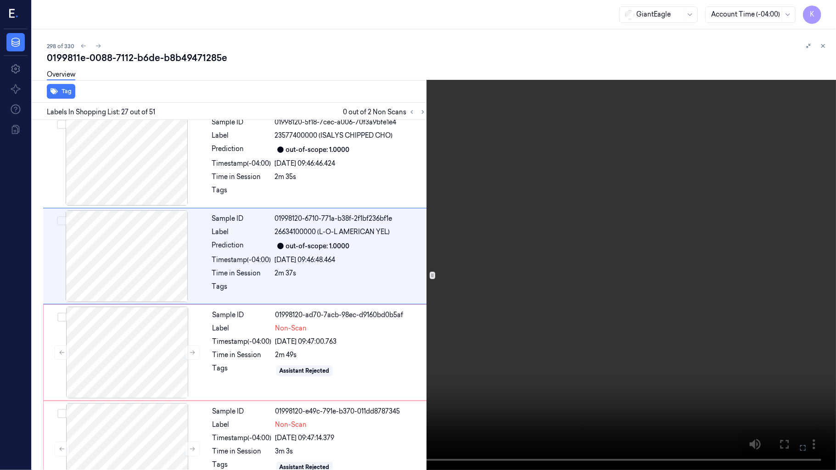
click at [0, 0] on icon at bounding box center [0, 0] width 0 height 0
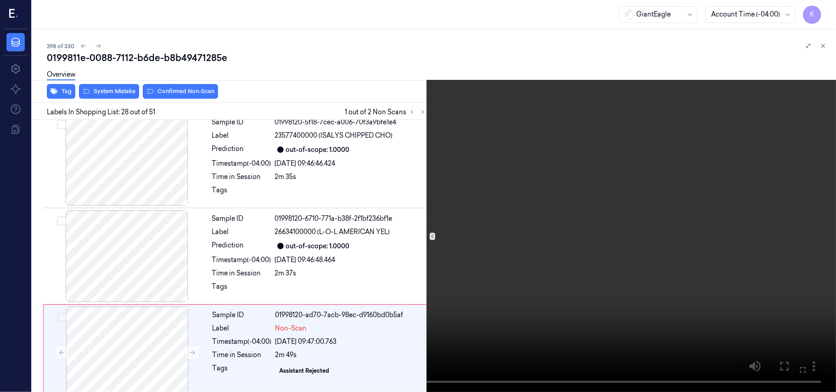
scroll to position [2522, 0]
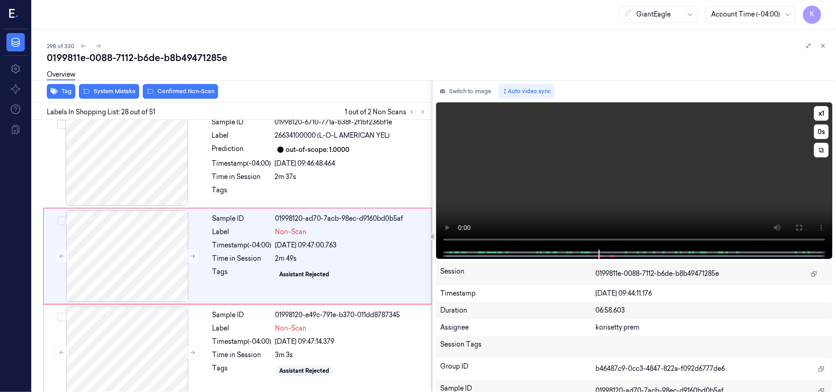
click at [608, 176] on video at bounding box center [634, 175] width 396 height 147
click at [298, 257] on div "2m 49s" at bounding box center [350, 259] width 151 height 10
click at [605, 194] on video at bounding box center [634, 175] width 396 height 147
click at [641, 179] on video at bounding box center [634, 175] width 396 height 147
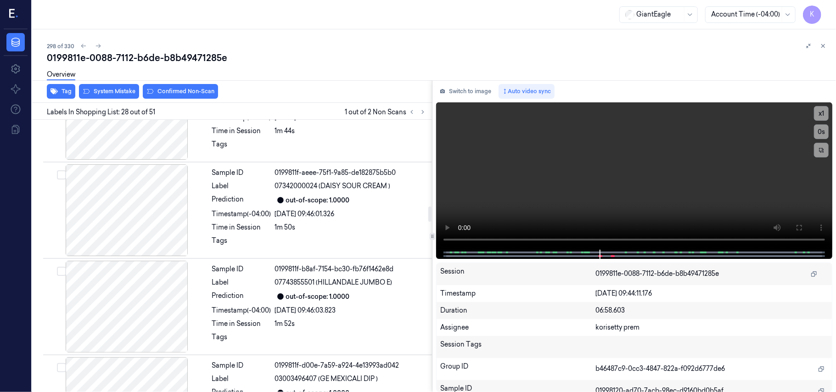
scroll to position [1482, 0]
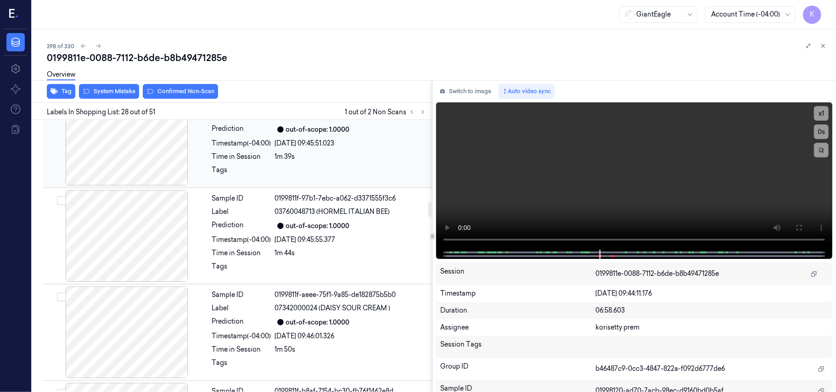
click at [152, 167] on div at bounding box center [126, 140] width 163 height 92
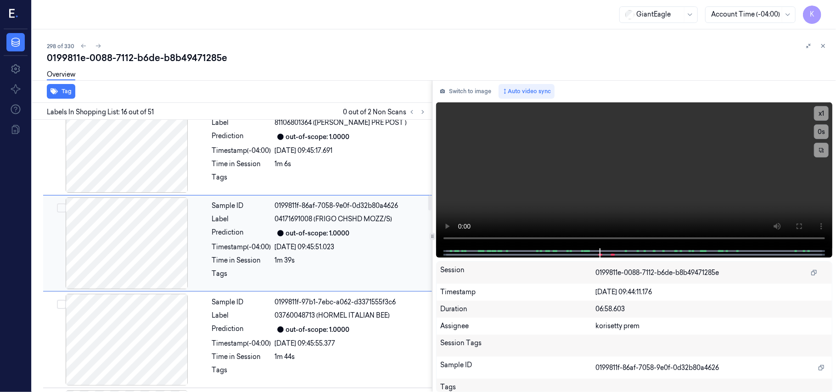
scroll to position [1362, 0]
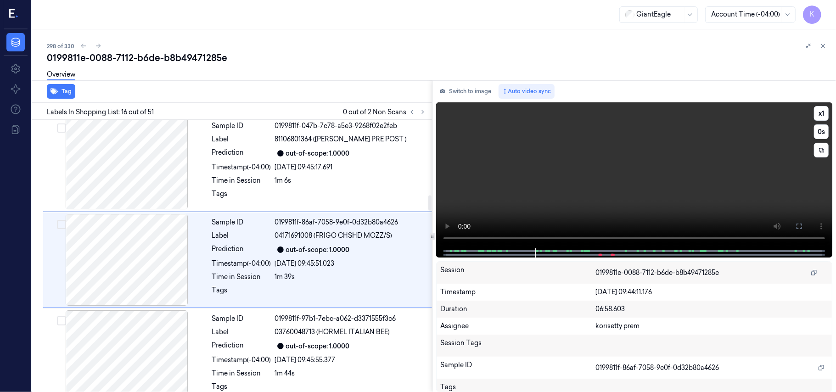
click at [742, 184] on video at bounding box center [634, 175] width 396 height 146
click at [643, 199] on video at bounding box center [634, 175] width 396 height 146
click at [286, 179] on div "1m 6s" at bounding box center [351, 181] width 152 height 10
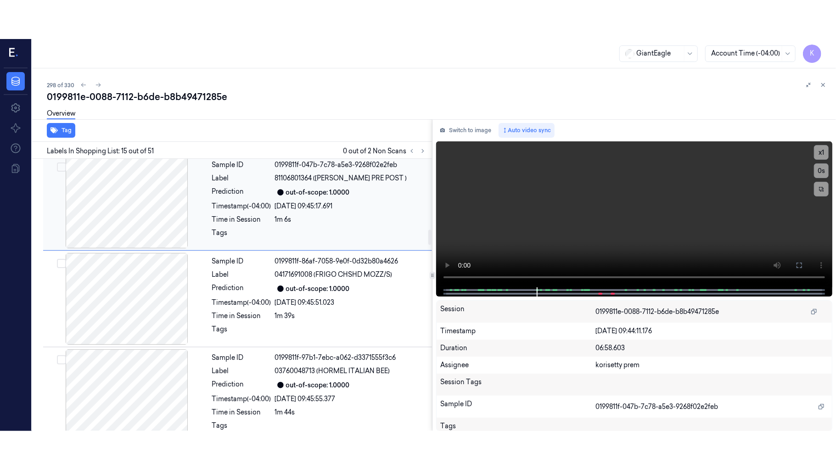
scroll to position [1265, 0]
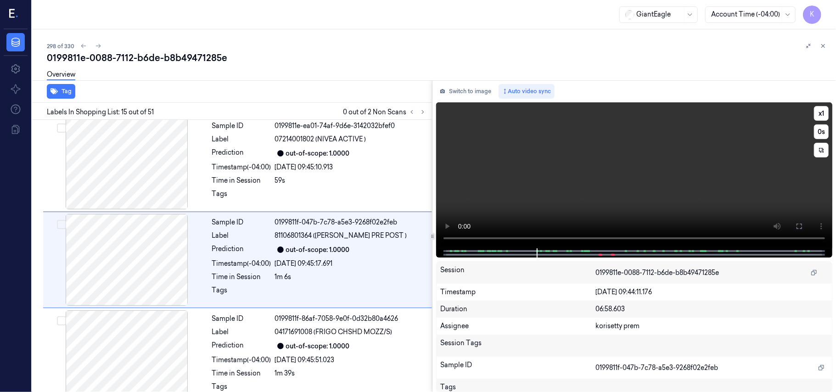
click at [609, 191] on video at bounding box center [634, 175] width 396 height 146
click at [610, 175] on video at bounding box center [634, 175] width 396 height 146
click at [603, 207] on video at bounding box center [634, 175] width 396 height 146
click at [796, 221] on button at bounding box center [799, 226] width 15 height 15
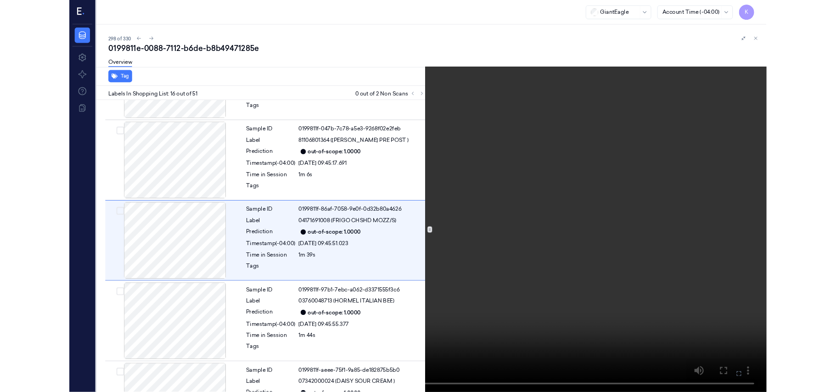
scroll to position [1323, 0]
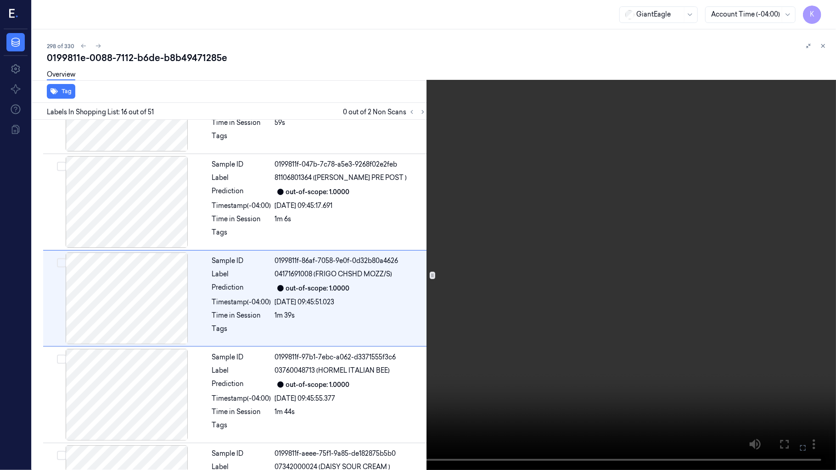
click at [0, 0] on icon at bounding box center [0, 0] width 0 height 0
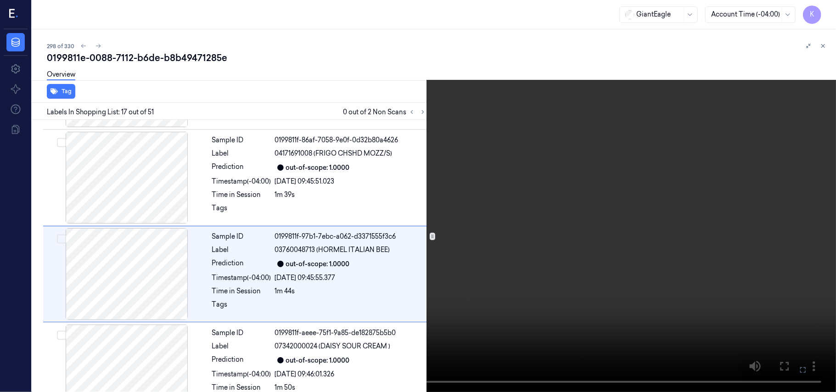
scroll to position [1459, 0]
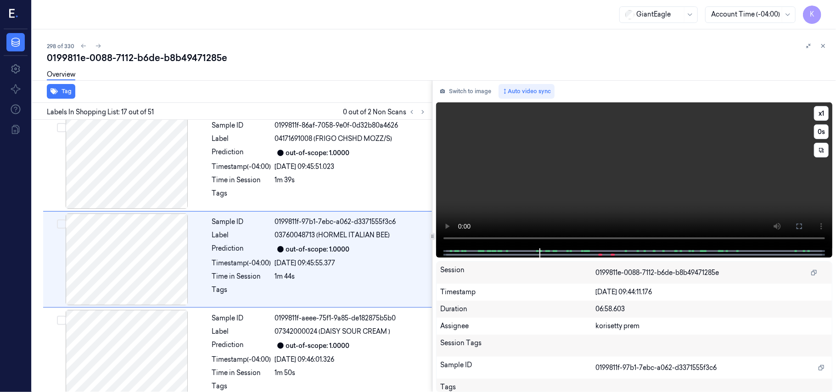
click at [667, 201] on video at bounding box center [634, 175] width 396 height 146
click at [586, 174] on video at bounding box center [634, 175] width 396 height 146
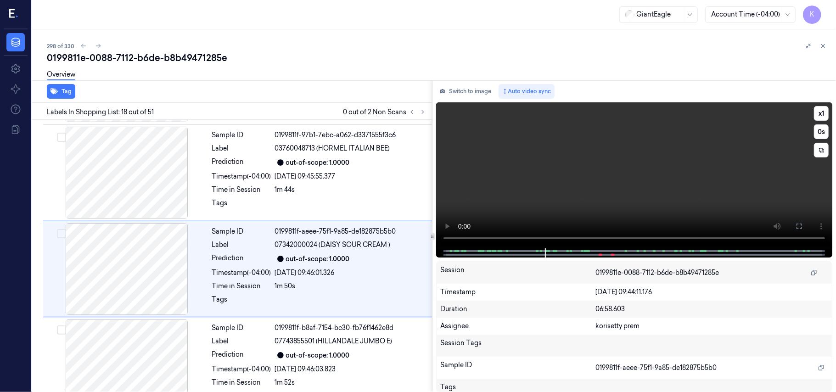
scroll to position [1556, 0]
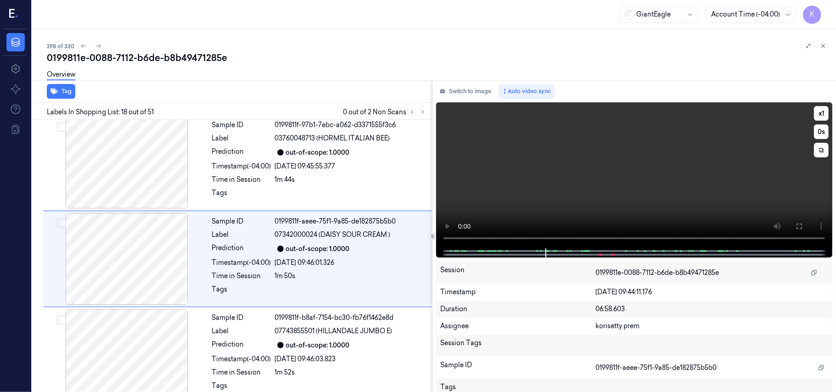
click at [522, 185] on video at bounding box center [634, 175] width 396 height 146
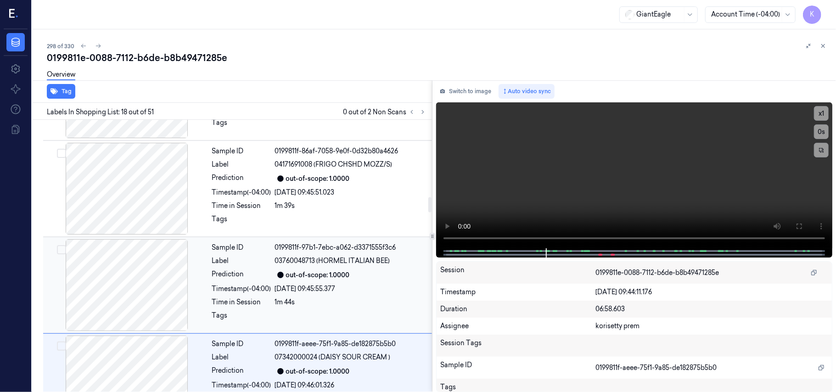
scroll to position [1372, 0]
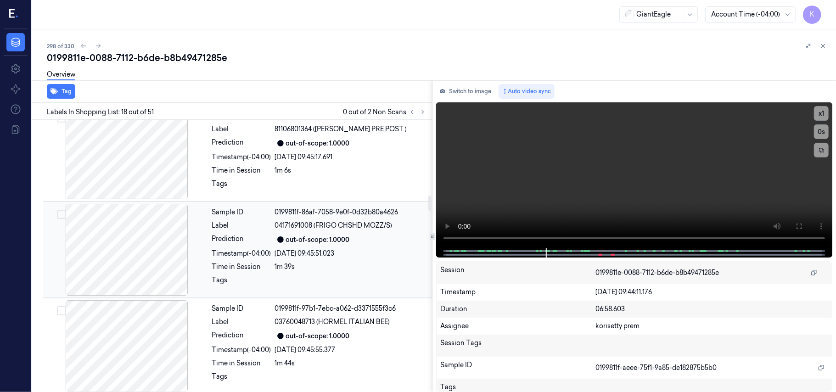
click at [309, 249] on div "25/09/2025 09:45:51.023" at bounding box center [351, 254] width 152 height 10
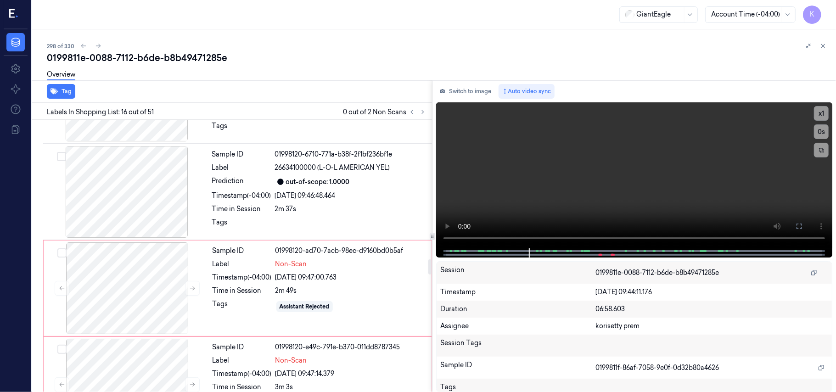
scroll to position [2525, 0]
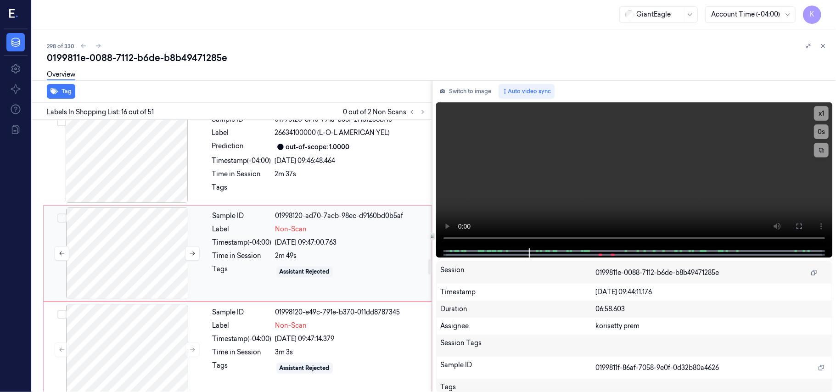
click at [147, 277] on div at bounding box center [126, 254] width 163 height 92
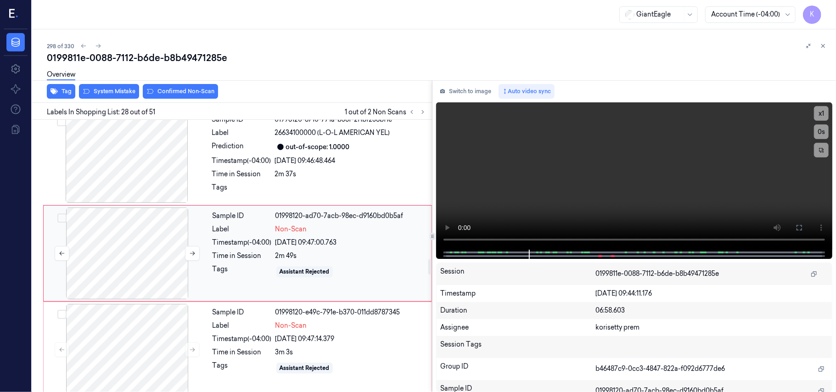
scroll to position [2522, 0]
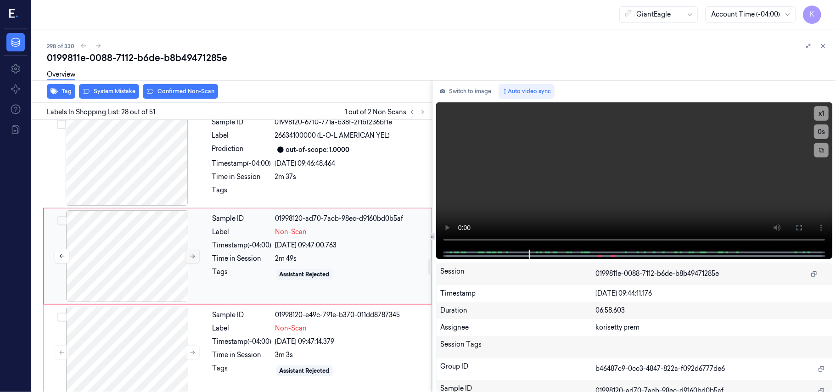
click at [191, 257] on icon at bounding box center [192, 256] width 6 height 6
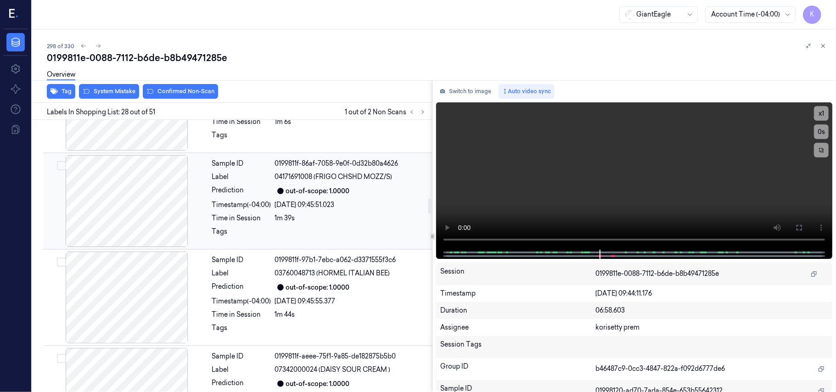
click at [300, 219] on div "Sample ID 0199811f-86af-7058-9e0f-0d32b80a4626 Label 04171691008 (FRIGO CHSHD M…" at bounding box center [319, 201] width 222 height 92
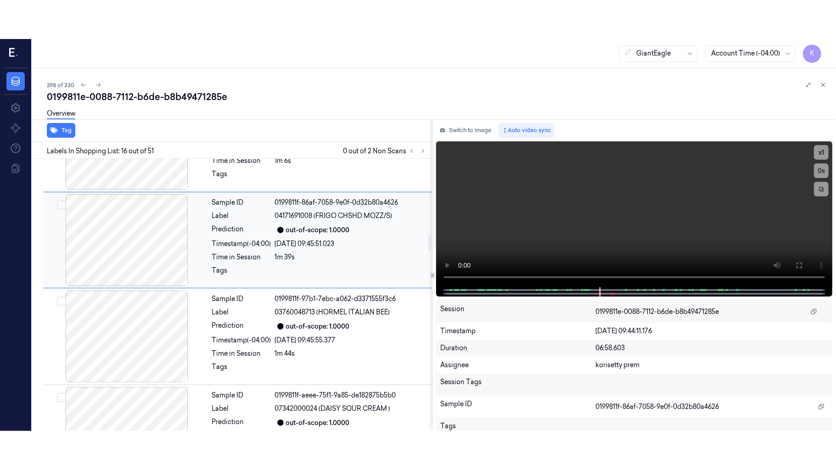
scroll to position [1362, 0]
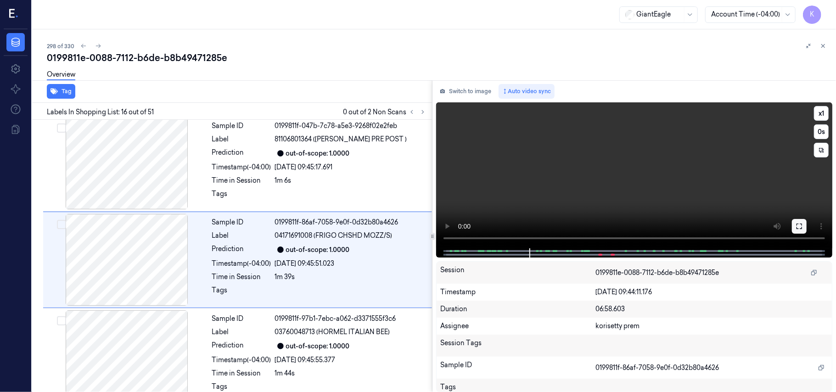
click at [799, 224] on icon at bounding box center [800, 227] width 6 height 6
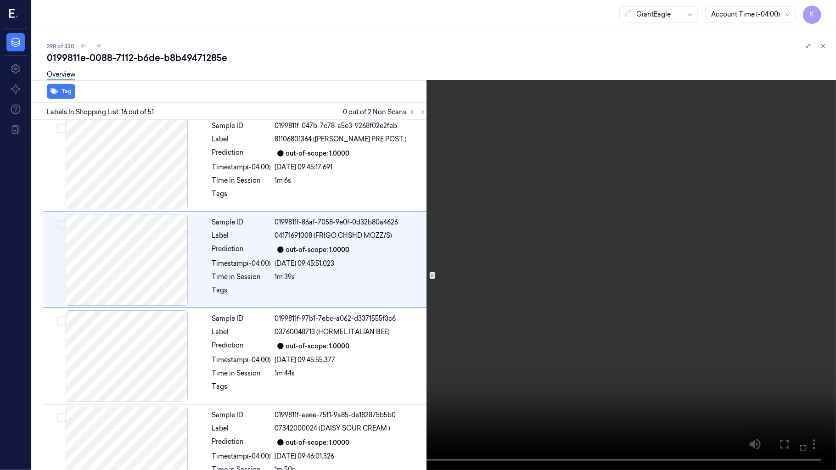
click at [518, 199] on video at bounding box center [418, 235] width 836 height 470
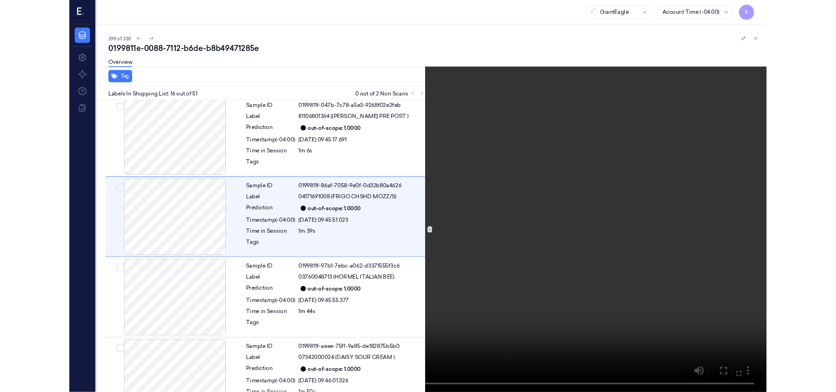
scroll to position [1323, 0]
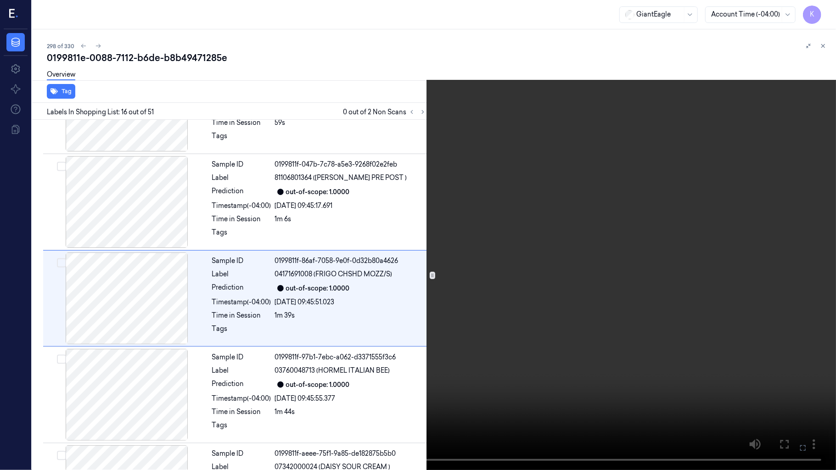
click at [662, 332] on video at bounding box center [418, 235] width 836 height 470
click at [0, 0] on icon at bounding box center [0, 0] width 0 height 0
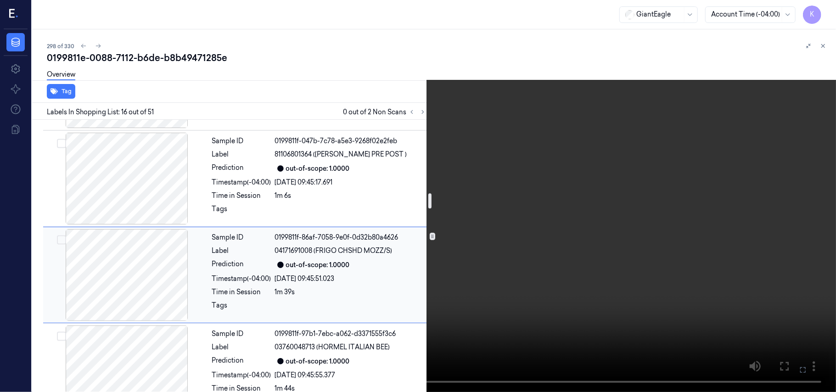
scroll to position [1385, 0]
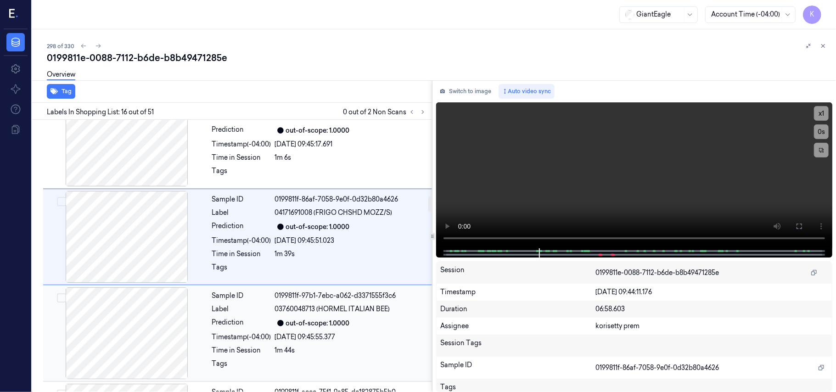
click at [341, 319] on div "out-of-scope: 1.0000" at bounding box center [318, 324] width 64 height 10
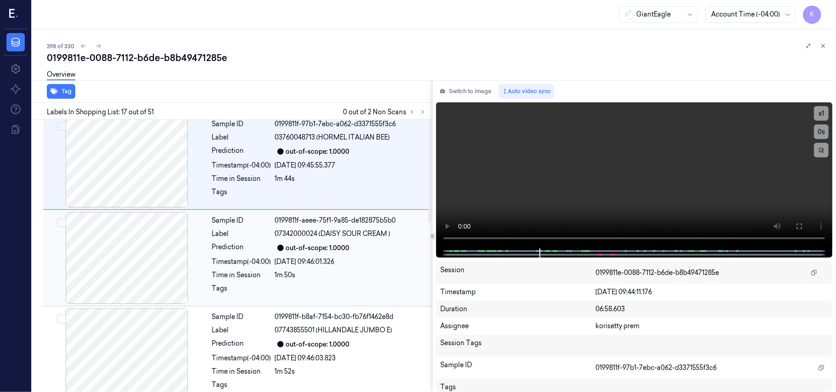
scroll to position [1581, 0]
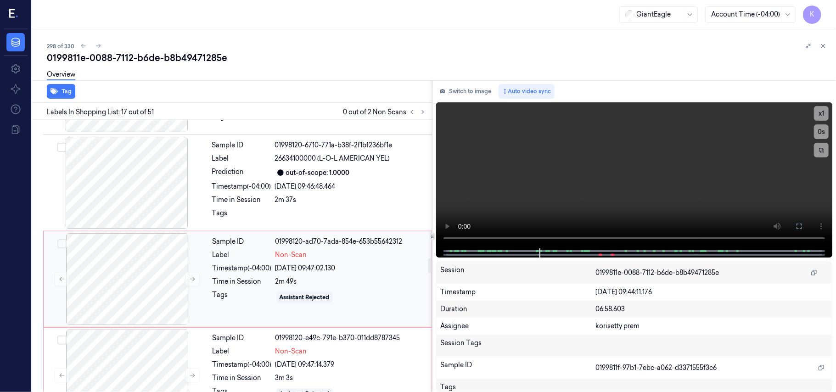
click at [315, 277] on div "2m 49s" at bounding box center [350, 282] width 151 height 10
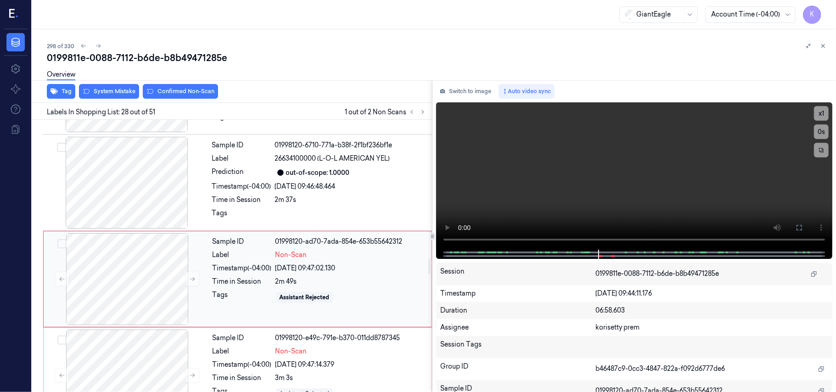
scroll to position [2522, 0]
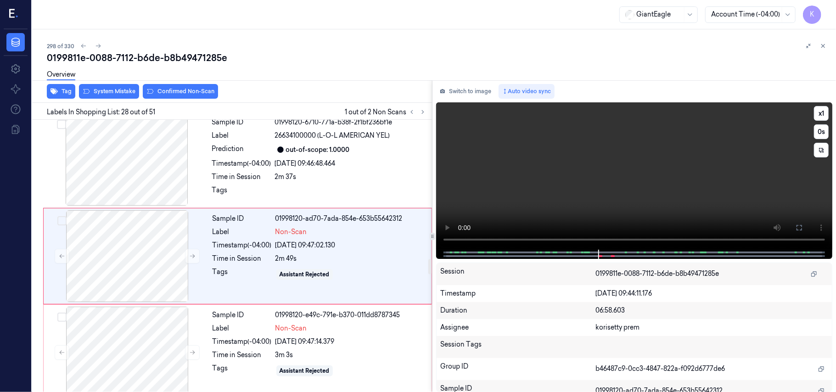
click at [713, 195] on video at bounding box center [634, 175] width 396 height 147
click at [526, 201] on video at bounding box center [634, 175] width 396 height 147
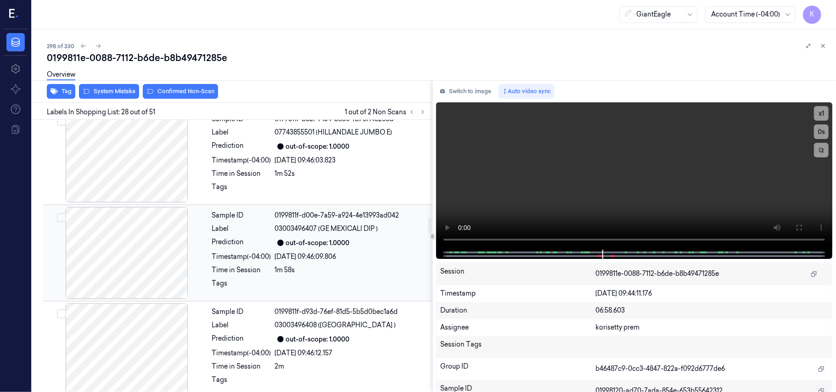
scroll to position [1727, 0]
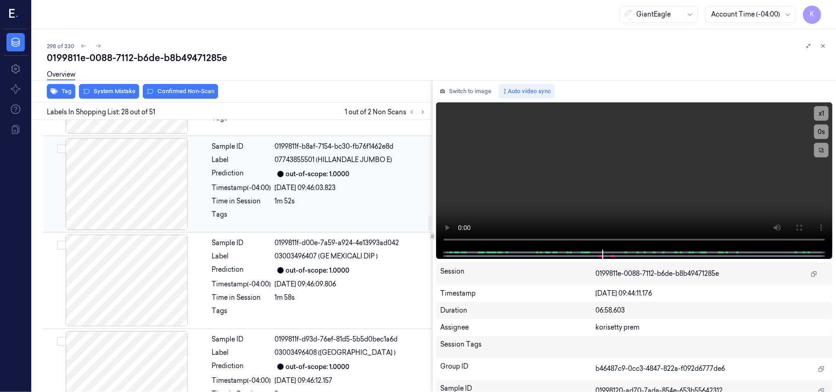
click at [359, 183] on div "25/09/2025 09:46:03.823" at bounding box center [351, 188] width 152 height 10
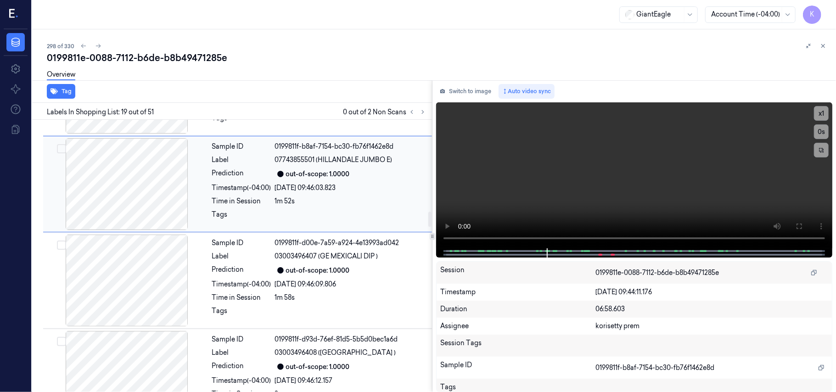
scroll to position [1652, 0]
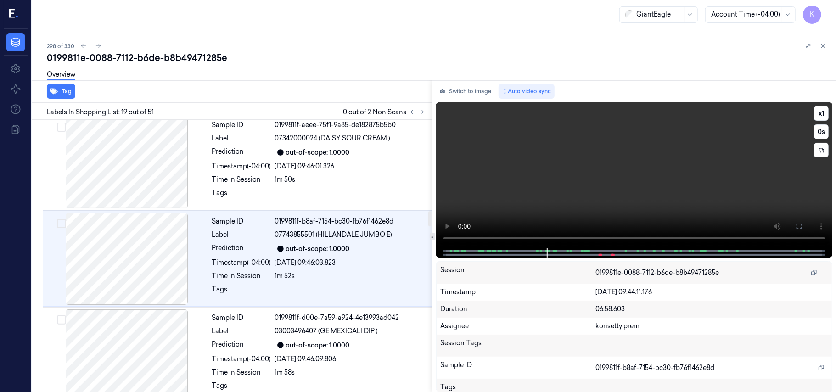
click at [638, 173] on video at bounding box center [634, 175] width 396 height 146
click at [640, 173] on video at bounding box center [634, 175] width 396 height 146
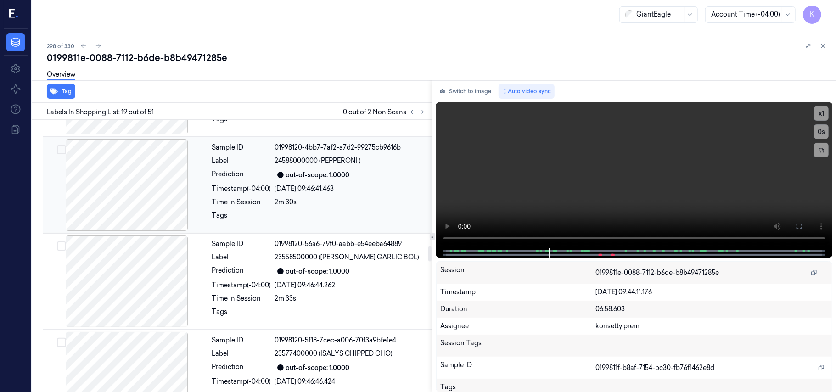
scroll to position [2325, 0]
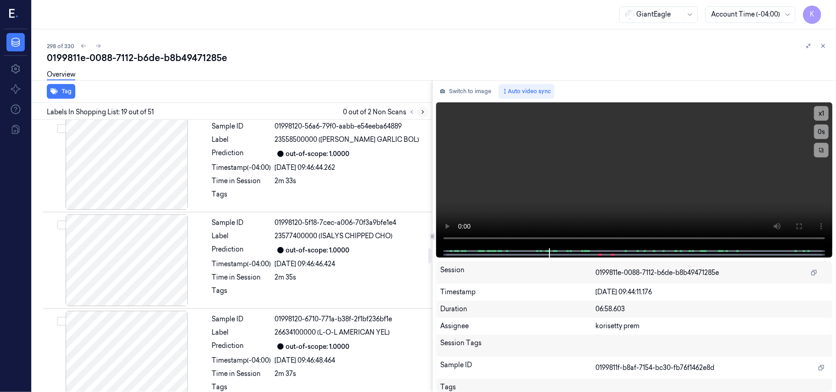
click at [423, 113] on icon at bounding box center [423, 112] width 6 height 6
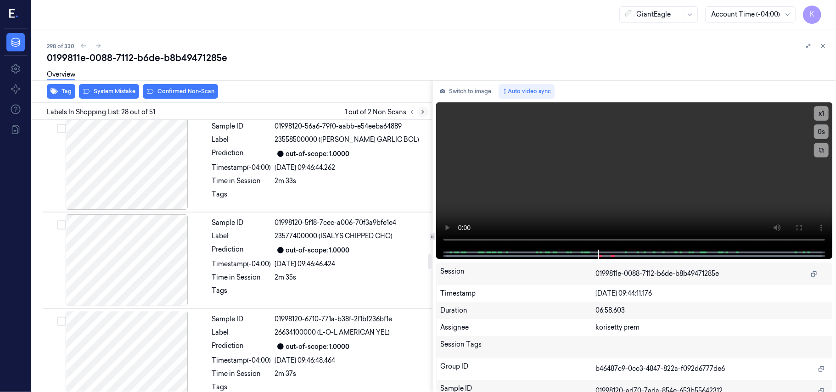
click at [423, 113] on icon at bounding box center [423, 112] width 6 height 6
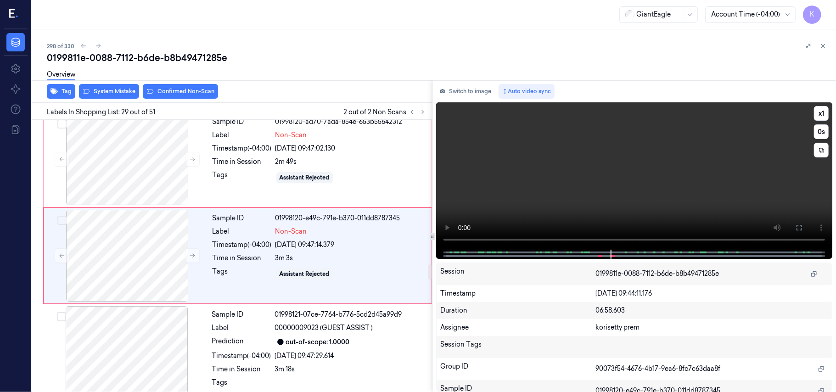
click at [657, 212] on video at bounding box center [634, 175] width 396 height 147
click at [682, 173] on video at bounding box center [634, 175] width 396 height 147
drag, startPoint x: 204, startPoint y: 251, endPoint x: 190, endPoint y: 237, distance: 20.1
click at [204, 250] on div at bounding box center [126, 256] width 163 height 92
click at [118, 90] on button "System Mistake" at bounding box center [109, 91] width 60 height 15
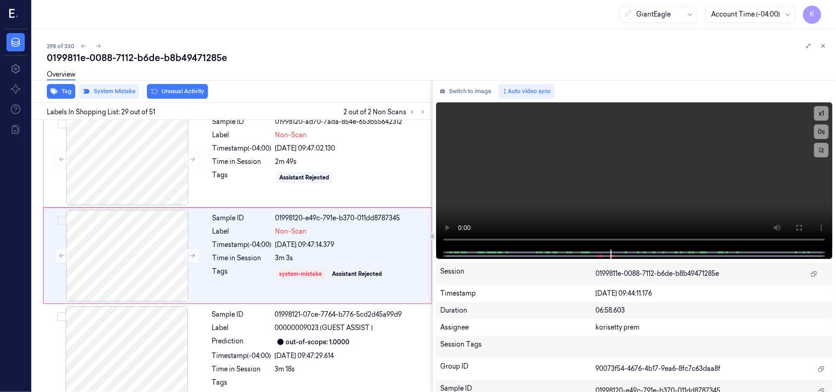
click at [184, 92] on button "Unusual Activity" at bounding box center [177, 91] width 61 height 15
click at [152, 176] on div at bounding box center [126, 159] width 163 height 92
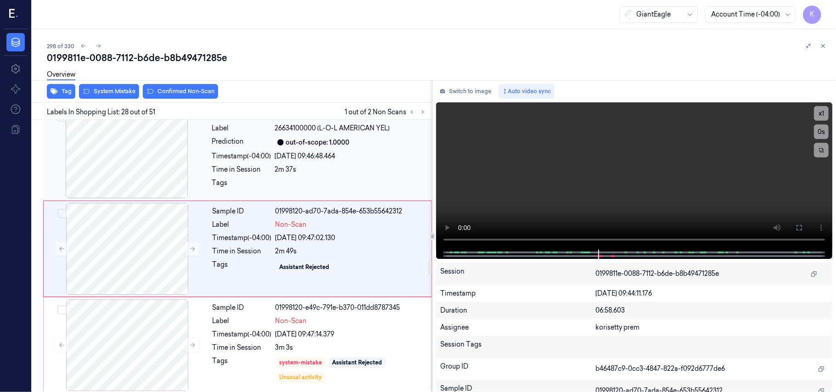
scroll to position [2522, 0]
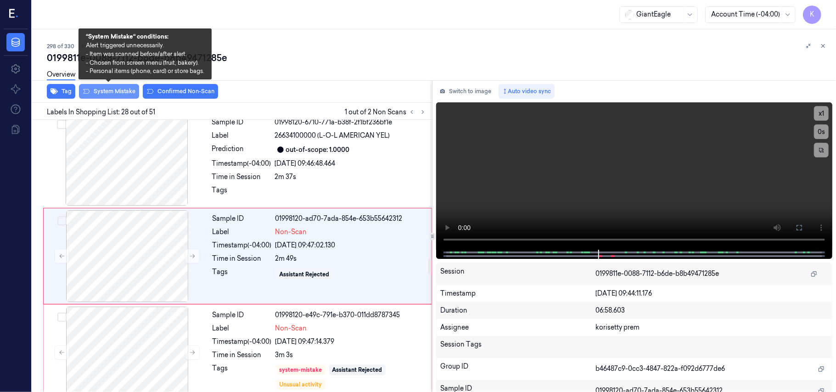
click at [121, 90] on button "System Mistake" at bounding box center [109, 91] width 60 height 15
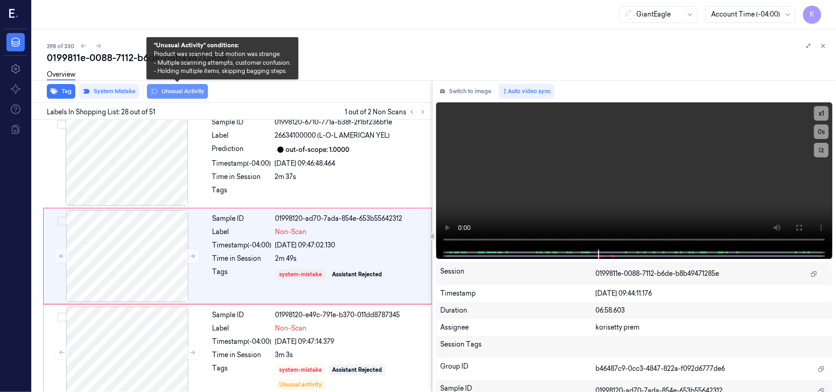
click at [169, 92] on button "Unusual Activity" at bounding box center [177, 91] width 61 height 15
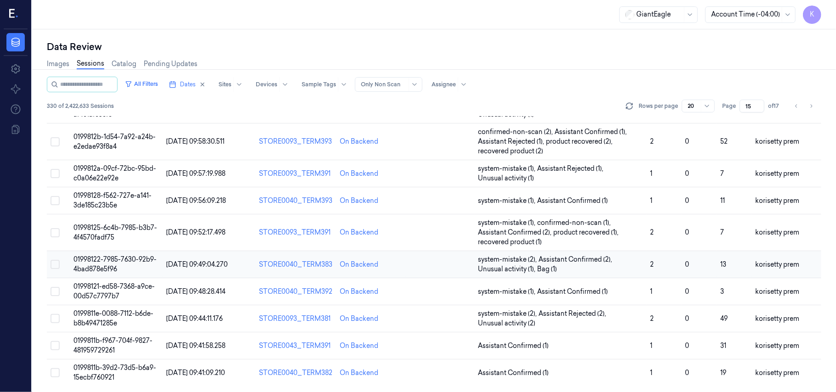
scroll to position [324, 0]
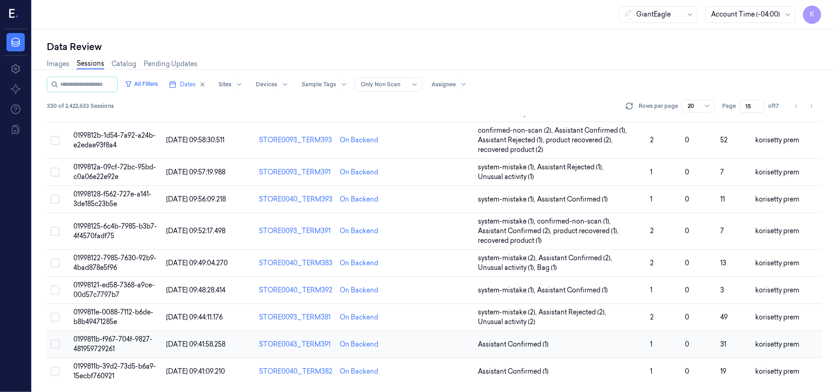
click at [113, 343] on td "0199811b-f967-704f-9827-481959729261" at bounding box center [116, 344] width 93 height 27
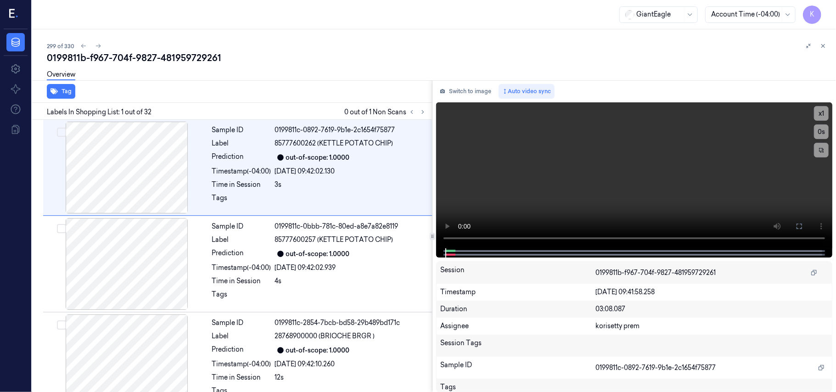
click at [307, 37] on div "299 of 330 0199811b-f967-704f-9827-481959729261 Overview Tag Labels In Shopping…" at bounding box center [434, 210] width 804 height 363
click at [423, 117] on button at bounding box center [422, 112] width 11 height 11
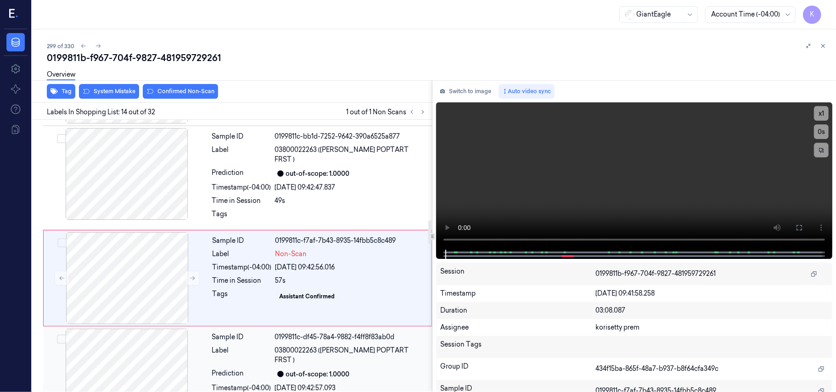
scroll to position [1168, 0]
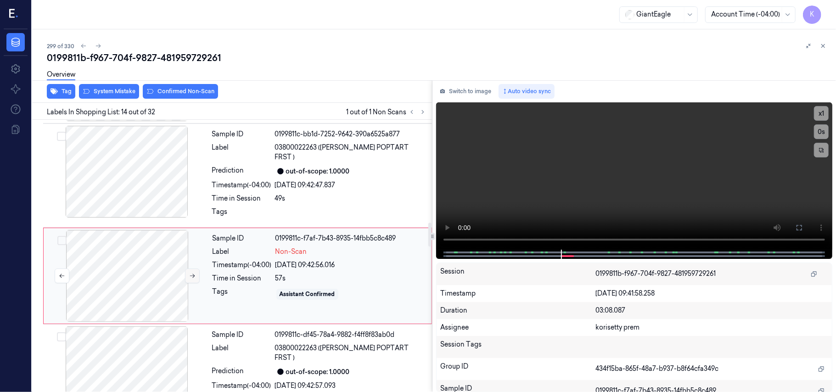
click at [191, 273] on icon at bounding box center [192, 276] width 6 height 6
click at [190, 273] on icon at bounding box center [192, 276] width 6 height 6
click at [471, 90] on button "Switch to image" at bounding box center [465, 91] width 59 height 15
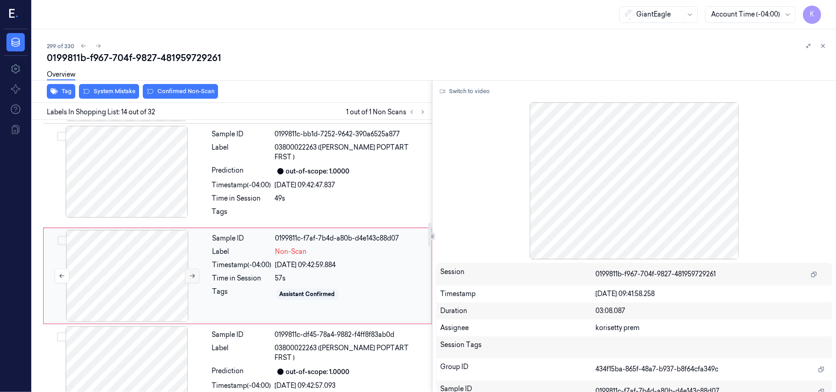
click at [191, 273] on icon at bounding box center [192, 276] width 6 height 6
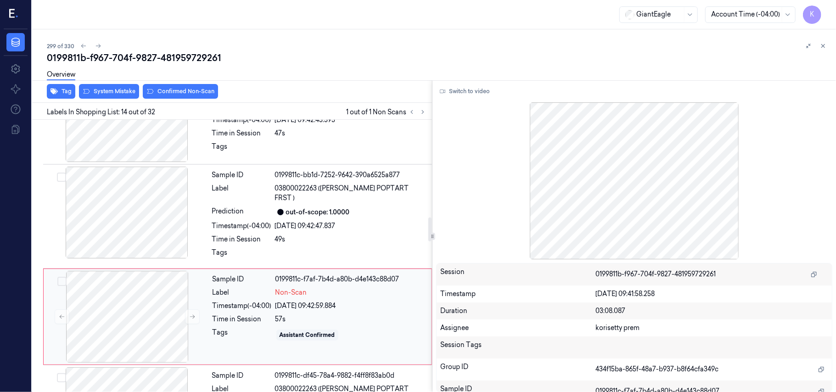
scroll to position [1107, 0]
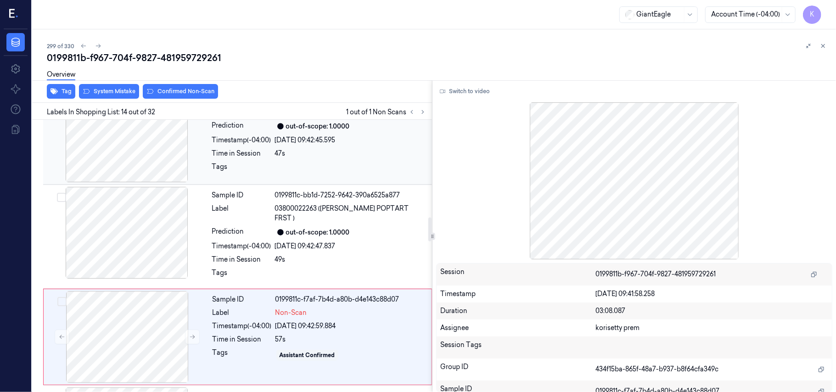
click at [307, 135] on div "25/09/2025 09:42:45.595" at bounding box center [351, 140] width 152 height 10
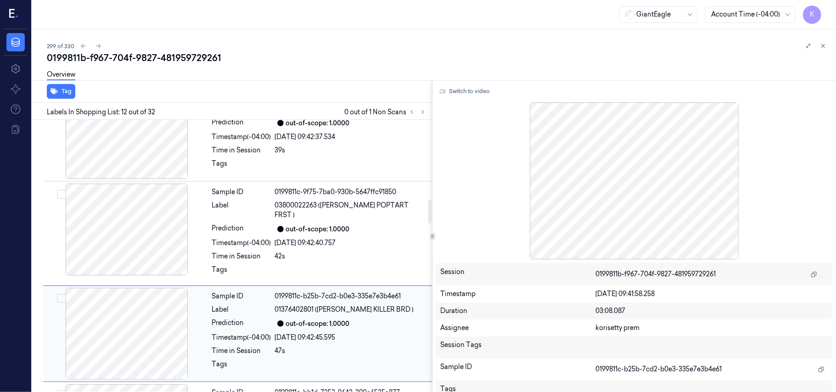
scroll to position [853, 0]
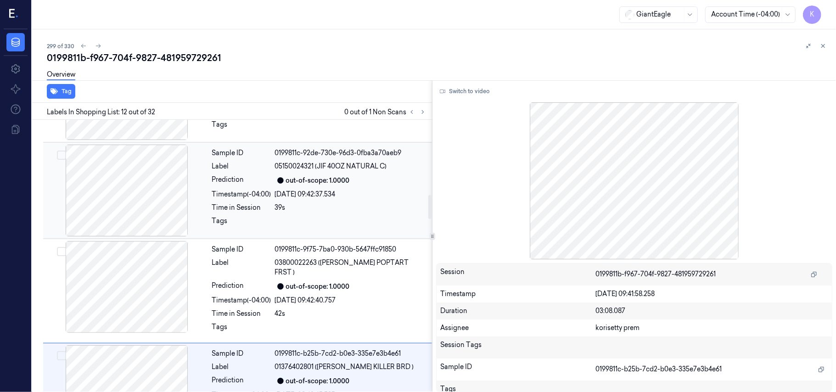
click at [307, 191] on div "25/09/2025 09:42:37.534" at bounding box center [351, 195] width 152 height 10
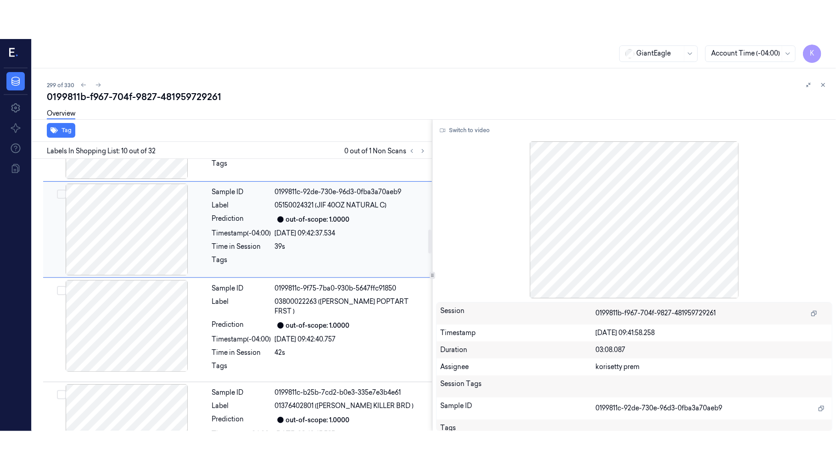
scroll to position [781, 0]
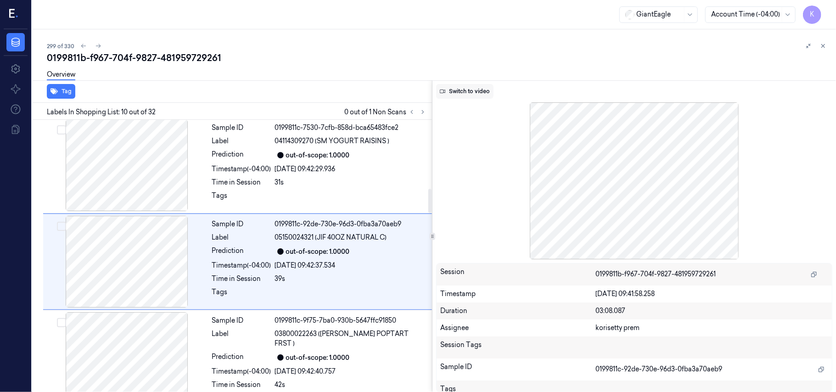
click at [456, 87] on button "Switch to video" at bounding box center [464, 91] width 57 height 15
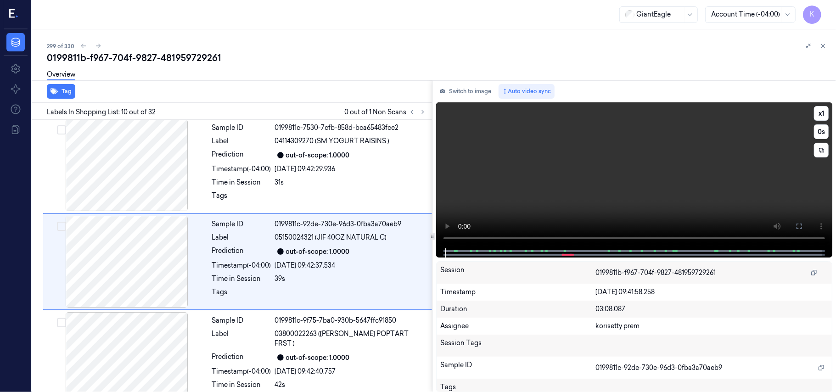
click at [579, 186] on video at bounding box center [634, 175] width 396 height 146
click at [799, 225] on icon at bounding box center [799, 226] width 7 height 7
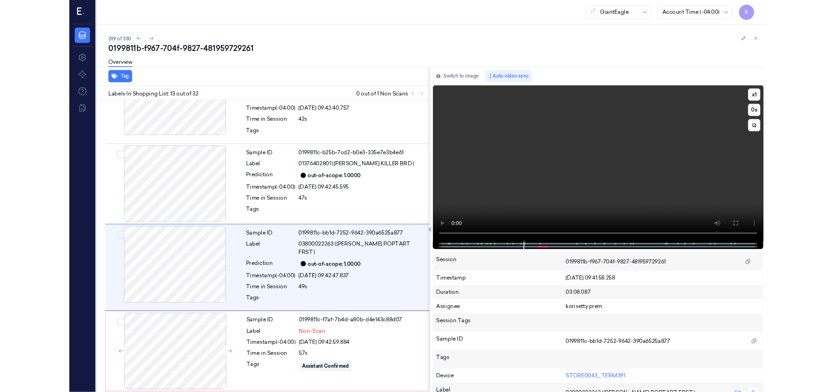
scroll to position [1033, 0]
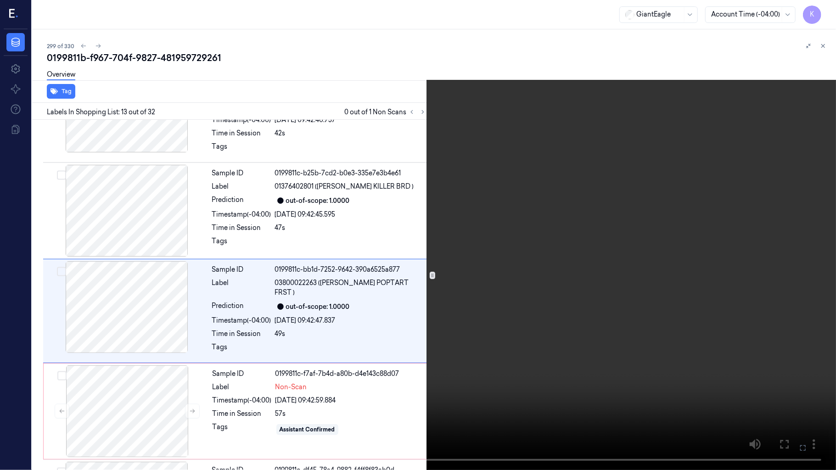
click at [0, 0] on icon at bounding box center [0, 0] width 0 height 0
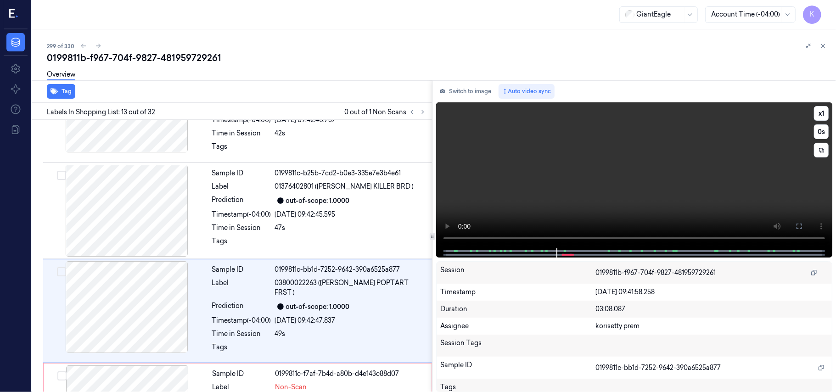
click at [676, 187] on video at bounding box center [634, 175] width 396 height 146
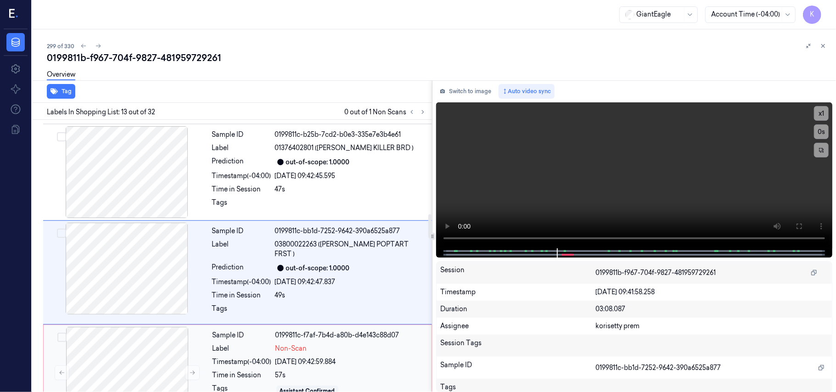
click at [320, 335] on div "Sample ID 0199811c-f7af-7b4d-a80b-d4e143c88d07 Label Non-Scan Timestamp (-04:00…" at bounding box center [319, 373] width 221 height 92
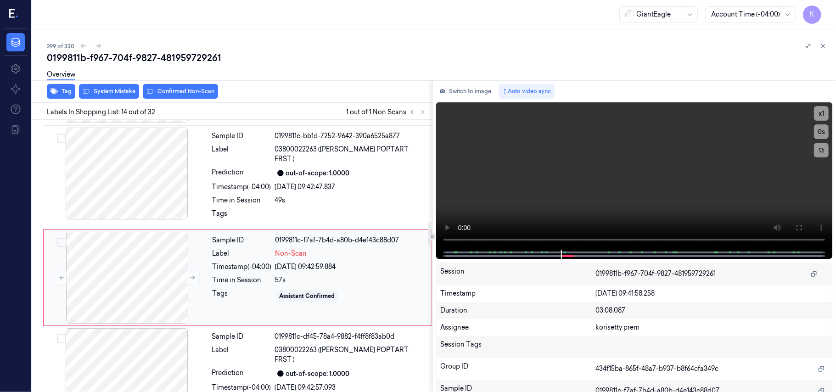
scroll to position [1168, 0]
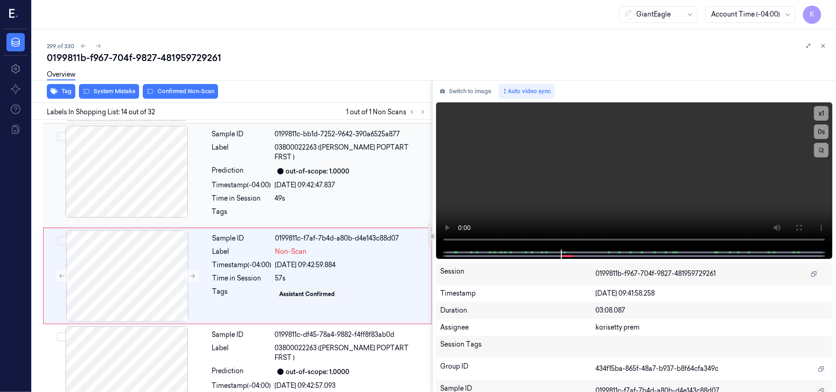
click at [295, 167] on div "out-of-scope: 1.0000" at bounding box center [318, 172] width 64 height 10
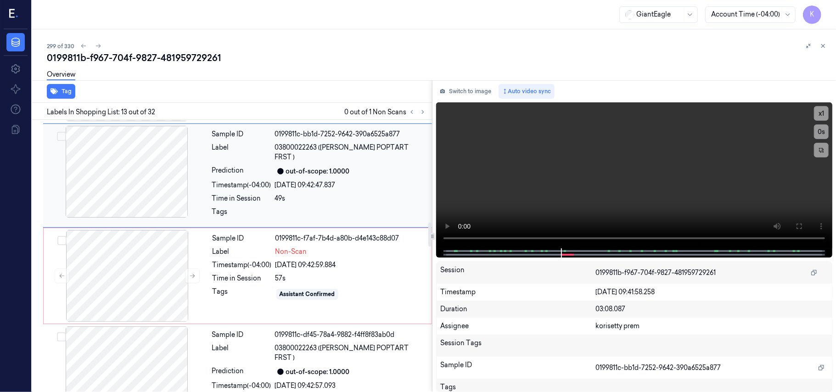
scroll to position [1072, 0]
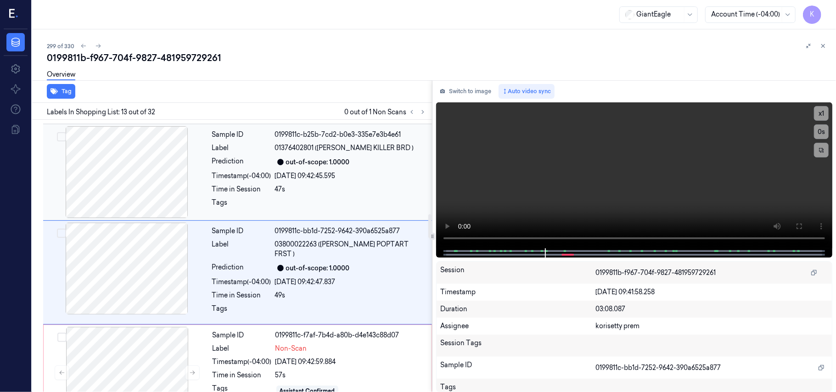
click at [364, 185] on div "47s" at bounding box center [351, 190] width 152 height 10
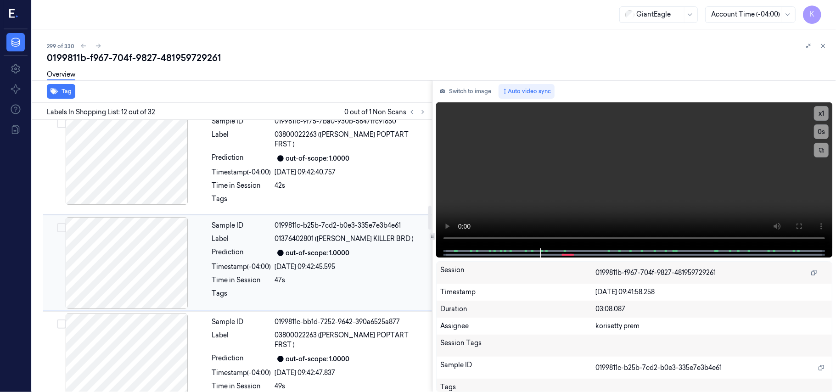
scroll to position [975, 0]
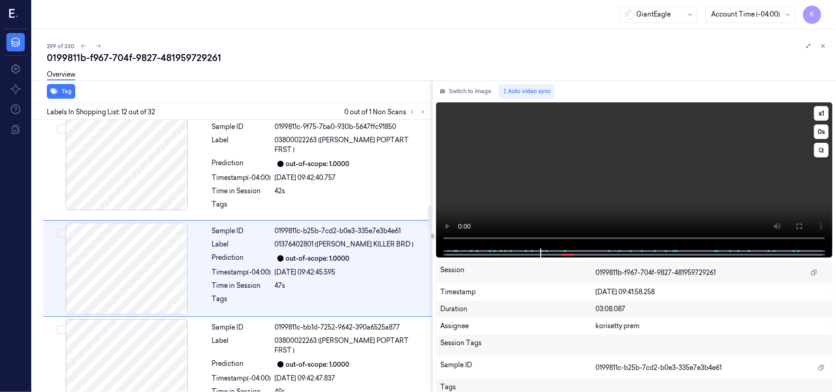
click at [668, 179] on video at bounding box center [634, 175] width 396 height 146
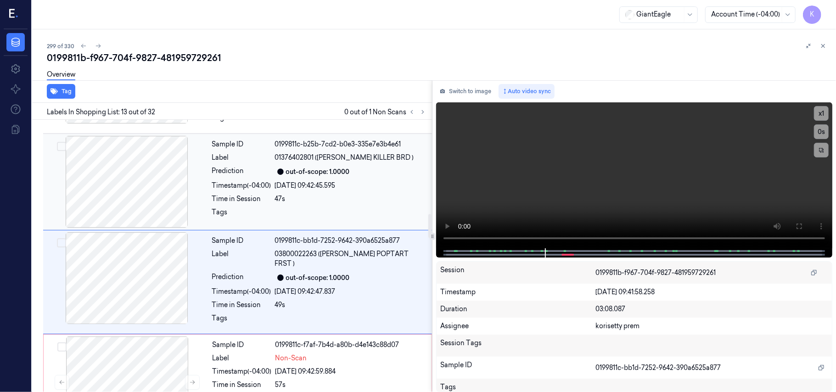
scroll to position [1072, 0]
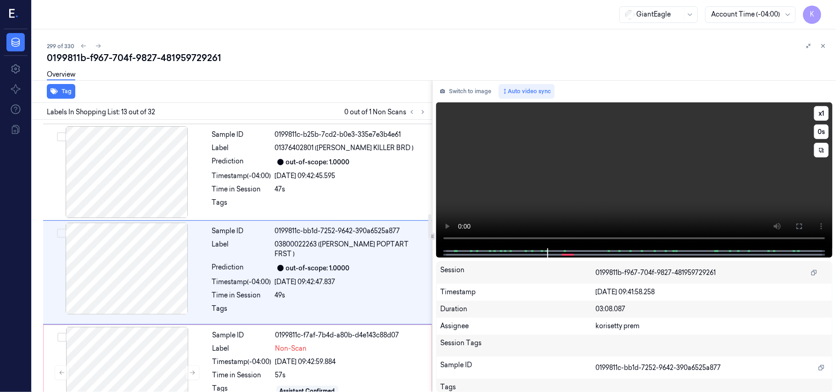
click at [548, 173] on video at bounding box center [634, 175] width 396 height 146
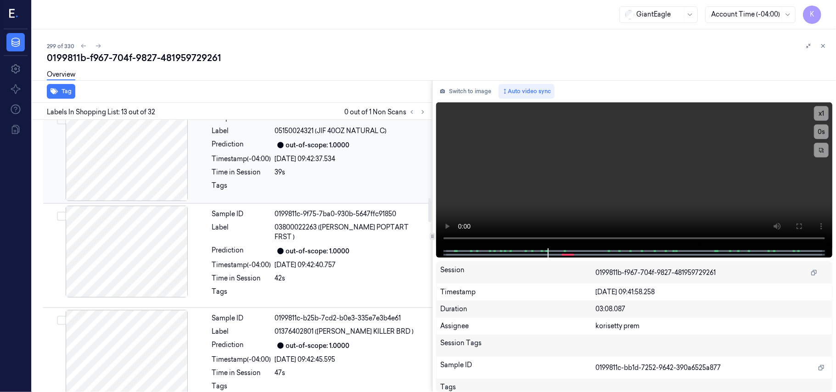
click at [322, 168] on div "39s" at bounding box center [351, 173] width 152 height 10
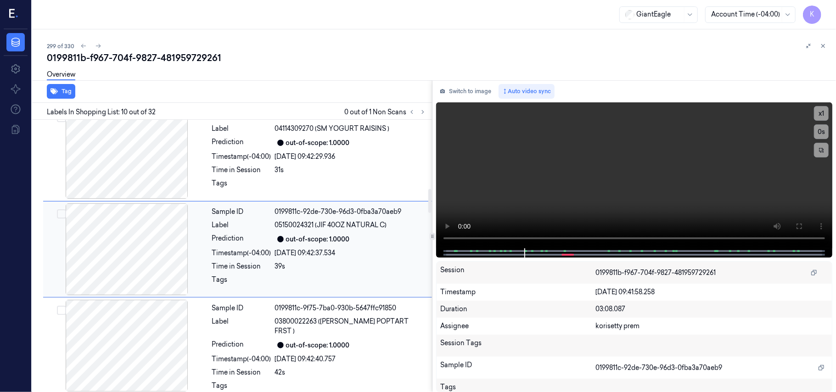
scroll to position [781, 0]
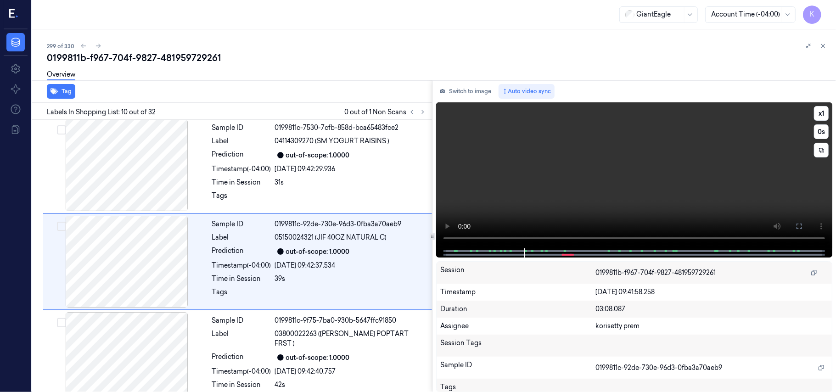
click at [680, 188] on video at bounding box center [634, 175] width 396 height 146
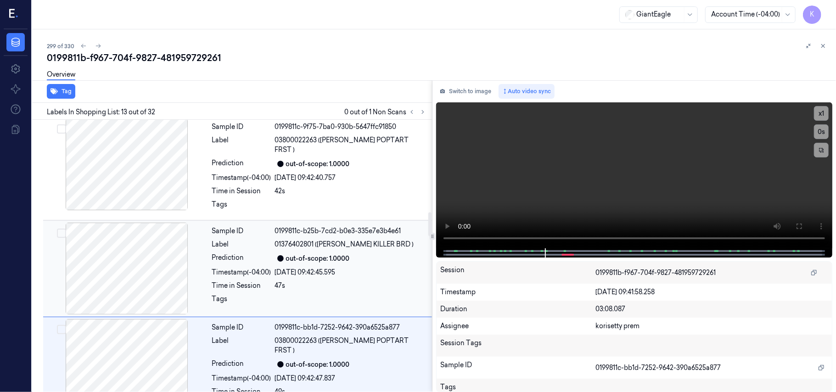
scroll to position [1072, 0]
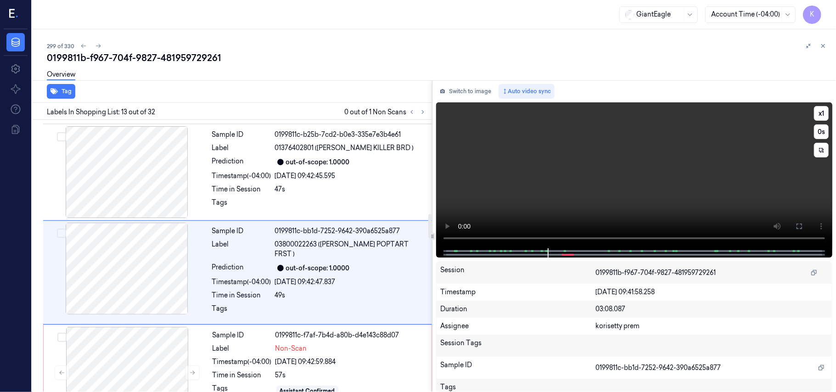
click at [586, 195] on video at bounding box center [634, 175] width 396 height 146
click at [293, 277] on div "25/09/2025 09:42:47.837" at bounding box center [351, 282] width 152 height 10
click at [584, 193] on video at bounding box center [634, 175] width 396 height 146
click at [362, 277] on div "25/09/2025 09:42:47.837" at bounding box center [351, 282] width 152 height 10
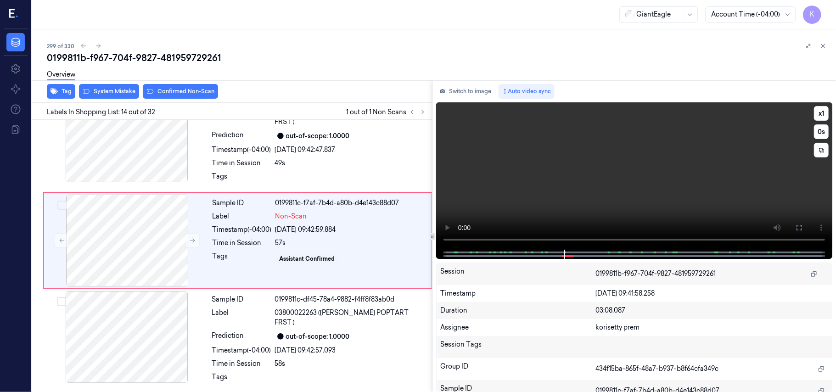
scroll to position [1168, 0]
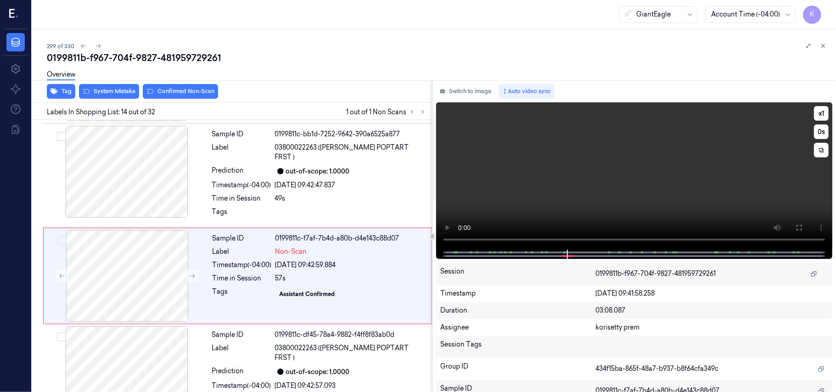
click at [594, 160] on video at bounding box center [634, 175] width 396 height 147
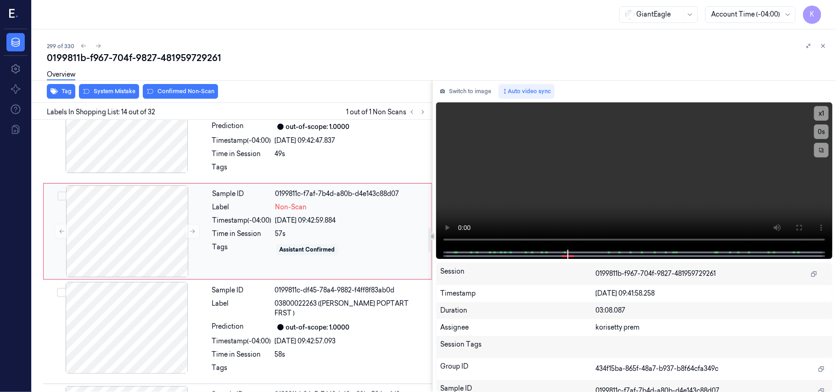
scroll to position [1230, 0]
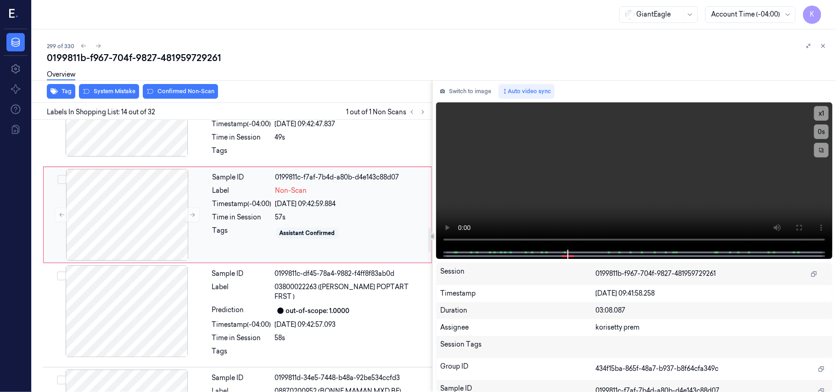
click at [298, 229] on div "Assistant Confirmed" at bounding box center [308, 233] width 56 height 8
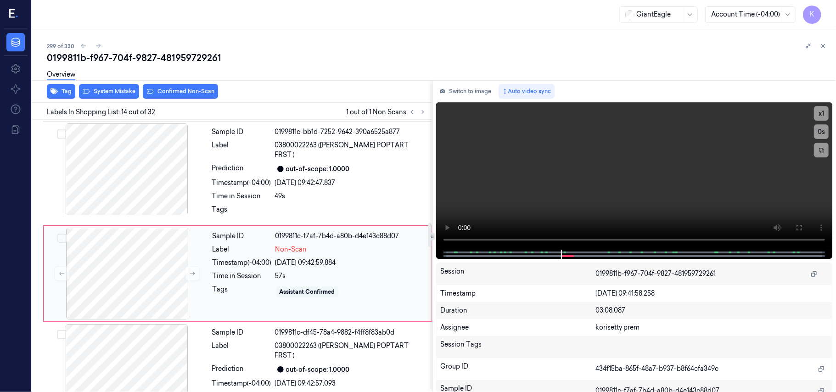
scroll to position [1168, 0]
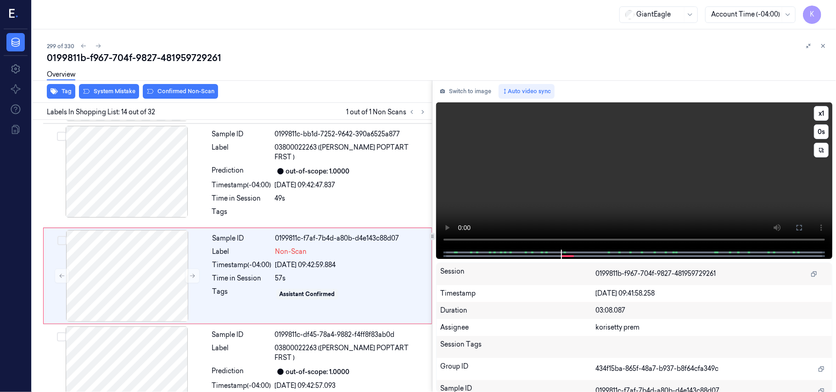
click at [661, 177] on video at bounding box center [634, 175] width 396 height 147
click at [700, 177] on video at bounding box center [634, 175] width 396 height 147
click at [322, 274] on div "57s" at bounding box center [350, 279] width 151 height 10
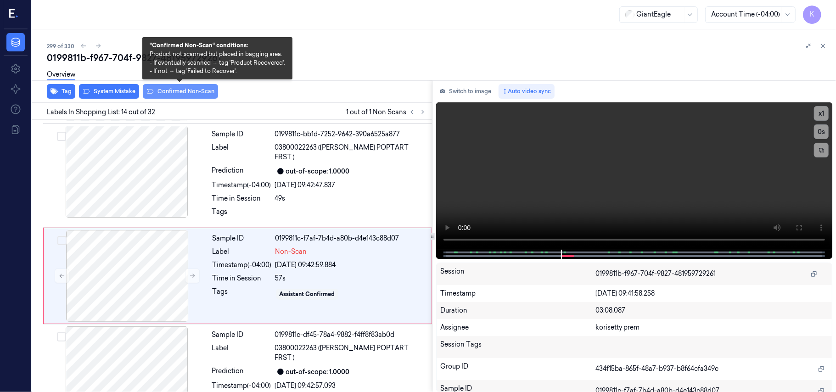
click at [179, 93] on button "Confirmed Non-Scan" at bounding box center [180, 91] width 75 height 15
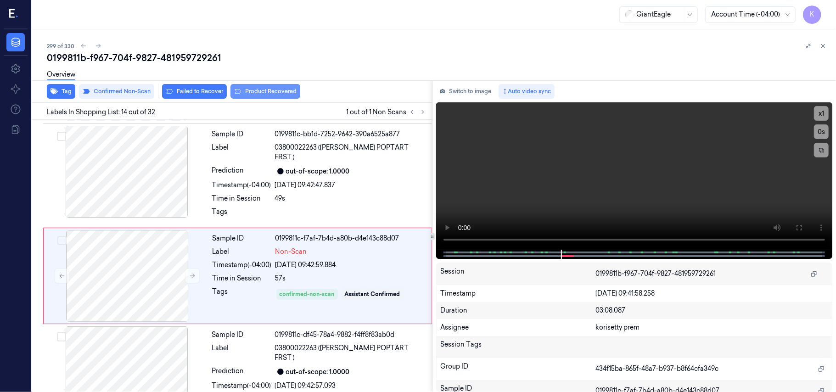
click at [265, 94] on button "Product Recovered" at bounding box center [265, 91] width 70 height 15
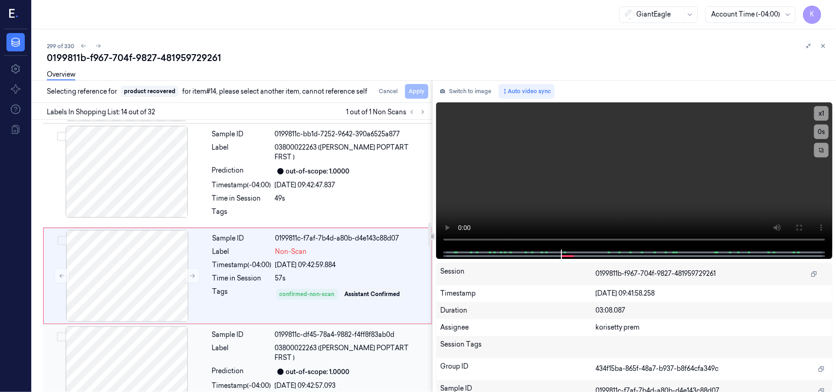
click at [311, 367] on div "out-of-scope: 1.0000" at bounding box center [318, 372] width 64 height 10
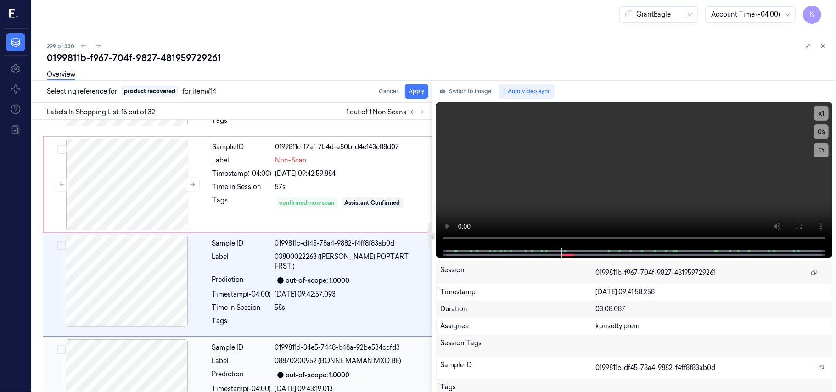
scroll to position [1265, 0]
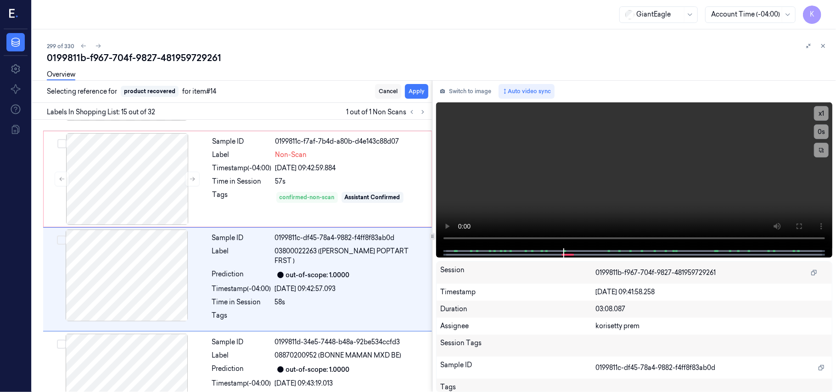
click at [386, 88] on button "Cancel" at bounding box center [388, 91] width 26 height 15
click at [283, 192] on div "confirmed-non-scan" at bounding box center [307, 197] width 62 height 11
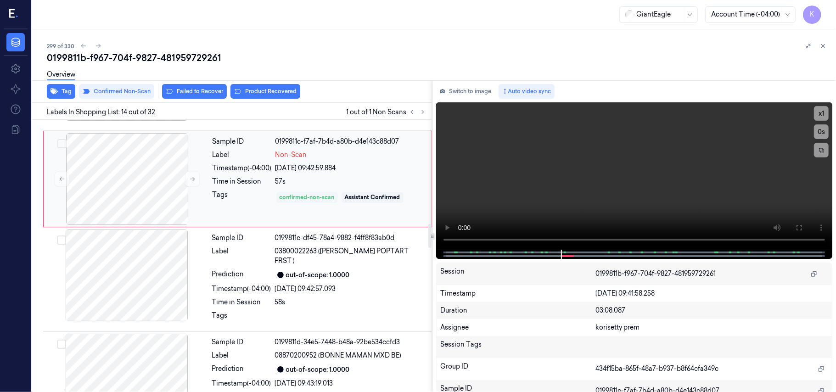
scroll to position [1168, 0]
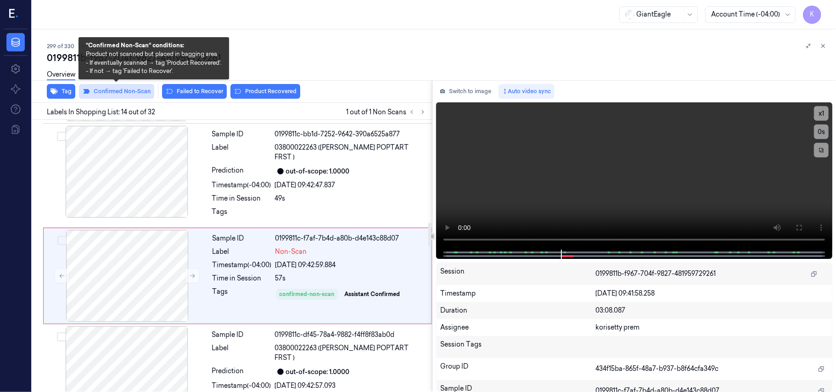
click at [130, 95] on button "Confirmed Non-Scan" at bounding box center [116, 91] width 75 height 15
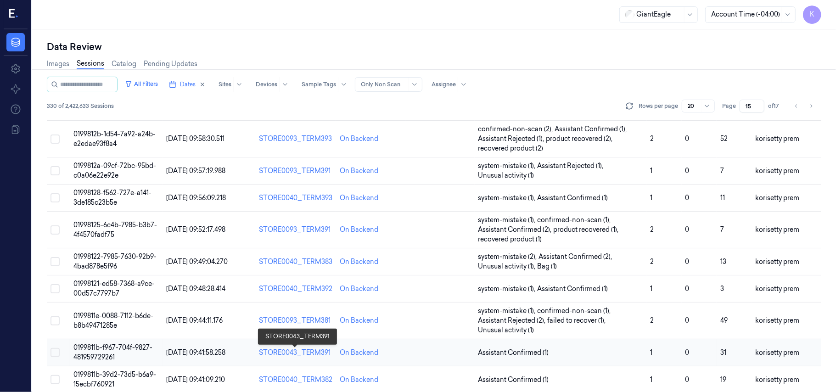
scroll to position [334, 0]
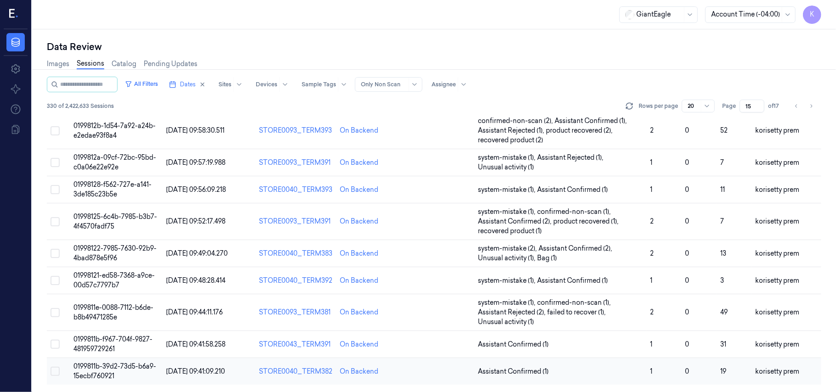
click at [88, 373] on span "0199811b-39d2-73d5-b6a9-15ecbf760921" at bounding box center [114, 371] width 83 height 18
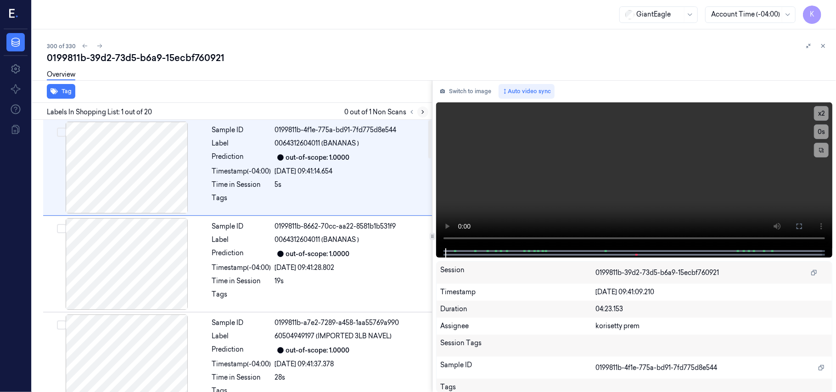
click at [421, 109] on icon at bounding box center [423, 112] width 6 height 6
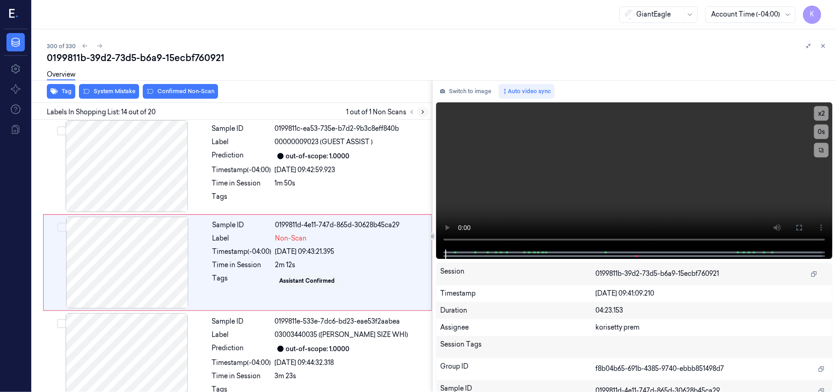
scroll to position [1168, 0]
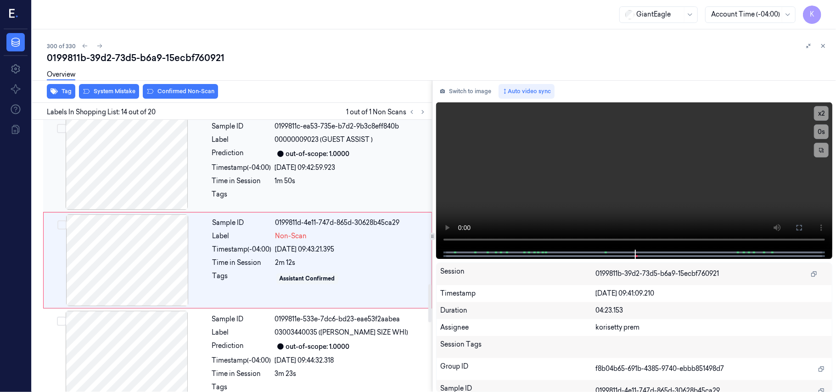
click at [363, 158] on div "Sample ID 0199811c-ea53-735e-b7d2-9b3c8eff840b Label 00000009023 (GUEST ASSIST …" at bounding box center [319, 164] width 222 height 92
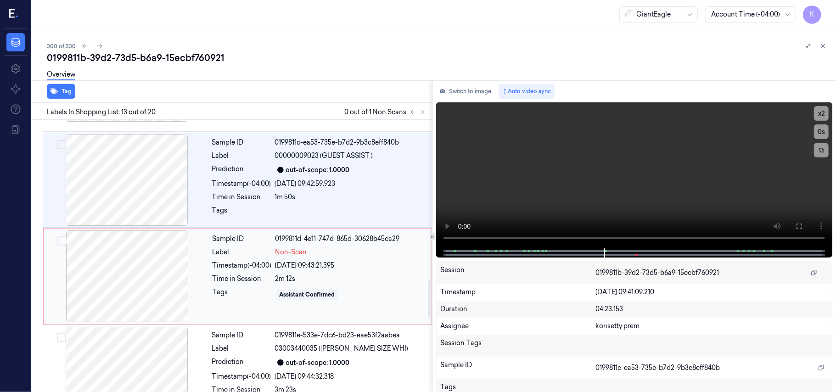
scroll to position [1133, 0]
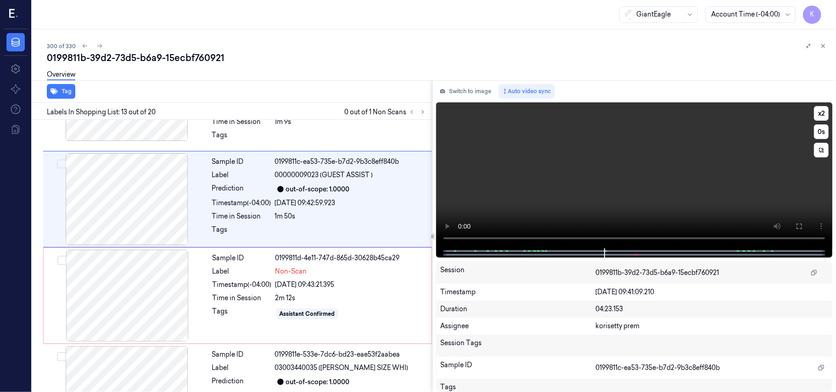
click at [594, 175] on video at bounding box center [634, 175] width 396 height 146
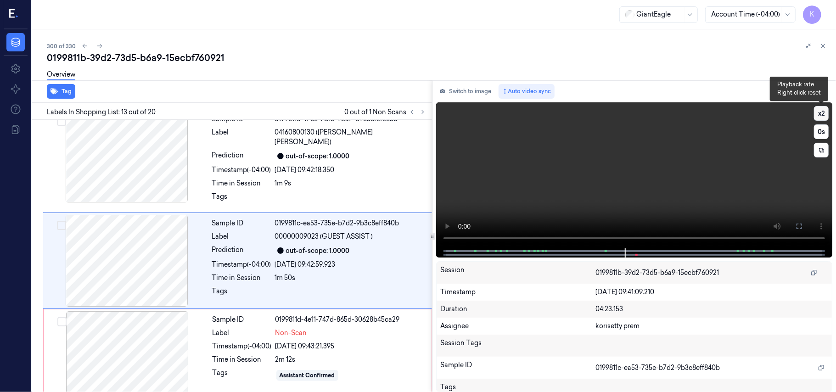
click at [821, 109] on button "x 2" at bounding box center [821, 113] width 15 height 15
click at [821, 109] on button "x 4" at bounding box center [821, 113] width 15 height 15
click at [651, 170] on video at bounding box center [634, 175] width 396 height 146
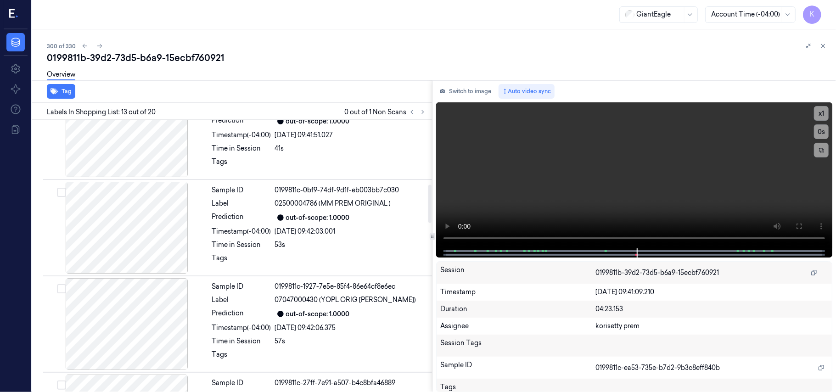
scroll to position [460, 0]
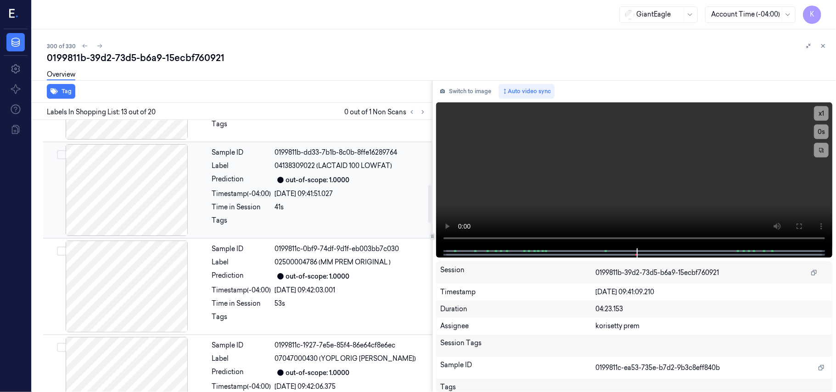
click at [146, 181] on div at bounding box center [126, 190] width 163 height 92
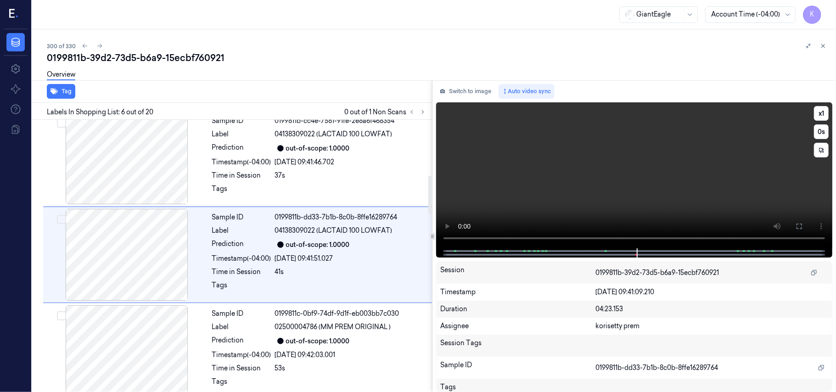
click at [641, 179] on video at bounding box center [634, 175] width 396 height 146
click at [627, 171] on video at bounding box center [634, 175] width 396 height 146
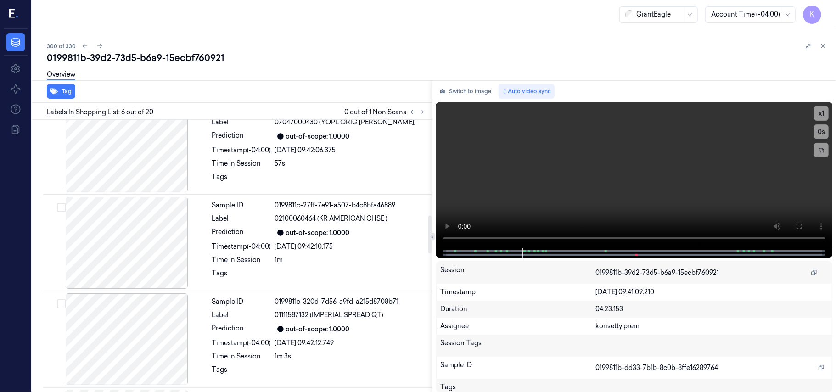
scroll to position [612, 0]
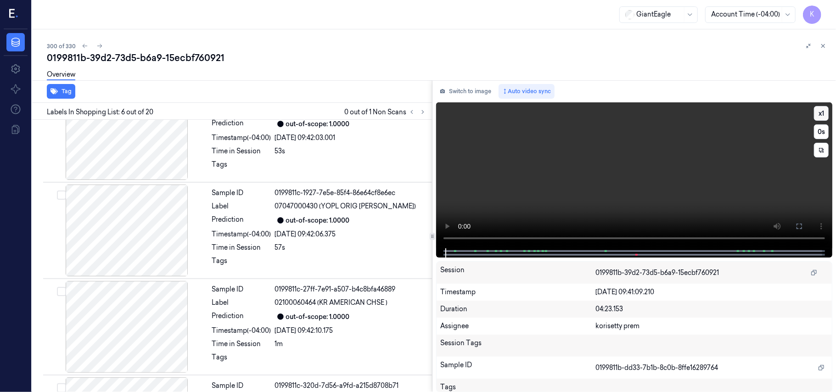
click at [820, 114] on button "x 1" at bounding box center [821, 113] width 15 height 15
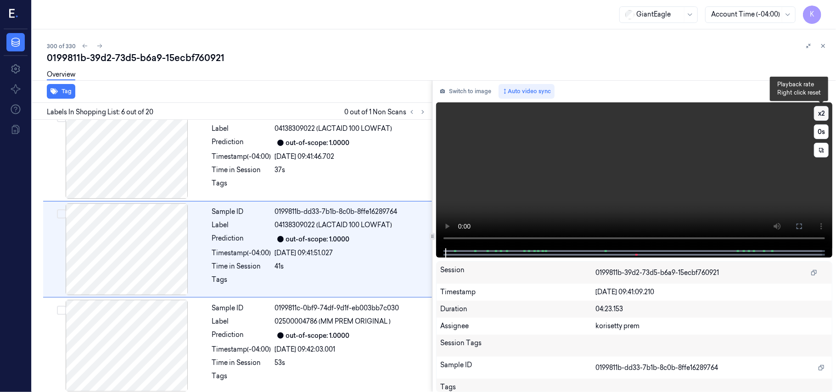
scroll to position [395, 0]
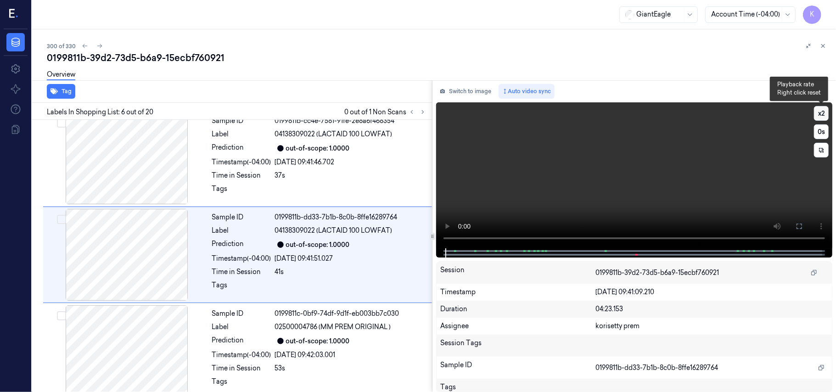
click at [820, 114] on button "x 2" at bounding box center [821, 113] width 15 height 15
click at [596, 201] on video at bounding box center [634, 175] width 396 height 146
click at [493, 213] on video at bounding box center [634, 175] width 396 height 146
click at [572, 185] on video at bounding box center [634, 175] width 396 height 146
click at [821, 117] on button "x 4" at bounding box center [821, 113] width 15 height 15
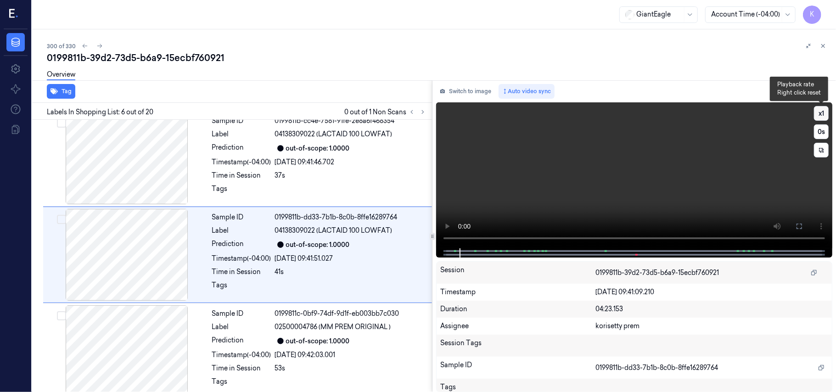
click at [821, 117] on button "x 1" at bounding box center [821, 113] width 15 height 15
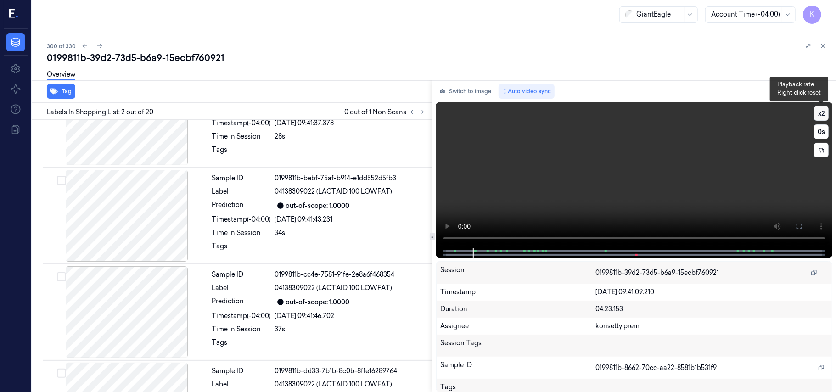
click at [826, 116] on button "x 2" at bounding box center [821, 113] width 15 height 15
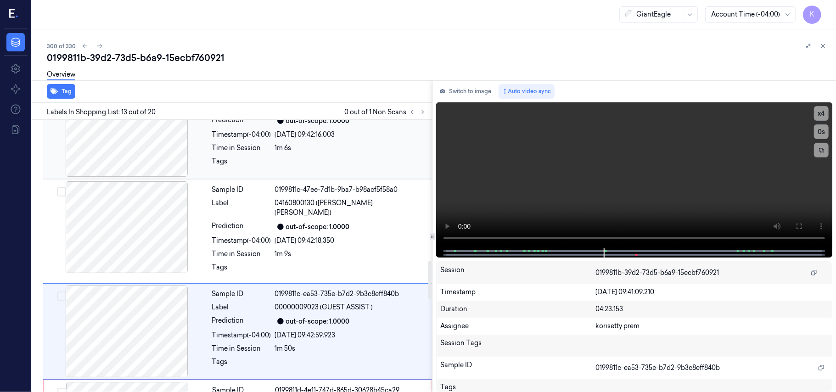
scroll to position [1072, 0]
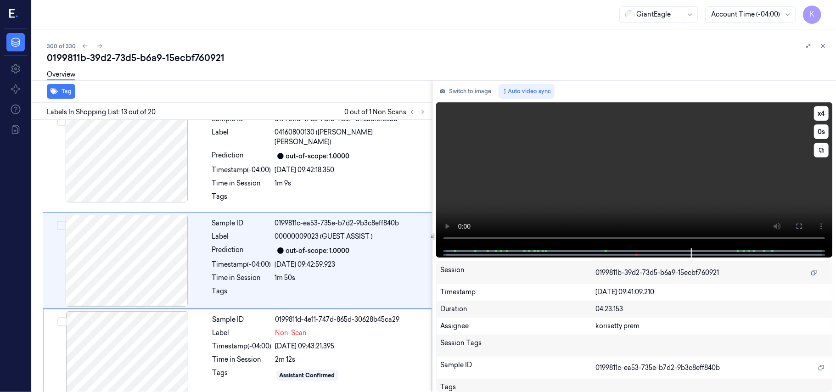
click at [687, 181] on video at bounding box center [634, 175] width 396 height 146
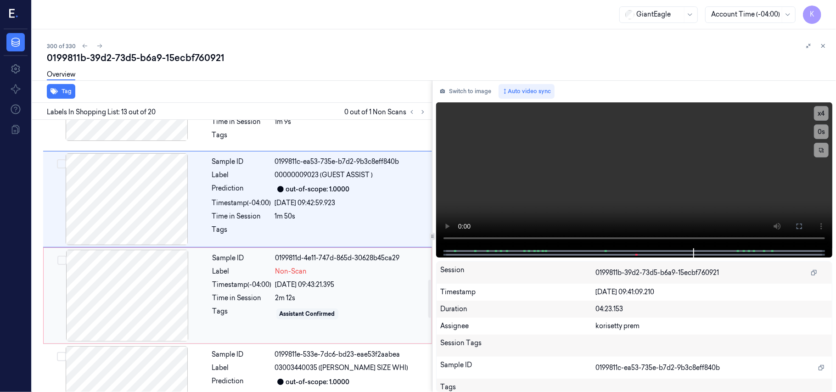
scroll to position [1194, 0]
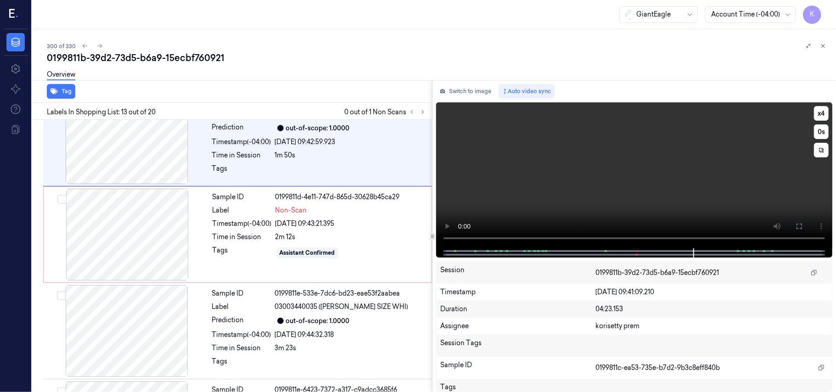
click at [545, 185] on video at bounding box center [634, 175] width 396 height 146
click at [566, 188] on video at bounding box center [634, 175] width 396 height 146
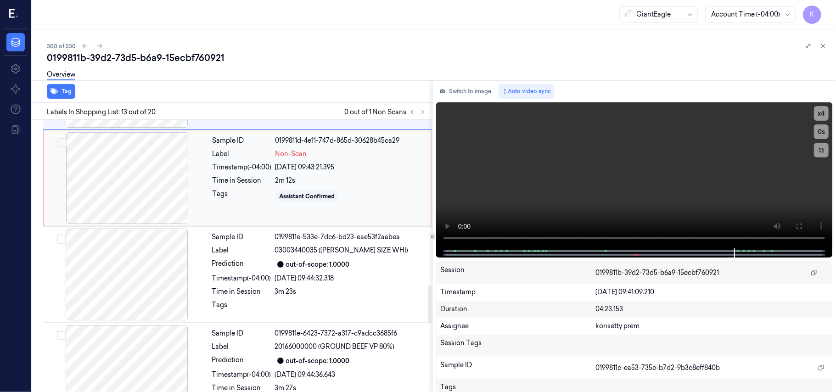
scroll to position [1255, 0]
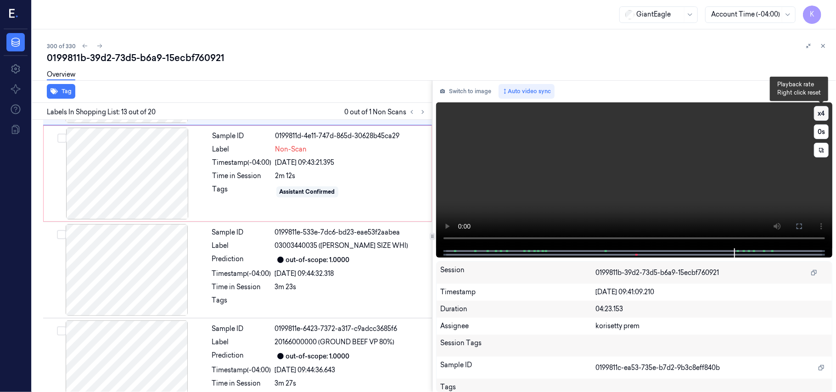
click at [821, 115] on button "x 4" at bounding box center [821, 113] width 15 height 15
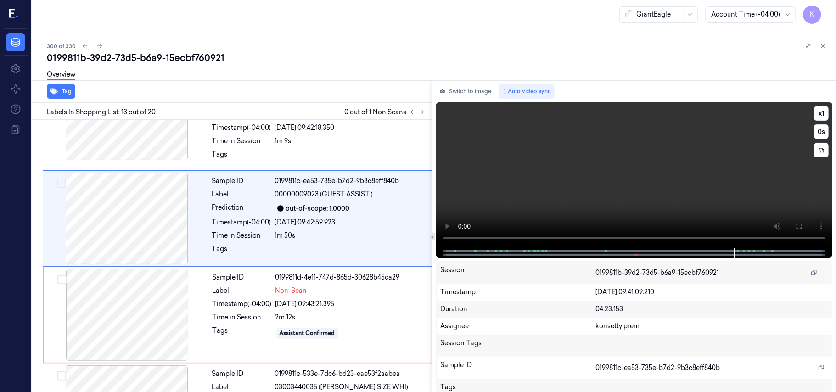
scroll to position [1072, 0]
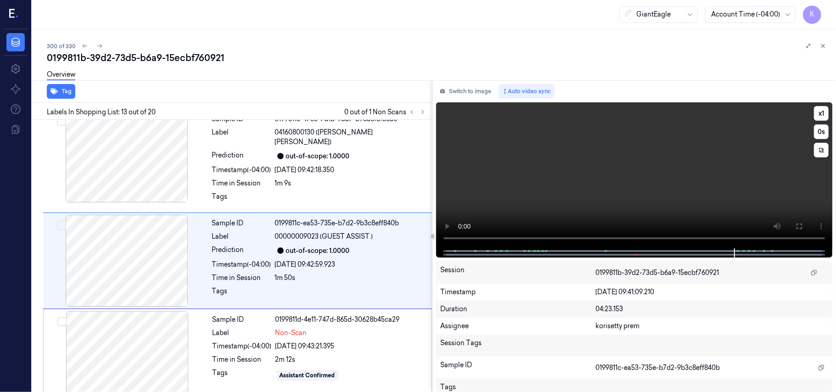
click at [722, 163] on video at bounding box center [634, 175] width 396 height 146
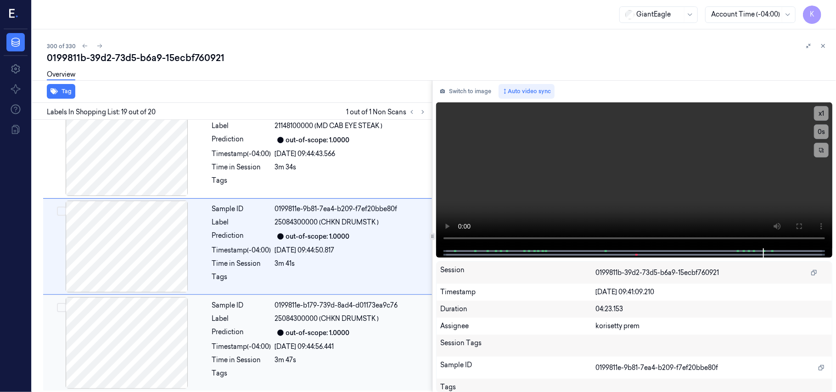
scroll to position [1652, 0]
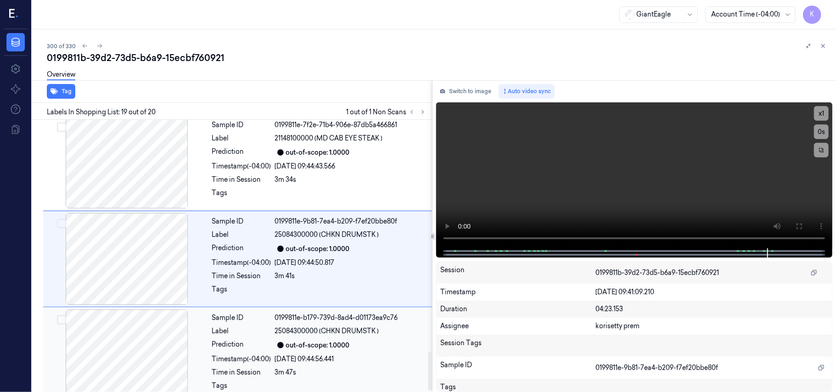
click at [332, 355] on div "25/09/2025 09:44:56.441" at bounding box center [351, 359] width 152 height 10
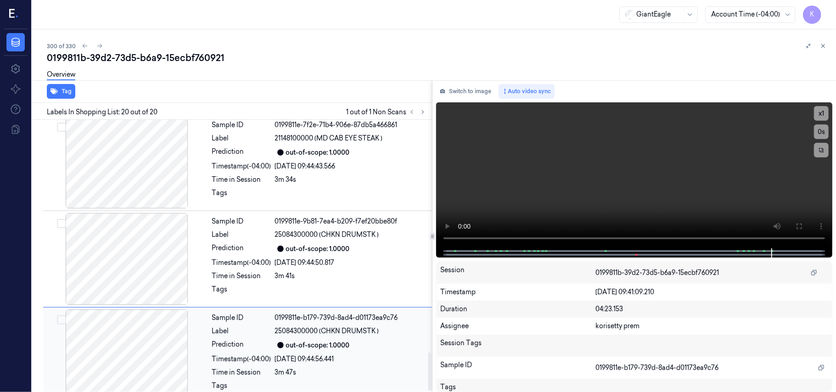
scroll to position [1664, 0]
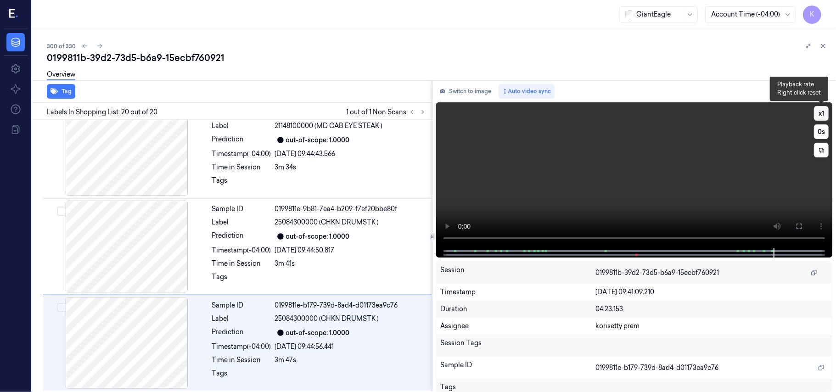
click at [827, 111] on button "x 1" at bounding box center [821, 113] width 15 height 15
click at [504, 184] on video at bounding box center [634, 175] width 396 height 146
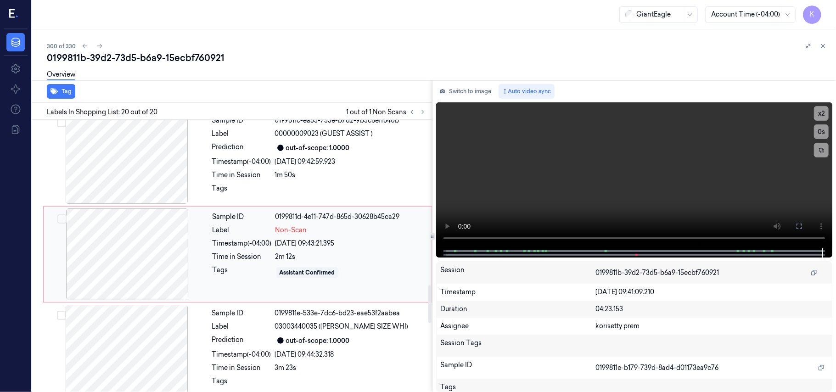
click at [348, 225] on div "Non-Scan" at bounding box center [350, 230] width 151 height 10
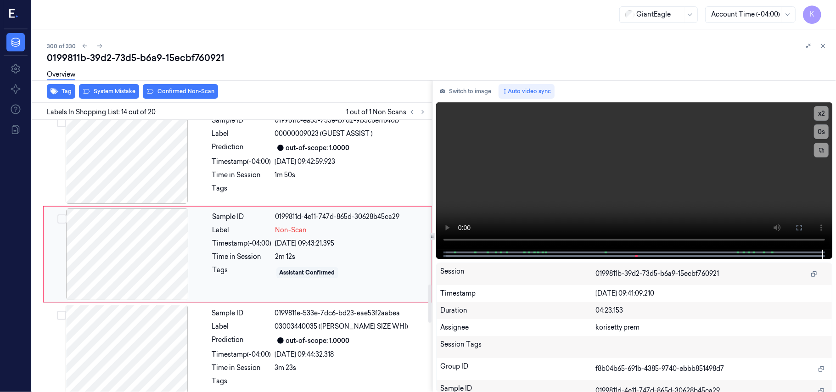
scroll to position [1168, 0]
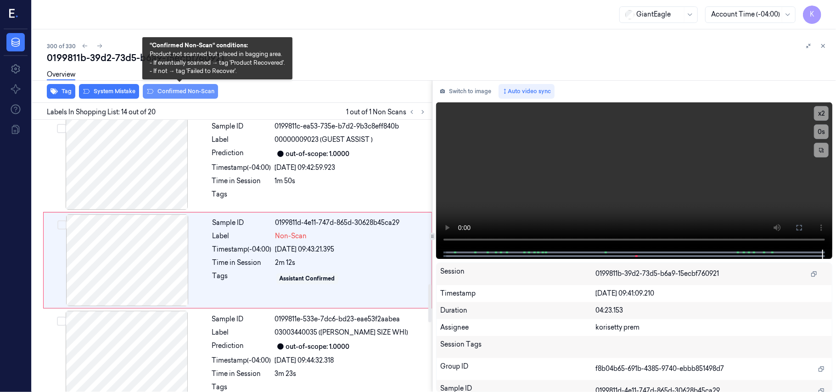
click at [173, 89] on button "Confirmed Non-Scan" at bounding box center [180, 91] width 75 height 15
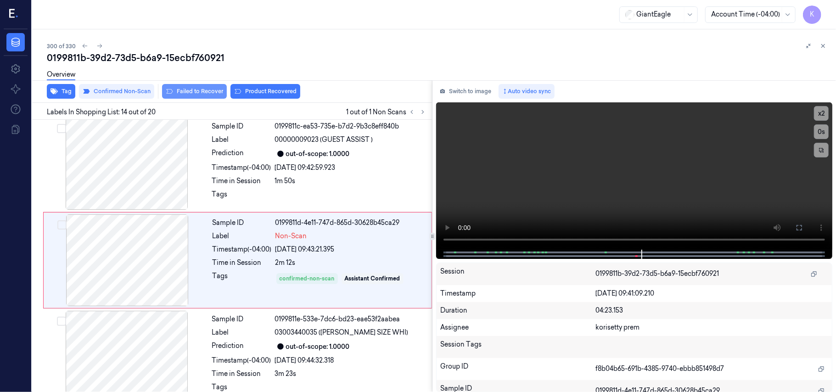
click at [211, 92] on button "Failed to Recover" at bounding box center [194, 91] width 65 height 15
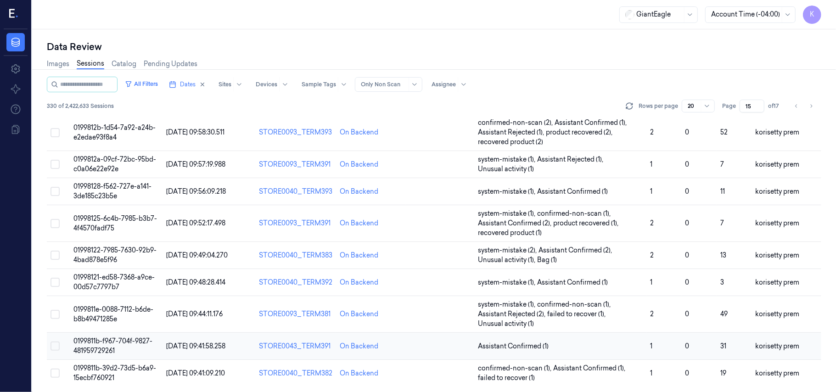
scroll to position [334, 0]
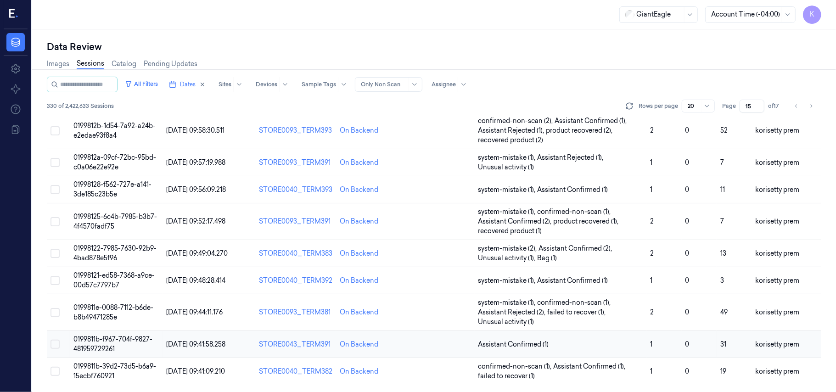
click at [109, 343] on span "0199811b-f967-704f-9827-481959729261" at bounding box center [112, 344] width 79 height 18
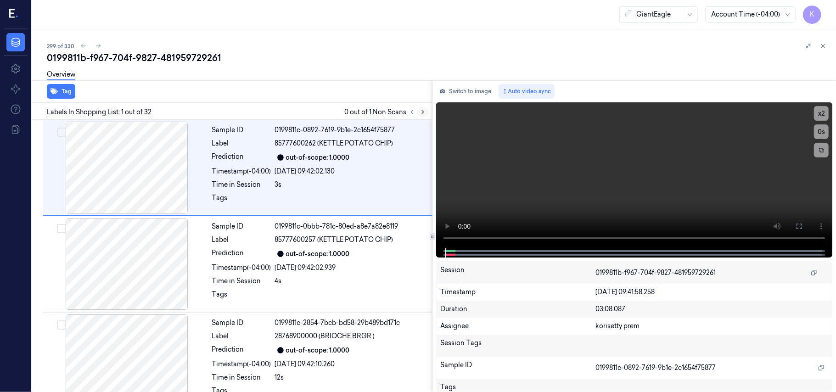
click at [421, 117] on button at bounding box center [422, 112] width 11 height 11
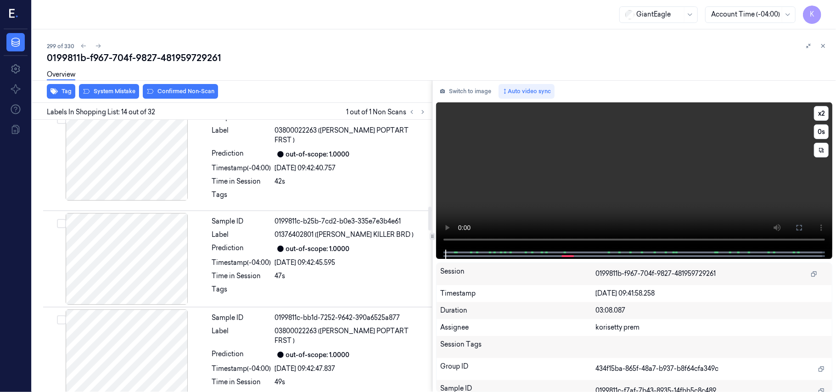
click at [522, 174] on video at bounding box center [634, 175] width 396 height 147
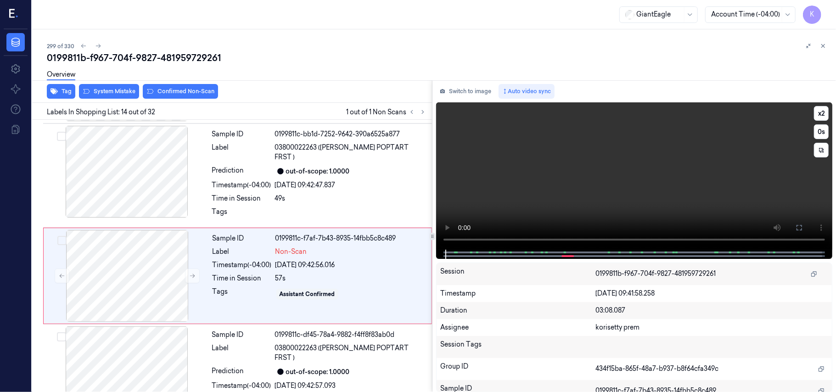
click at [522, 174] on video at bounding box center [634, 175] width 396 height 147
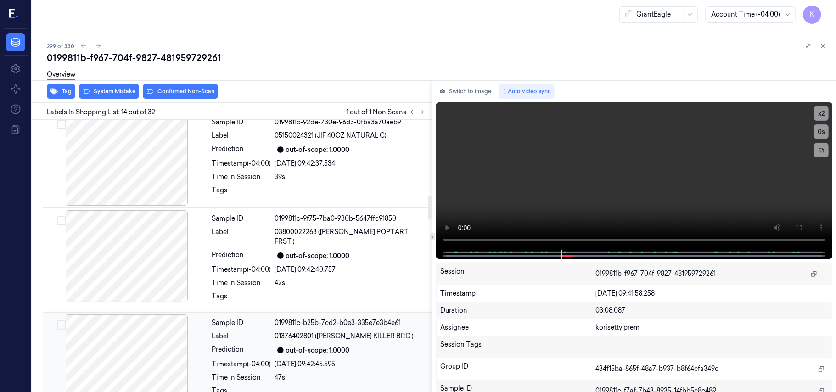
scroll to position [862, 0]
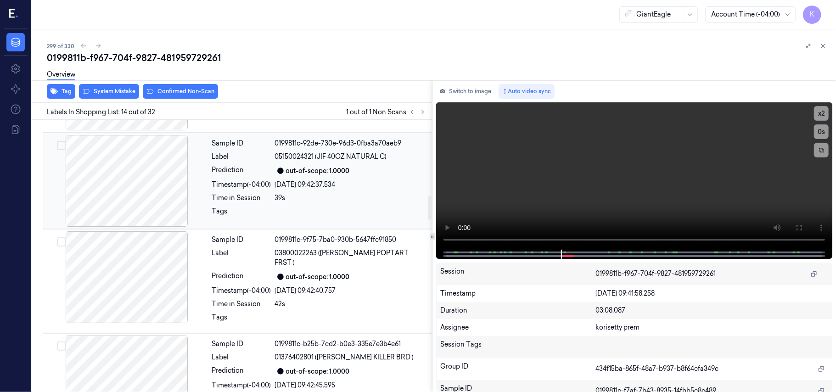
click at [342, 180] on div "25/09/2025 09:42:37.534" at bounding box center [351, 185] width 152 height 10
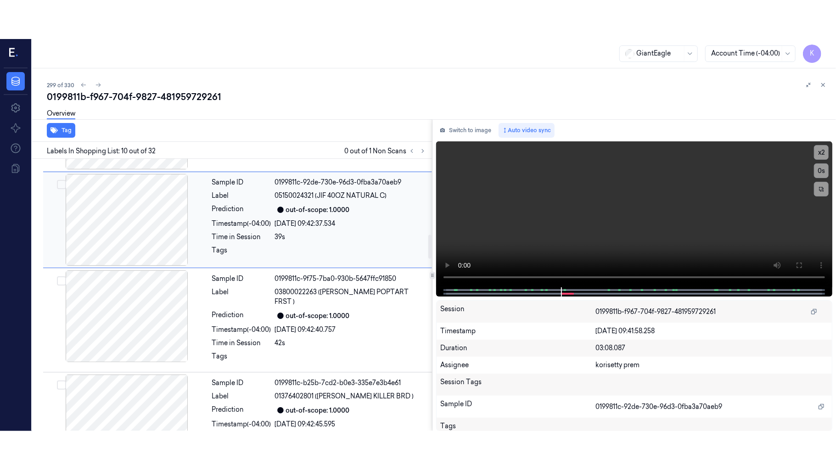
scroll to position [781, 0]
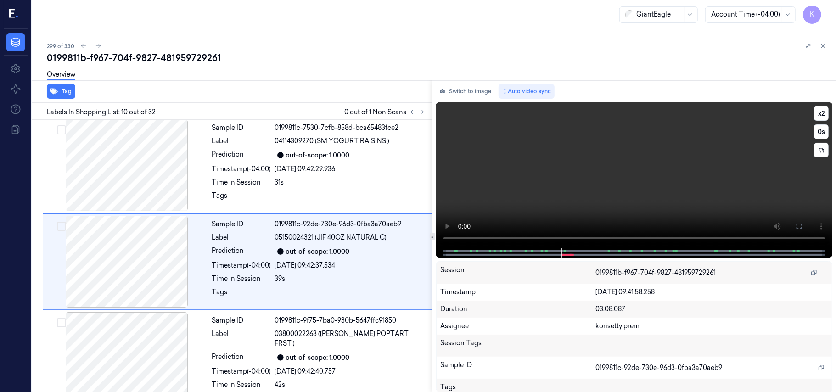
click at [632, 194] on video at bounding box center [634, 175] width 396 height 146
click at [800, 227] on icon at bounding box center [799, 226] width 7 height 7
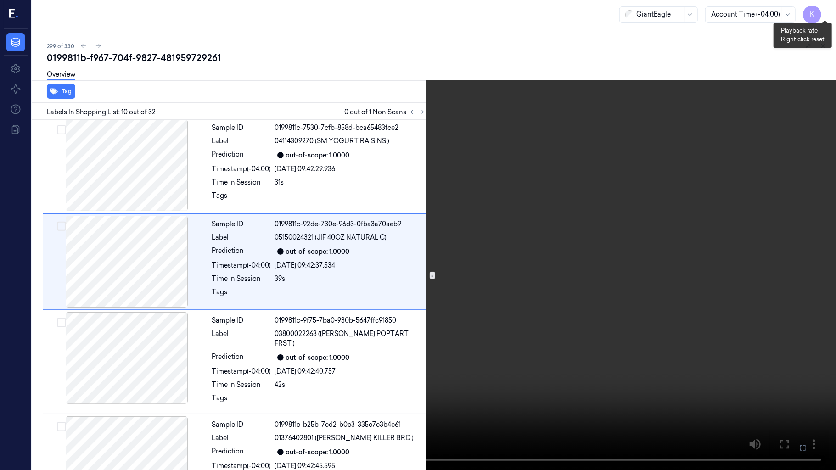
click at [825, 10] on button "x 2" at bounding box center [825, 11] width 15 height 15
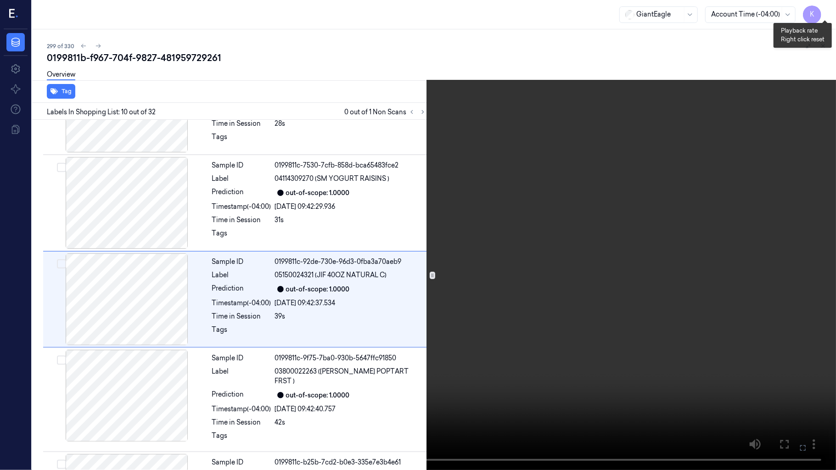
click at [825, 10] on button "x 4" at bounding box center [825, 11] width 15 height 15
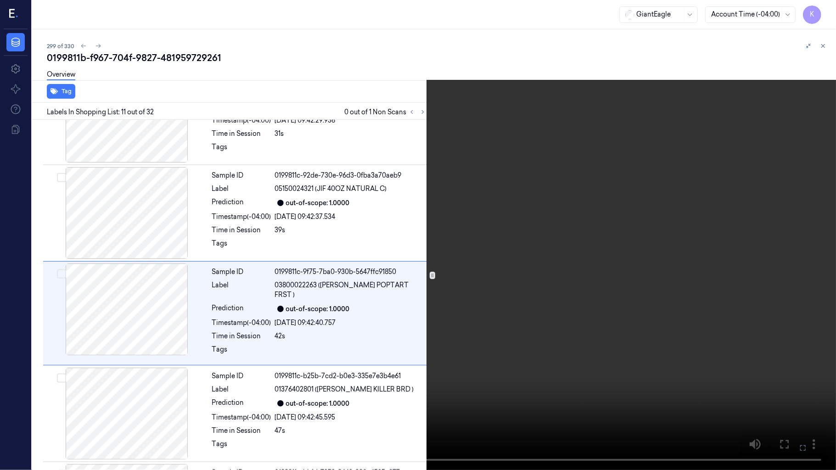
scroll to position [840, 0]
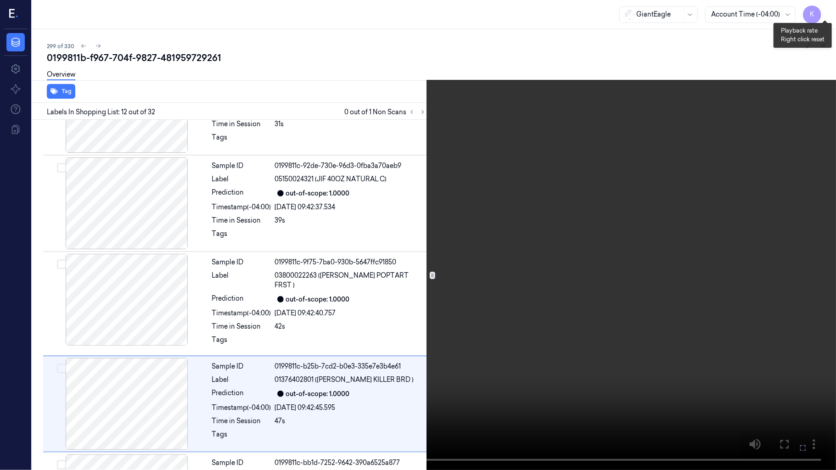
click at [829, 8] on button "x 1" at bounding box center [825, 11] width 15 height 15
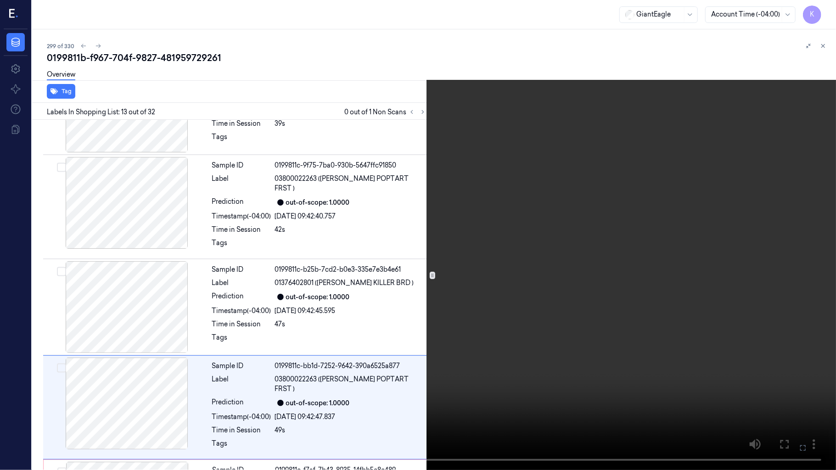
scroll to position [1033, 0]
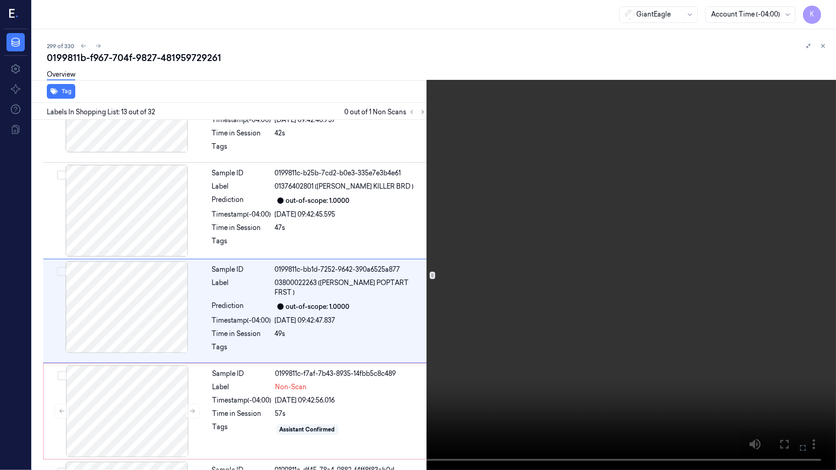
click at [680, 230] on video at bounding box center [418, 235] width 836 height 470
click at [563, 231] on video at bounding box center [418, 235] width 836 height 470
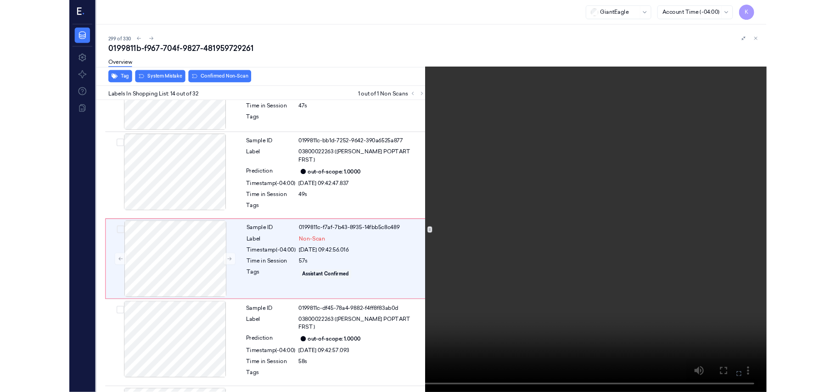
scroll to position [1130, 0]
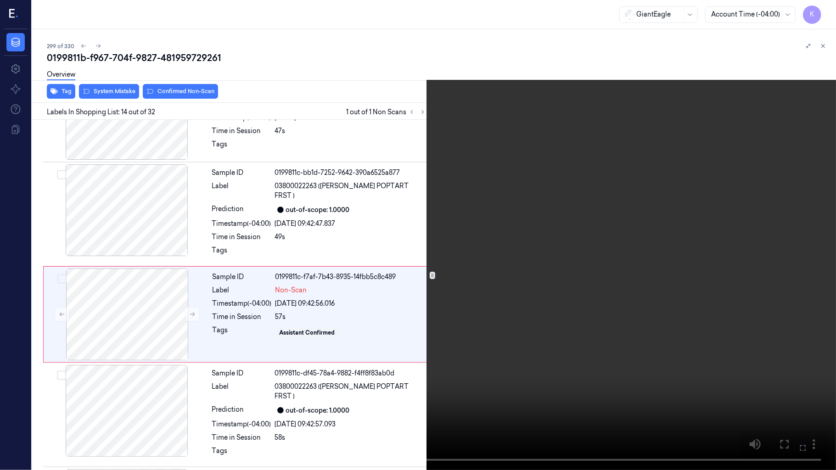
click at [287, 274] on video at bounding box center [418, 235] width 836 height 470
click at [0, 0] on icon at bounding box center [0, 0] width 0 height 0
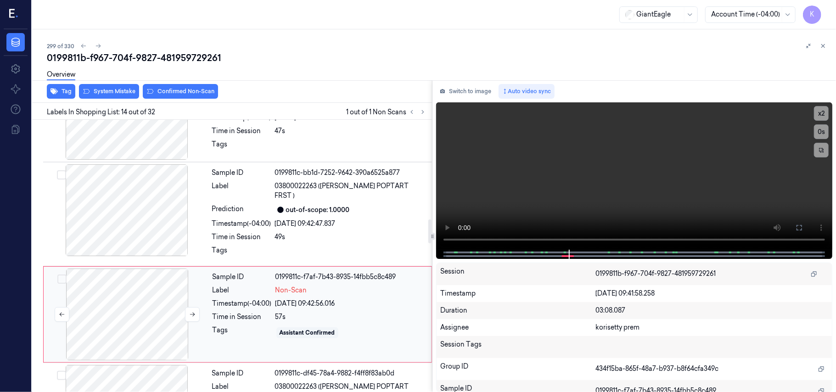
click at [197, 285] on div at bounding box center [126, 315] width 163 height 92
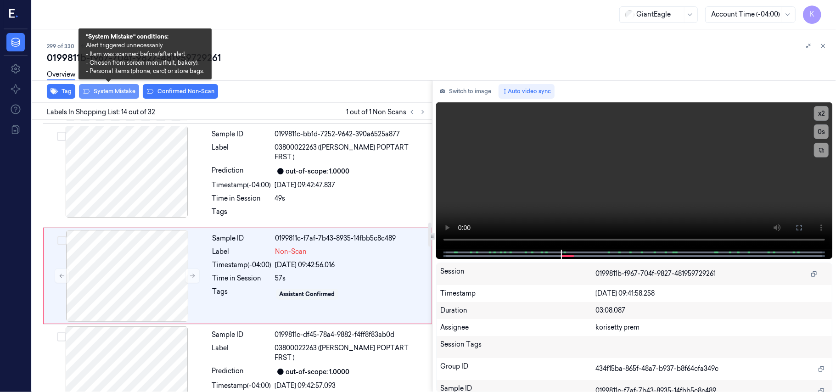
click at [118, 91] on button "System Mistake" at bounding box center [109, 91] width 60 height 15
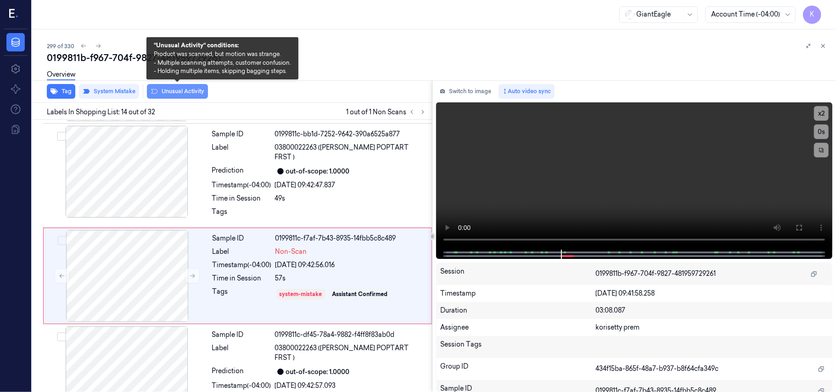
click at [197, 94] on button "Unusual Activity" at bounding box center [177, 91] width 61 height 15
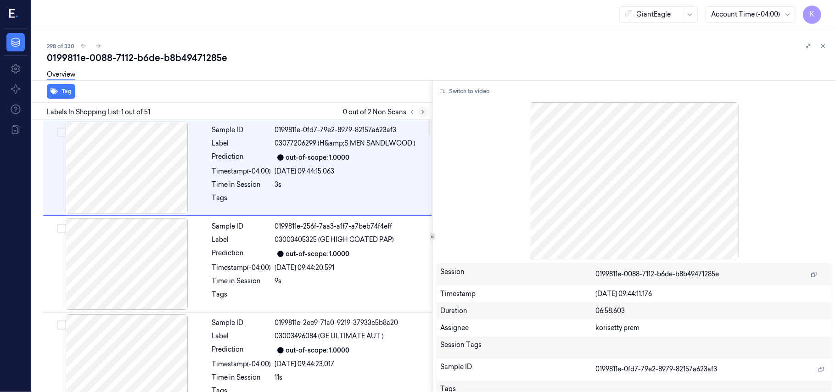
click at [421, 111] on icon at bounding box center [423, 112] width 6 height 6
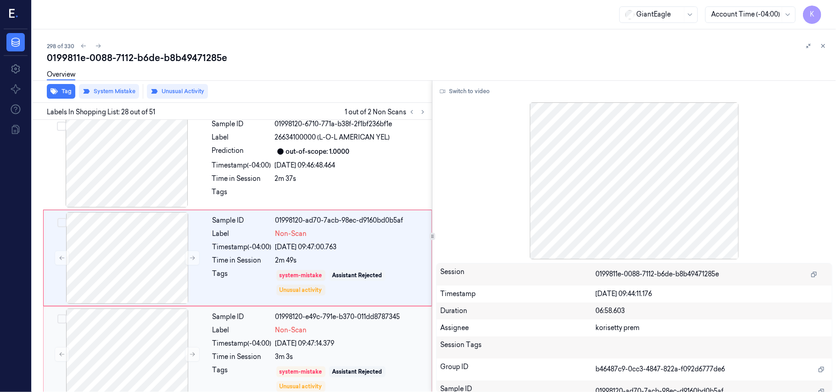
scroll to position [2522, 0]
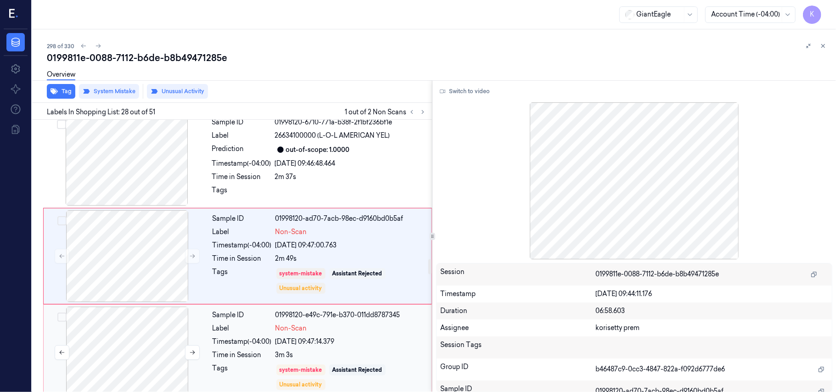
click at [126, 350] on div at bounding box center [126, 353] width 163 height 92
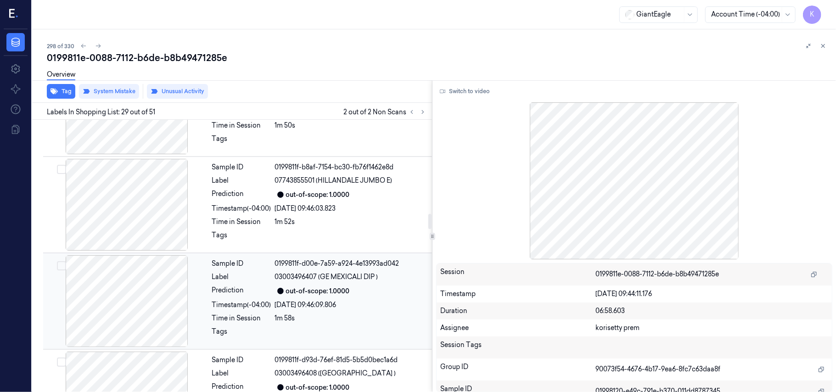
scroll to position [1701, 0]
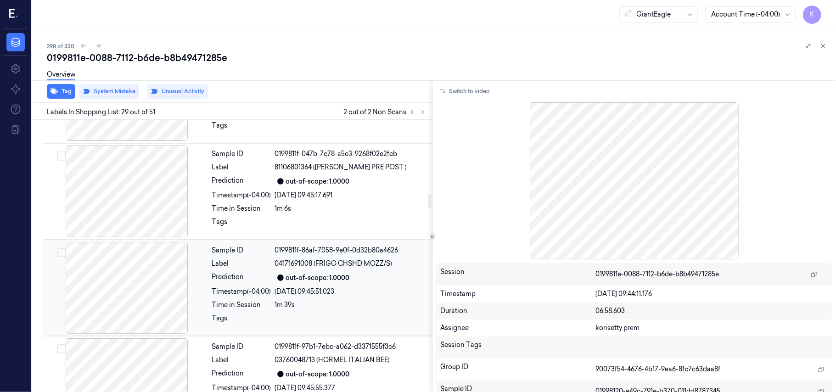
click at [345, 273] on div "out-of-scope: 1.0000" at bounding box center [318, 278] width 64 height 10
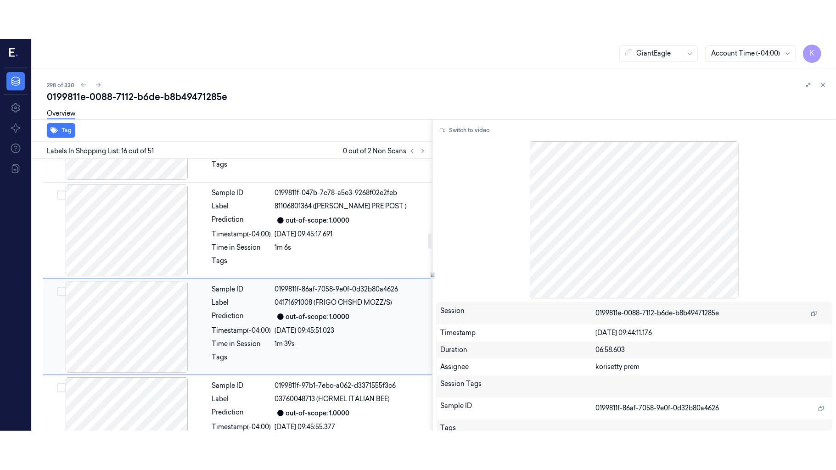
scroll to position [1362, 0]
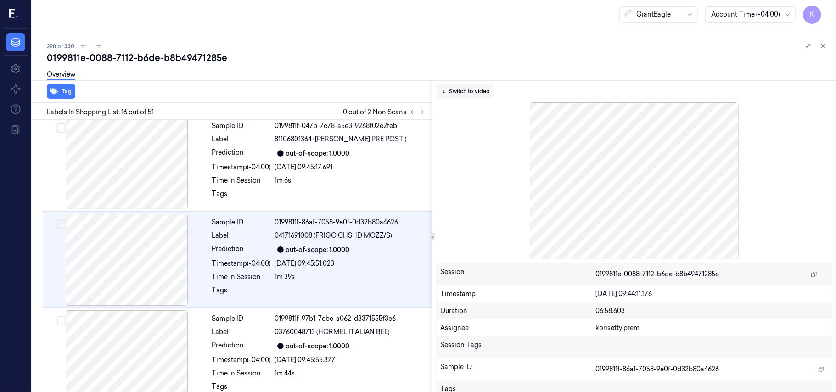
click at [454, 90] on button "Switch to video" at bounding box center [464, 91] width 57 height 15
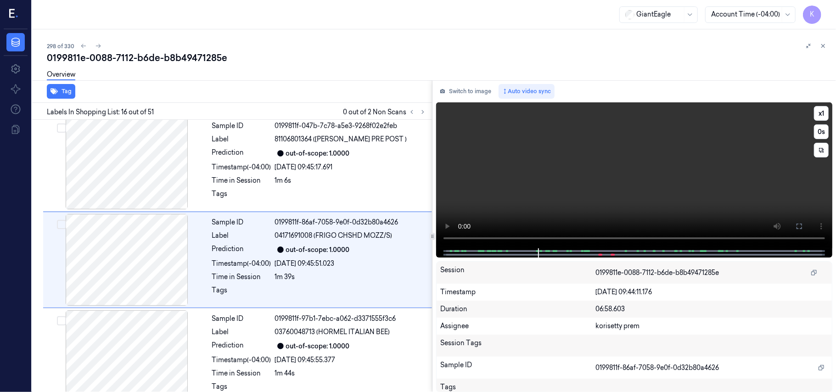
click at [624, 190] on video at bounding box center [634, 175] width 396 height 146
click at [799, 226] on icon at bounding box center [799, 226] width 7 height 7
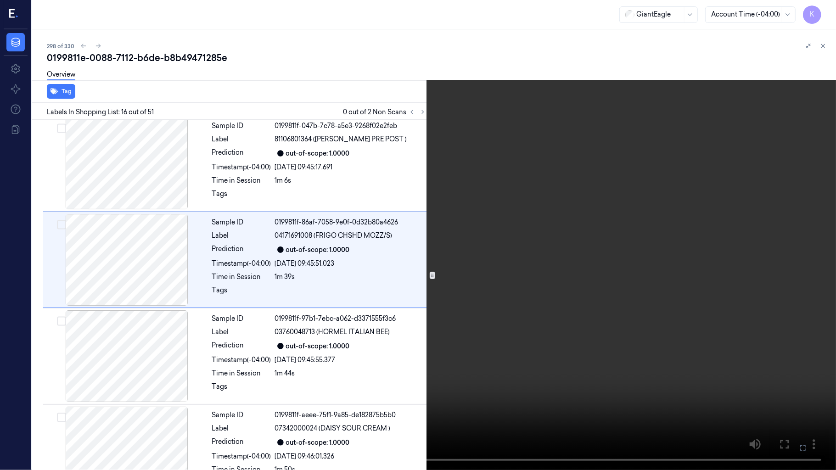
click at [523, 282] on video at bounding box center [418, 235] width 836 height 470
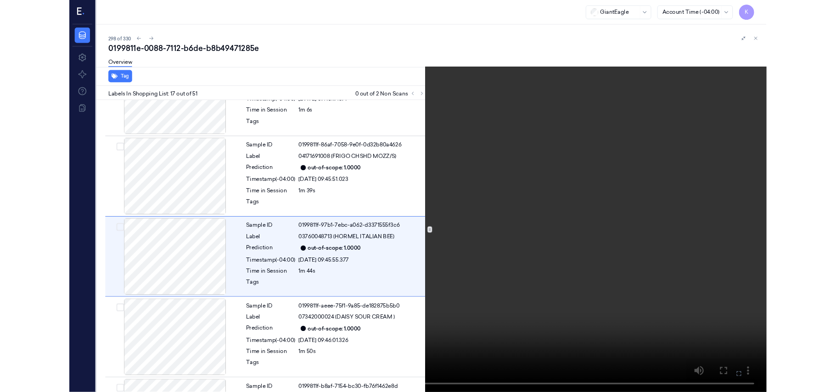
scroll to position [1420, 0]
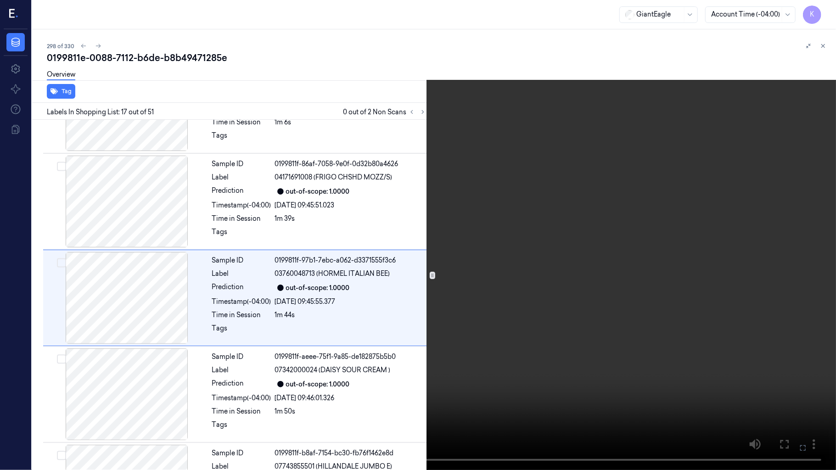
click at [476, 270] on video at bounding box center [418, 235] width 836 height 470
click at [0, 0] on button at bounding box center [0, 0] width 0 height 0
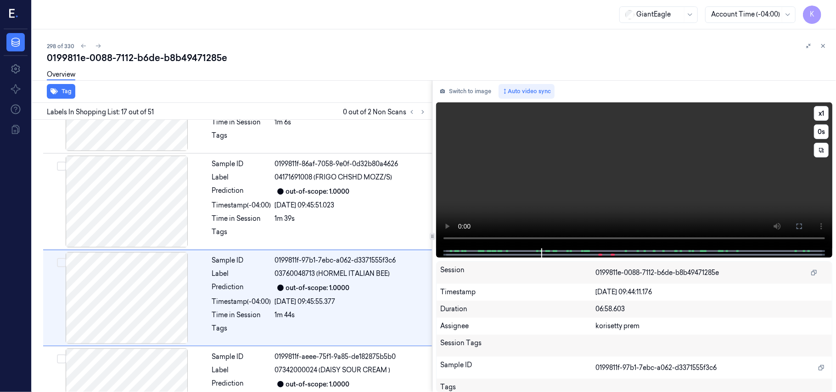
click at [597, 180] on video at bounding box center [634, 175] width 396 height 146
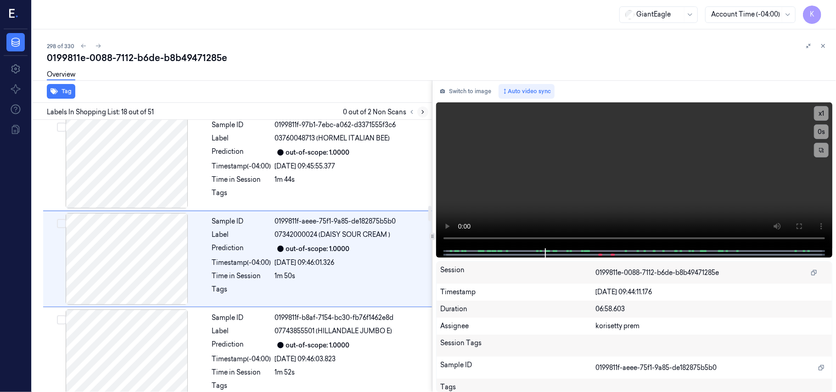
click at [423, 112] on icon at bounding box center [423, 112] width 2 height 3
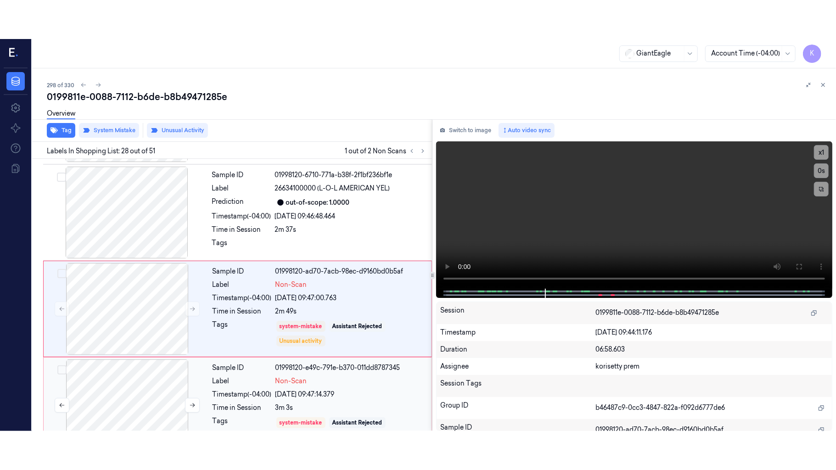
scroll to position [2522, 0]
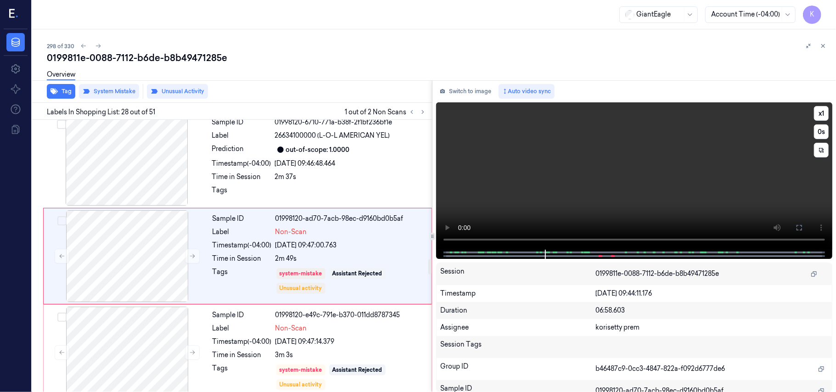
click at [585, 158] on video at bounding box center [634, 175] width 396 height 147
click at [242, 256] on div "Time in Session" at bounding box center [242, 259] width 59 height 10
click at [798, 228] on icon at bounding box center [799, 227] width 7 height 7
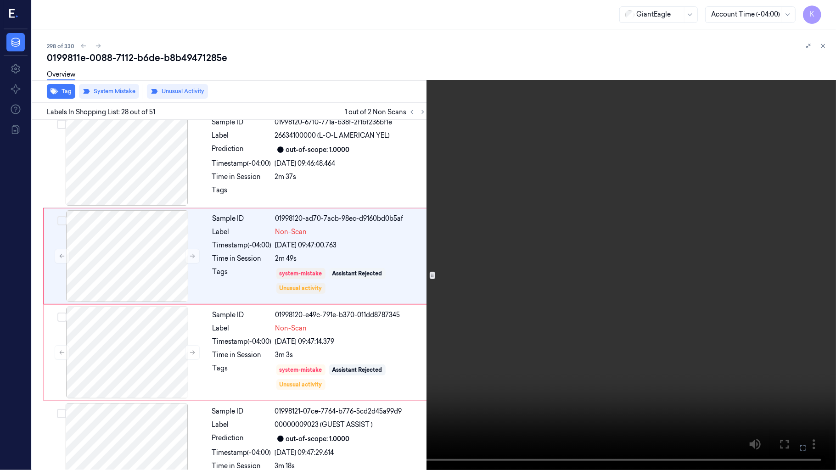
click at [445, 243] on video at bounding box center [418, 235] width 836 height 470
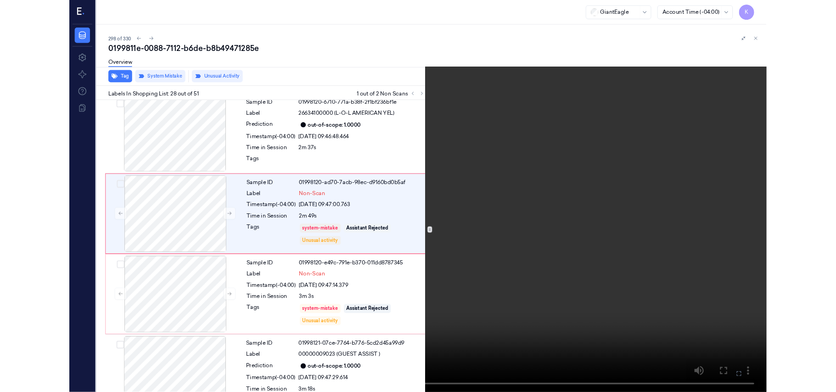
scroll to position [2484, 0]
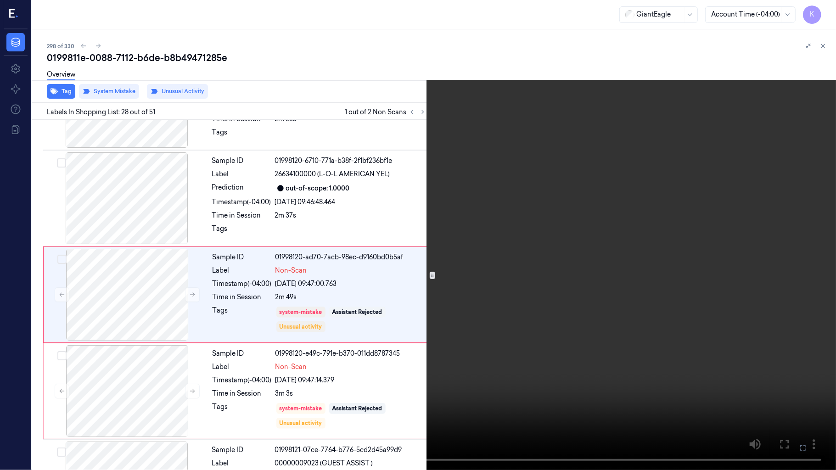
click at [0, 0] on icon at bounding box center [0, 0] width 0 height 0
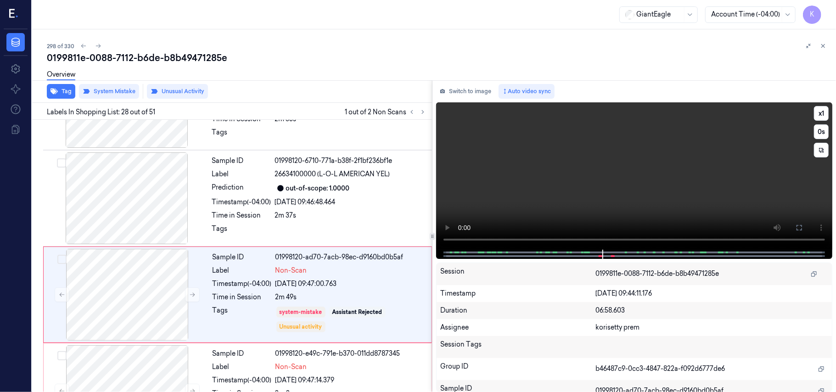
click at [623, 186] on video at bounding box center [634, 175] width 396 height 147
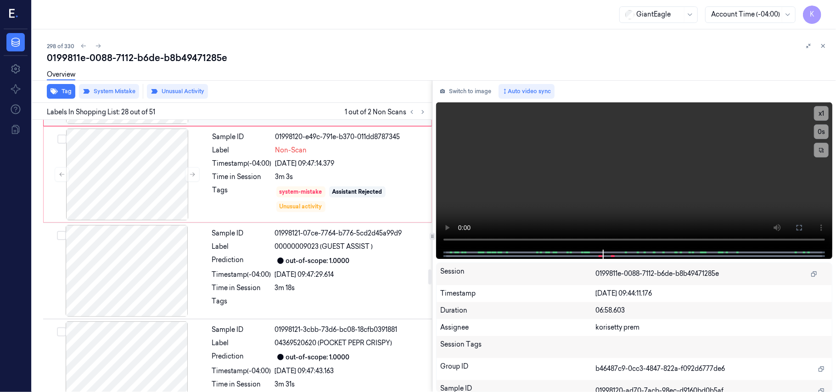
scroll to position [2706, 0]
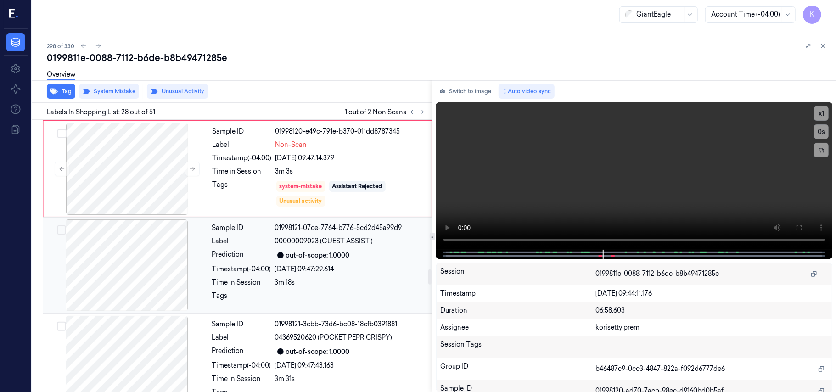
click at [300, 250] on div "Sample ID 01998121-07ce-7764-b776-5cd2d45a99d9 Label 00000009023 (GUEST ASSIST …" at bounding box center [319, 265] width 222 height 92
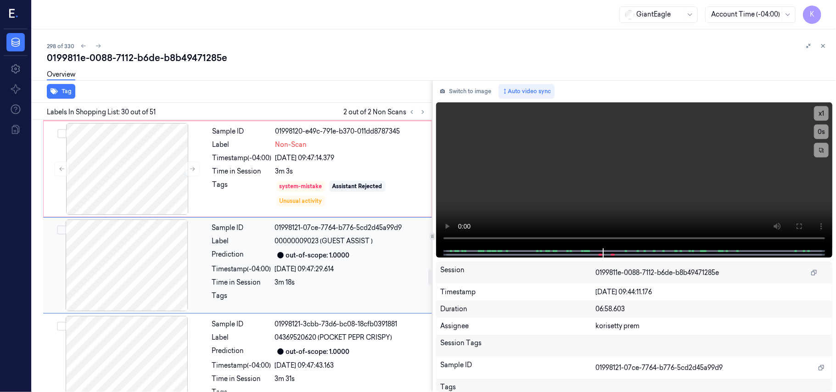
scroll to position [2716, 0]
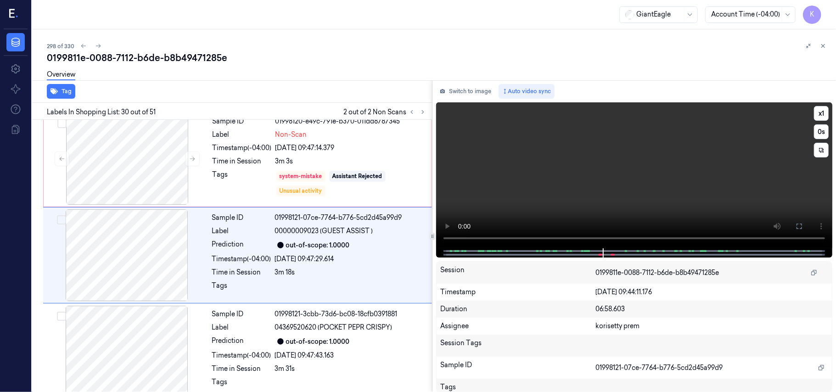
click at [601, 183] on video at bounding box center [634, 175] width 396 height 146
click at [820, 113] on button "x 1" at bounding box center [821, 113] width 15 height 15
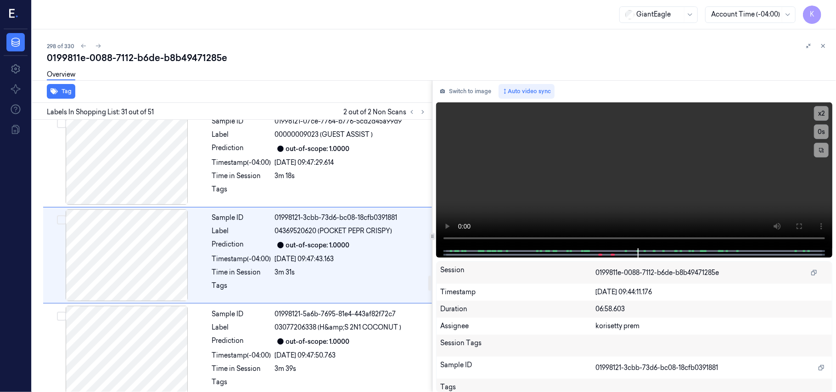
scroll to position [3119, 0]
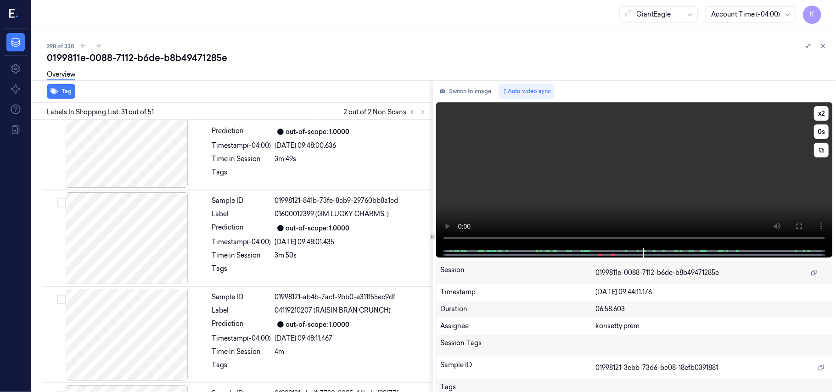
click at [619, 211] on video at bounding box center [634, 175] width 396 height 146
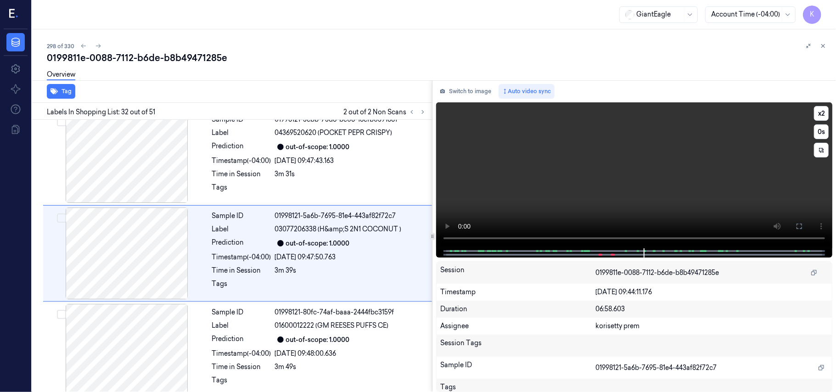
scroll to position [2910, 0]
click at [411, 112] on icon at bounding box center [412, 112] width 6 height 6
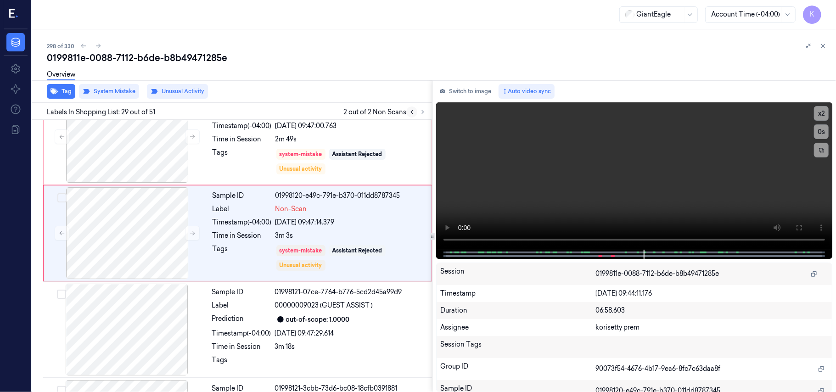
scroll to position [2619, 0]
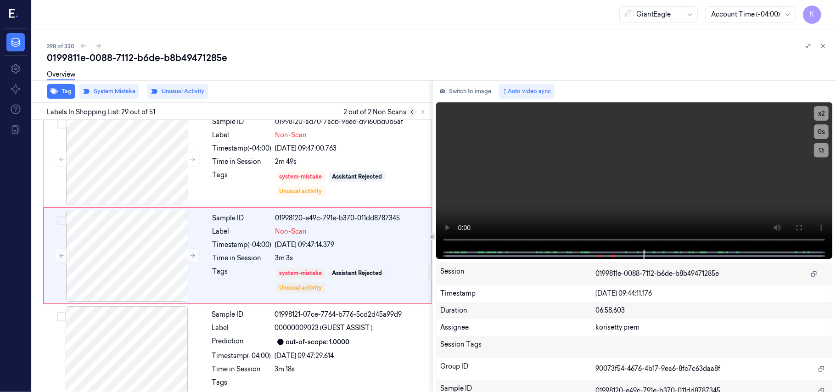
click at [412, 109] on icon at bounding box center [412, 112] width 6 height 6
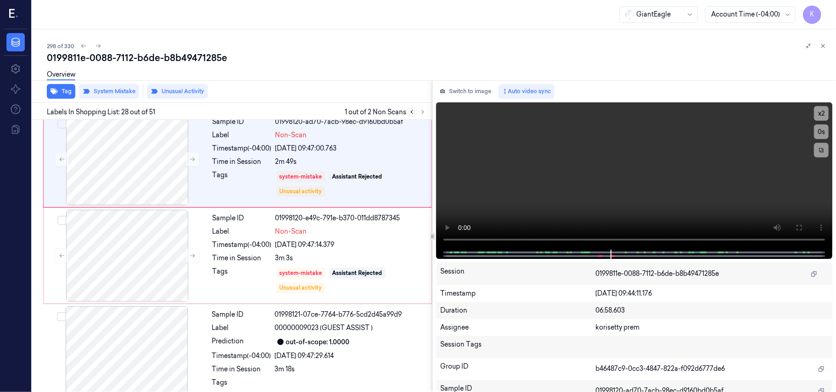
scroll to position [2522, 0]
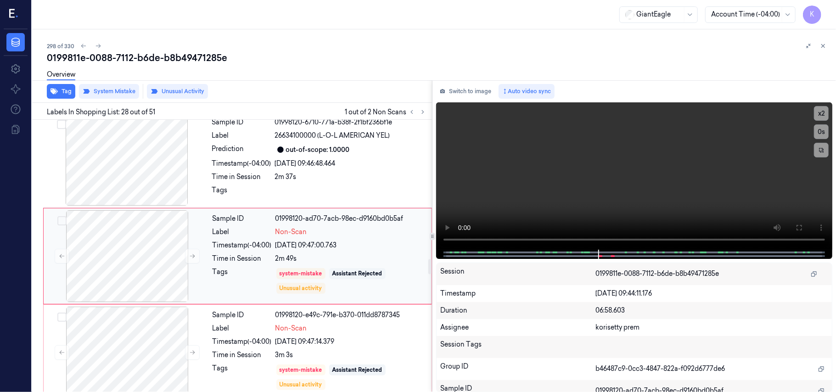
click at [266, 259] on div "Time in Session" at bounding box center [242, 259] width 59 height 10
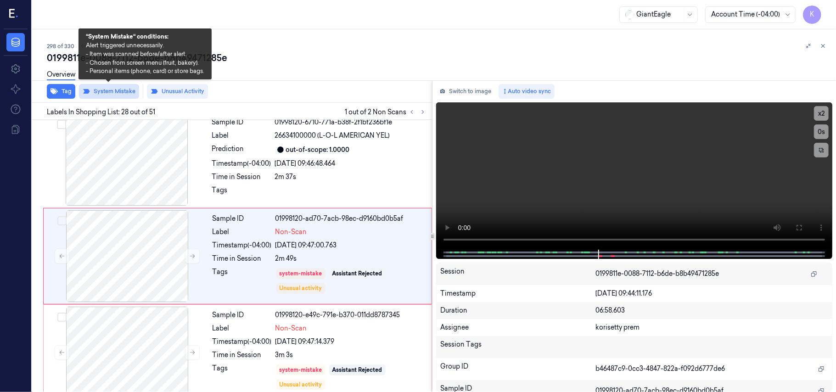
click at [111, 92] on button "System Mistake" at bounding box center [109, 91] width 60 height 15
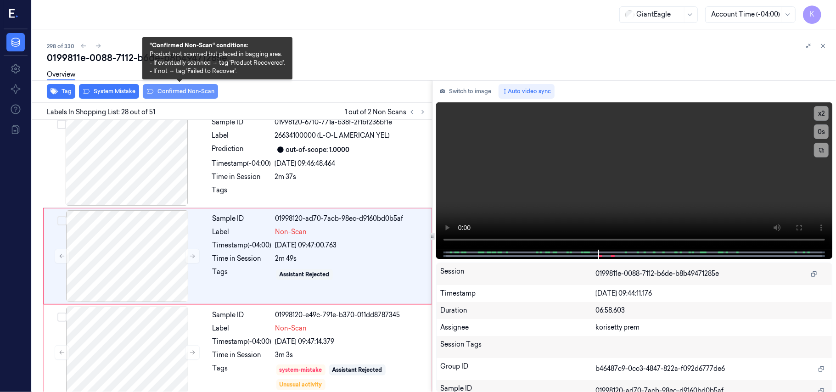
click at [164, 90] on button "Confirmed Non-Scan" at bounding box center [180, 91] width 75 height 15
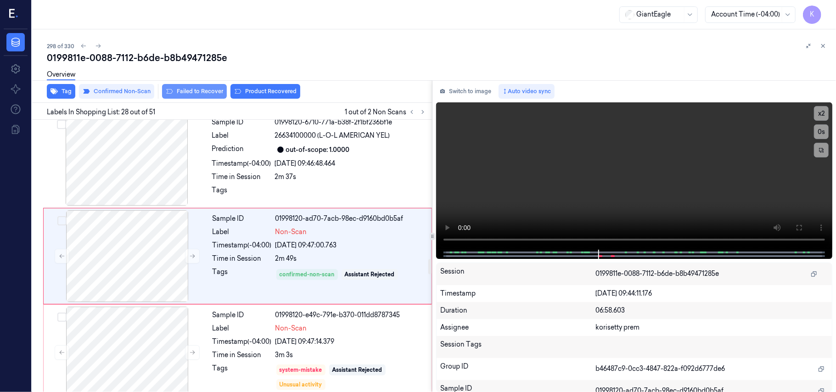
click at [191, 94] on button "Failed to Recover" at bounding box center [194, 91] width 65 height 15
